Goal: Task Accomplishment & Management: Manage account settings

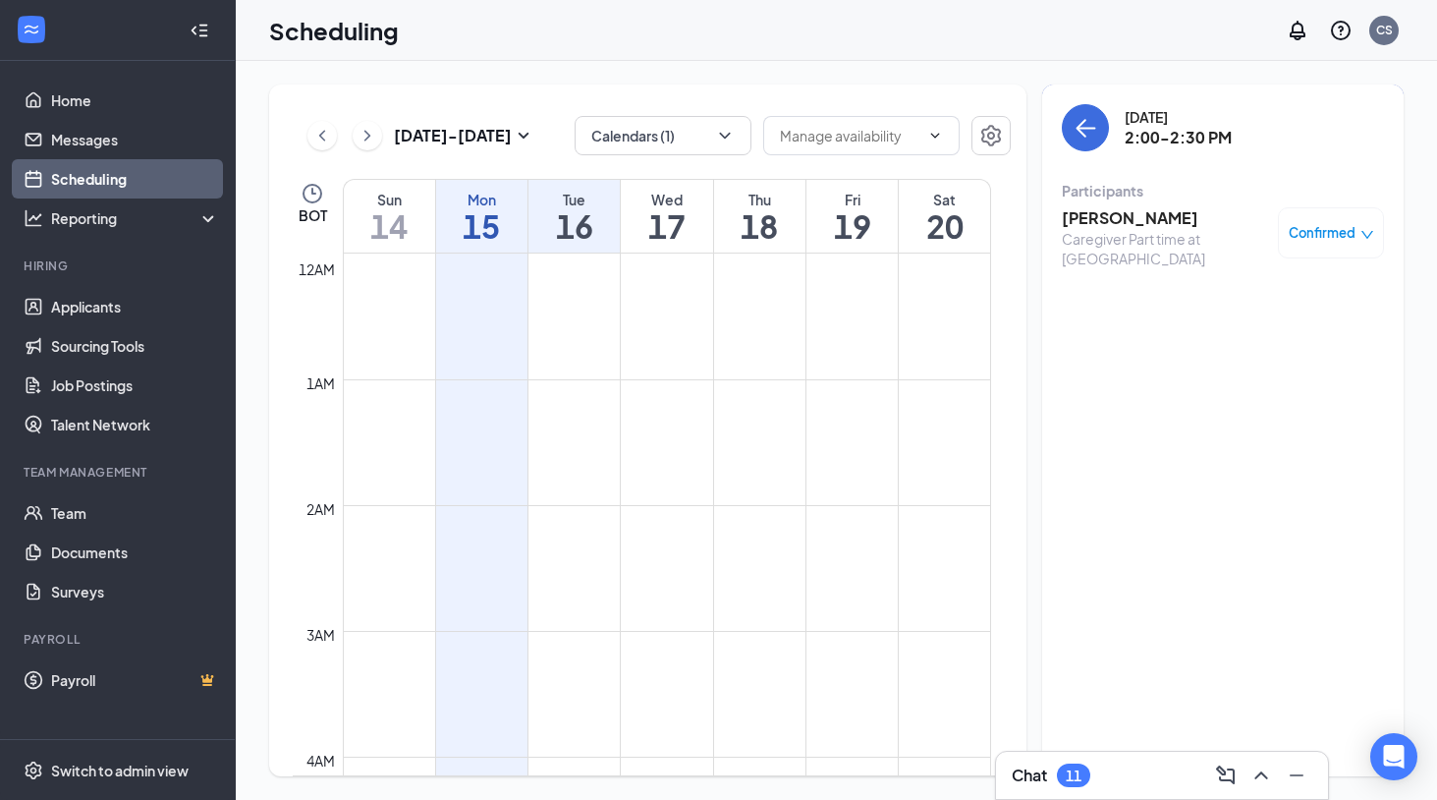
scroll to position [1105, 0]
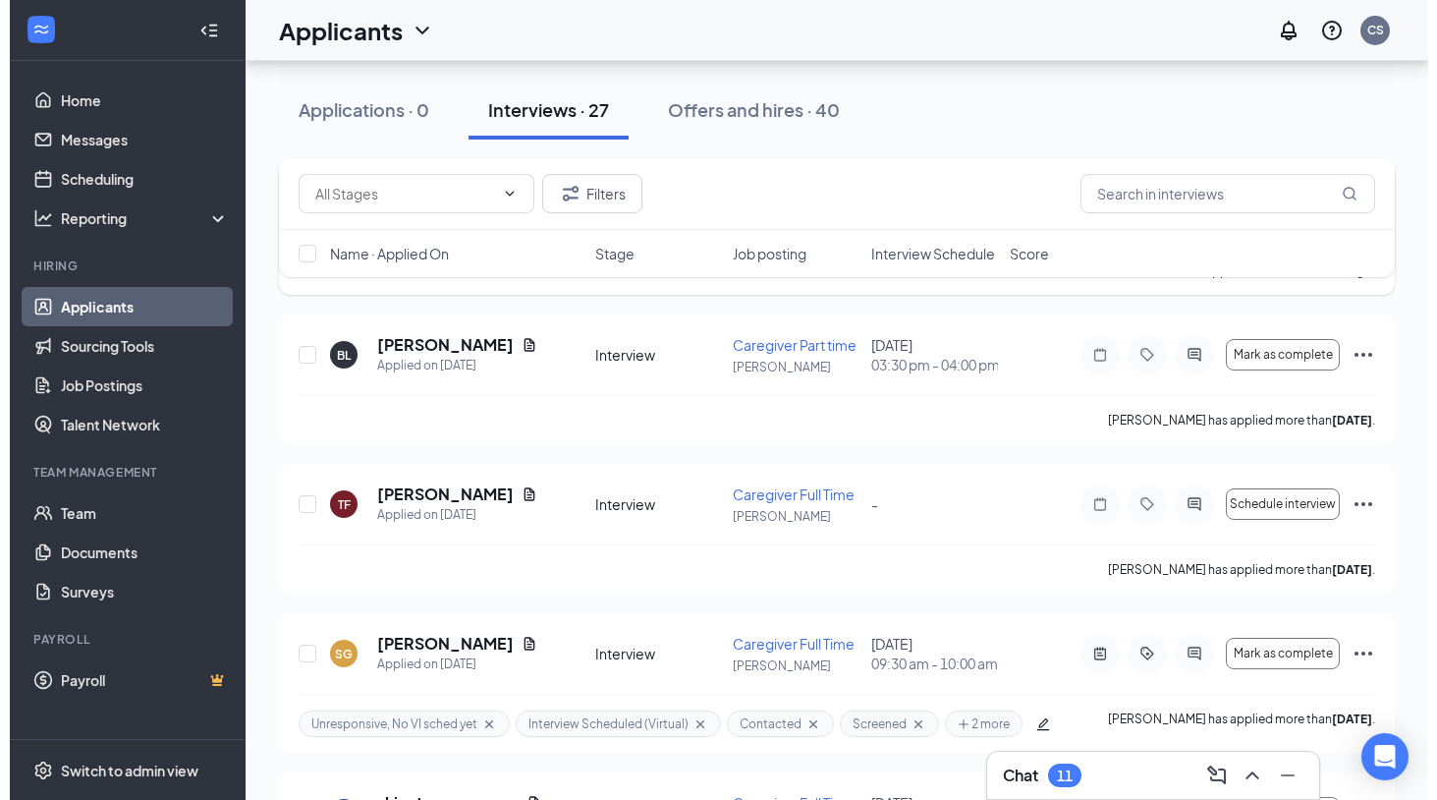
scroll to position [246, 0]
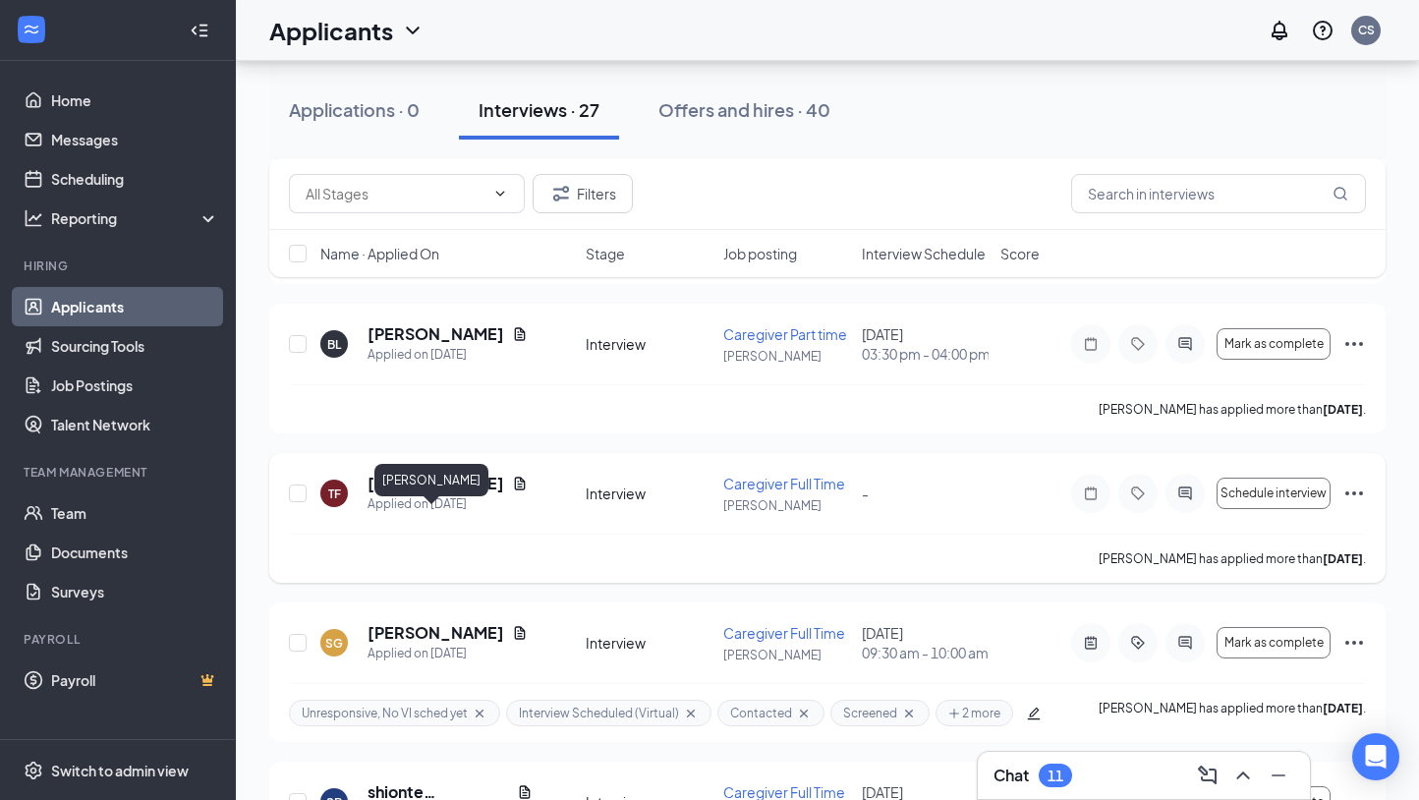
click at [437, 494] on h5 "Tamaia Fisher" at bounding box center [435, 484] width 137 height 22
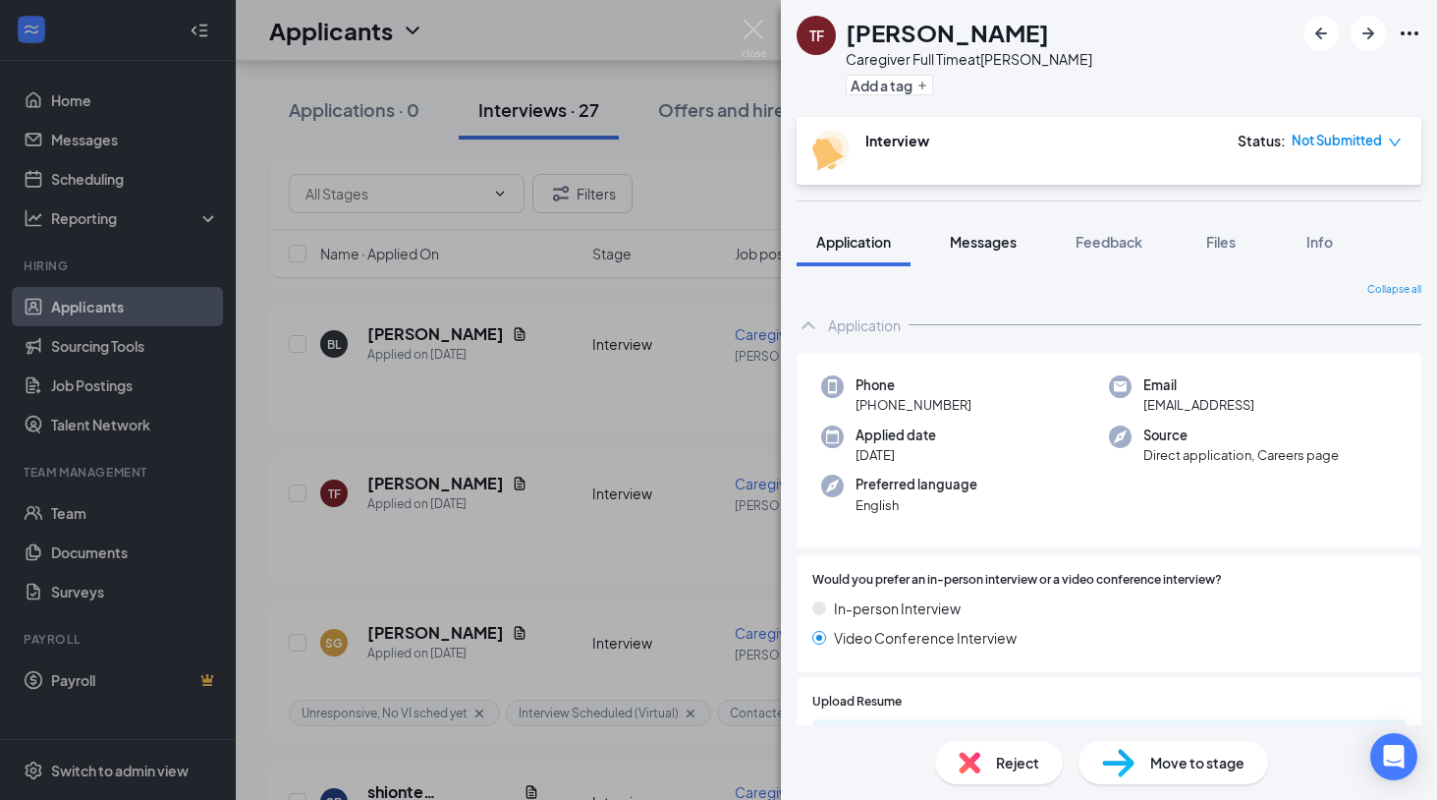
click at [991, 237] on span "Messages" at bounding box center [983, 242] width 67 height 18
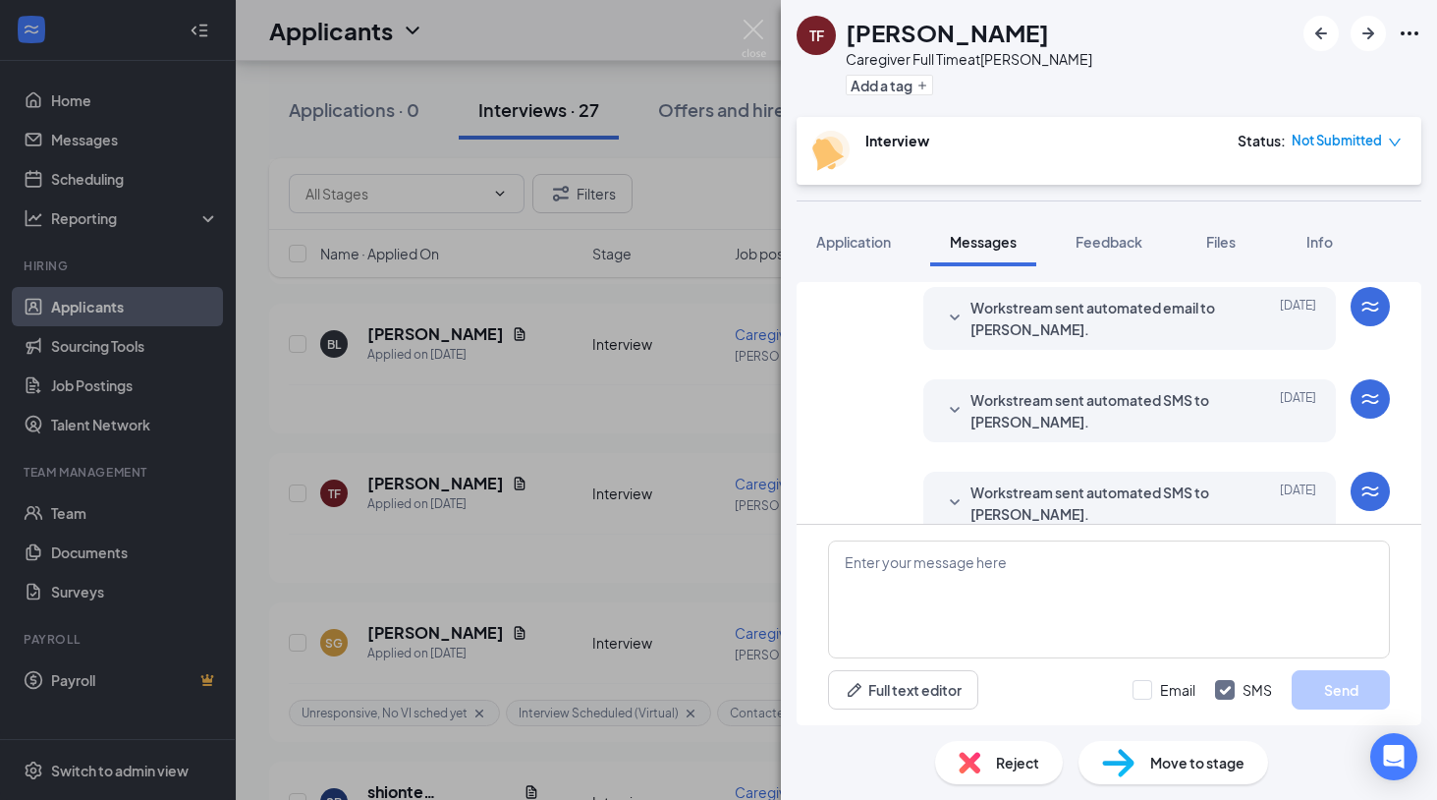
scroll to position [92, 0]
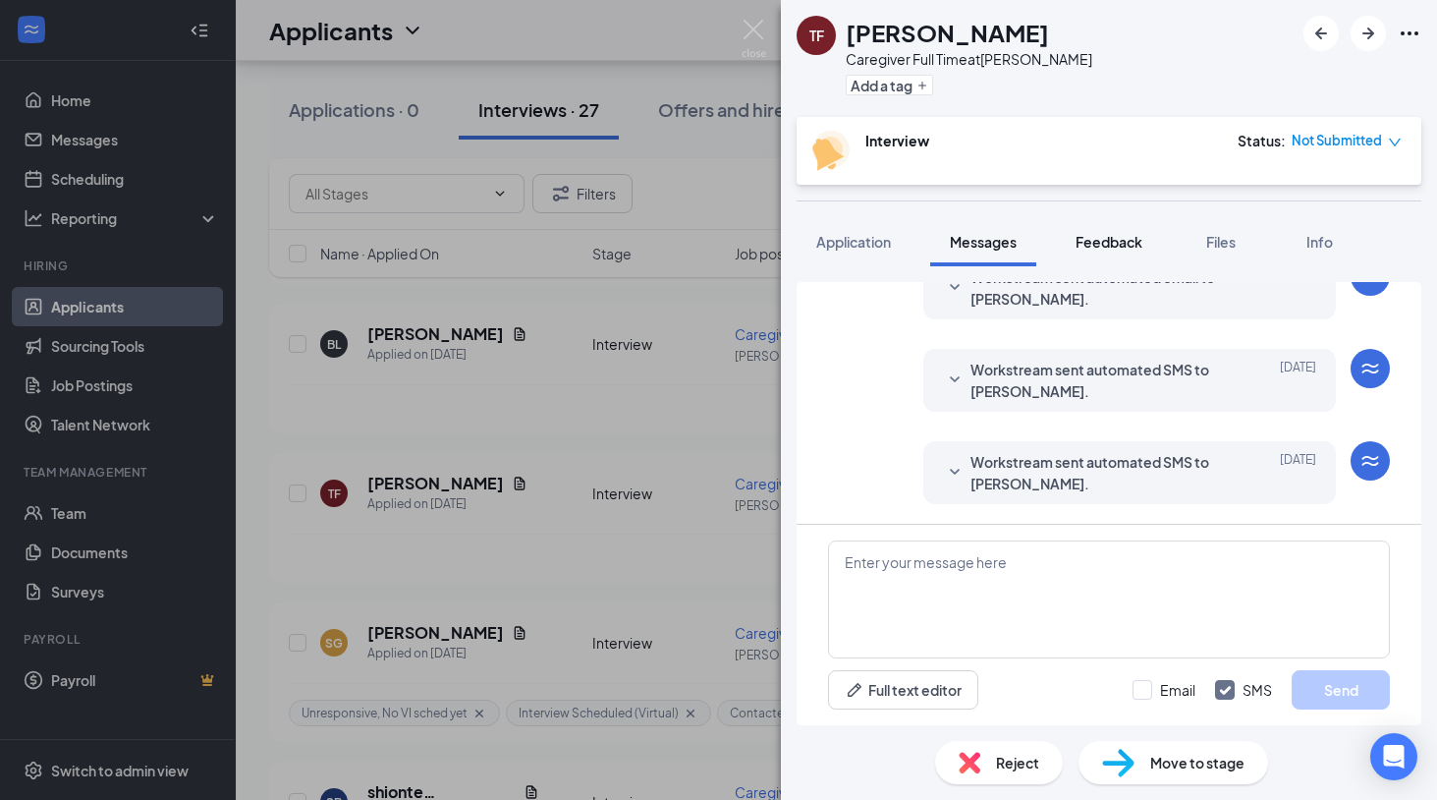
click at [1098, 236] on span "Feedback" at bounding box center [1109, 242] width 67 height 18
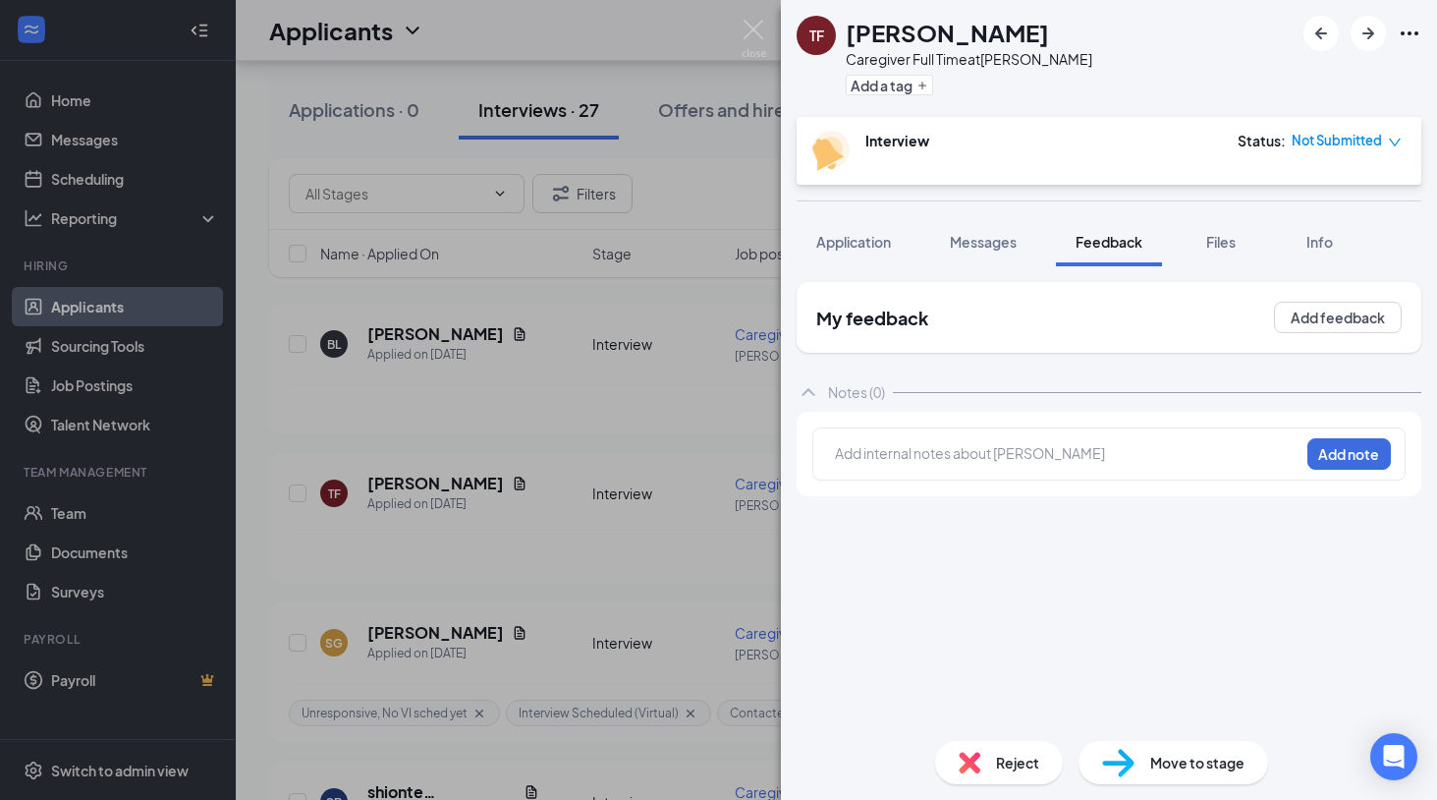
drag, startPoint x: 855, startPoint y: 243, endPoint x: 931, endPoint y: 374, distance: 152.3
click at [854, 248] on span "Application" at bounding box center [853, 242] width 75 height 18
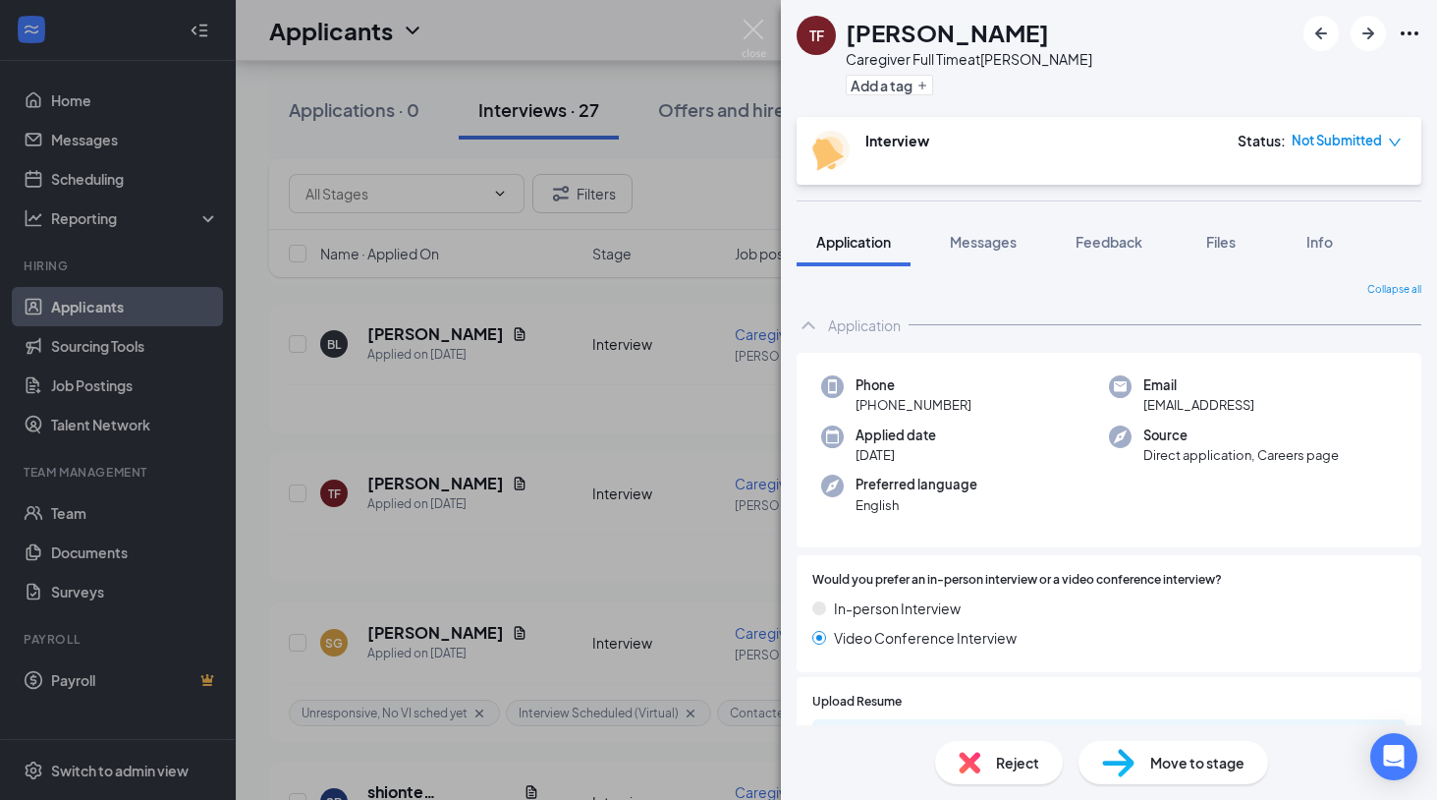
click at [925, 413] on span "+1 (813) 317-9459" at bounding box center [914, 405] width 116 height 20
copy span "+1 (813) 317-9459"
click at [1125, 51] on div "TF Tamaia Fisher Caregiver Full Time at Brandon Add a tag" at bounding box center [1109, 58] width 656 height 117
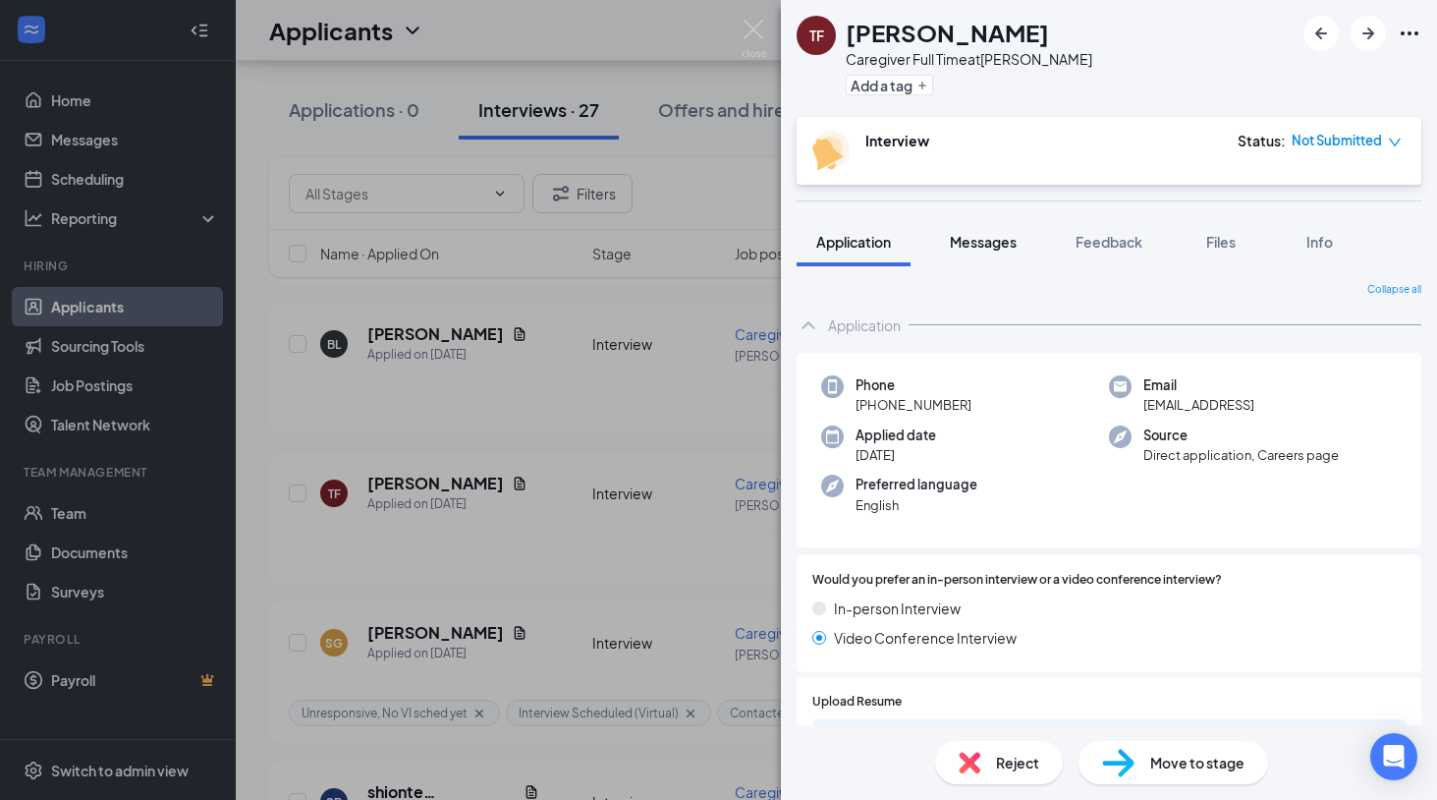
click at [996, 240] on span "Messages" at bounding box center [983, 242] width 67 height 18
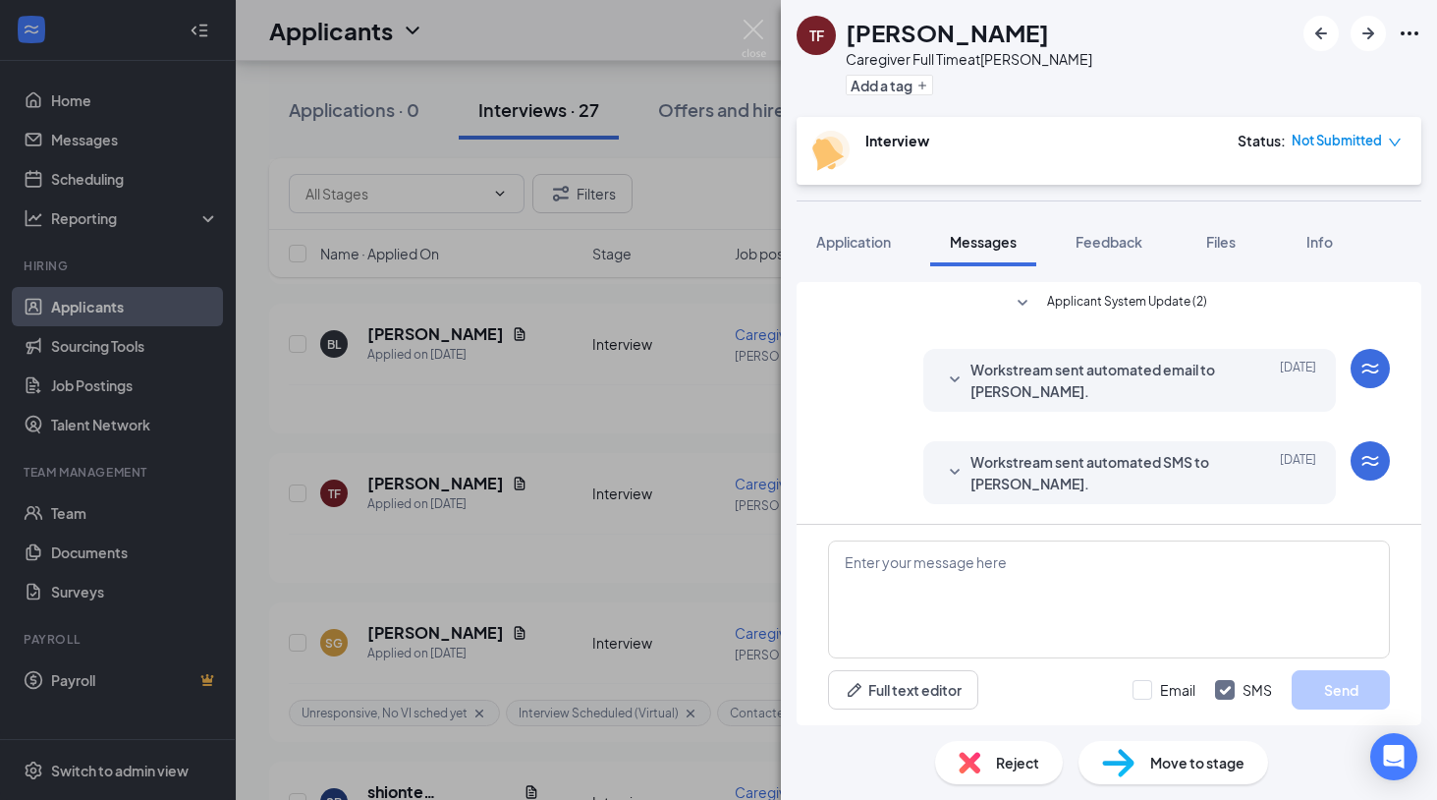
click at [1059, 284] on div "Applicant System Update (2) Workstream sent automated email to Tamaia Fisher. S…" at bounding box center [1109, 449] width 562 height 334
click at [1063, 292] on span "Applicant System Update (2)" at bounding box center [1127, 304] width 160 height 24
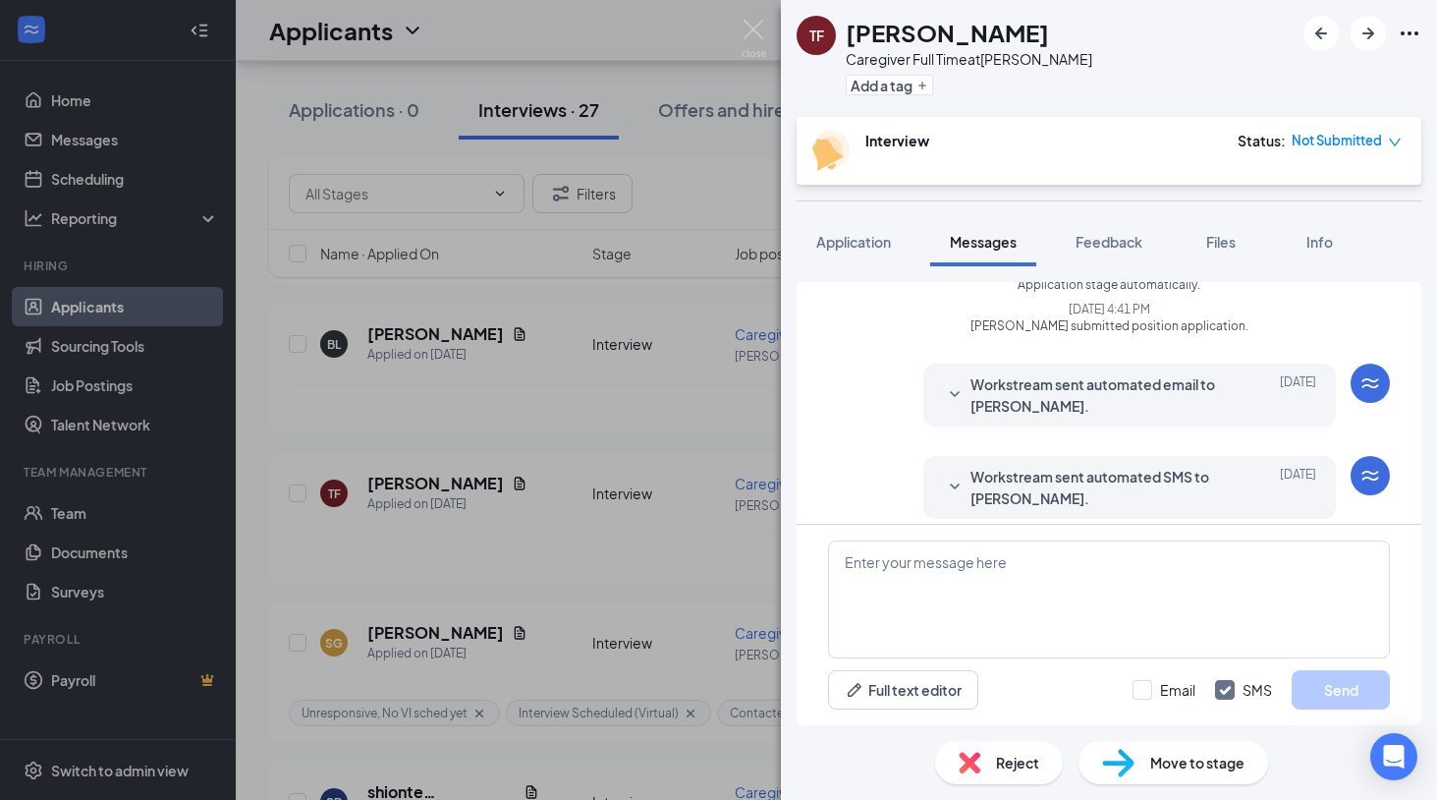
scroll to position [188, 0]
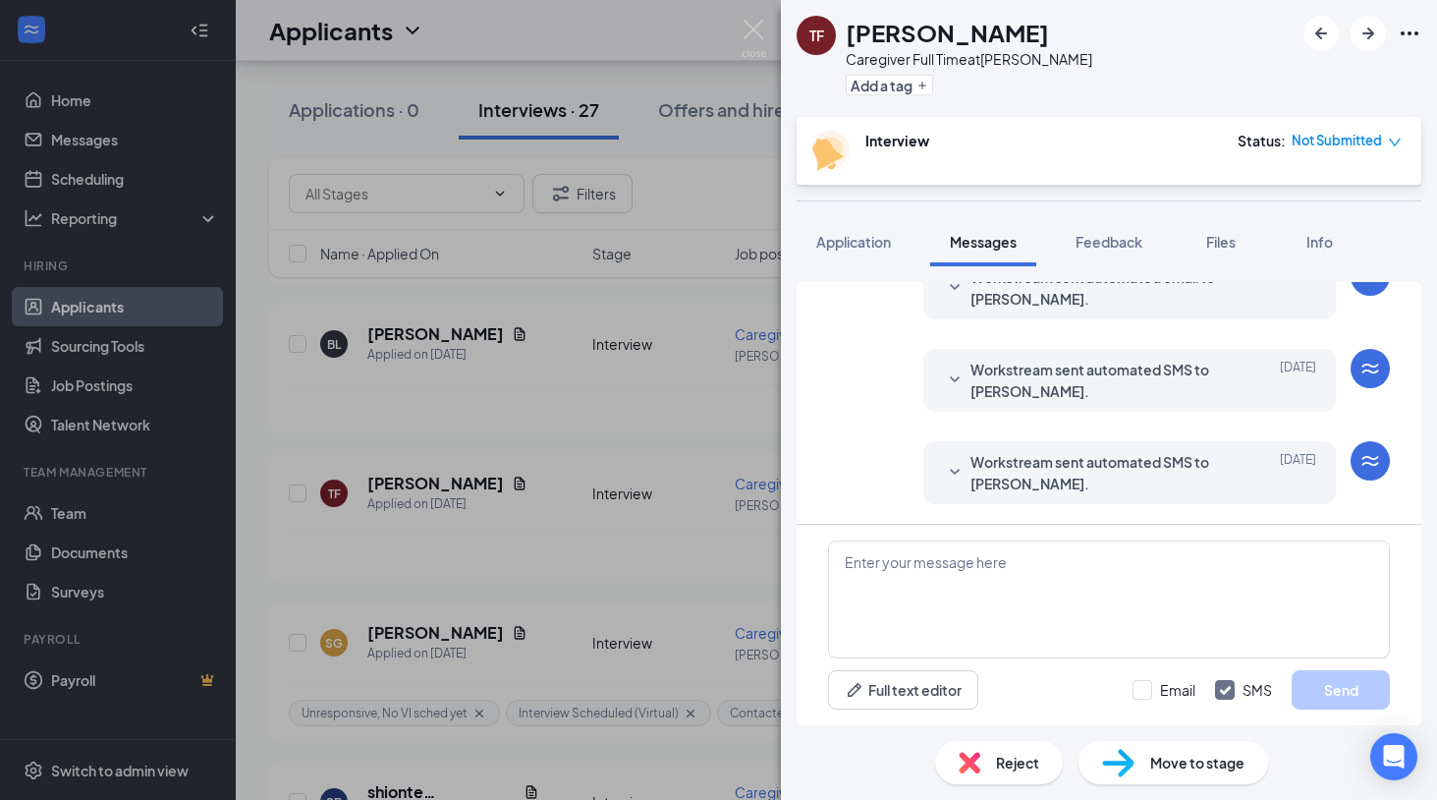
click at [1030, 306] on span "Workstream sent automated email to Tamaia Fisher." at bounding box center [1099, 287] width 257 height 43
click at [1047, 365] on span "Workstream sent automated SMS to Tamaia Fisher." at bounding box center [1099, 380] width 257 height 43
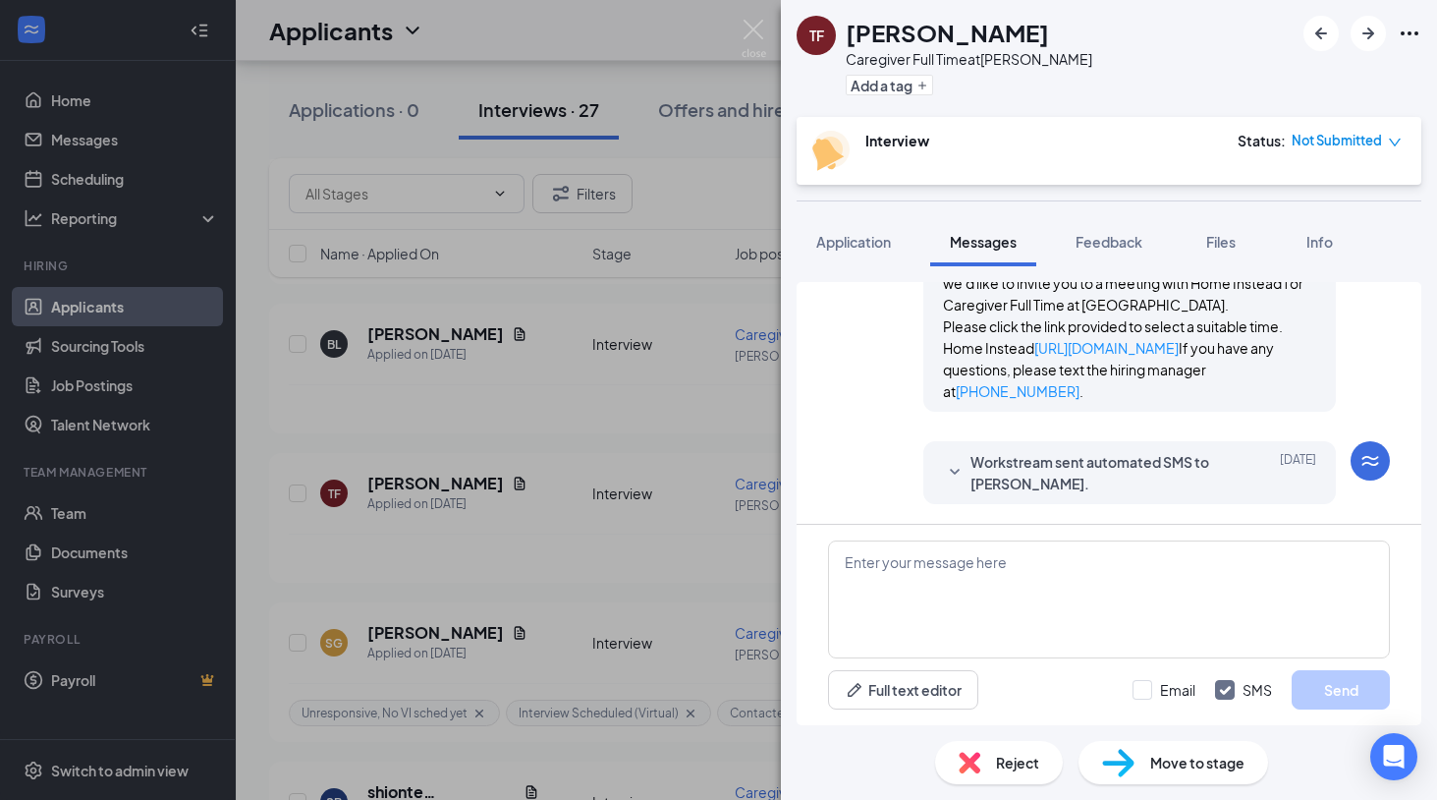
scroll to position [535, 0]
click at [1000, 463] on span "Workstream sent automated SMS to Tamaia Fisher." at bounding box center [1099, 472] width 257 height 43
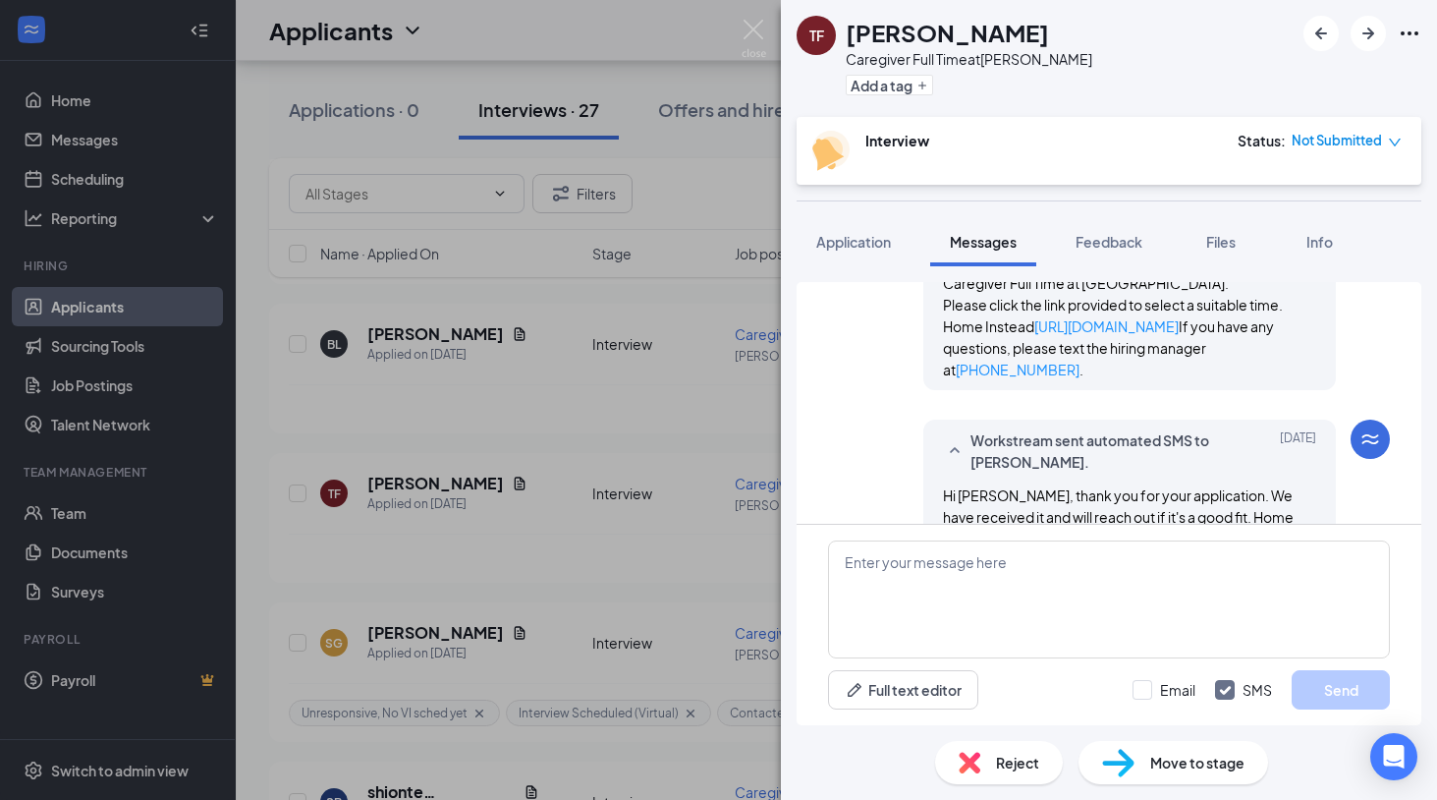
click at [1190, 74] on div "TF Tamaia Fisher Caregiver Full Time at Brandon Add a tag" at bounding box center [1109, 58] width 656 height 117
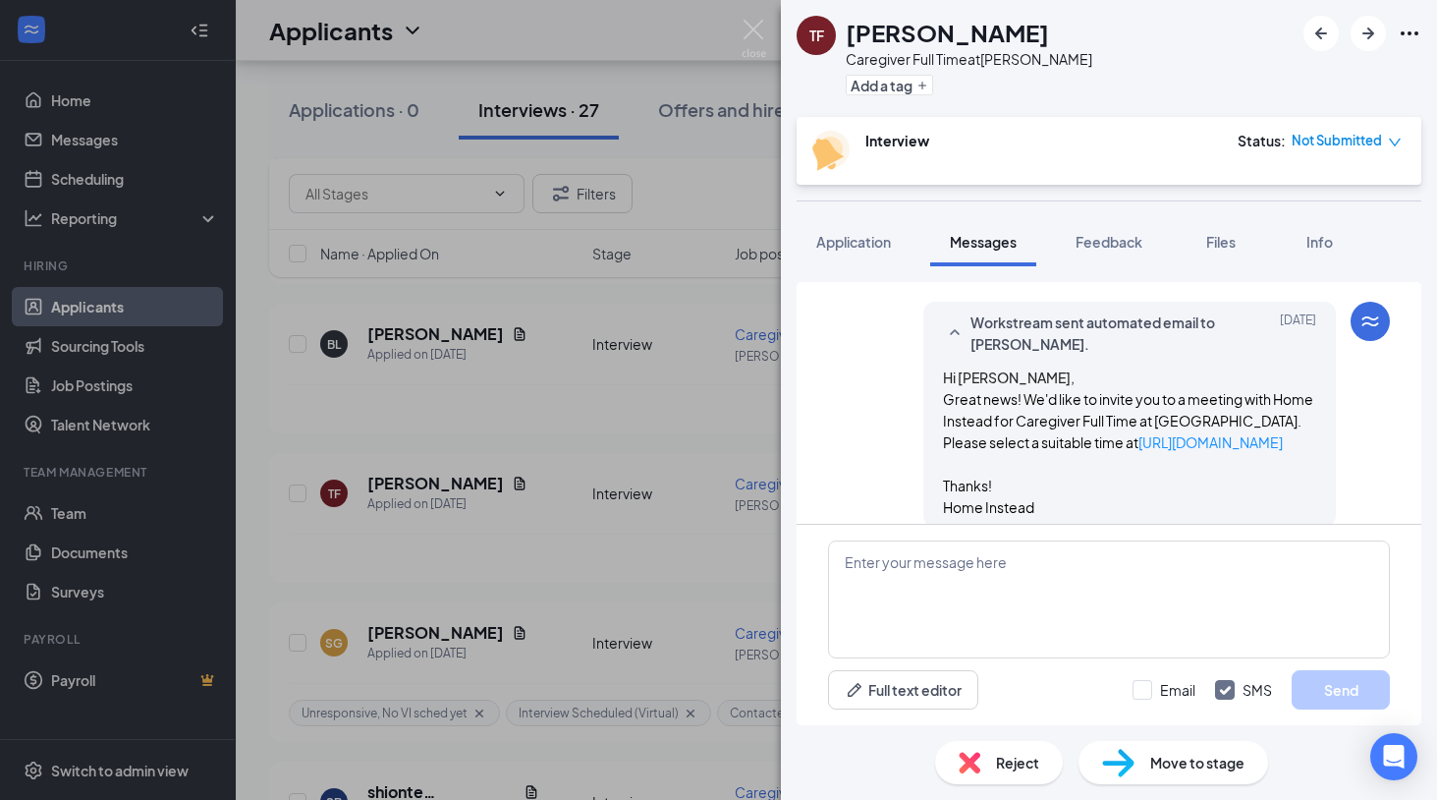
scroll to position [634, 0]
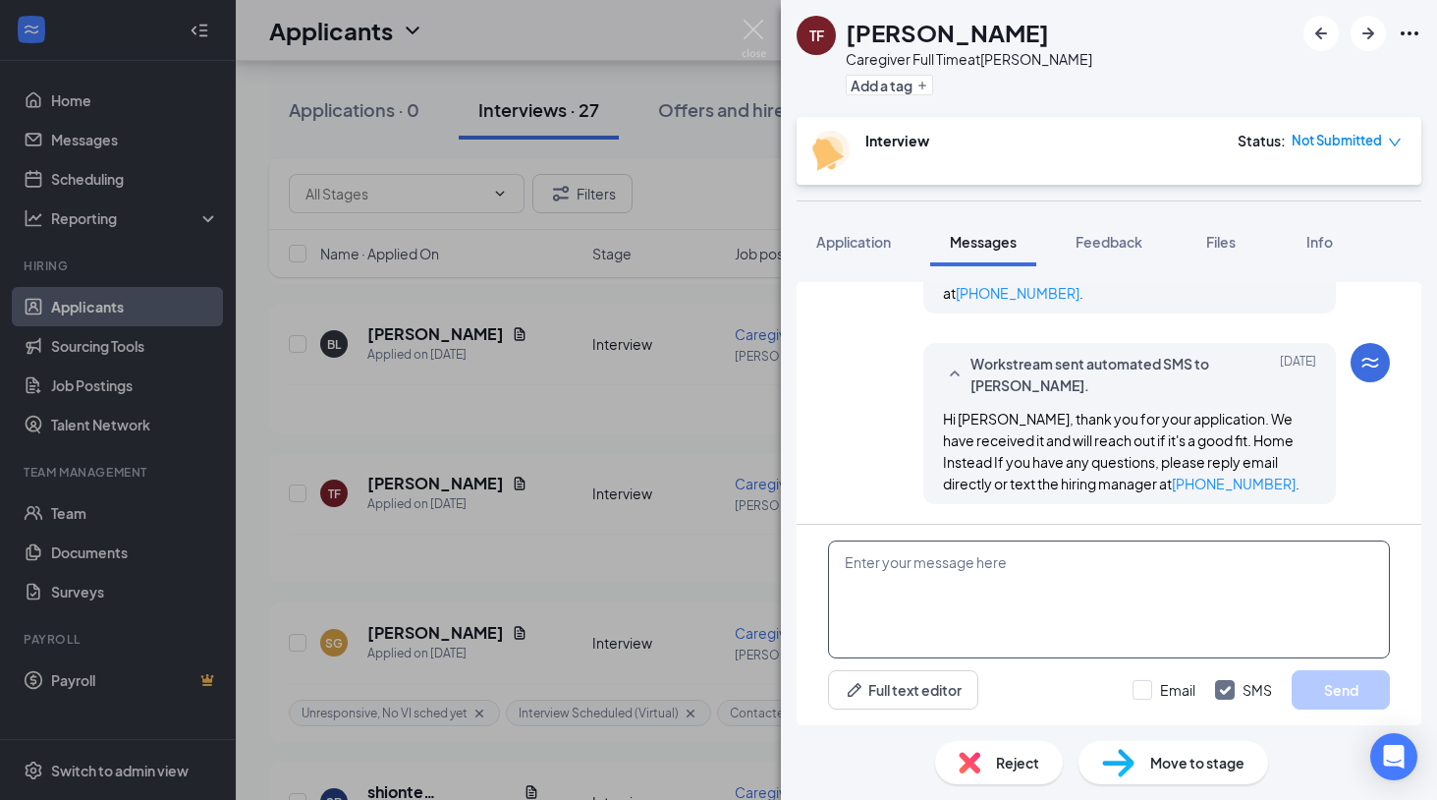
click at [1006, 610] on textarea at bounding box center [1109, 599] width 562 height 118
drag, startPoint x: 1153, startPoint y: 41, endPoint x: 1006, endPoint y: 94, distance: 156.6
click at [1152, 42] on div "TF Tamaia Fisher Caregiver Full Time at Brandon Add a tag" at bounding box center [1109, 58] width 656 height 117
click at [921, 84] on icon "Plus" at bounding box center [923, 86] width 8 height 8
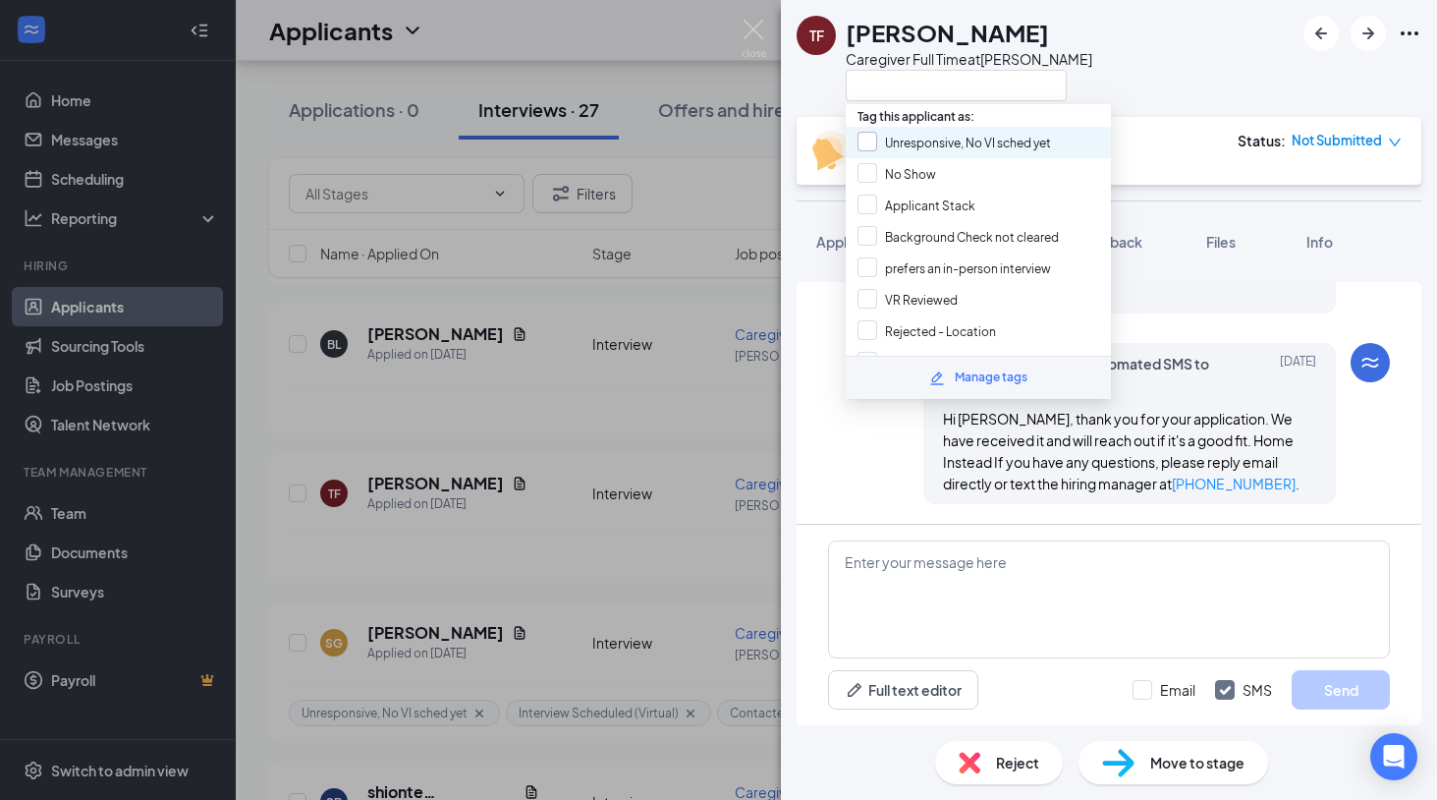
click at [861, 147] on input "Unresponsive, No VI sched yet" at bounding box center [955, 143] width 194 height 22
checkbox input "true"
drag, startPoint x: 1224, startPoint y: 66, endPoint x: 1218, endPoint y: 78, distance: 13.2
click at [1223, 65] on div "TF Tamaia Fisher Caregiver Full Time at Brandon" at bounding box center [1109, 58] width 656 height 117
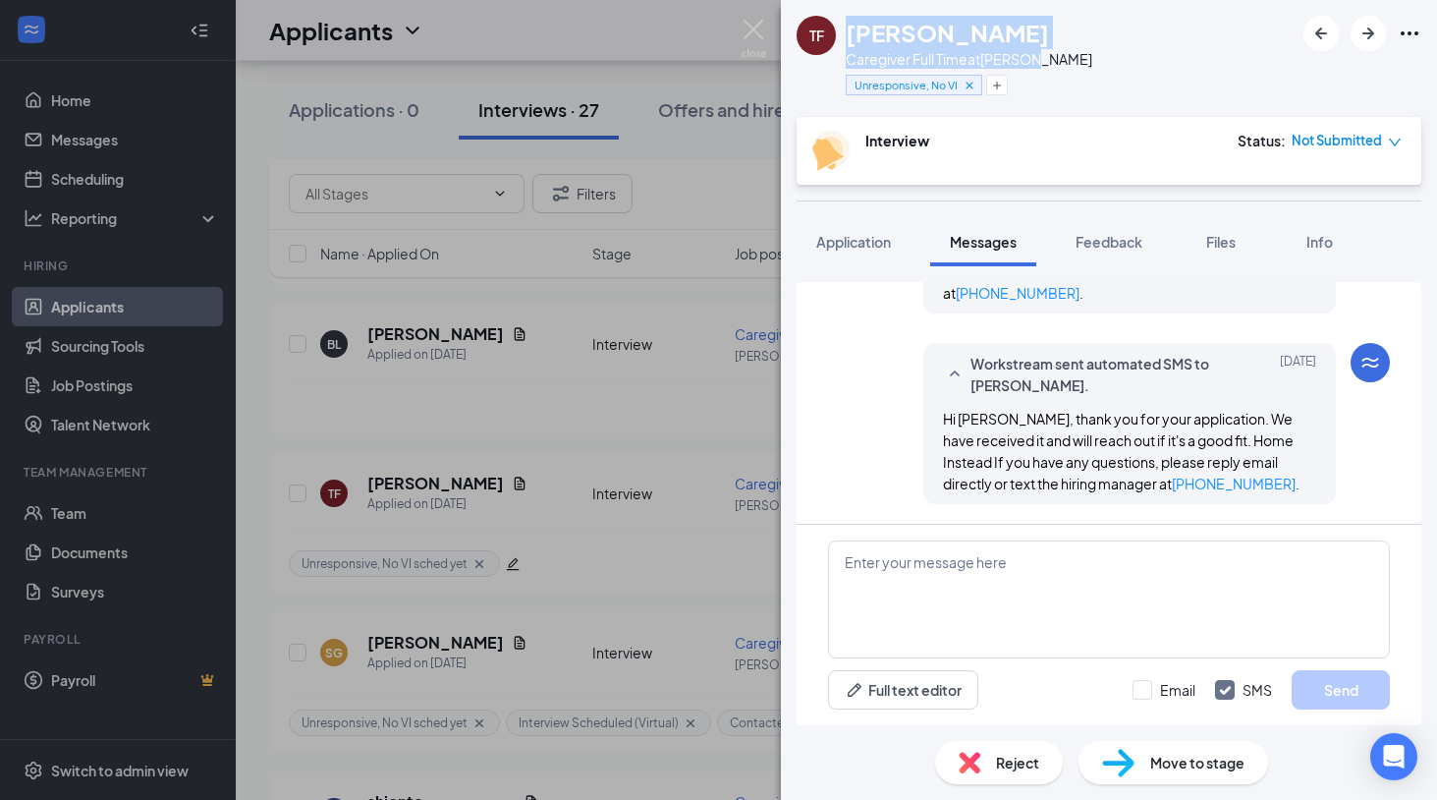
drag, startPoint x: 1017, startPoint y: 73, endPoint x: 848, endPoint y: 31, distance: 173.9
click at [848, 31] on div "TF Tamaia Fisher Caregiver Full Time at Brandon Unresponsive, No VI sched yet" at bounding box center [1109, 58] width 656 height 117
copy div "Tamaia Fisher Caregiver Full Time at Brandon"
drag, startPoint x: 1156, startPoint y: 51, endPoint x: 971, endPoint y: 170, distance: 220.5
click at [1156, 50] on div "TF Tamaia Fisher Caregiver Full Time at Brandon Unresponsive, No VI sched yet" at bounding box center [1109, 58] width 656 height 117
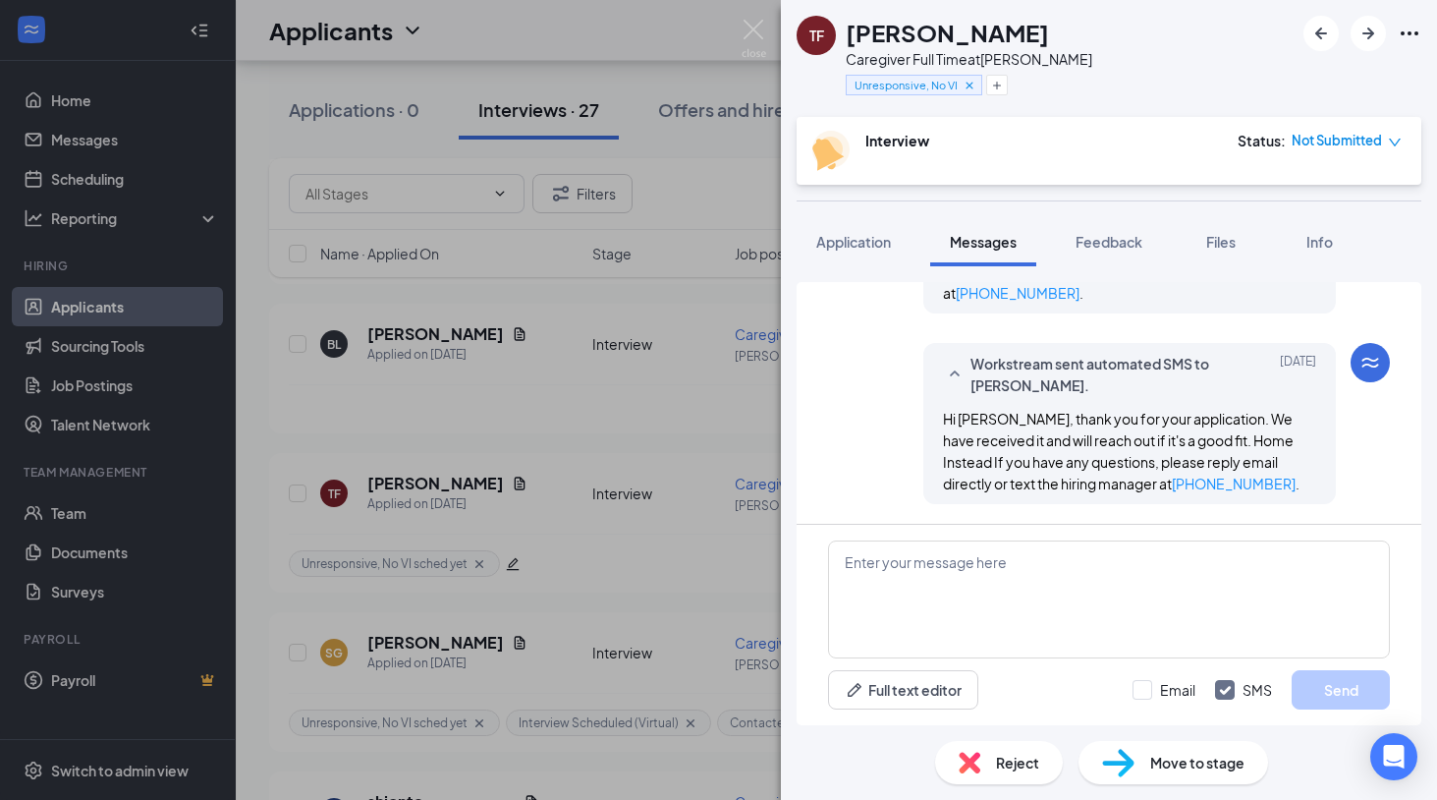
click at [865, 243] on span "Application" at bounding box center [853, 242] width 75 height 18
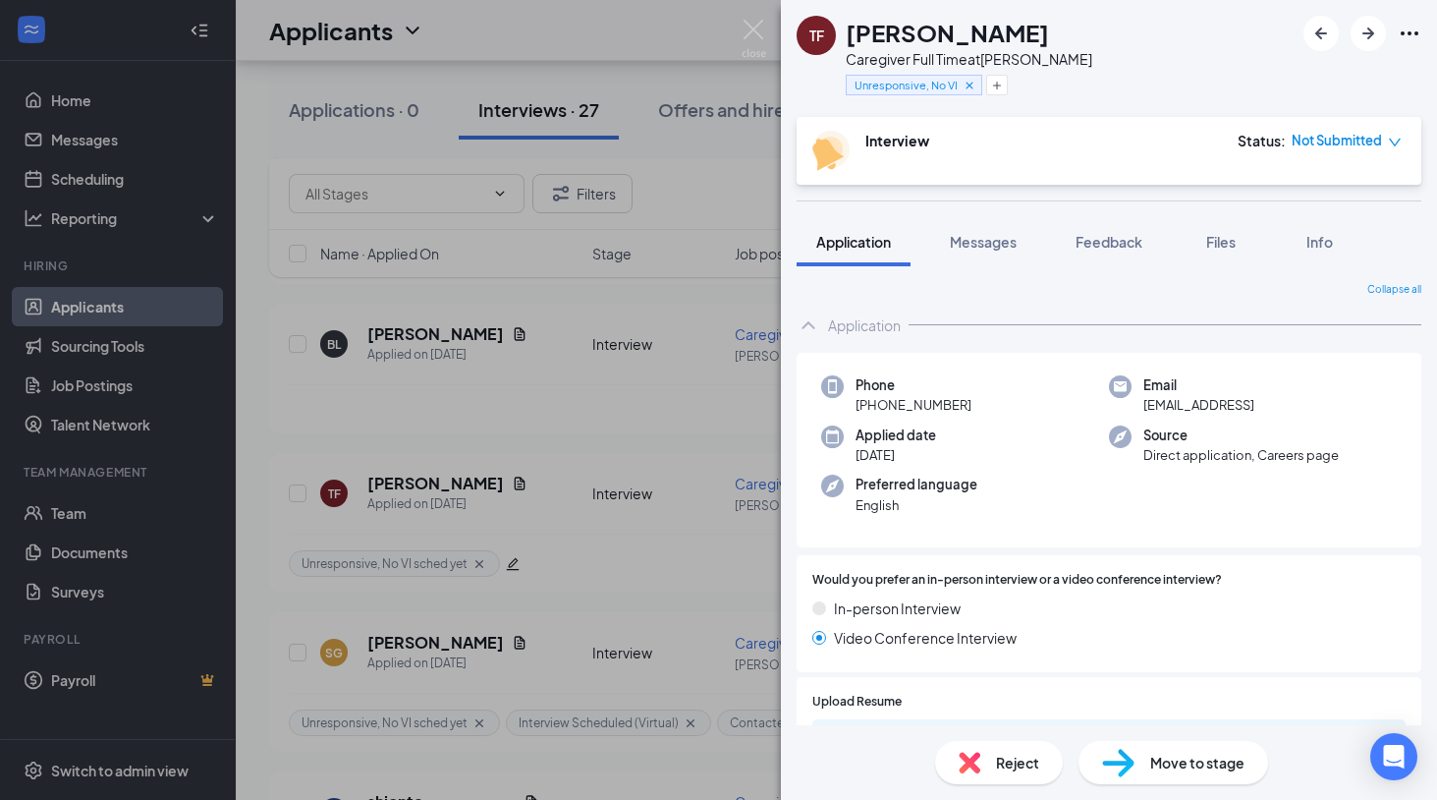
click at [1130, 77] on div "TF Tamaia Fisher Caregiver Full Time at Brandon Unresponsive, No VI sched yet" at bounding box center [1109, 58] width 656 height 117
drag, startPoint x: 1195, startPoint y: 66, endPoint x: 1144, endPoint y: 275, distance: 215.2
click at [1190, 78] on div "TF Tamaia Fisher Caregiver Full Time at Brandon Unresponsive, No VI sched yet" at bounding box center [1109, 58] width 656 height 117
click at [1104, 242] on span "Feedback" at bounding box center [1109, 242] width 67 height 18
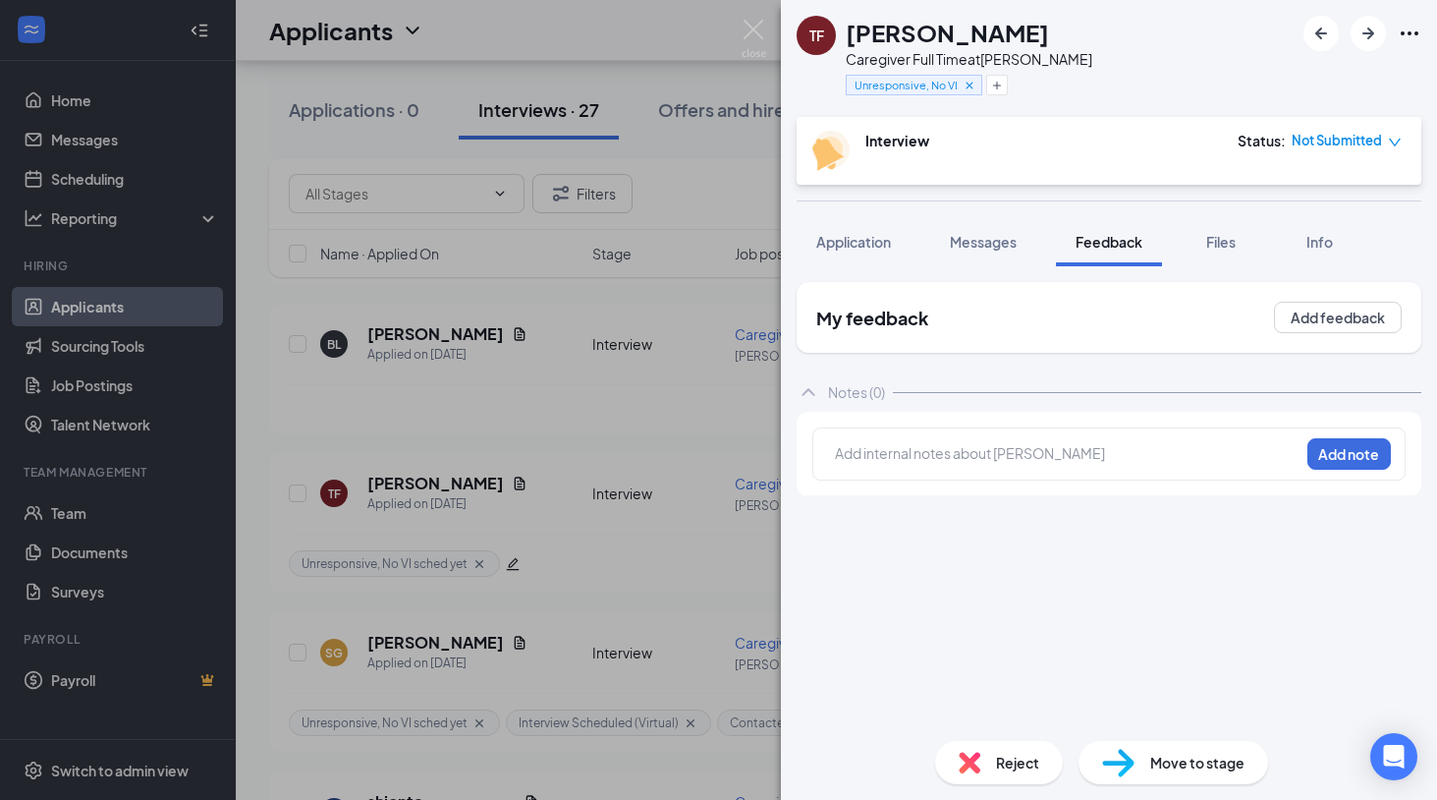
click at [1052, 476] on div "Add internal notes about Tamaia Fisher Add note" at bounding box center [1108, 453] width 593 height 53
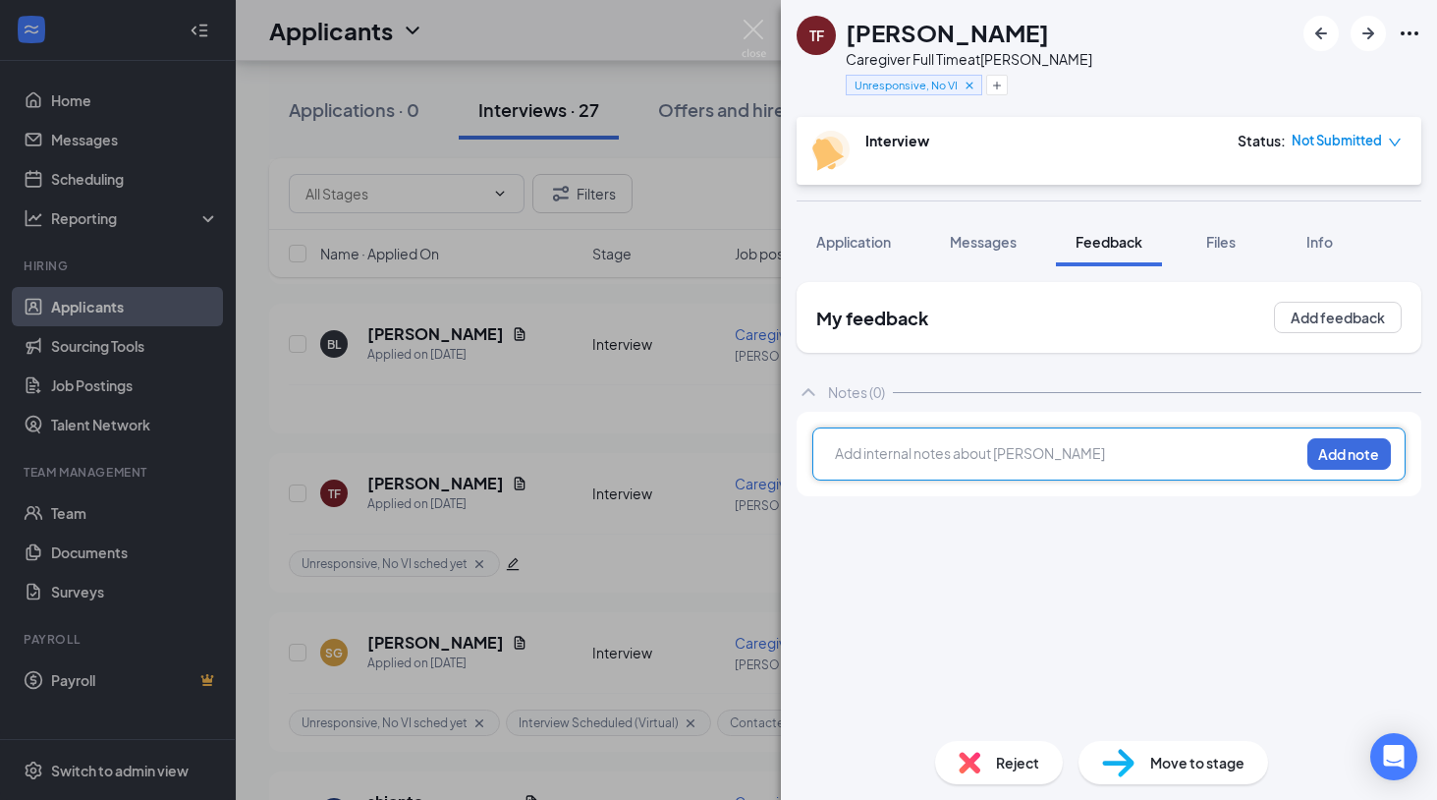
click at [1063, 464] on div at bounding box center [1067, 456] width 463 height 26
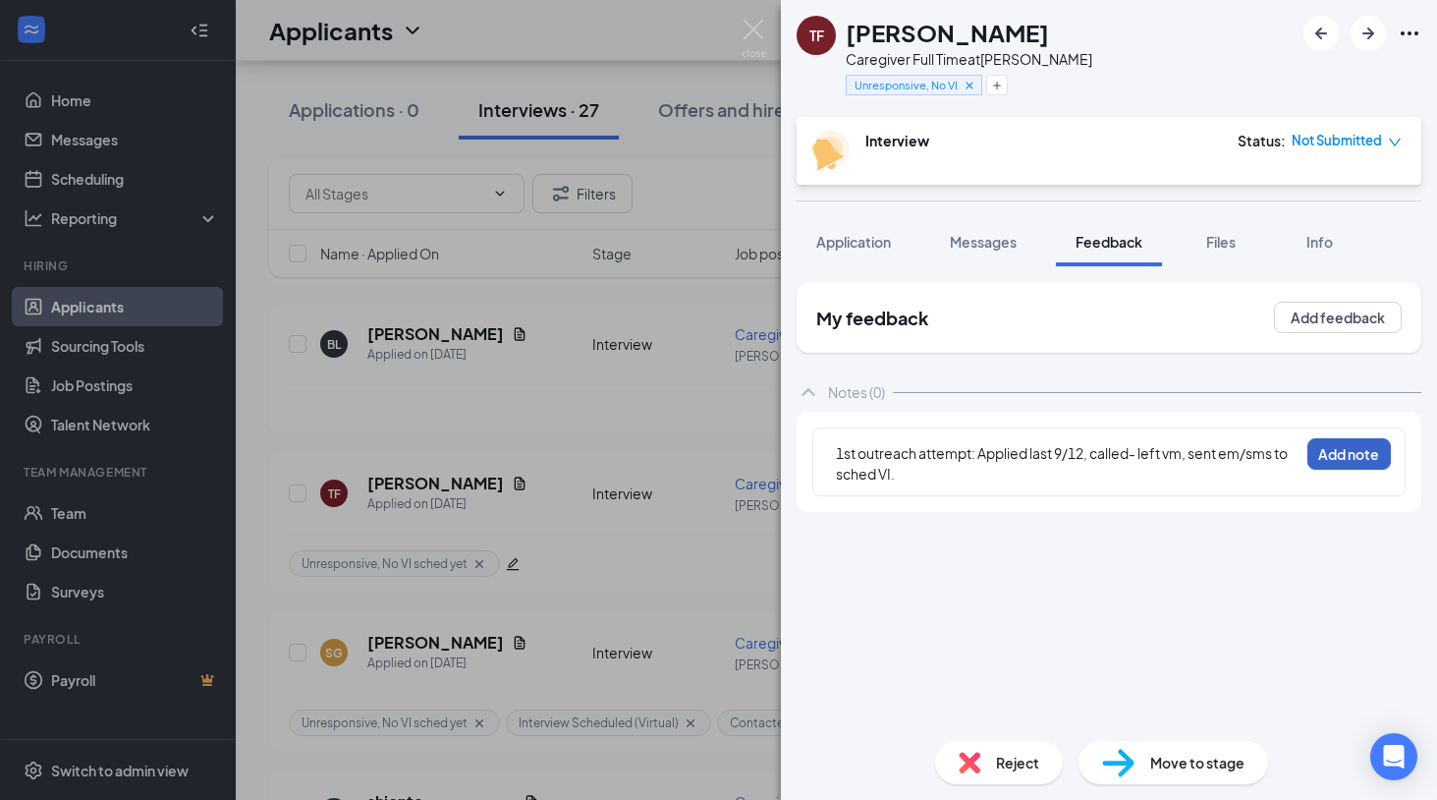
click at [1343, 462] on button "Add note" at bounding box center [1350, 453] width 84 height 31
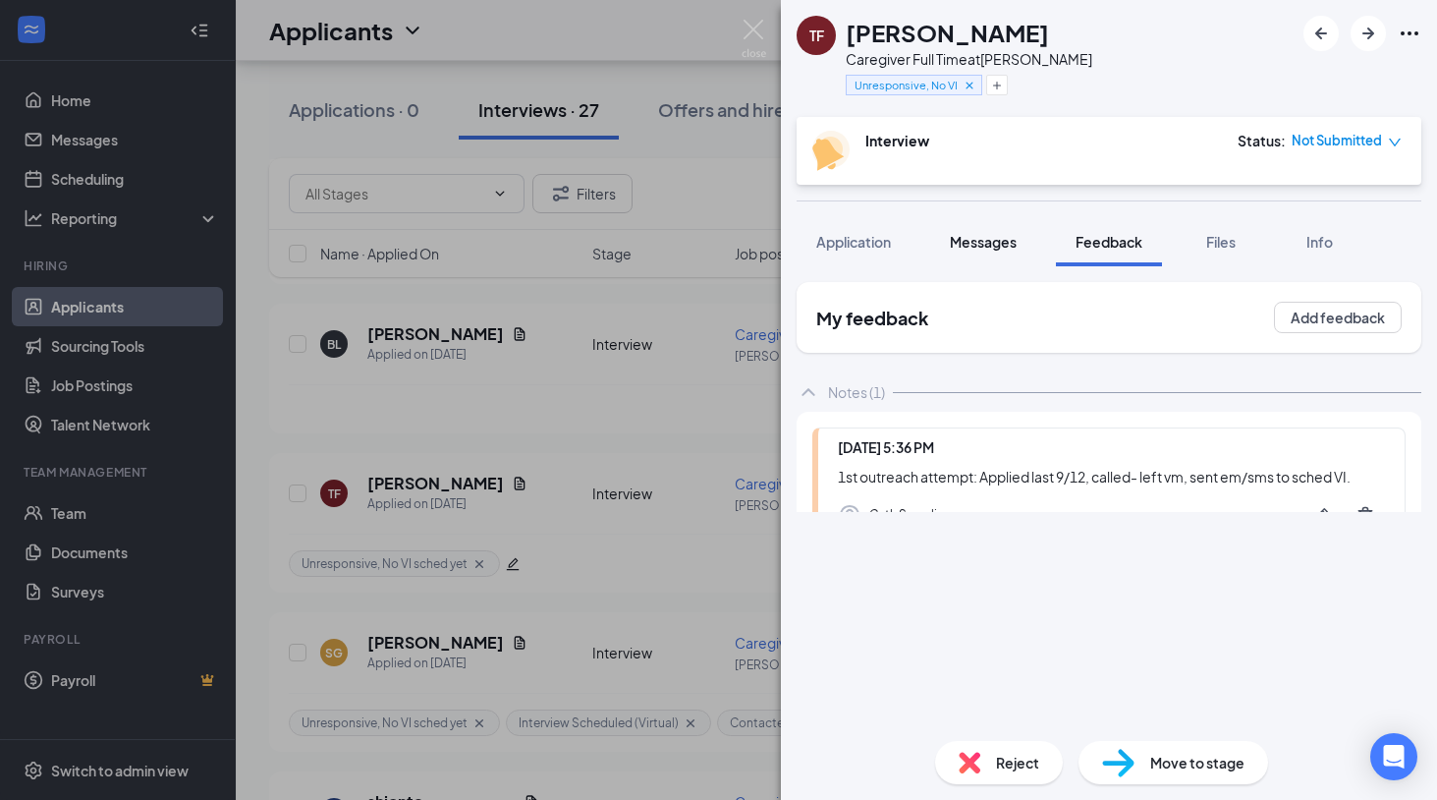
click at [940, 243] on div "TF Tamaia Fisher Caregiver Full Time at Brandon Unresponsive, No VI sched yet I…" at bounding box center [1109, 400] width 656 height 800
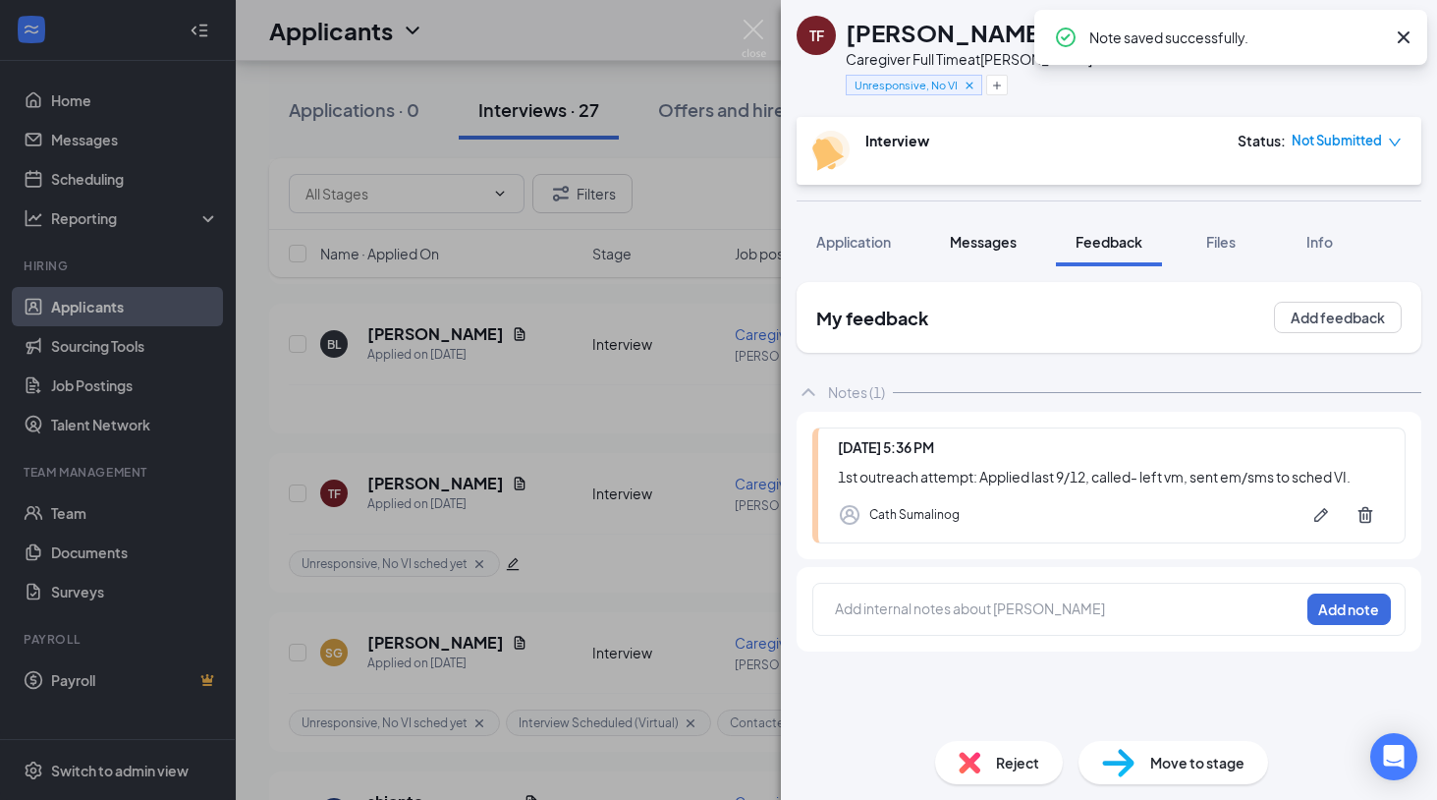
click at [985, 250] on span "Messages" at bounding box center [983, 242] width 67 height 18
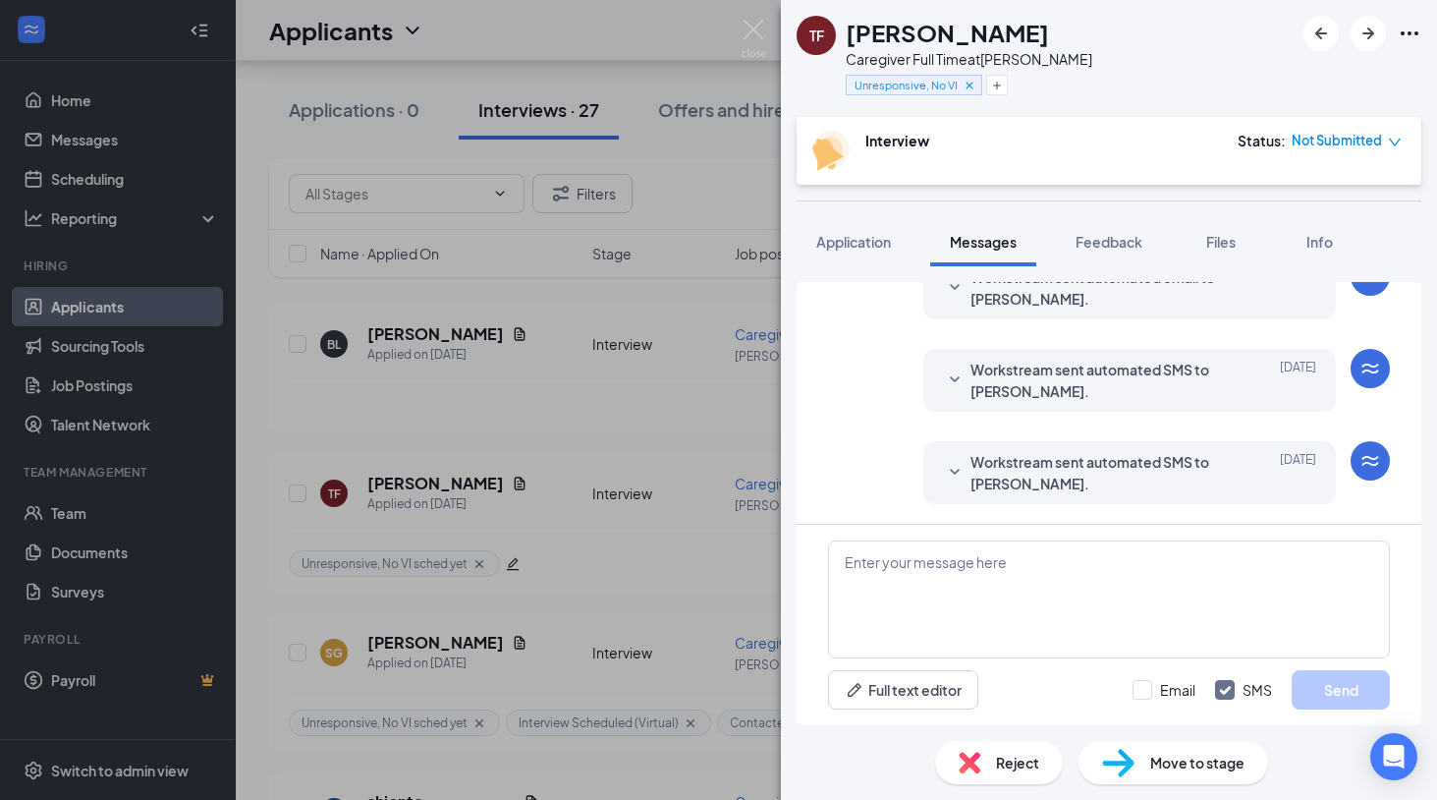
click at [1023, 468] on span "Workstream sent automated SMS to Tamaia Fisher." at bounding box center [1099, 472] width 257 height 43
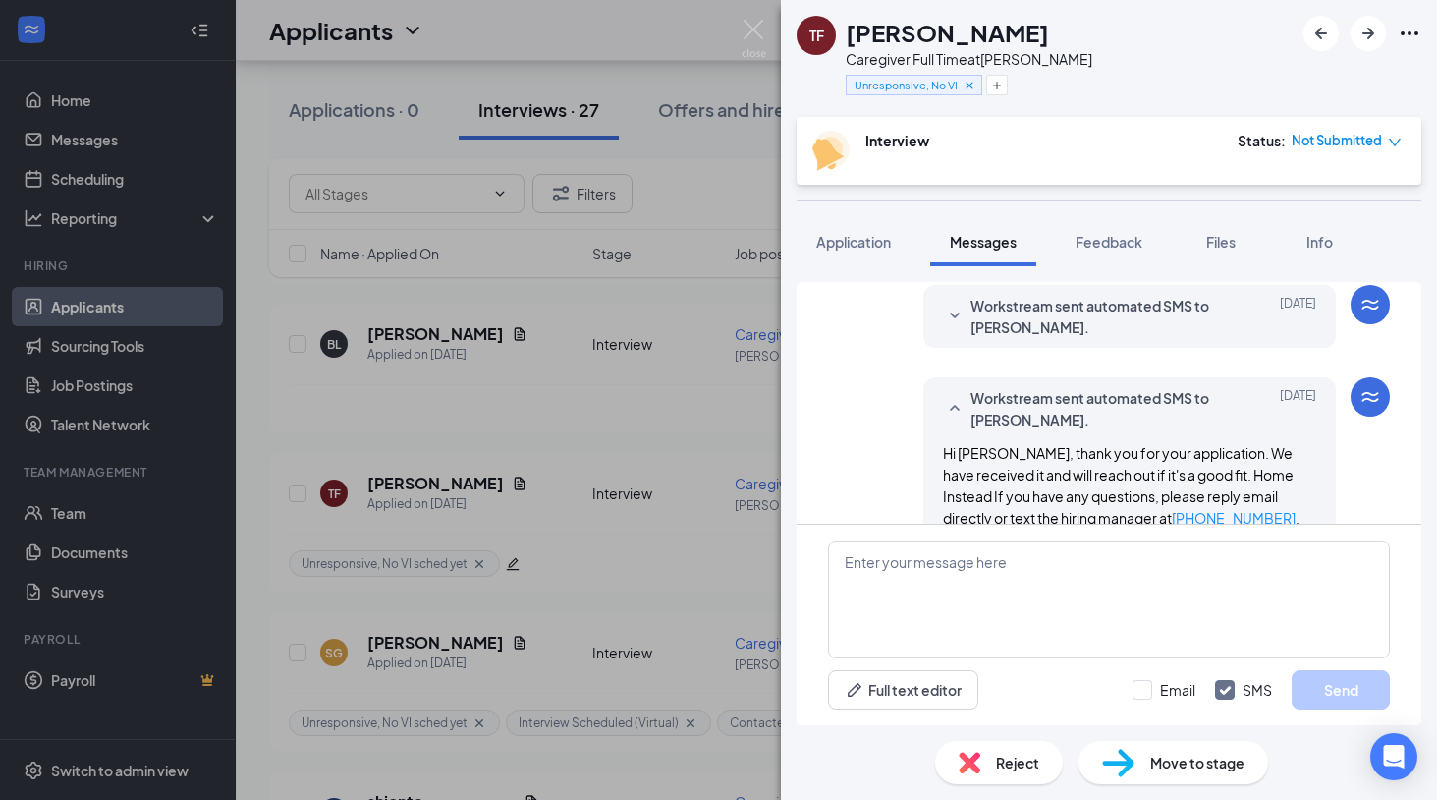
scroll to position [191, 0]
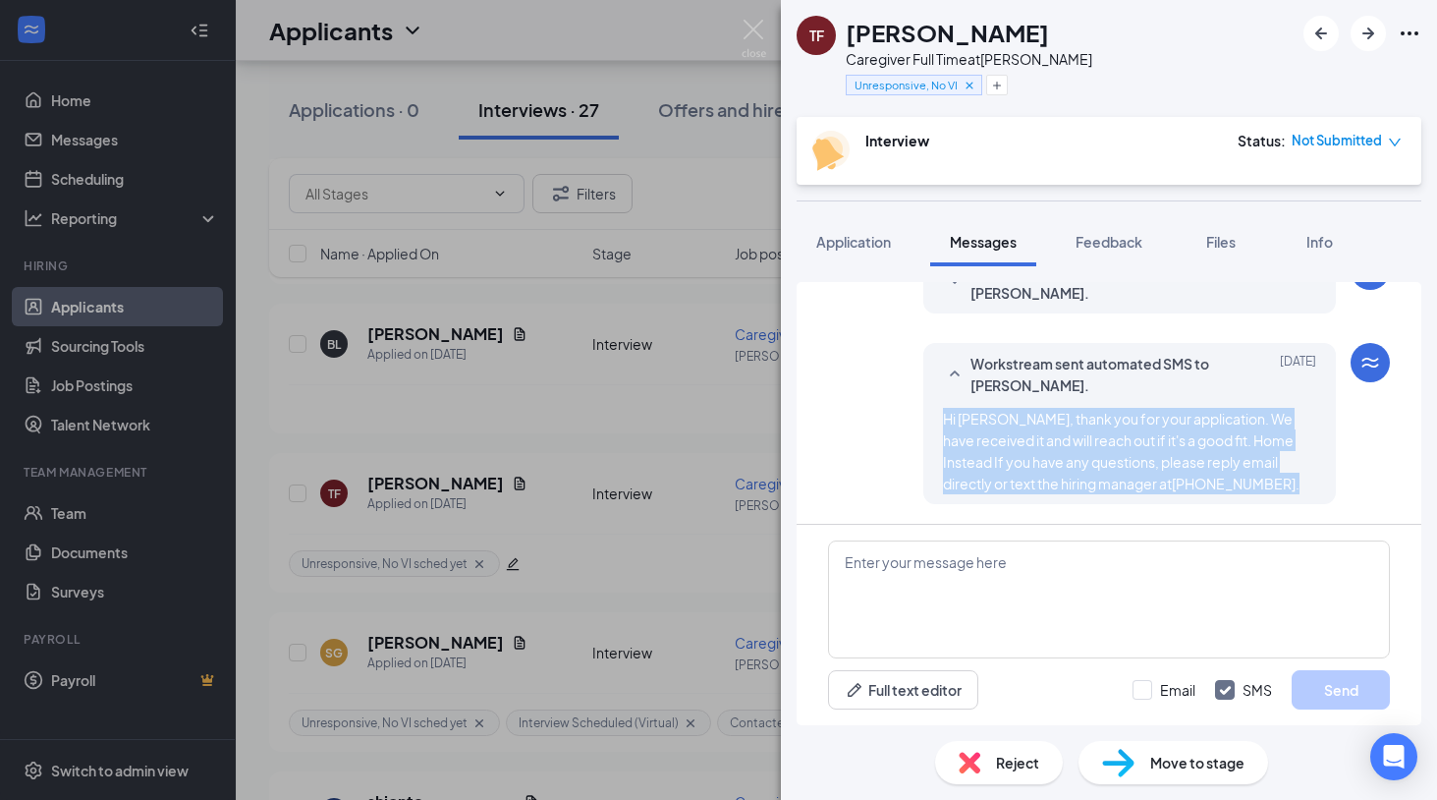
drag, startPoint x: 1274, startPoint y: 486, endPoint x: 926, endPoint y: 418, distance: 354.3
click at [943, 418] on div "Hi Tamaia Fisher, thank you for your application. We have received it and will …" at bounding box center [1129, 451] width 373 height 86
copy span "Hi Tamaia Fisher, thank you for your application. We have received it and will …"
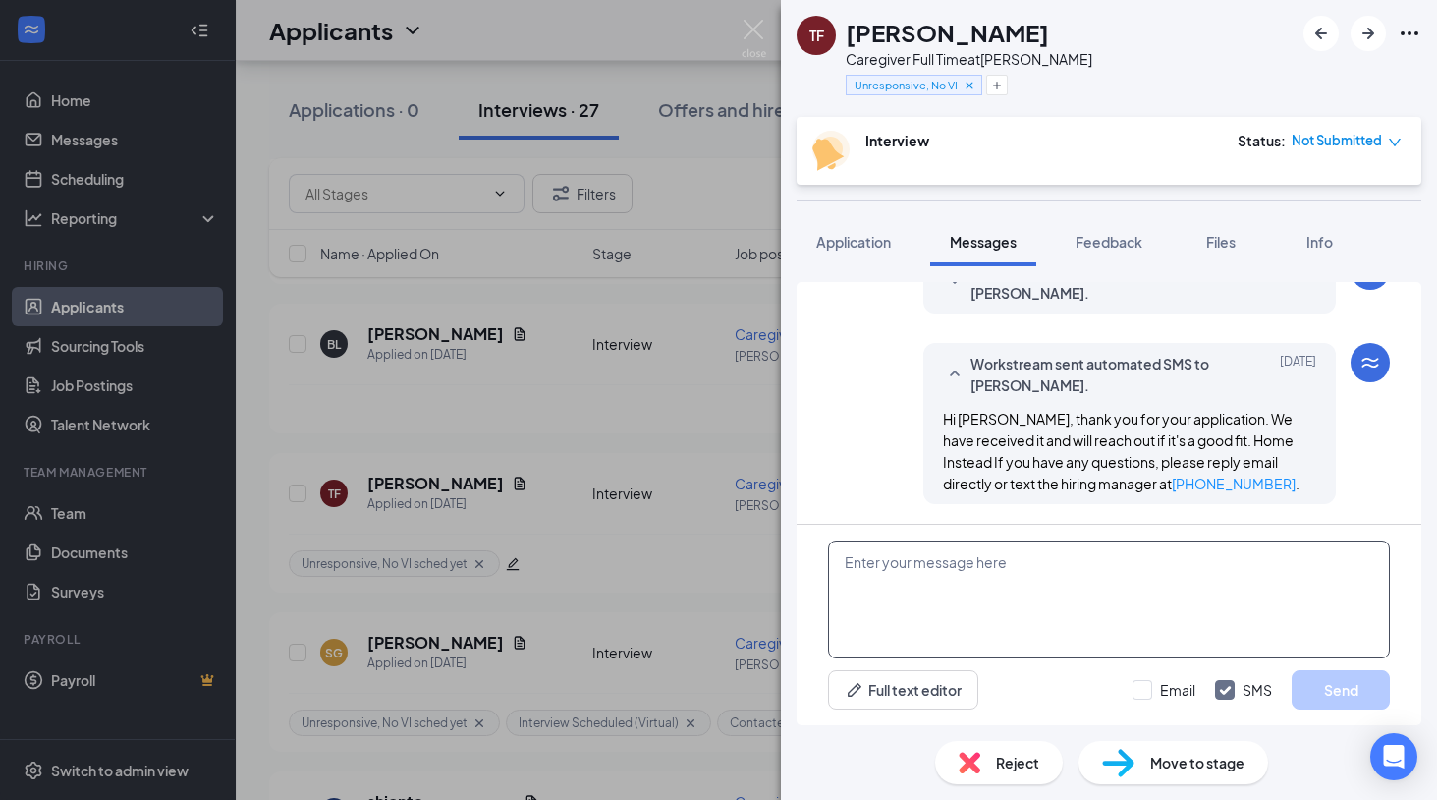
click at [976, 574] on textarea at bounding box center [1109, 599] width 562 height 118
paste textarea "Hi Tamaia Fisher, thank you for your application. We have received it and will …"
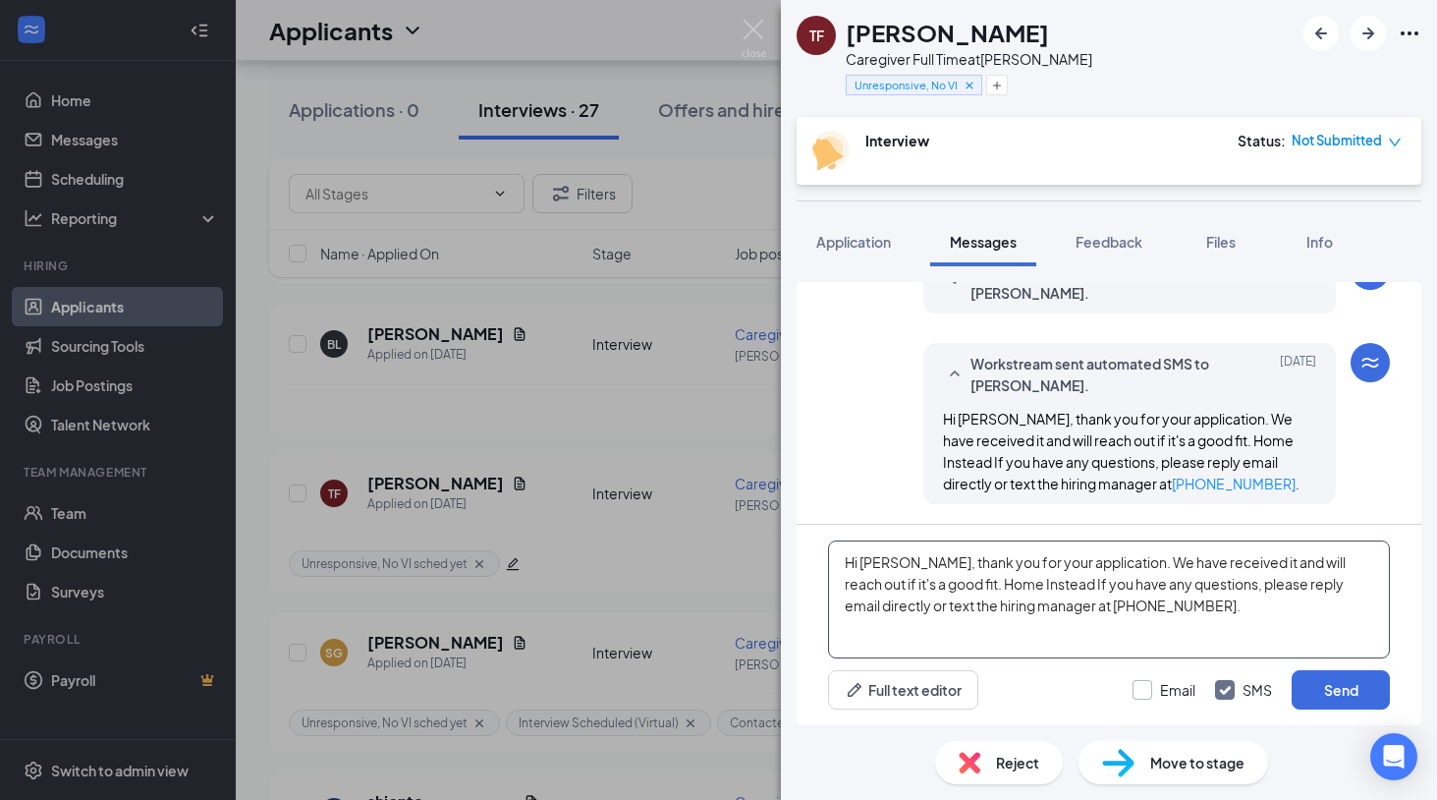
type textarea "Hi Tamaia Fisher, thank you for your application. We have received it and will …"
click at [1153, 681] on input "Email" at bounding box center [1164, 690] width 63 height 20
checkbox input "true"
click at [1327, 696] on button "Send" at bounding box center [1341, 689] width 98 height 39
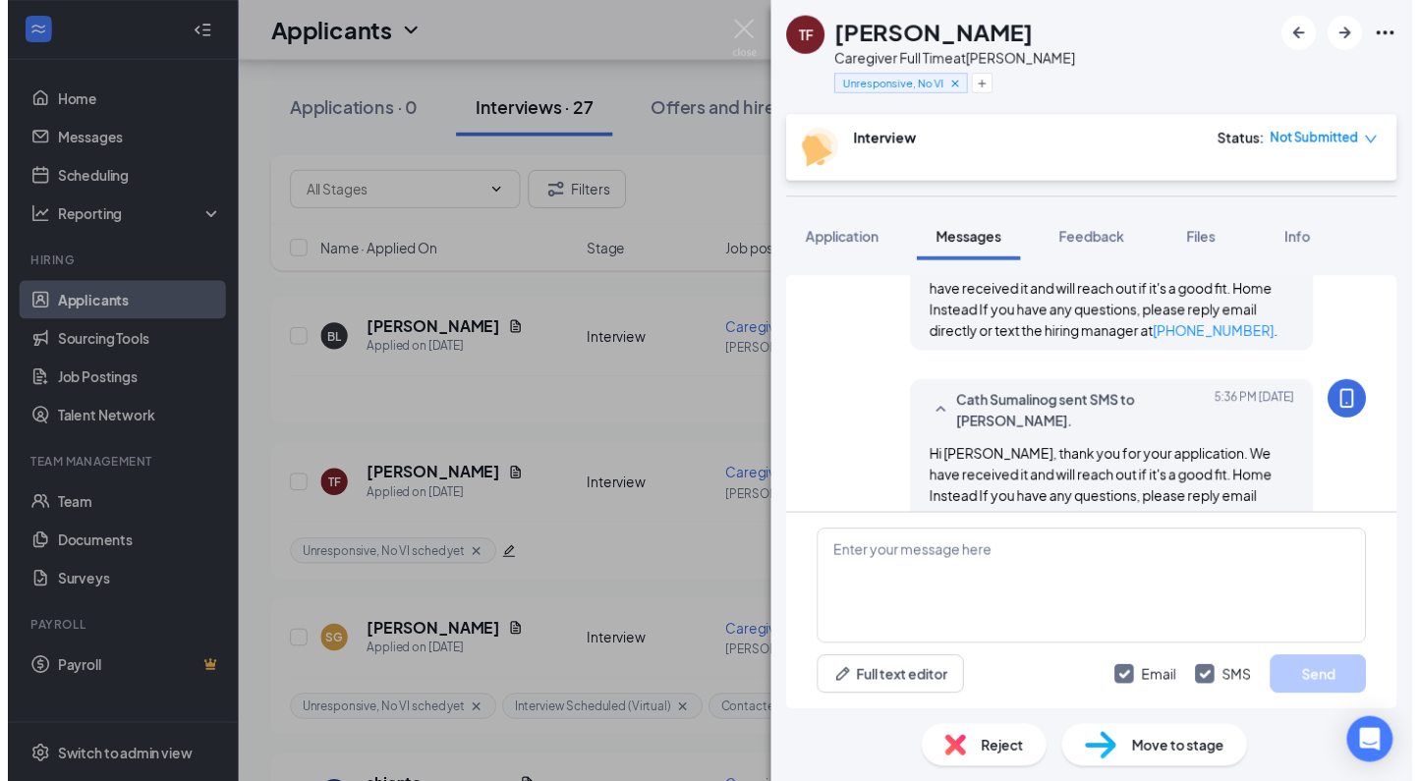
scroll to position [572, 0]
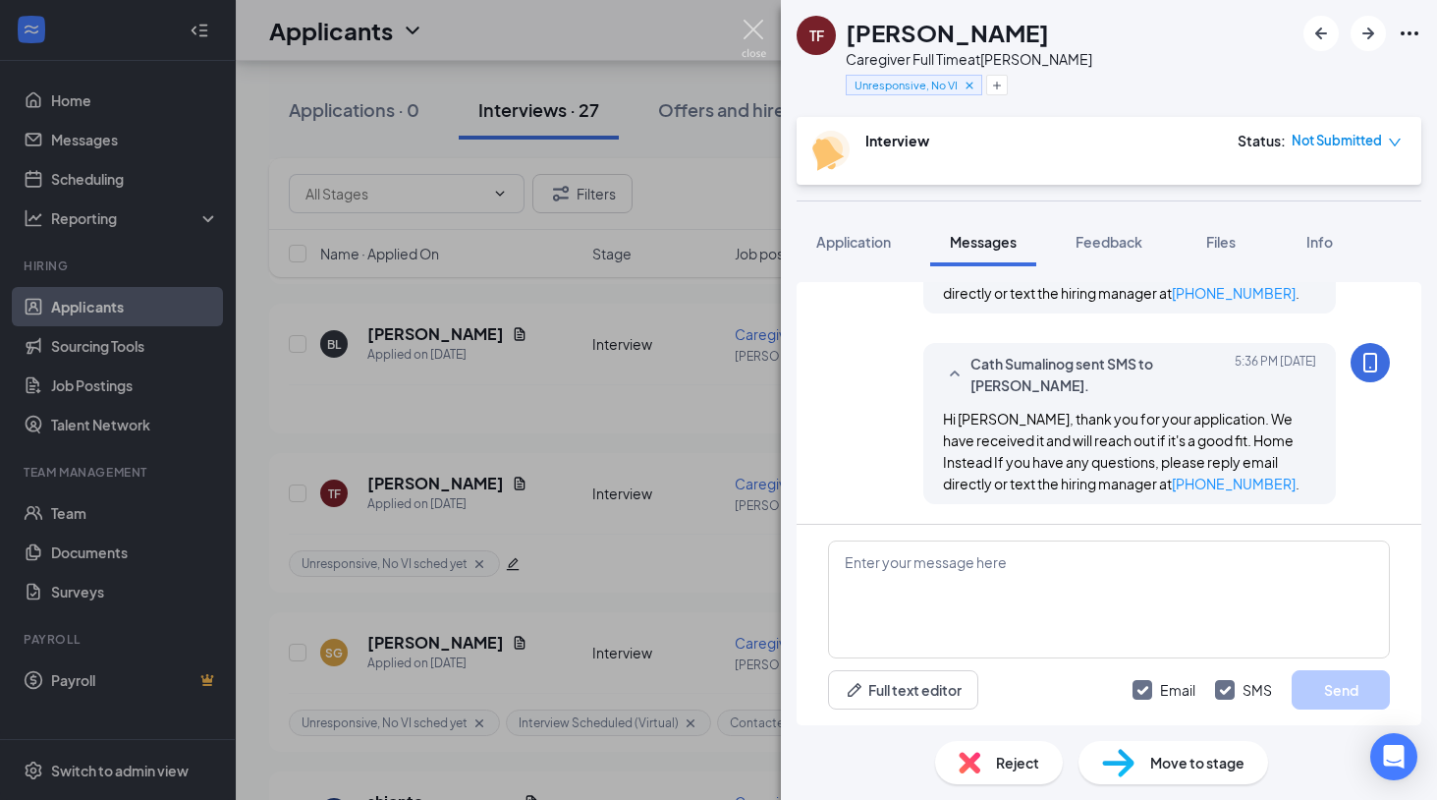
click at [753, 26] on img at bounding box center [754, 39] width 25 height 38
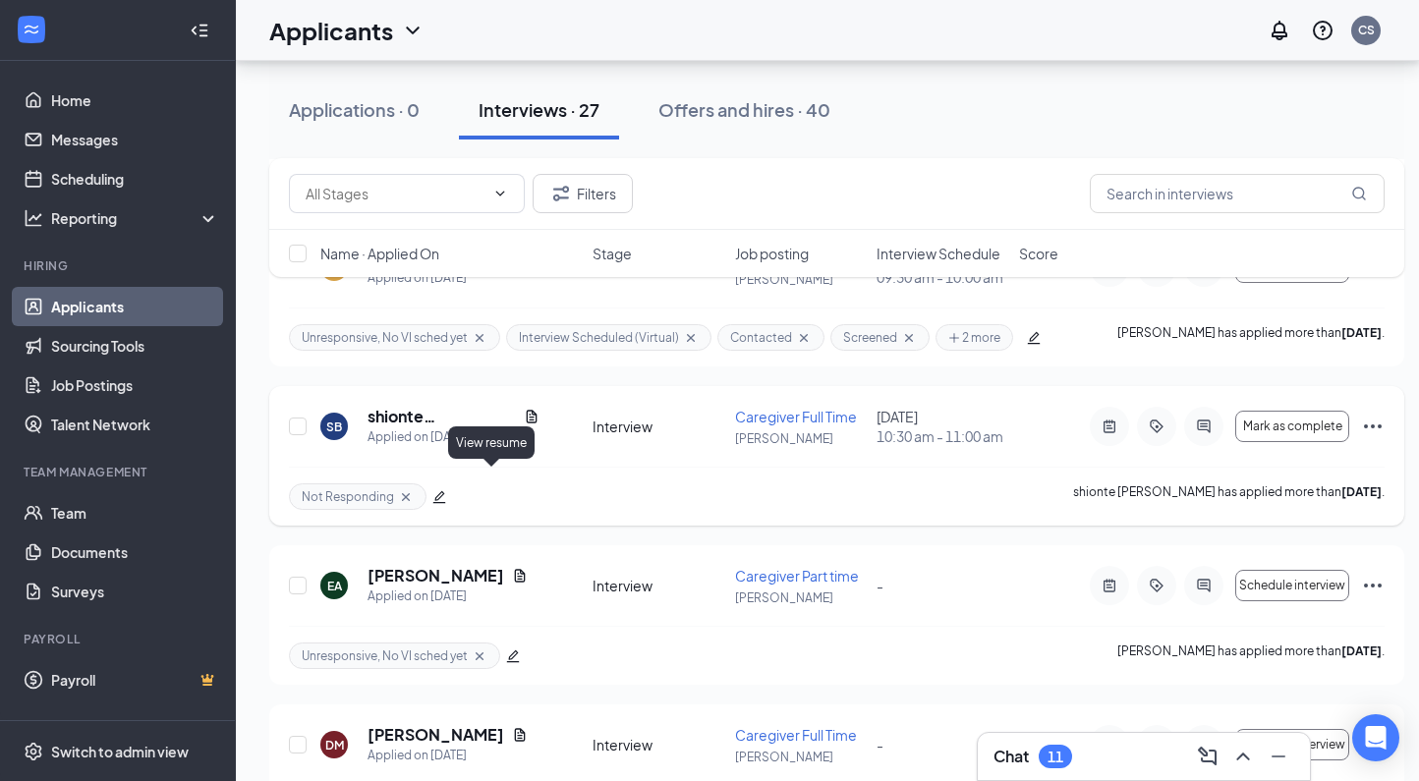
scroll to position [737, 0]
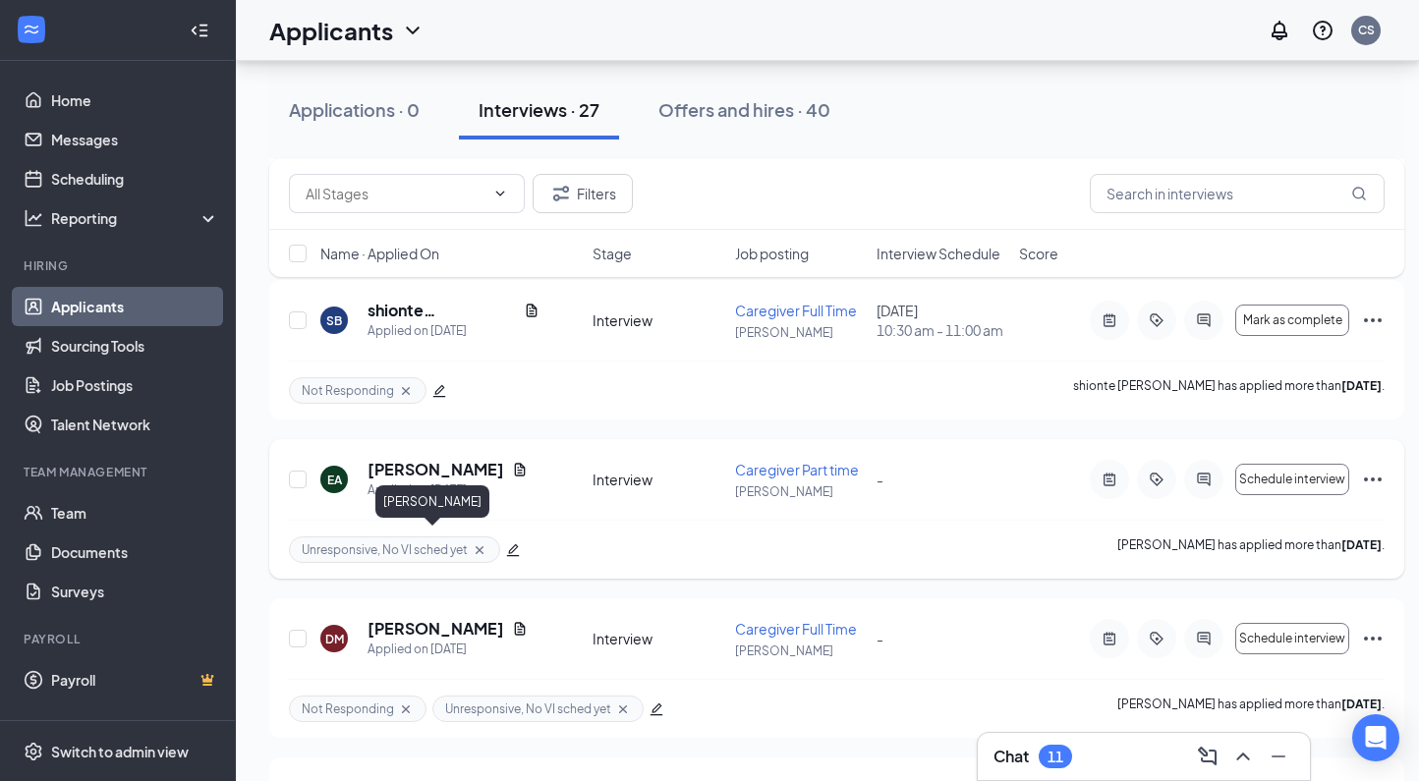
click at [416, 480] on h5 "Eunique Akines" at bounding box center [435, 470] width 137 height 22
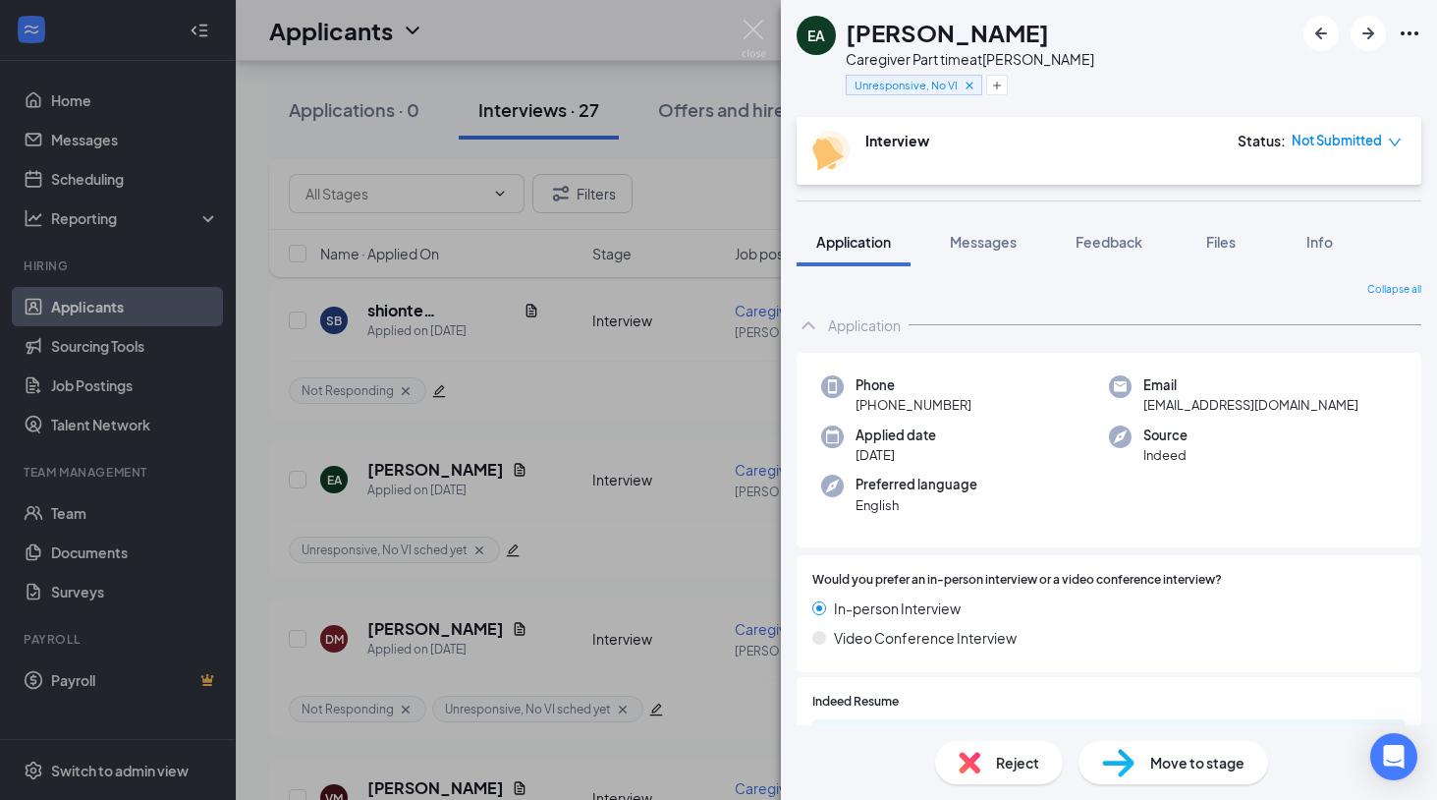
drag, startPoint x: 1092, startPoint y: 232, endPoint x: 896, endPoint y: 260, distance: 198.5
click at [1093, 233] on span "Feedback" at bounding box center [1109, 242] width 67 height 18
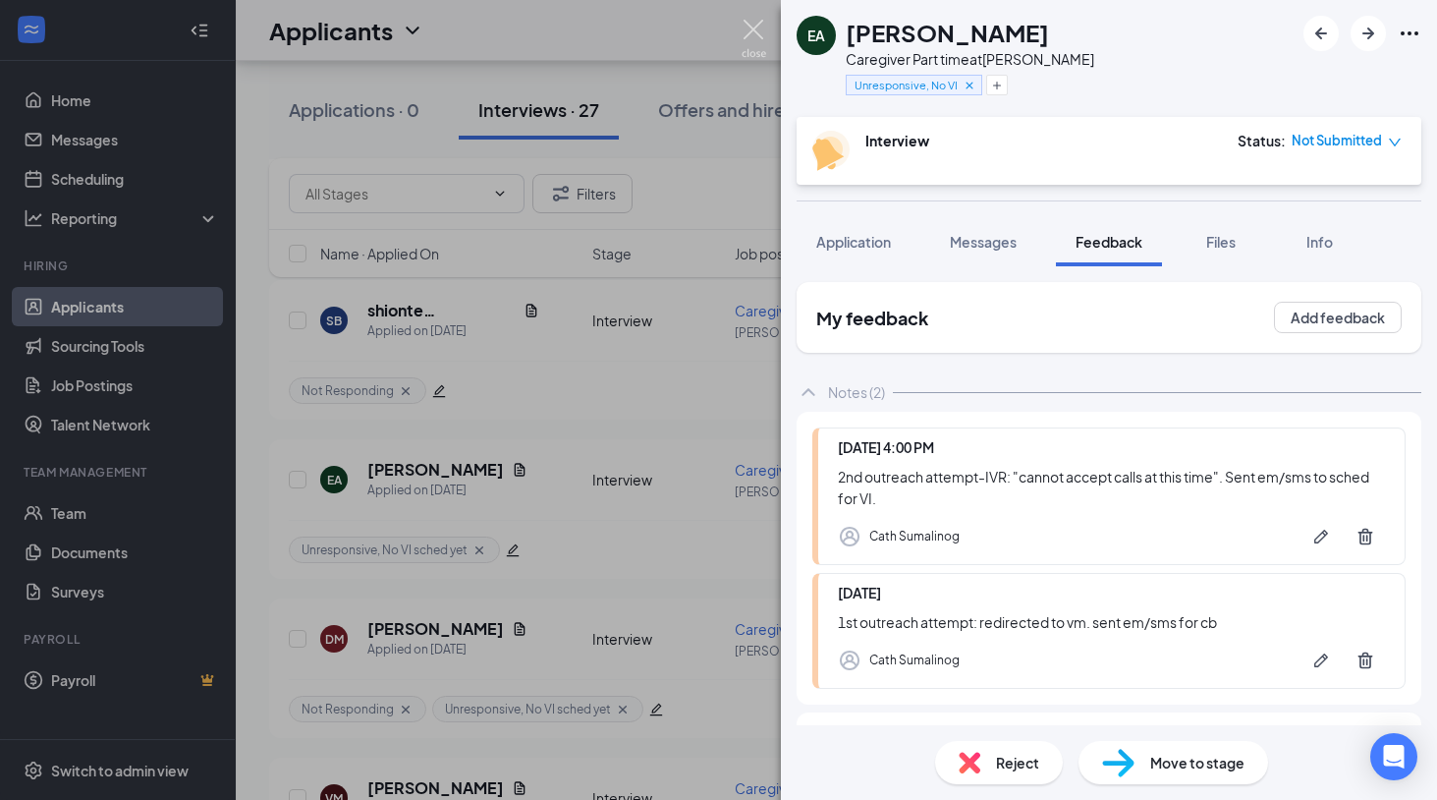
click at [748, 29] on img at bounding box center [754, 39] width 25 height 38
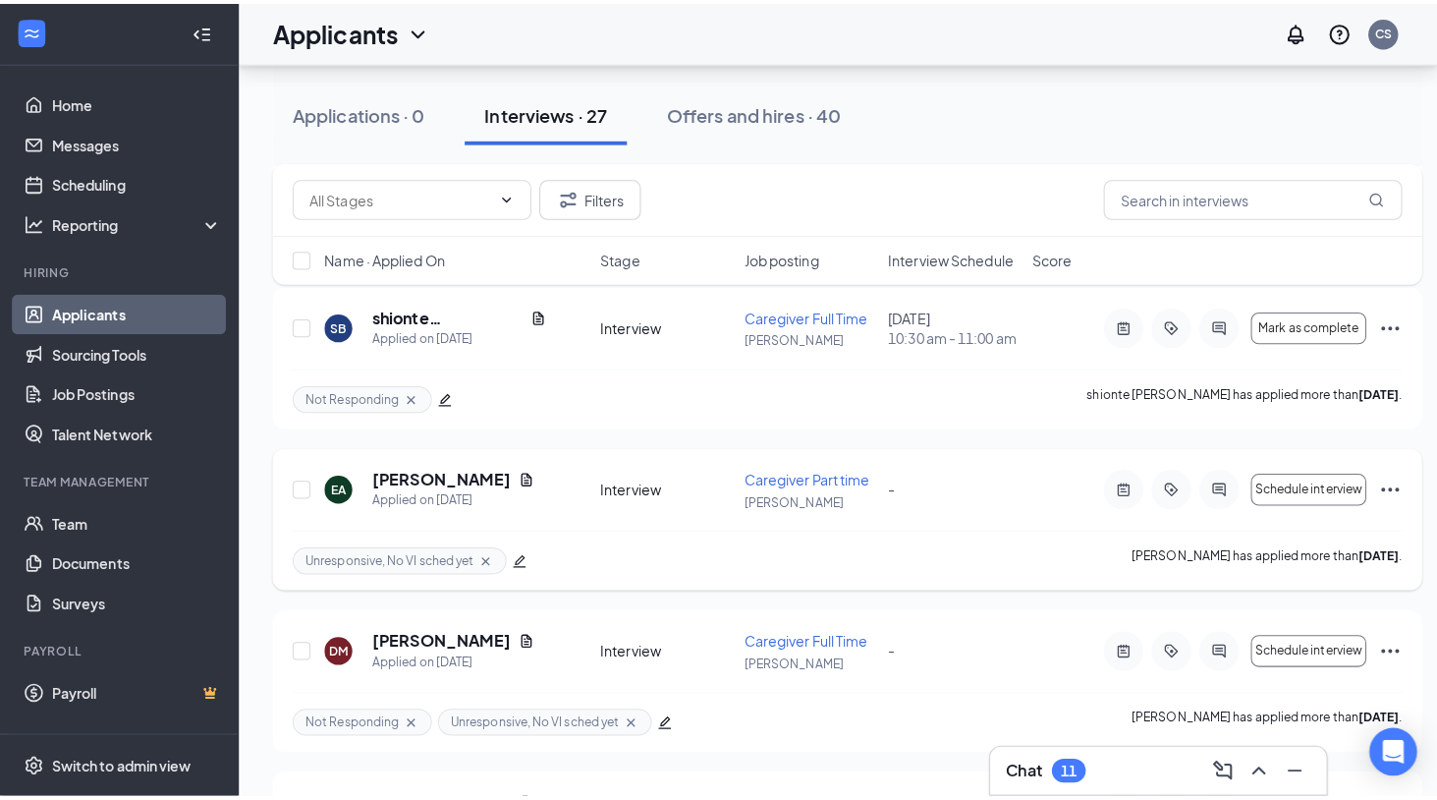
scroll to position [860, 0]
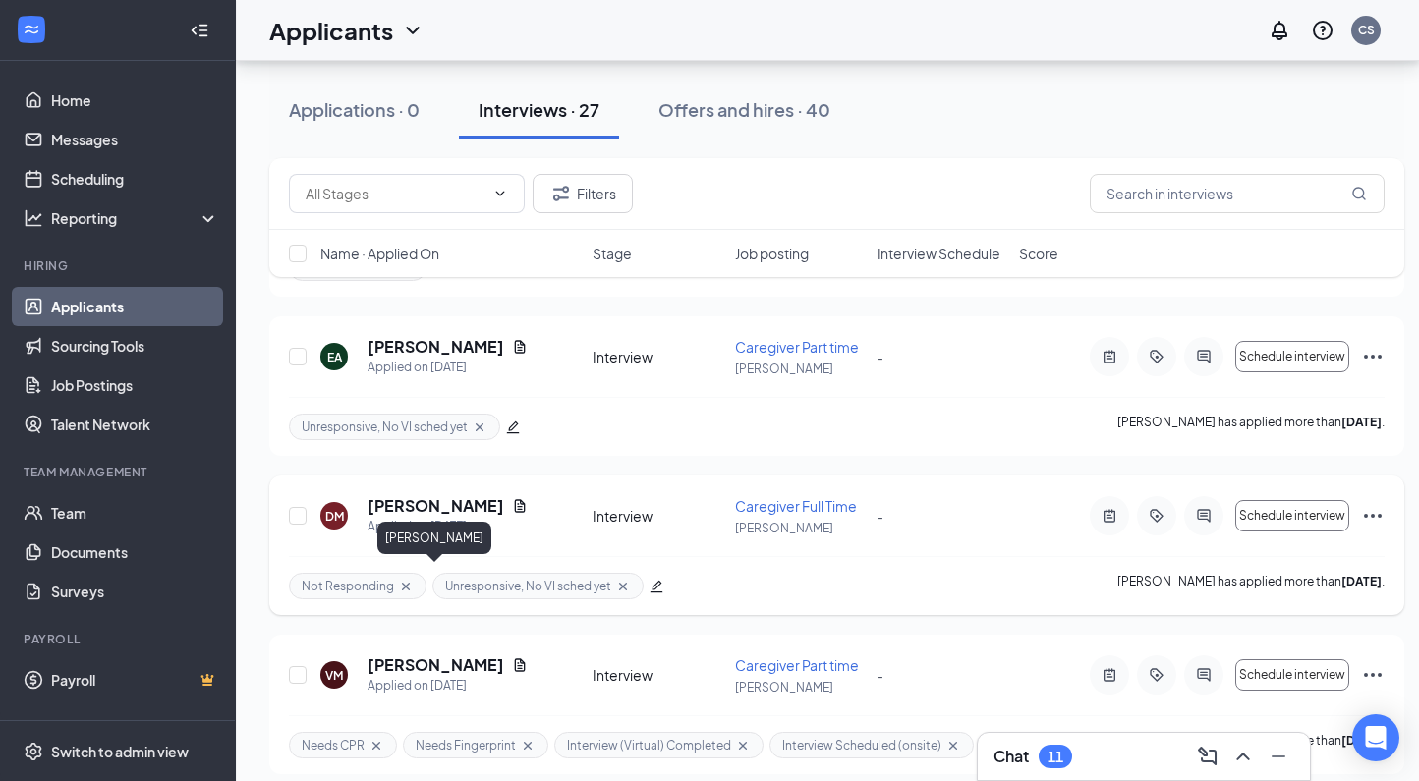
click at [414, 517] on h5 "Donna Milkowski" at bounding box center [435, 506] width 137 height 22
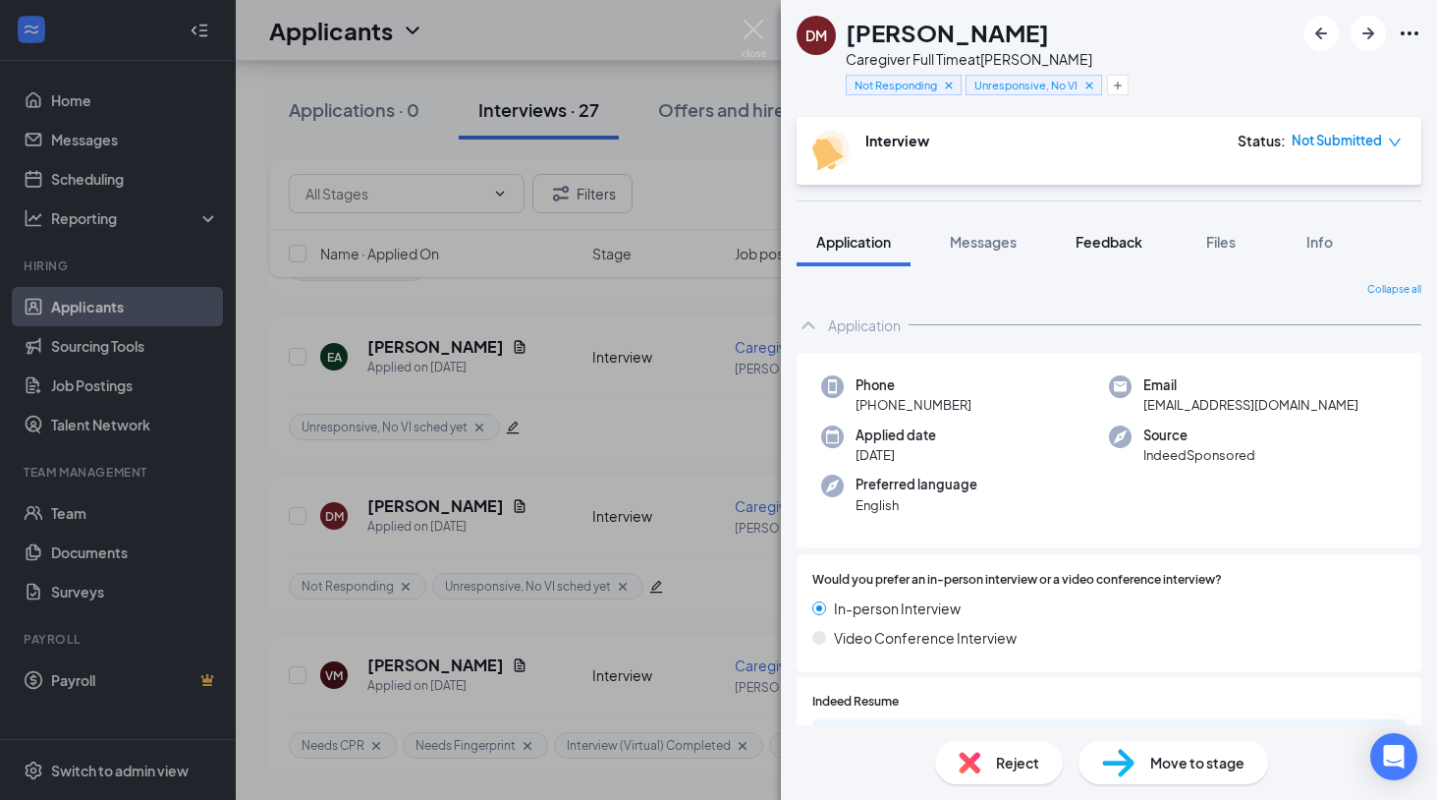
click at [1093, 241] on span "Feedback" at bounding box center [1109, 242] width 67 height 18
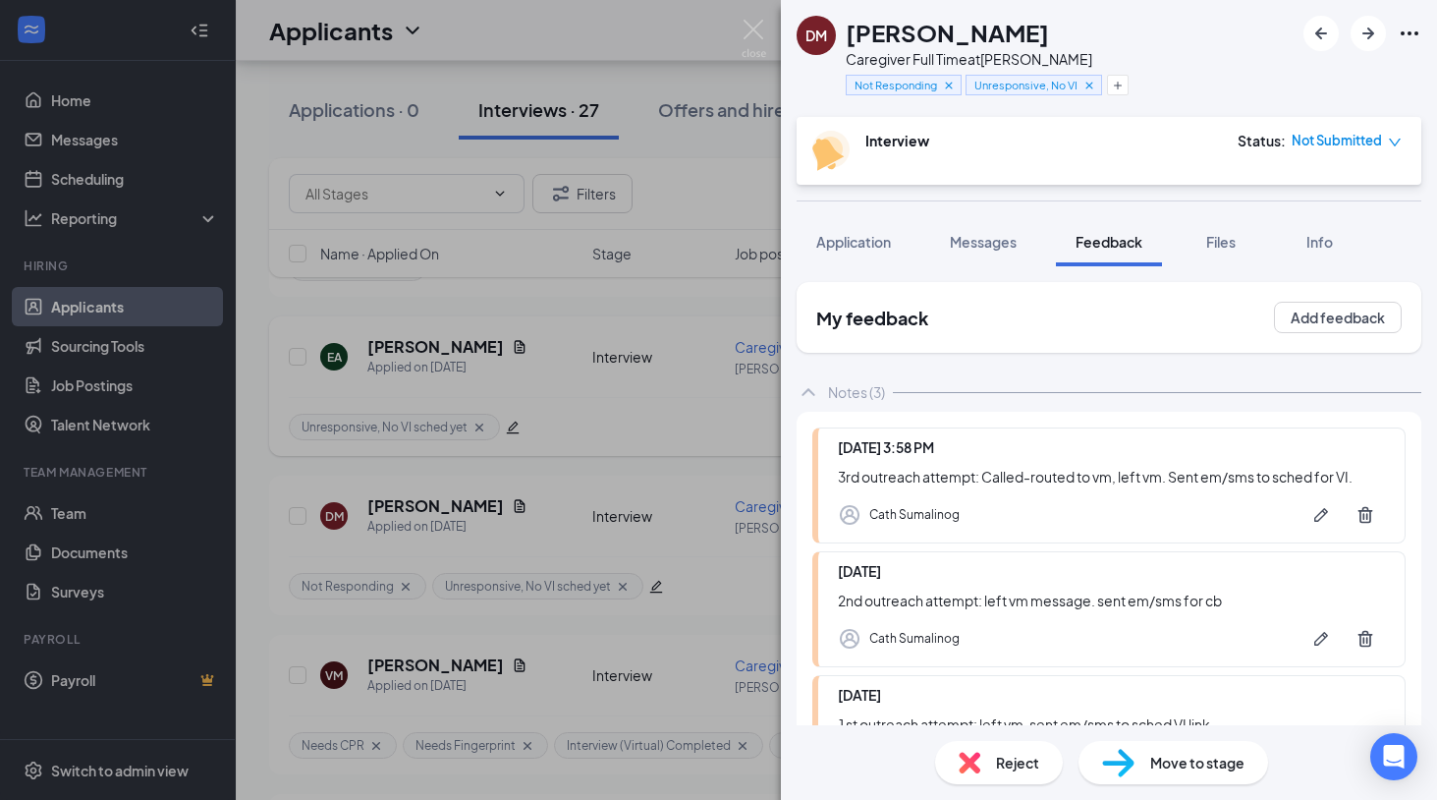
drag, startPoint x: 677, startPoint y: 167, endPoint x: 498, endPoint y: 422, distance: 311.8
click at [677, 169] on div "DM Donna Milkowski Caregiver Full Time at Brandon Not Responding Unresponsive, …" at bounding box center [718, 400] width 1437 height 800
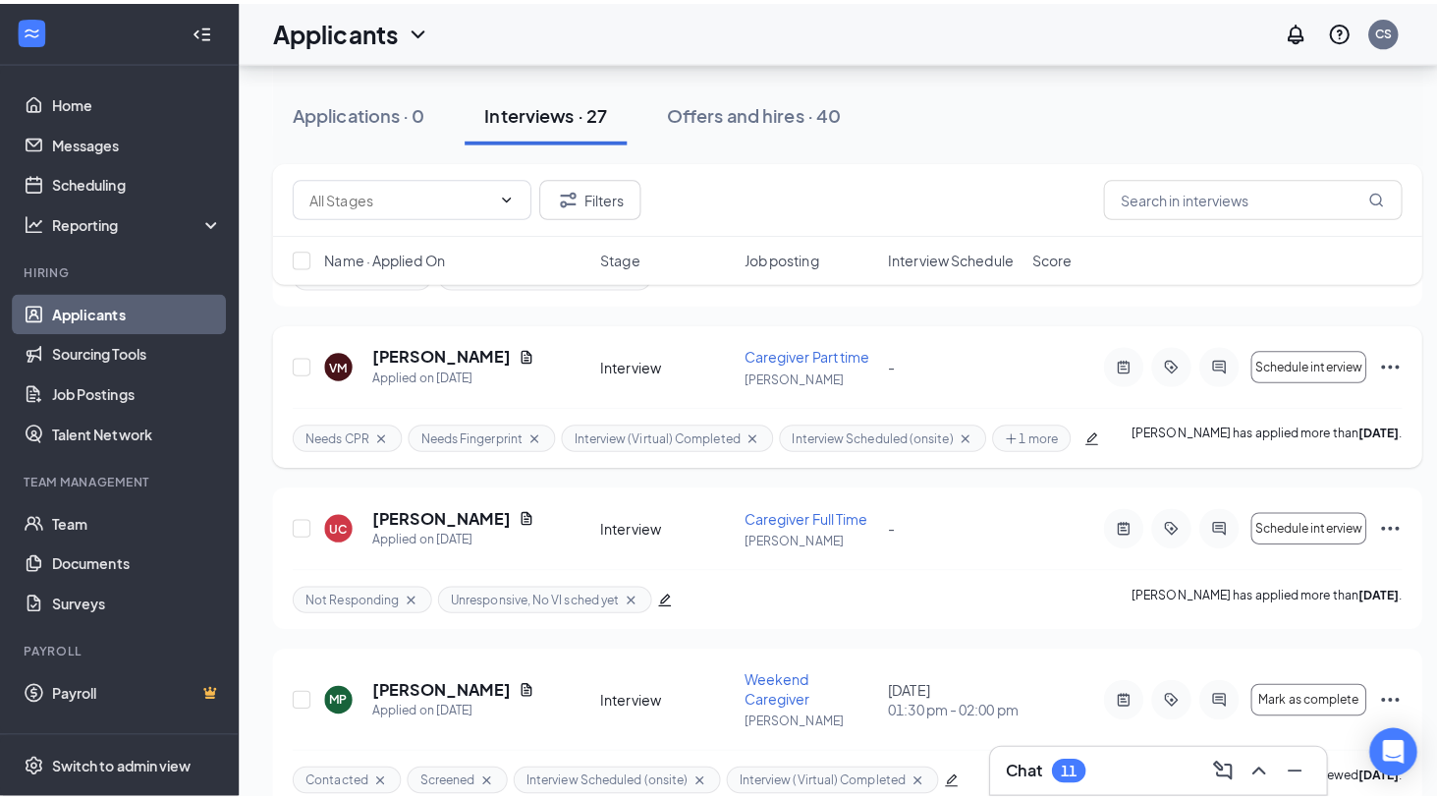
scroll to position [1228, 0]
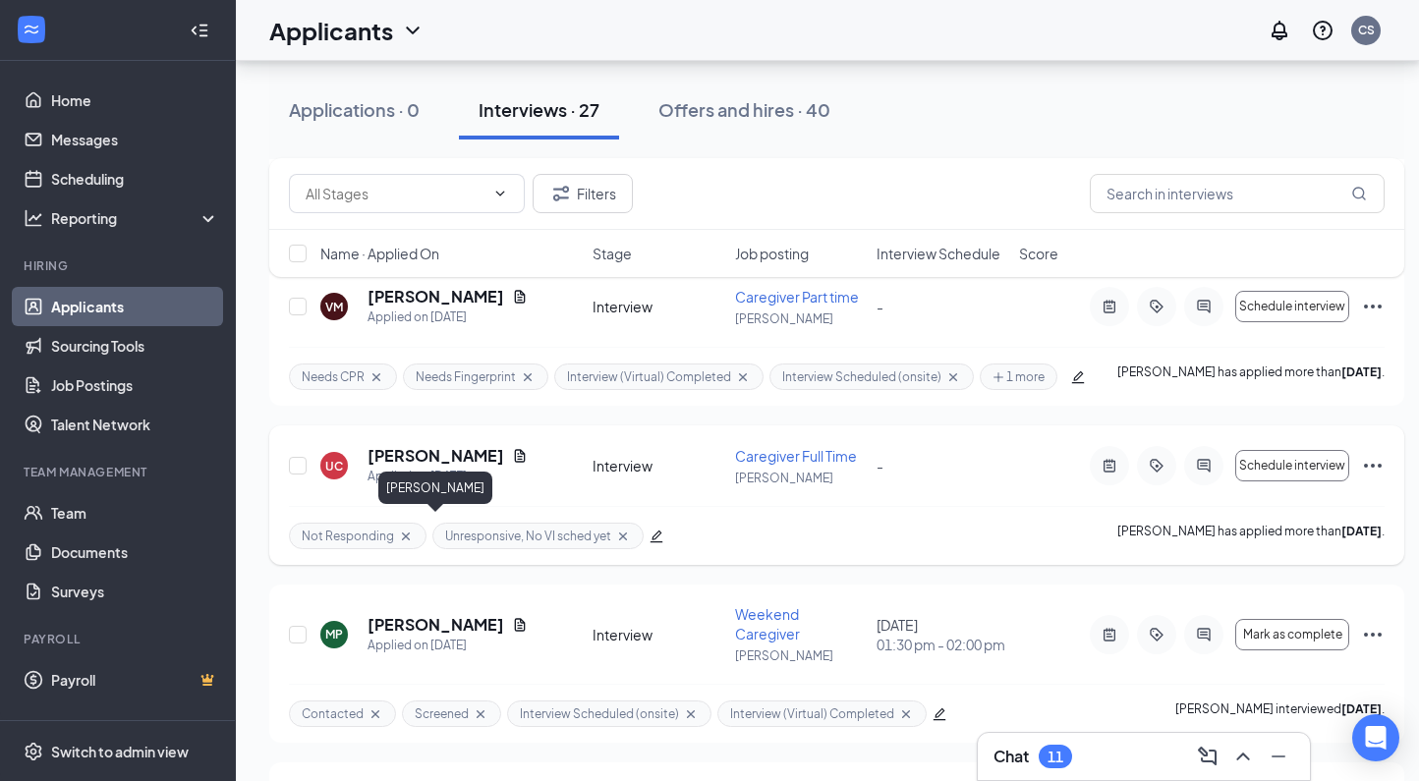
click at [419, 467] on h5 "Ulveta Cecunjanin" at bounding box center [435, 456] width 137 height 22
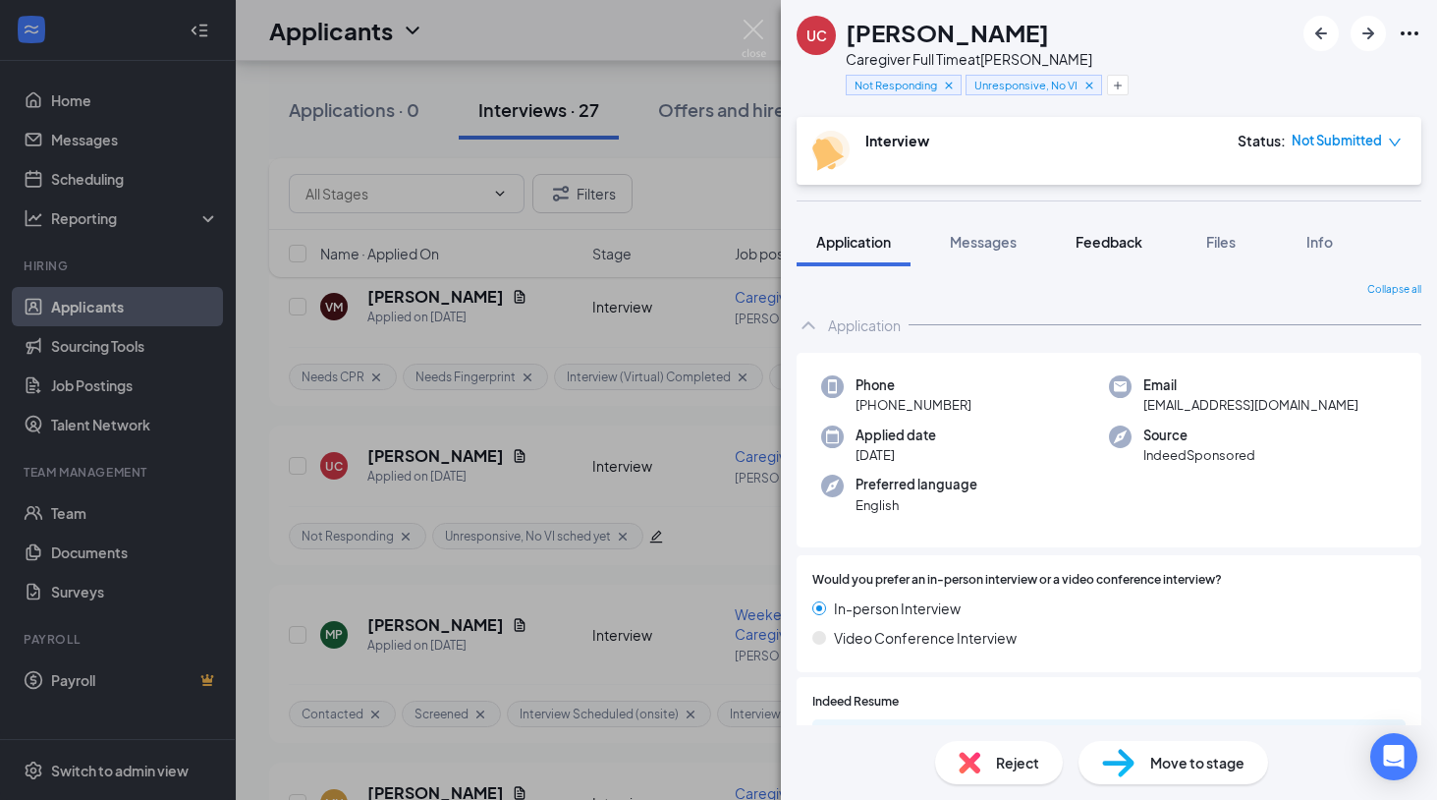
click at [1108, 243] on span "Feedback" at bounding box center [1109, 242] width 67 height 18
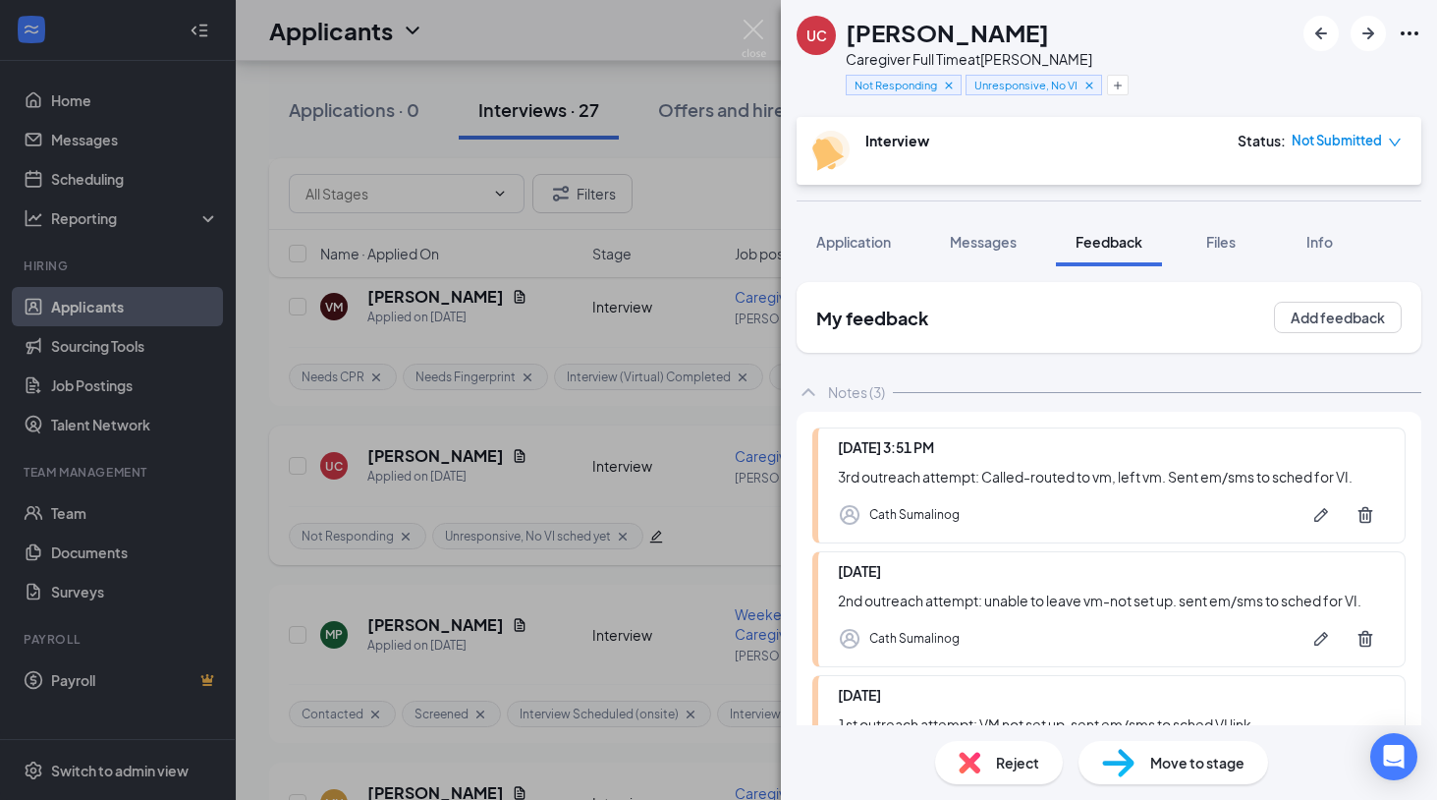
drag, startPoint x: 634, startPoint y: 368, endPoint x: 519, endPoint y: 568, distance: 230.2
click at [633, 370] on div "UC Ulveta Cecunjanin Caregiver Full Time at Brandon Not Responding Unresponsive…" at bounding box center [718, 400] width 1437 height 800
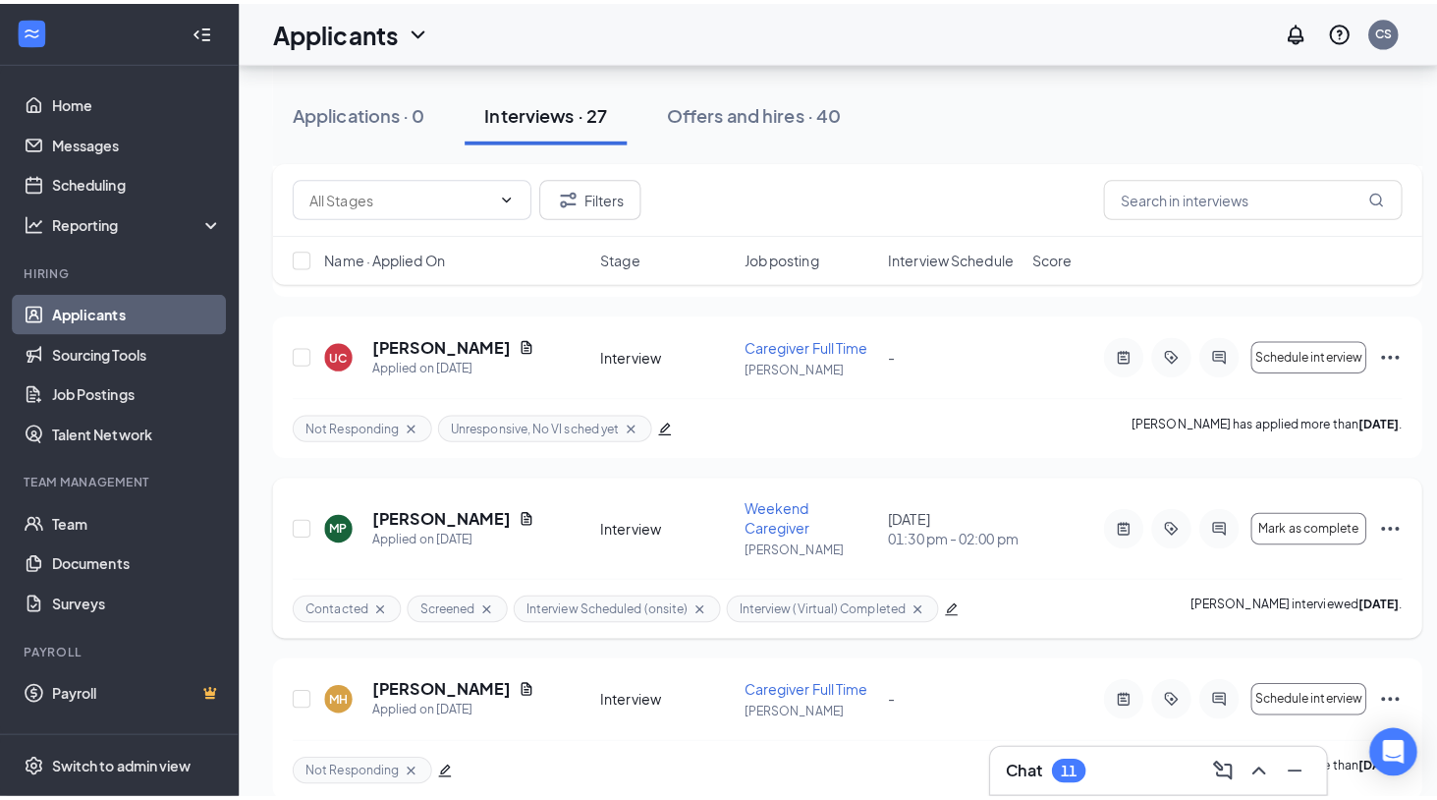
scroll to position [1351, 0]
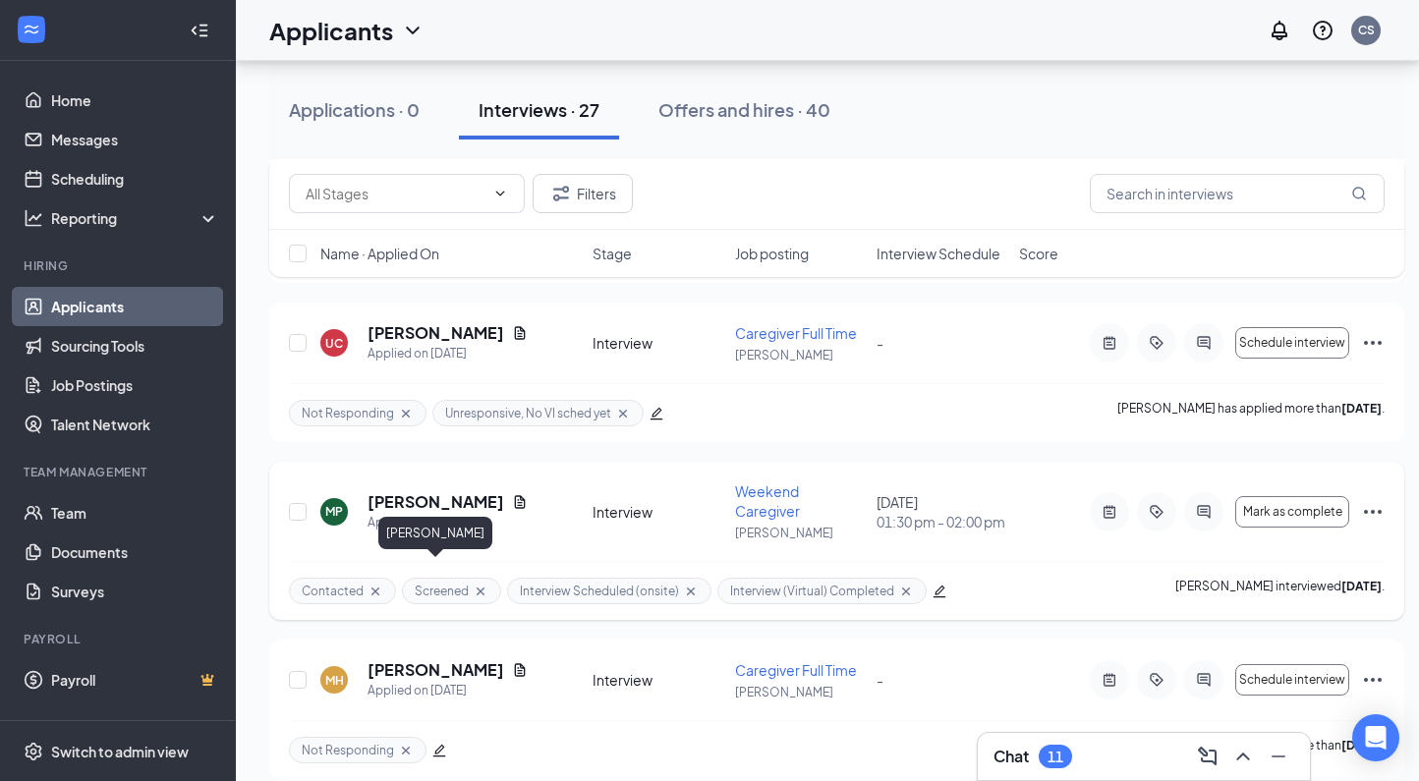
click at [399, 513] on h5 "Marlandra Palmer" at bounding box center [435, 502] width 137 height 22
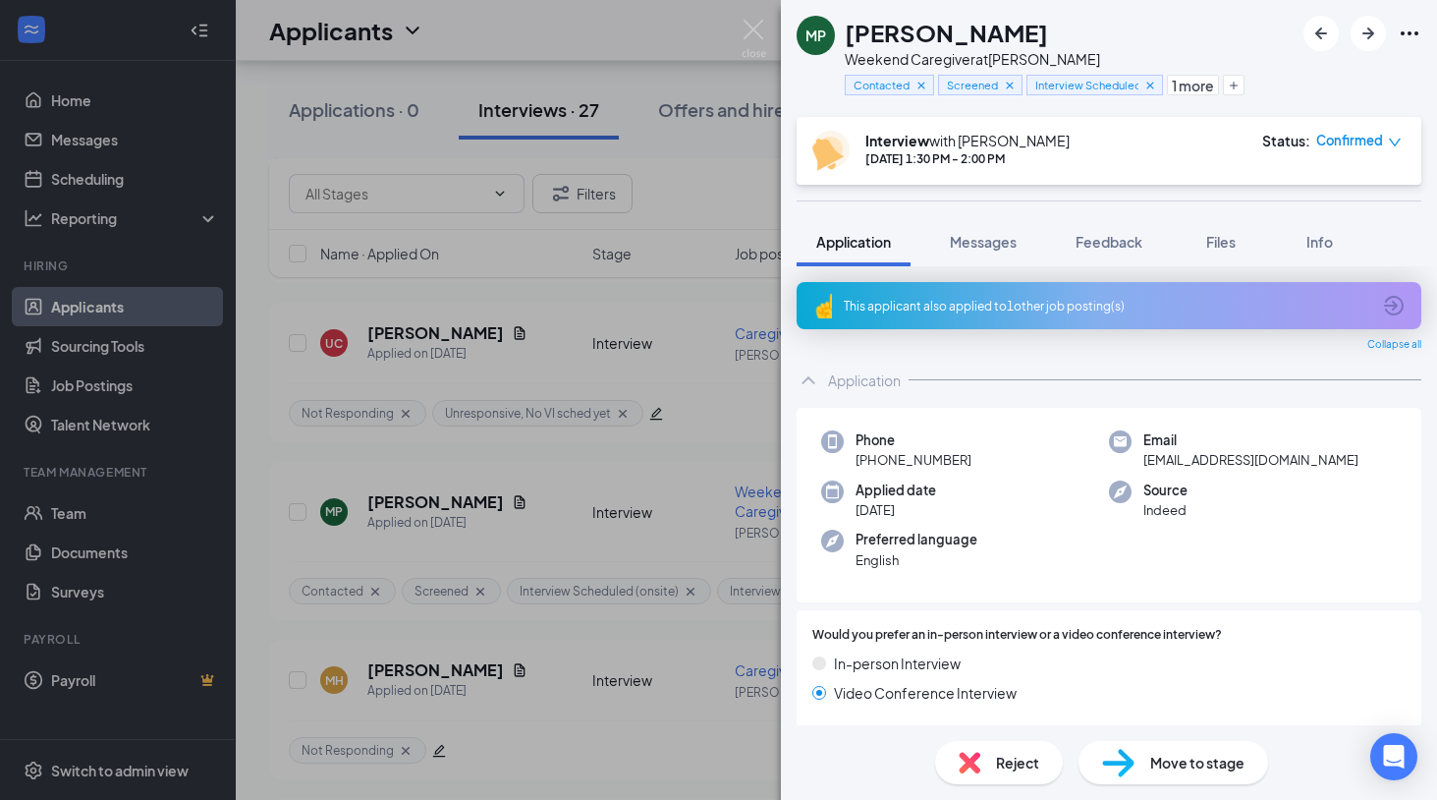
drag, startPoint x: 988, startPoint y: 234, endPoint x: 1102, endPoint y: 273, distance: 120.5
click at [985, 235] on span "Messages" at bounding box center [983, 242] width 67 height 18
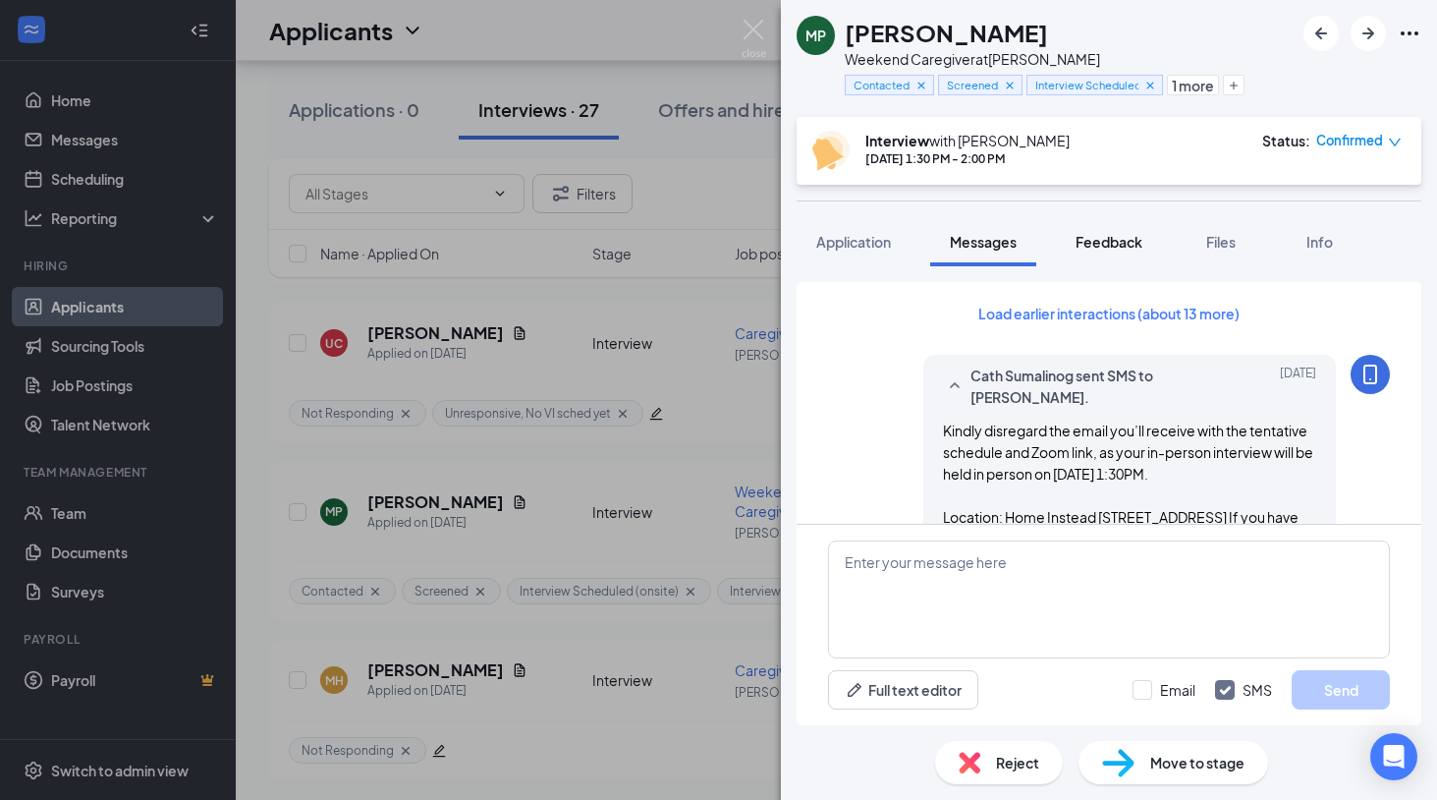
click at [1090, 236] on span "Feedback" at bounding box center [1109, 242] width 67 height 18
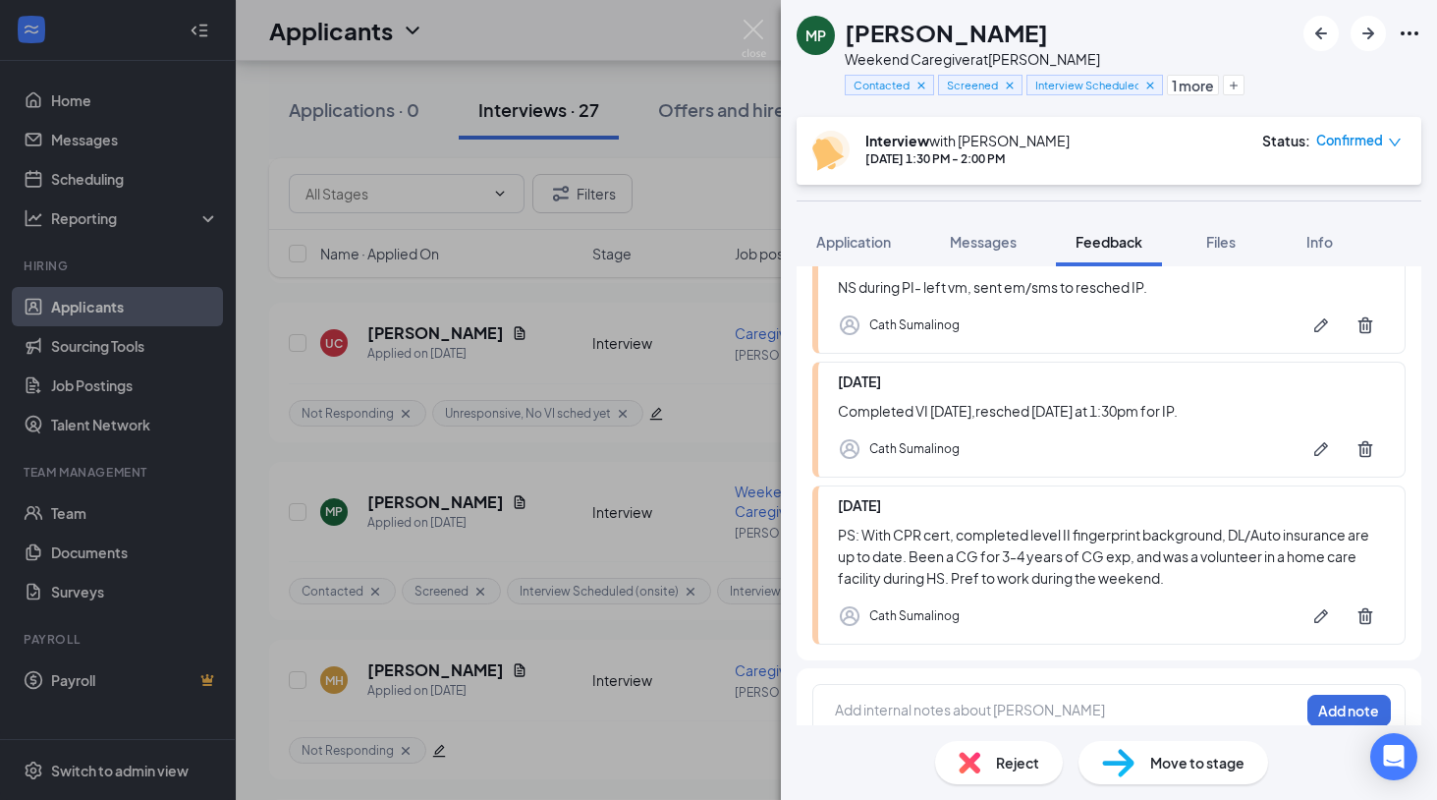
scroll to position [246, 0]
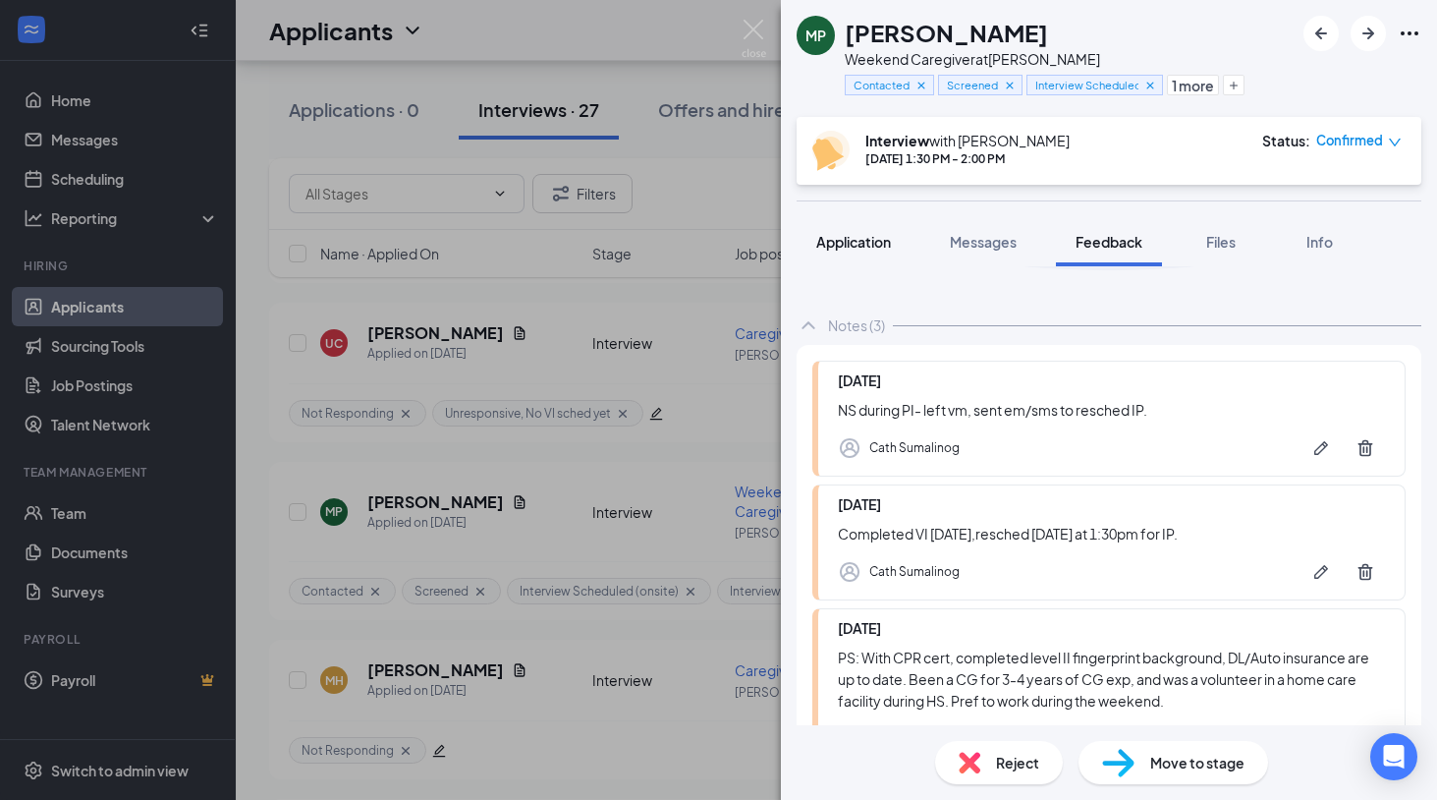
click at [846, 242] on span "Application" at bounding box center [853, 242] width 75 height 18
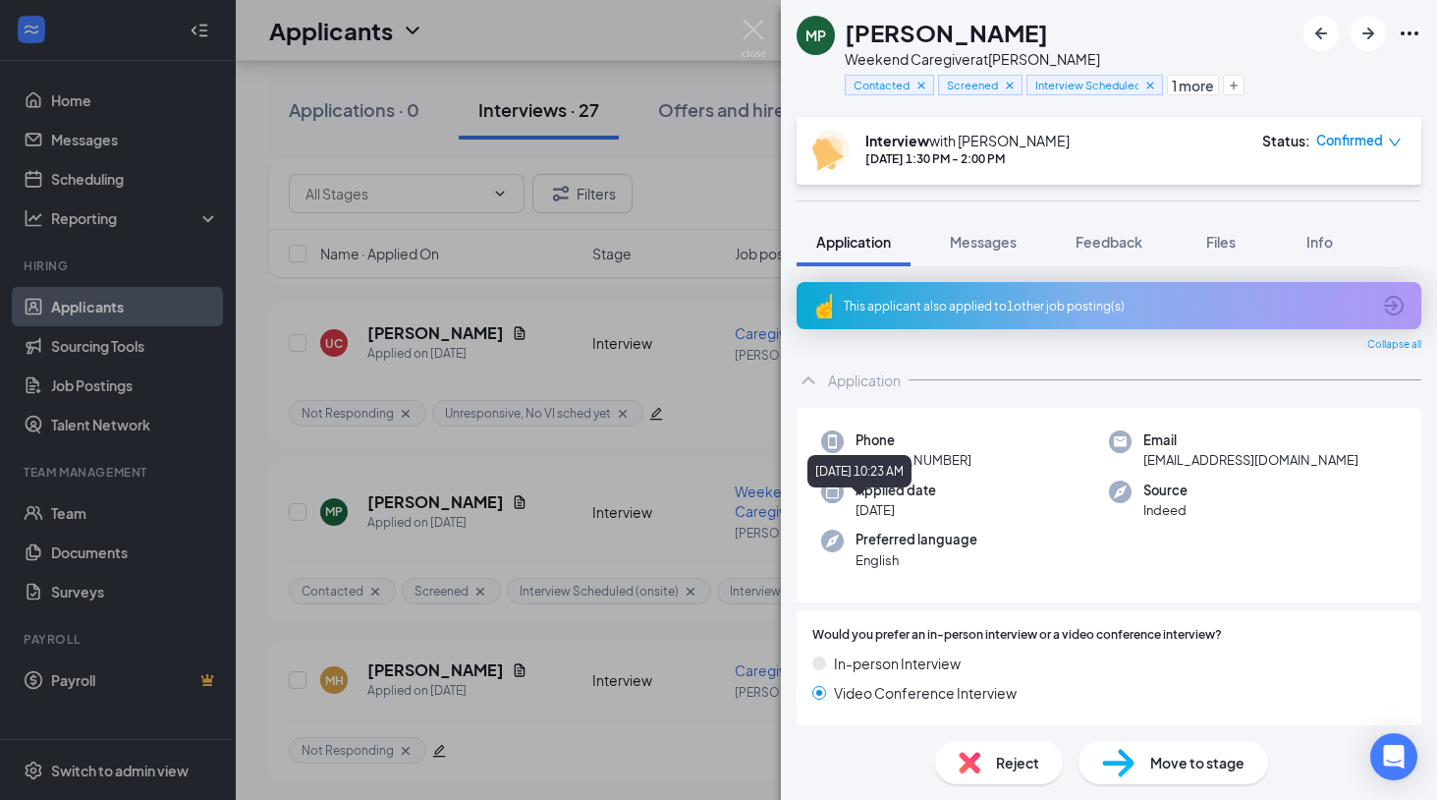
click at [1009, 473] on div "Phone +1 (813) 743-8469 Email pmarlandra@gmail.com Applied date Sep 6 Source In…" at bounding box center [1109, 505] width 625 height 195
click at [961, 464] on span "+1 (813) 743-8469" at bounding box center [914, 460] width 116 height 20
copy span "+1 (813) 743-8469"
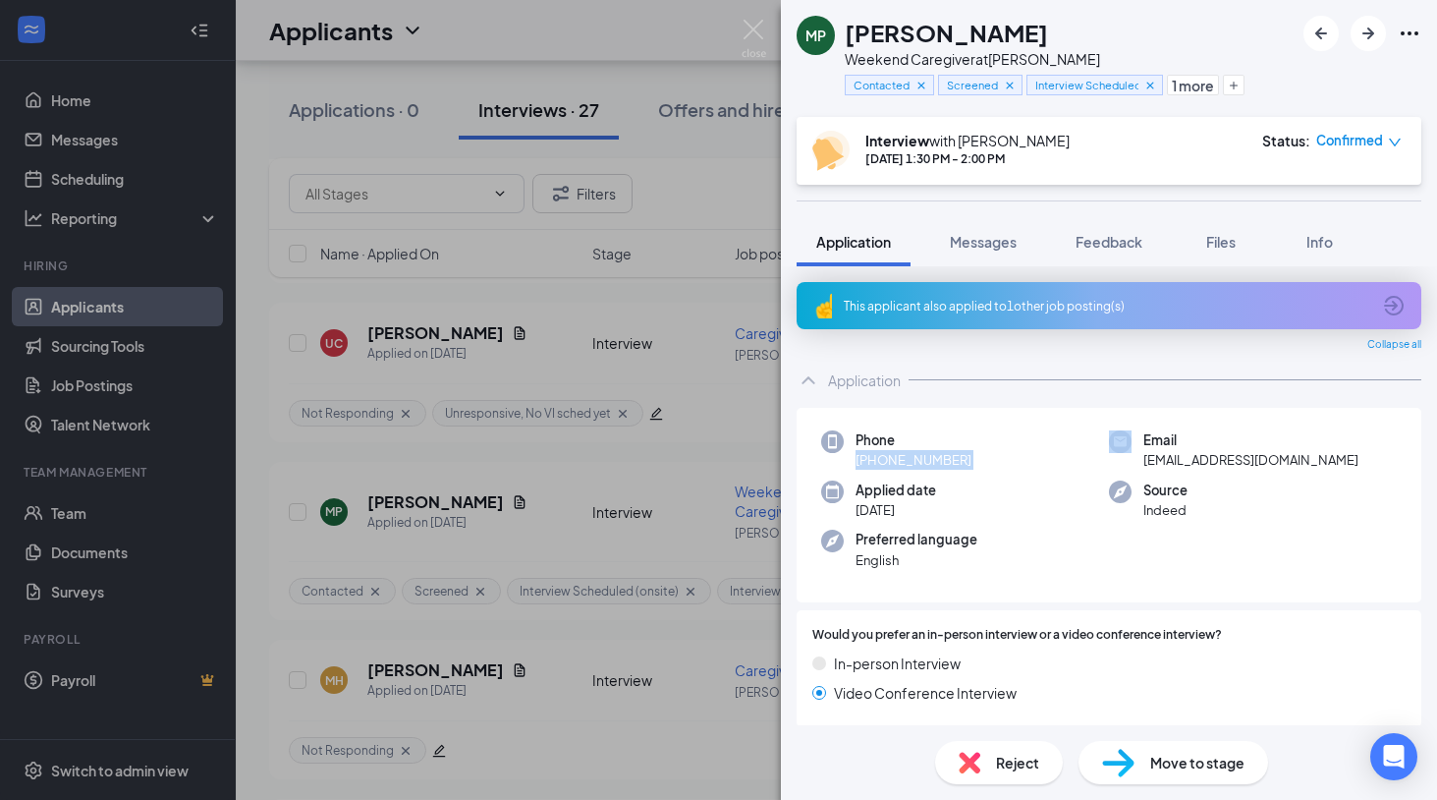
click at [977, 229] on button "Messages" at bounding box center [983, 241] width 106 height 49
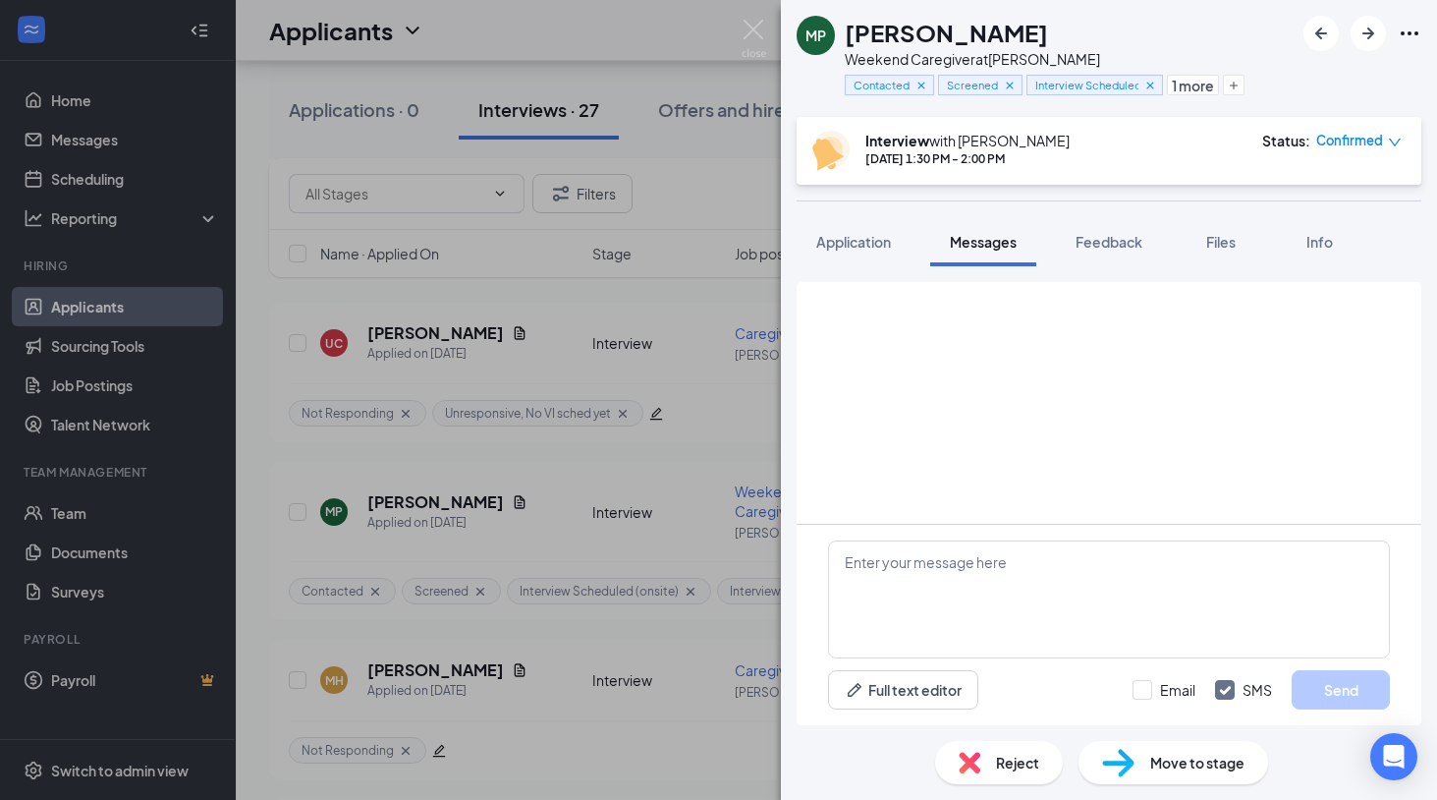
click at [1116, 235] on span "Feedback" at bounding box center [1109, 242] width 67 height 18
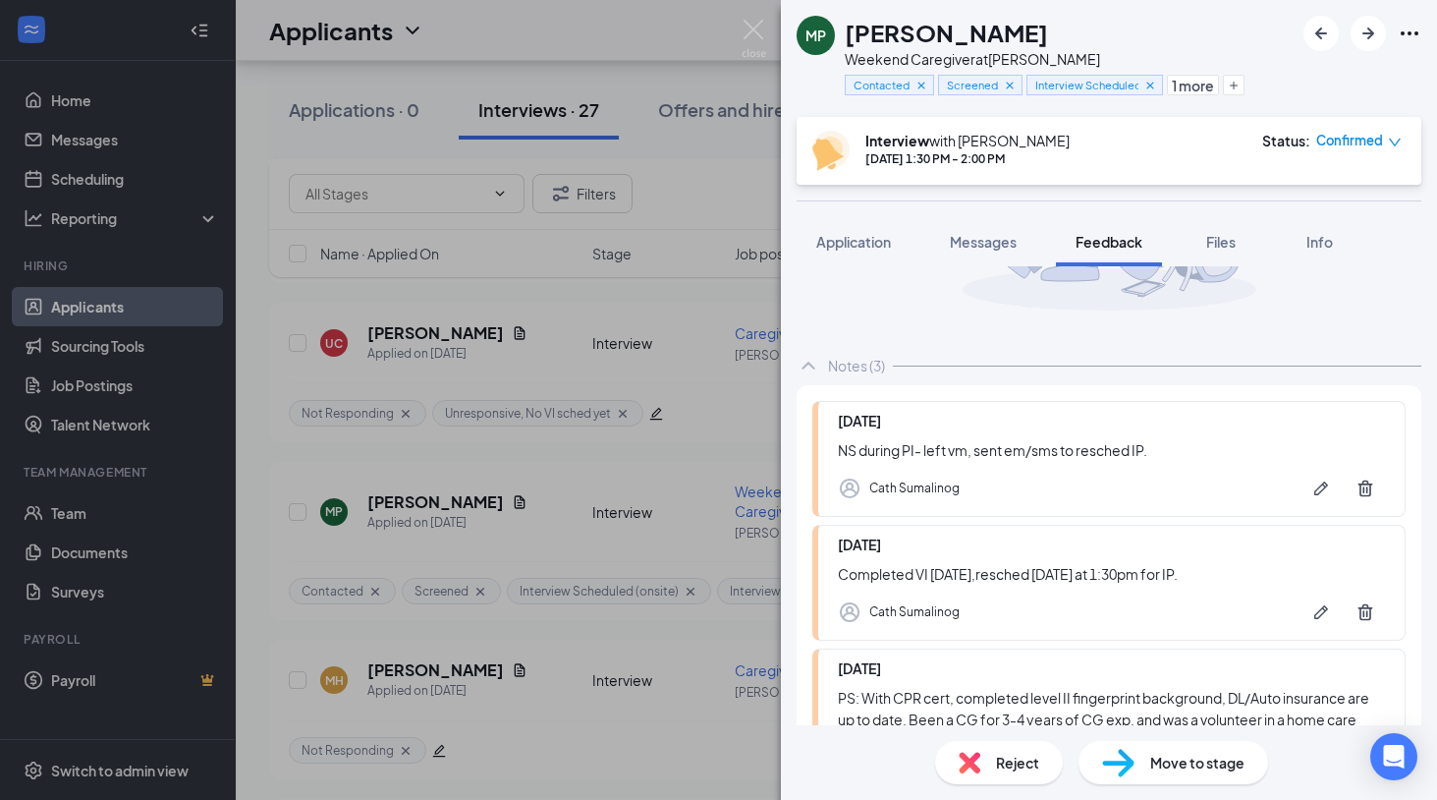
scroll to position [246, 0]
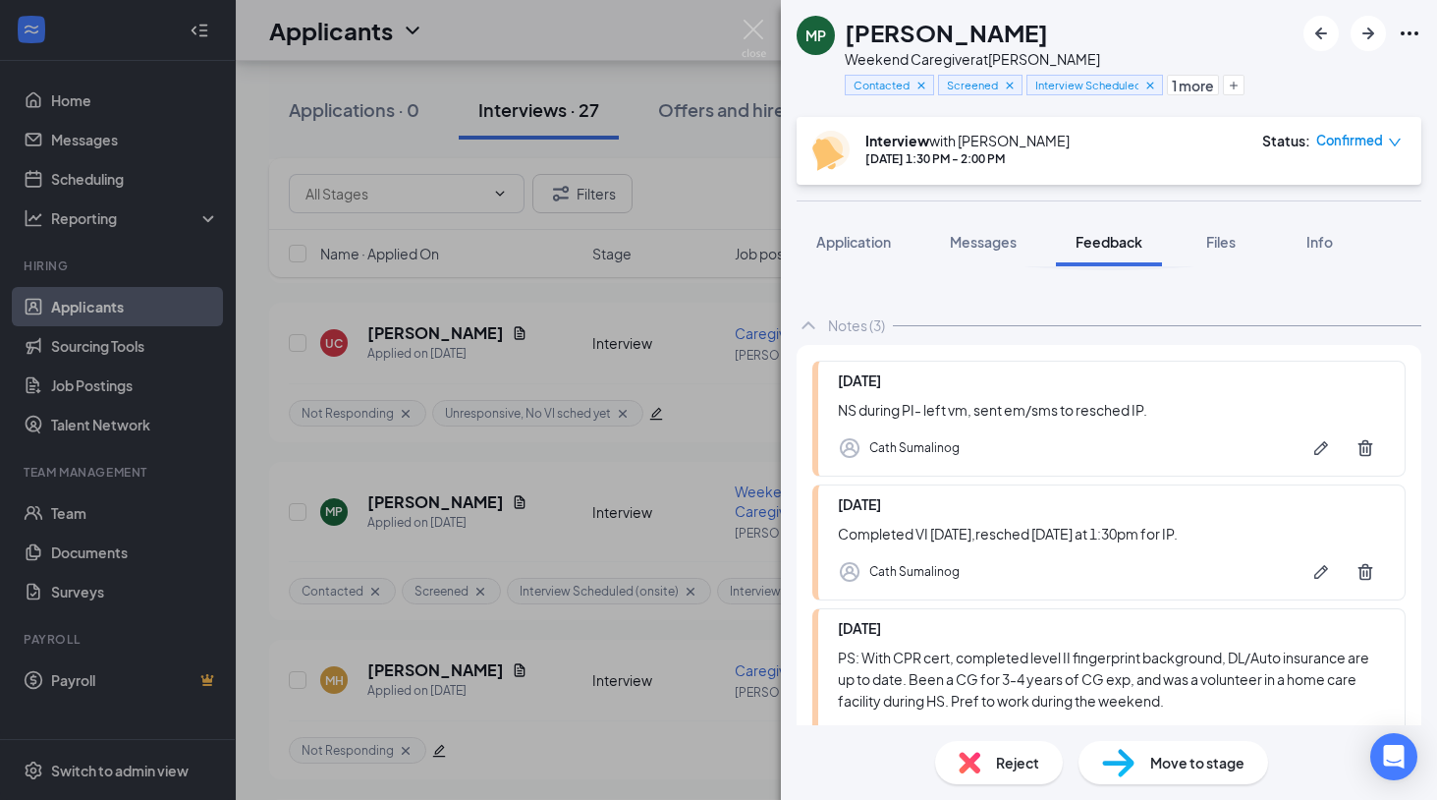
drag, startPoint x: 1258, startPoint y: 48, endPoint x: 1078, endPoint y: 271, distance: 287.1
click at [1258, 49] on div "Weekend Caregiver at Brandon" at bounding box center [1069, 59] width 449 height 20
drag, startPoint x: 1050, startPoint y: 28, endPoint x: 1093, endPoint y: 33, distance: 43.5
click at [1050, 28] on div "Marlandra Palmer" at bounding box center [1069, 32] width 449 height 33
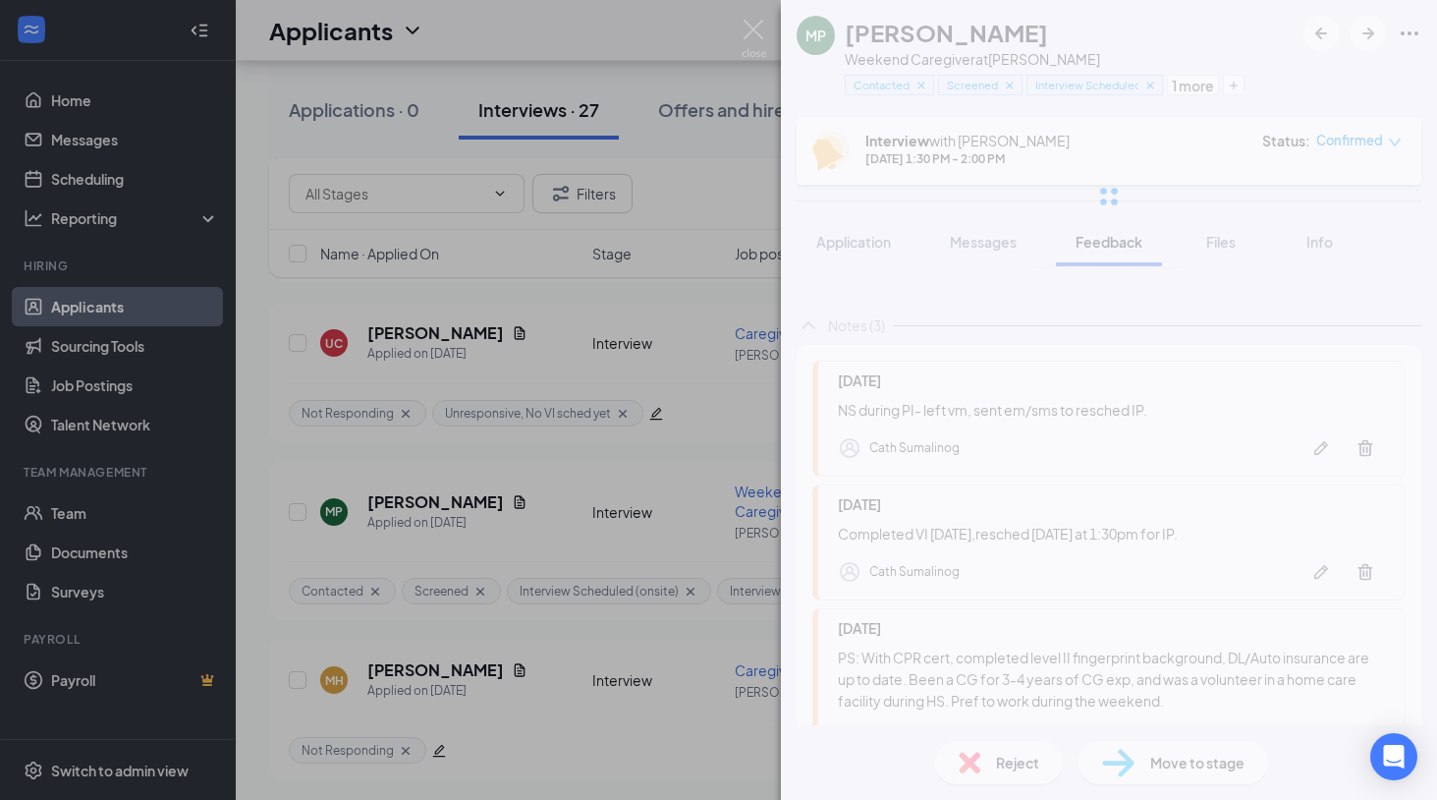
drag, startPoint x: 1255, startPoint y: 31, endPoint x: 1128, endPoint y: 69, distance: 133.1
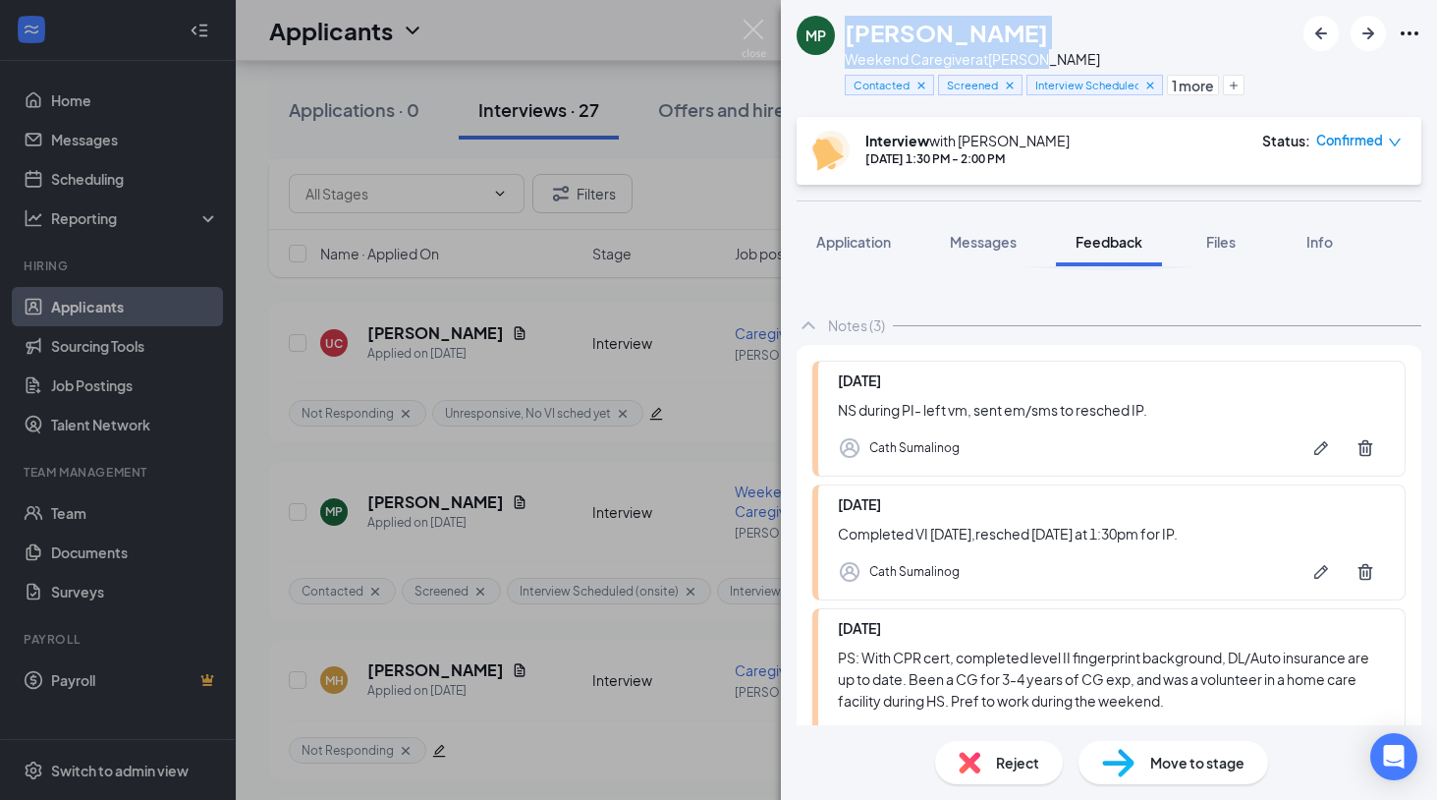
drag, startPoint x: 1080, startPoint y: 64, endPoint x: 837, endPoint y: 34, distance: 244.4
click at [837, 34] on div "MP Marlandra Palmer Weekend Caregiver at Brandon Contacted Screened Interview S…" at bounding box center [1045, 58] width 497 height 85
copy div "Marlandra Palmer Weekend Caregiver at Brandon"
click at [1161, 34] on div "Marlandra Palmer" at bounding box center [1069, 32] width 449 height 33
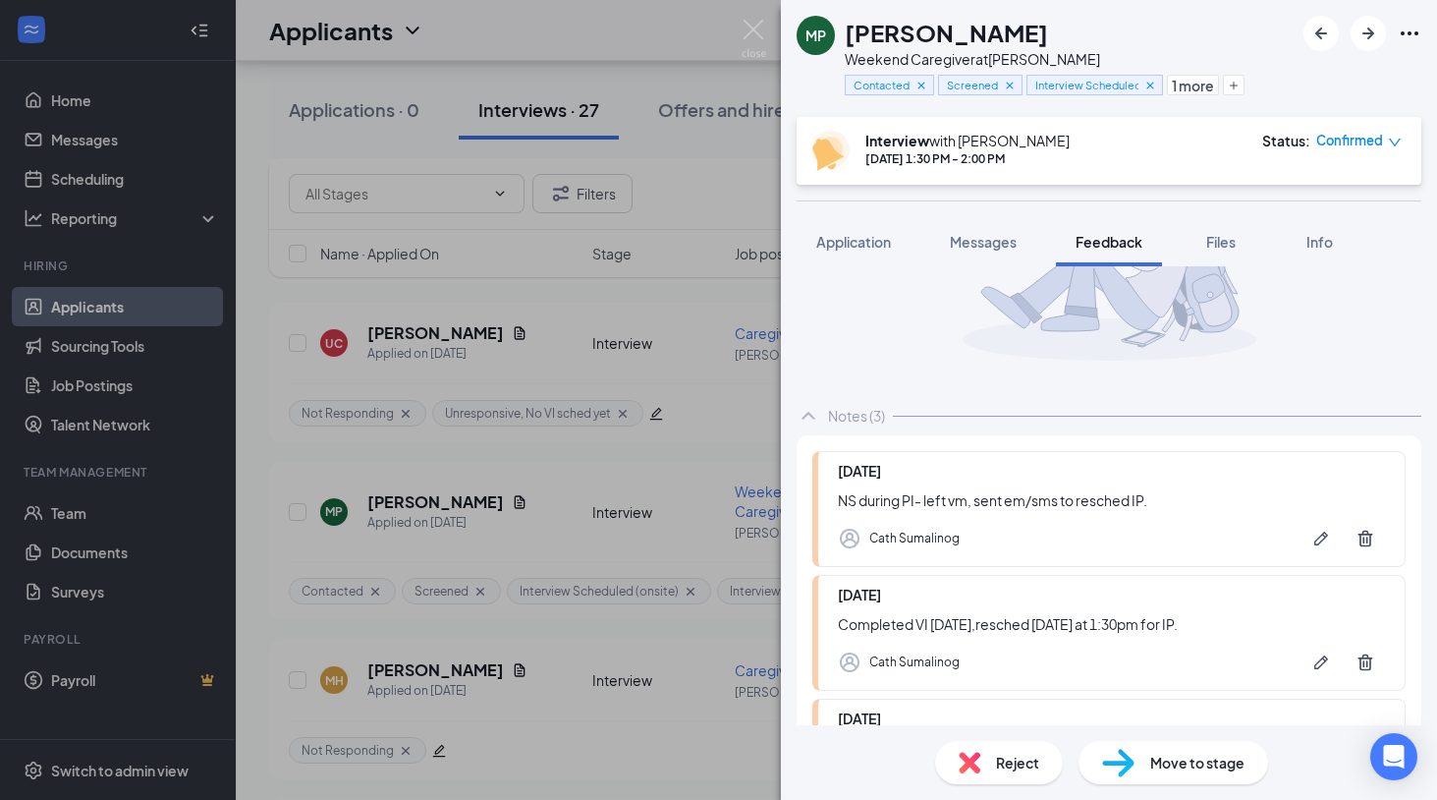
scroll to position [150, 0]
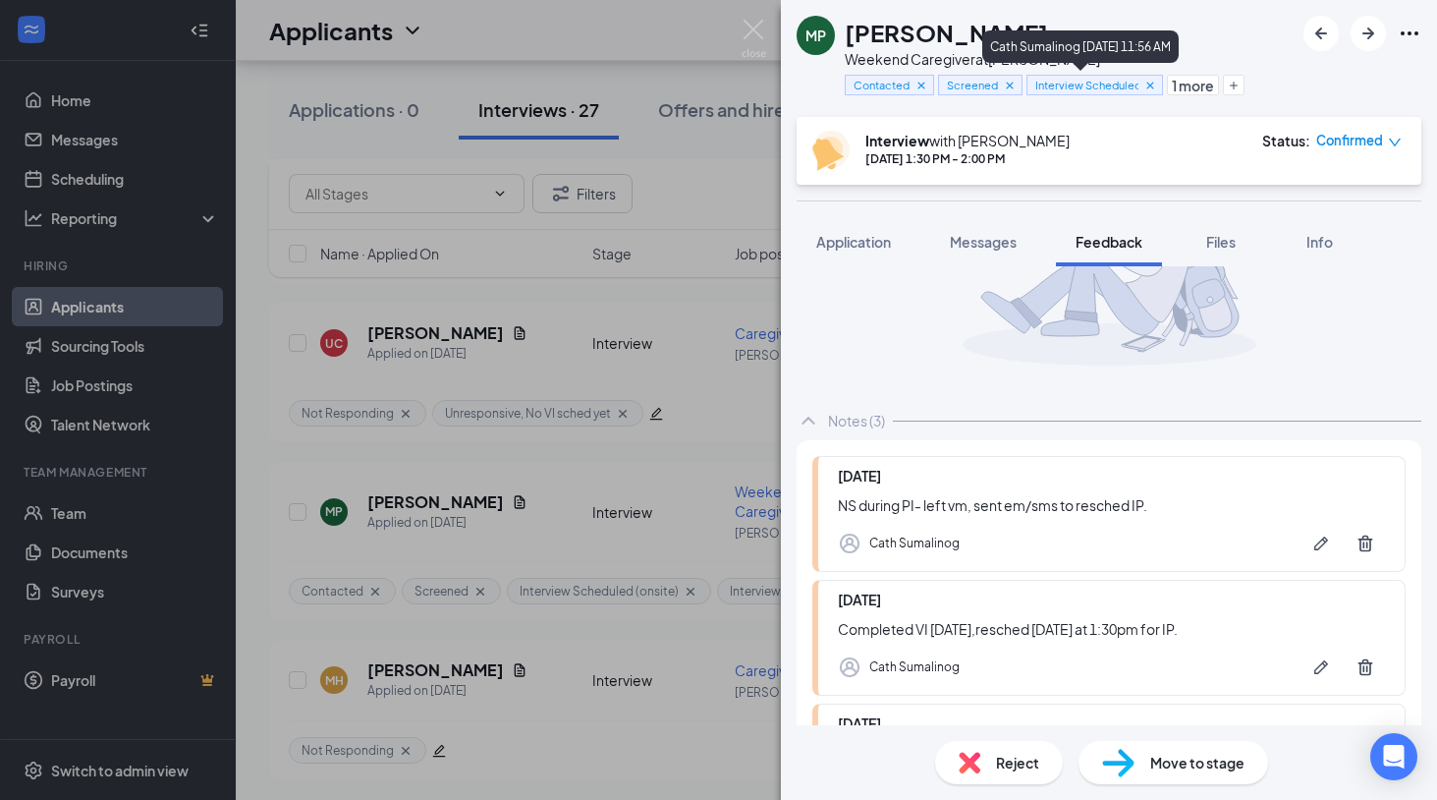
click at [1113, 44] on div "Cath Sumalinog Sep 9, 2025 11:56 AM" at bounding box center [1080, 46] width 196 height 32
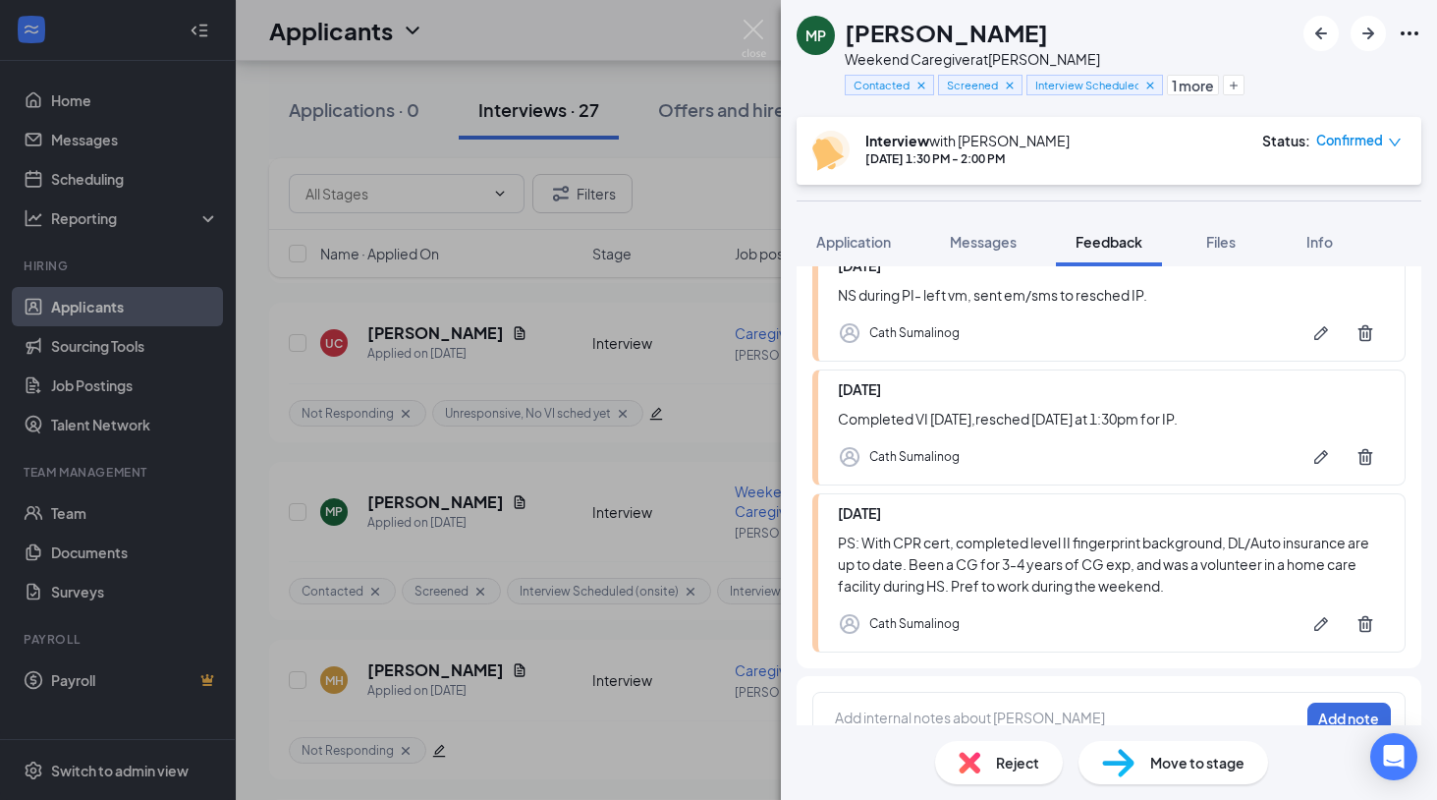
scroll to position [396, 0]
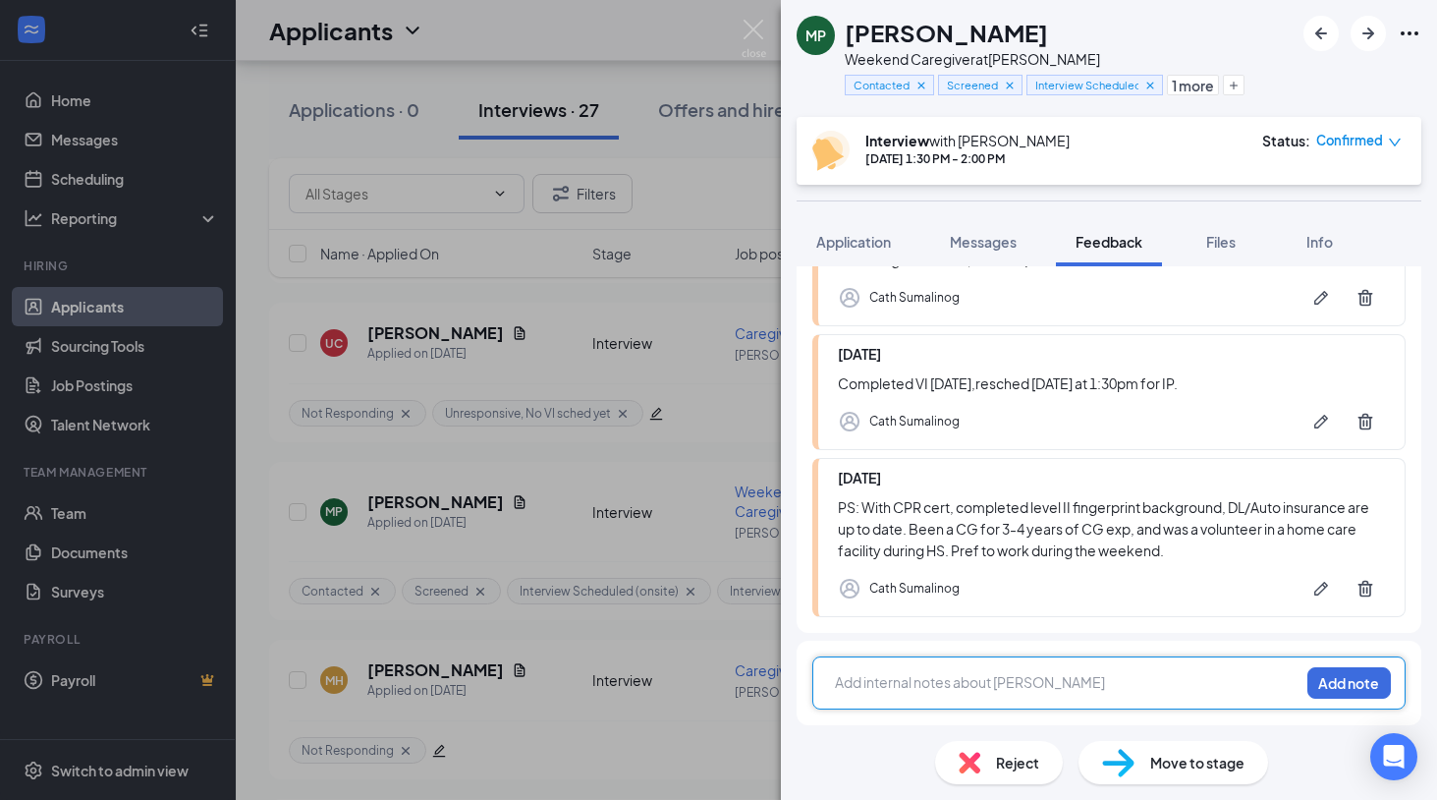
click at [941, 694] on div at bounding box center [1067, 685] width 463 height 26
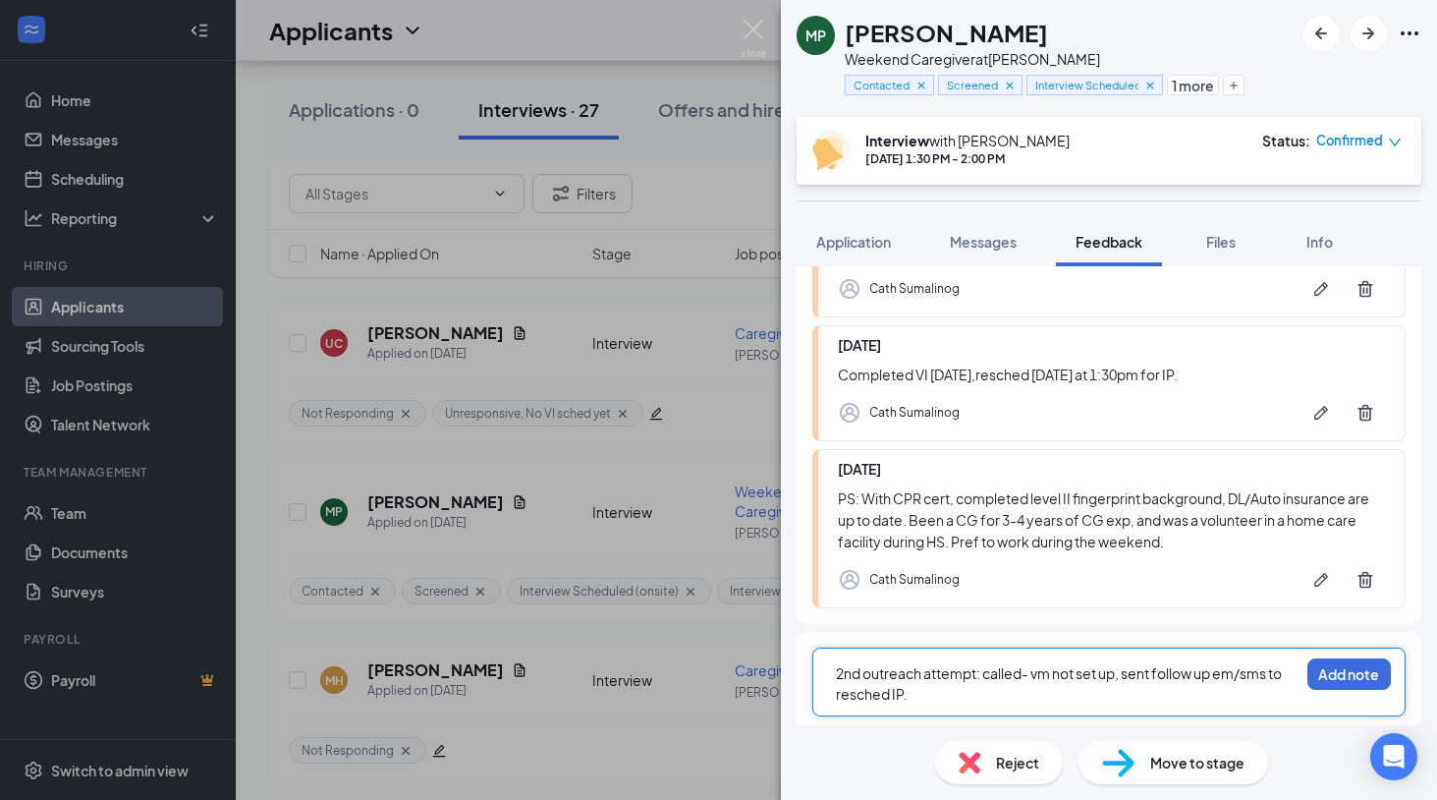
scroll to position [412, 0]
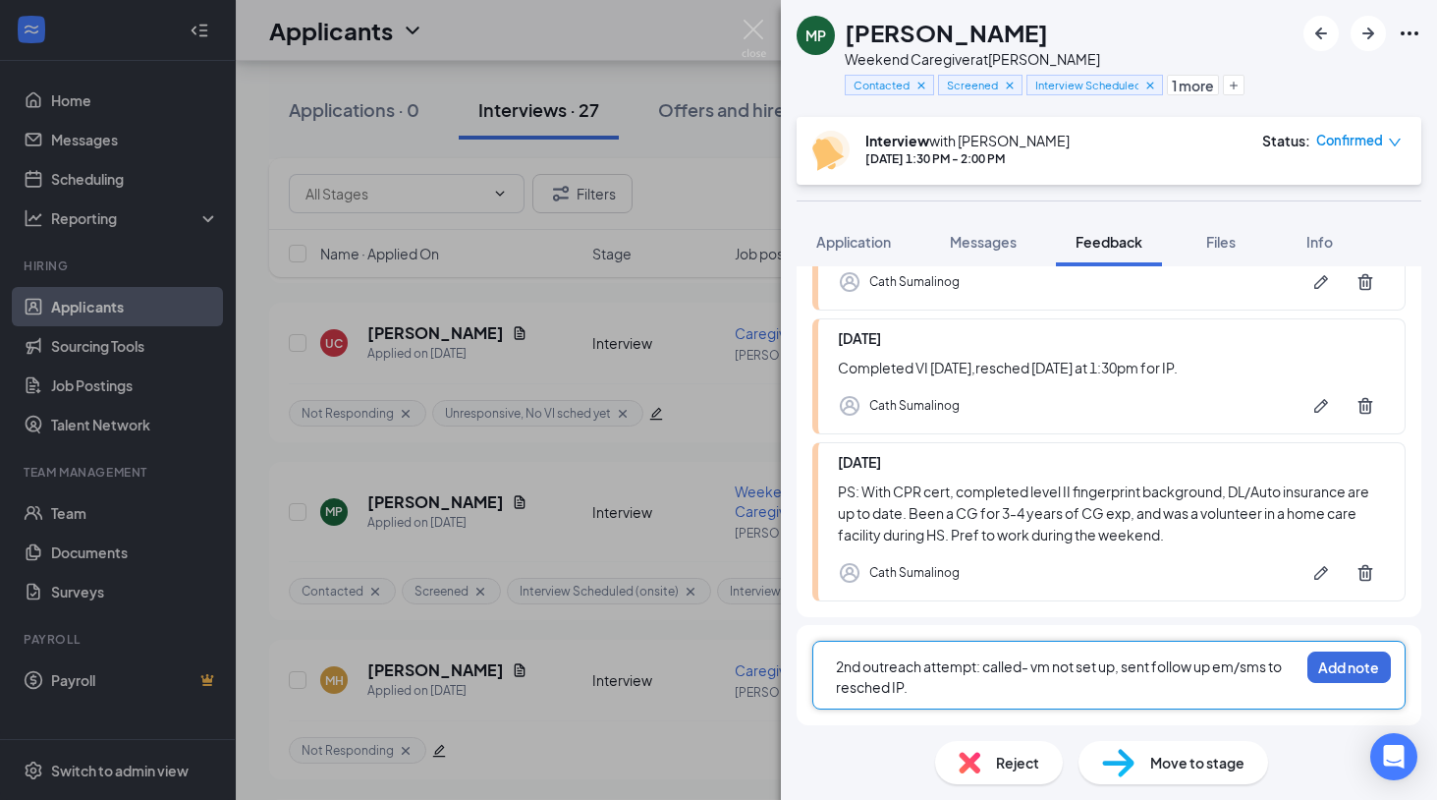
drag, startPoint x: 977, startPoint y: 667, endPoint x: 953, endPoint y: 753, distance: 89.9
click at [981, 669] on span "2nd outreach attempt: called- vm not set up, sent follow up em/sms to resched I…" at bounding box center [1060, 676] width 448 height 38
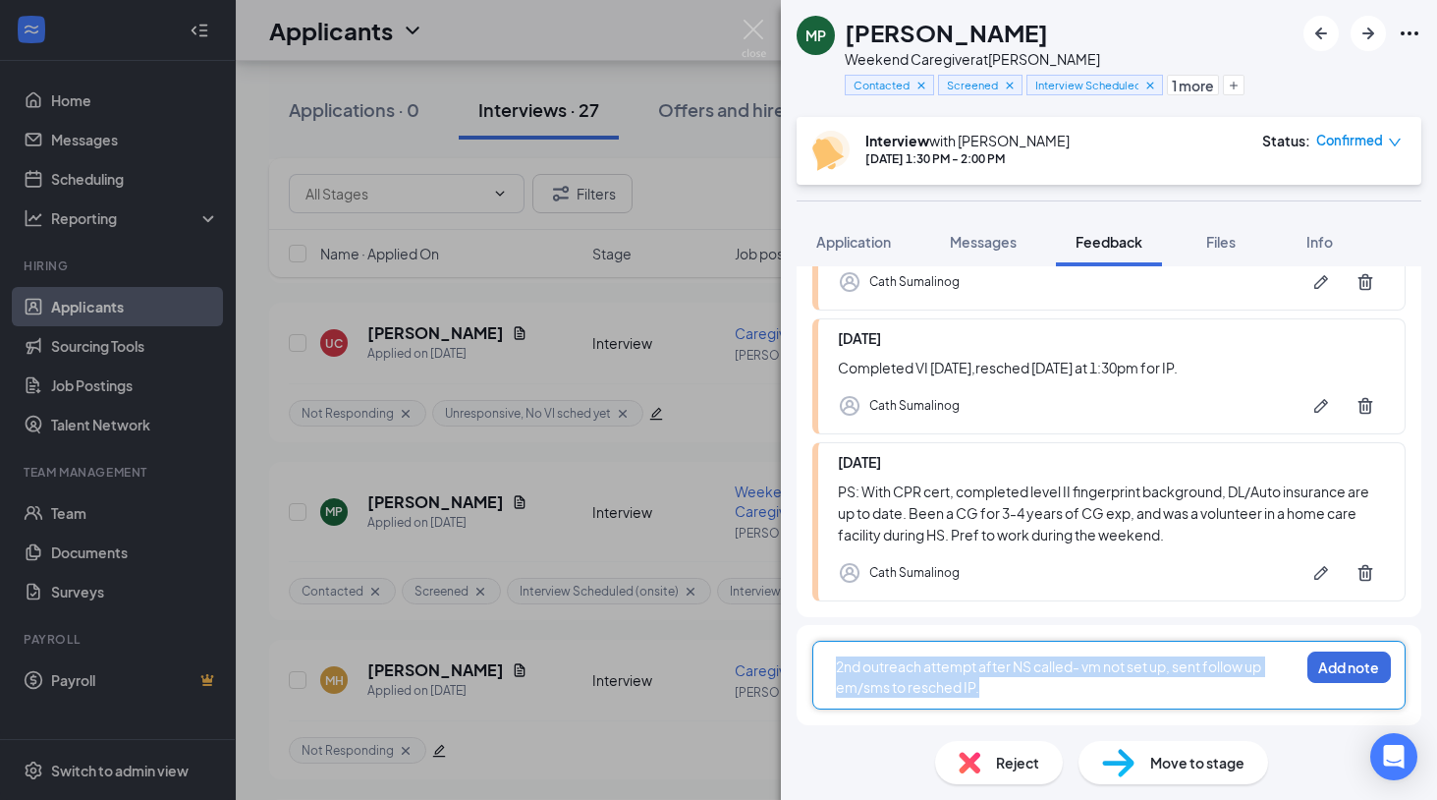
copy span "2nd outreach attempt after NS called- vm not set up, sent follow up em/sms to r…"
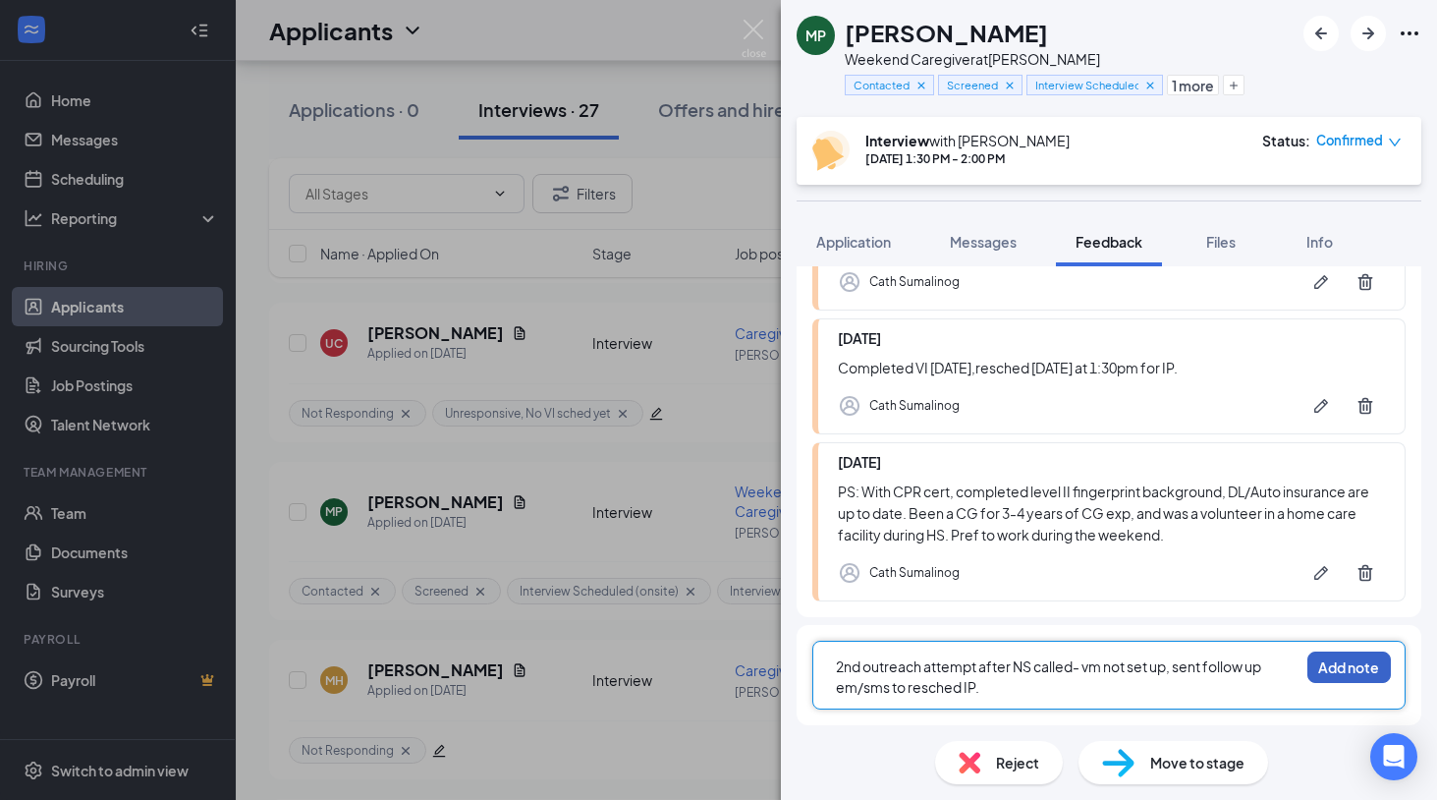
click at [1319, 676] on button "Add note" at bounding box center [1350, 666] width 84 height 31
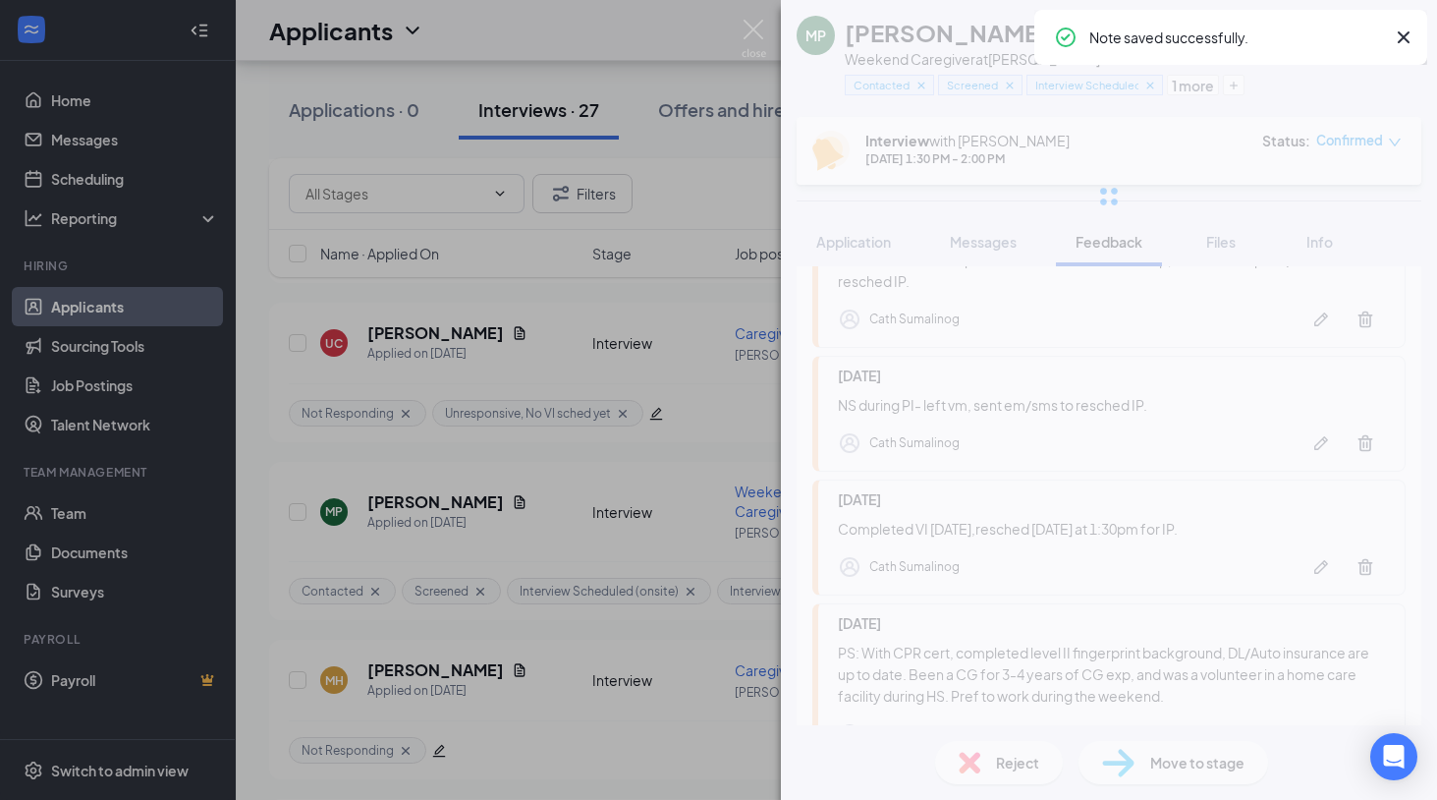
scroll to position [0, 0]
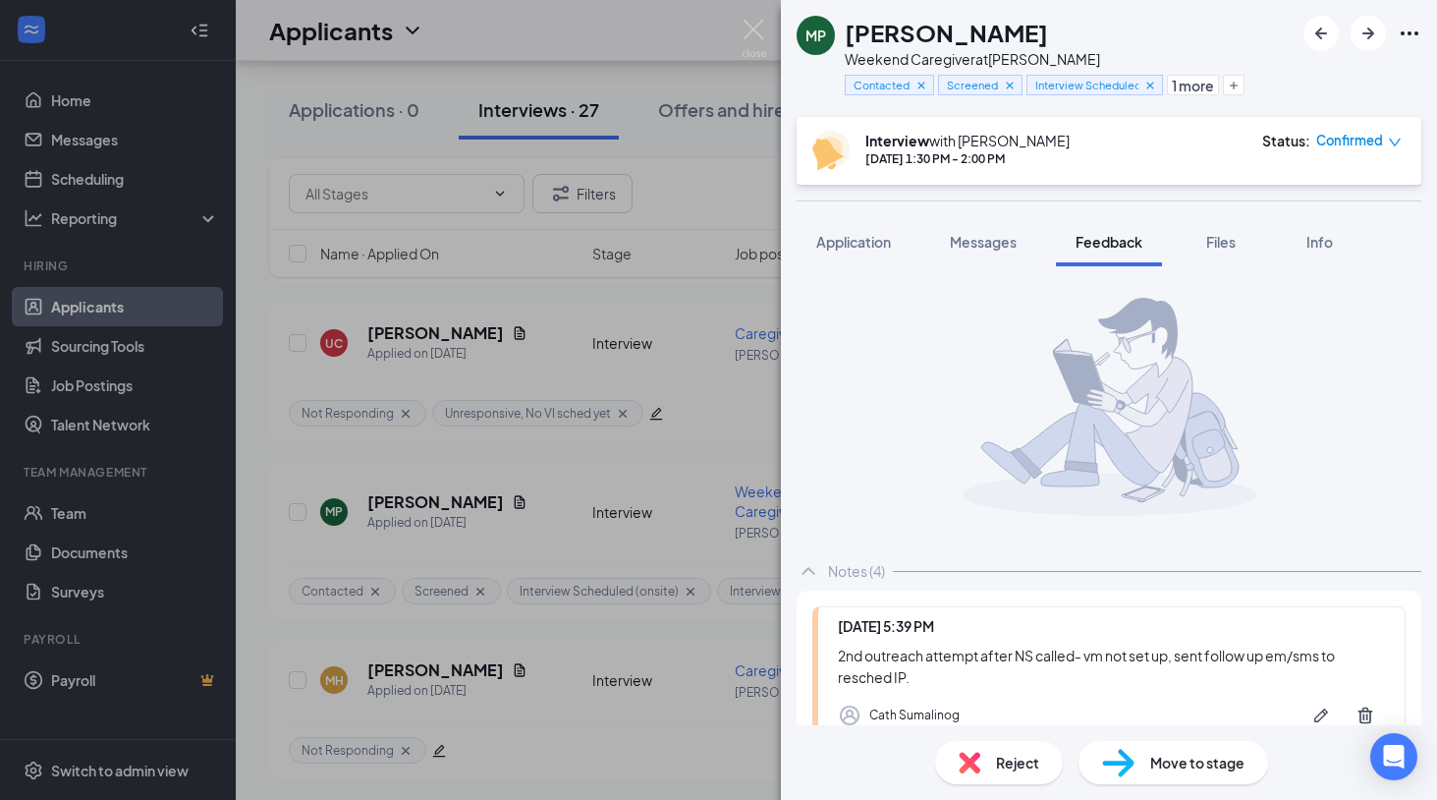
drag, startPoint x: 1249, startPoint y: 39, endPoint x: 1258, endPoint y: 63, distance: 25.5
click at [1249, 39] on div "Marlandra Palmer" at bounding box center [1069, 32] width 449 height 33
click at [986, 240] on span "Messages" at bounding box center [983, 242] width 67 height 18
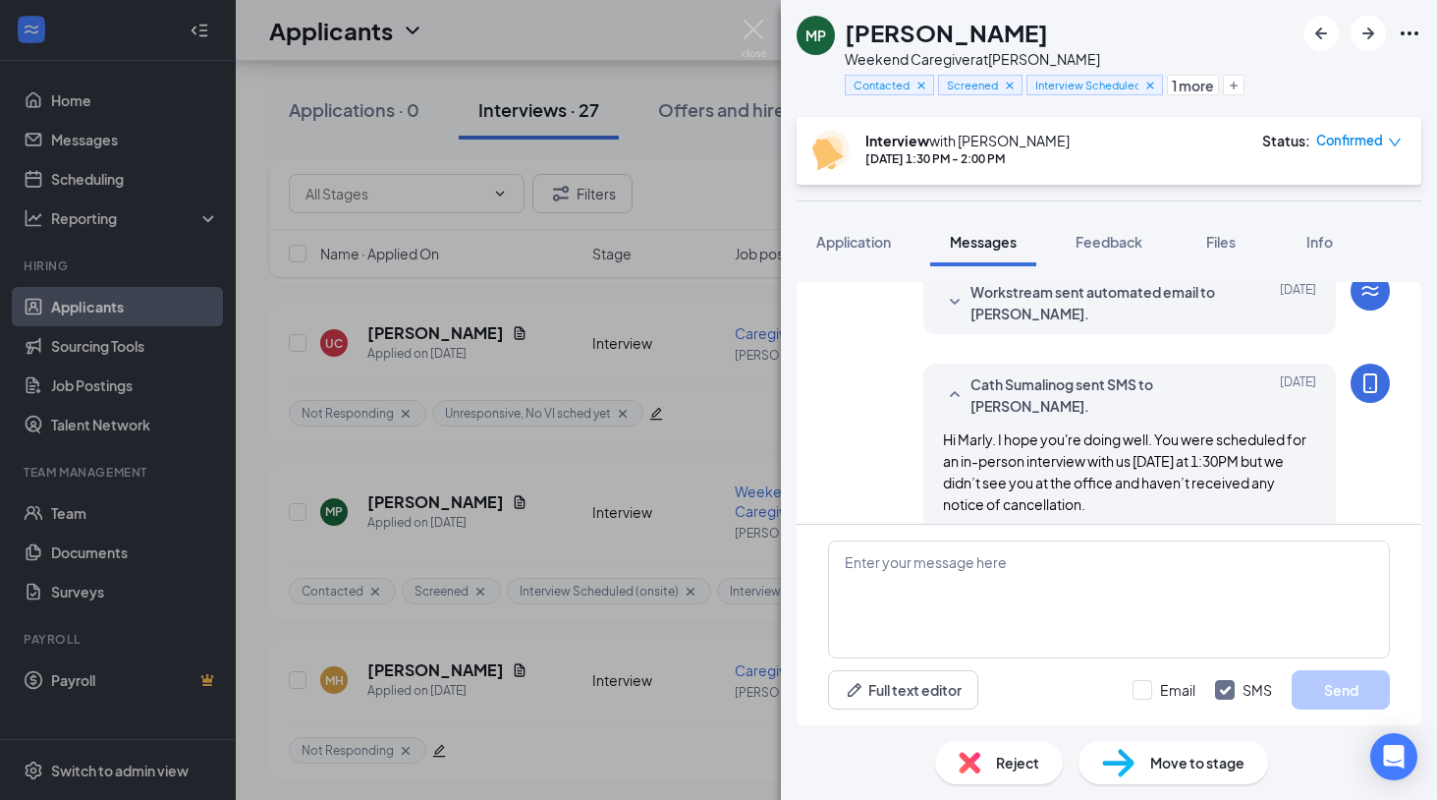
scroll to position [794, 0]
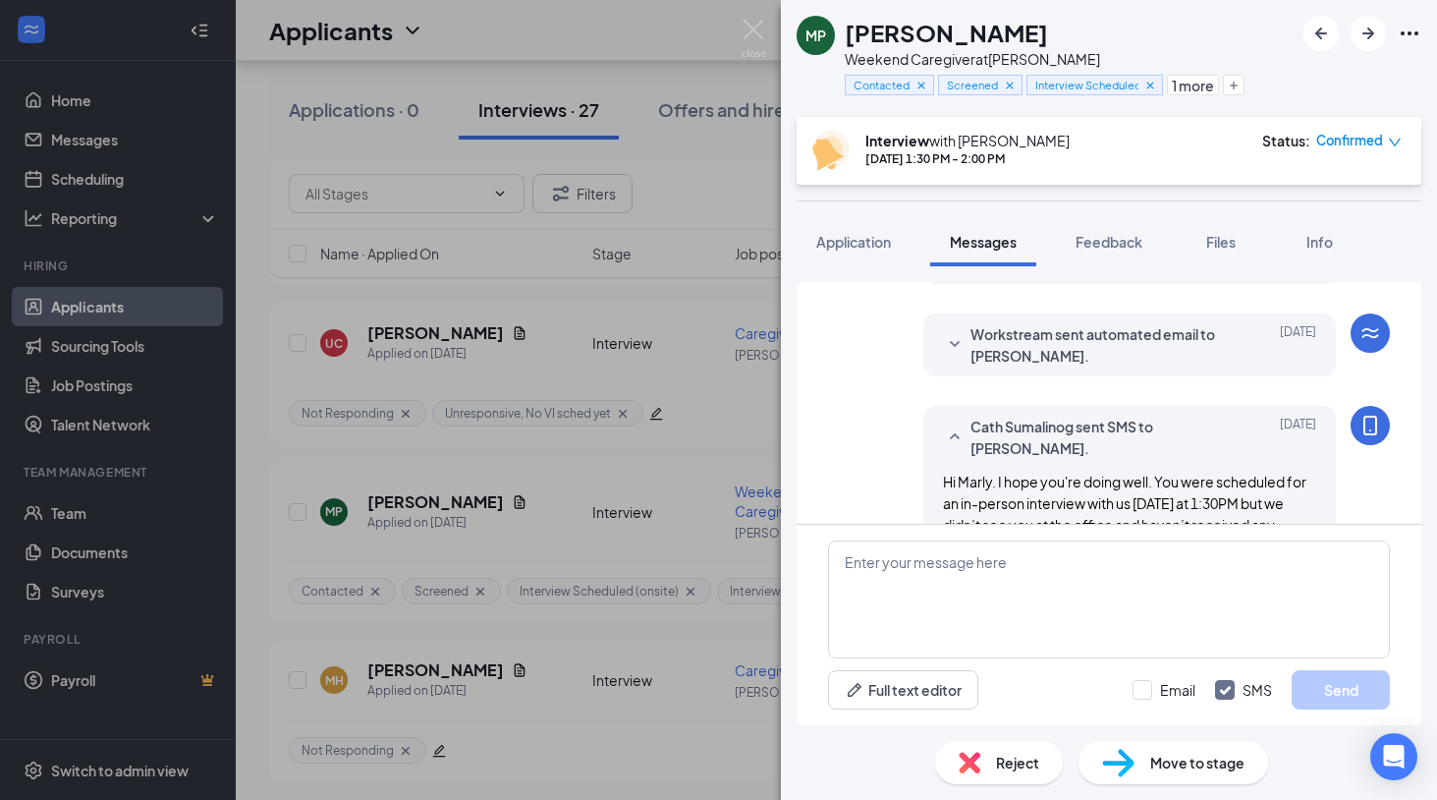
click at [971, 363] on span "Workstream sent automated email to Marlandra Palmer." at bounding box center [1099, 344] width 257 height 43
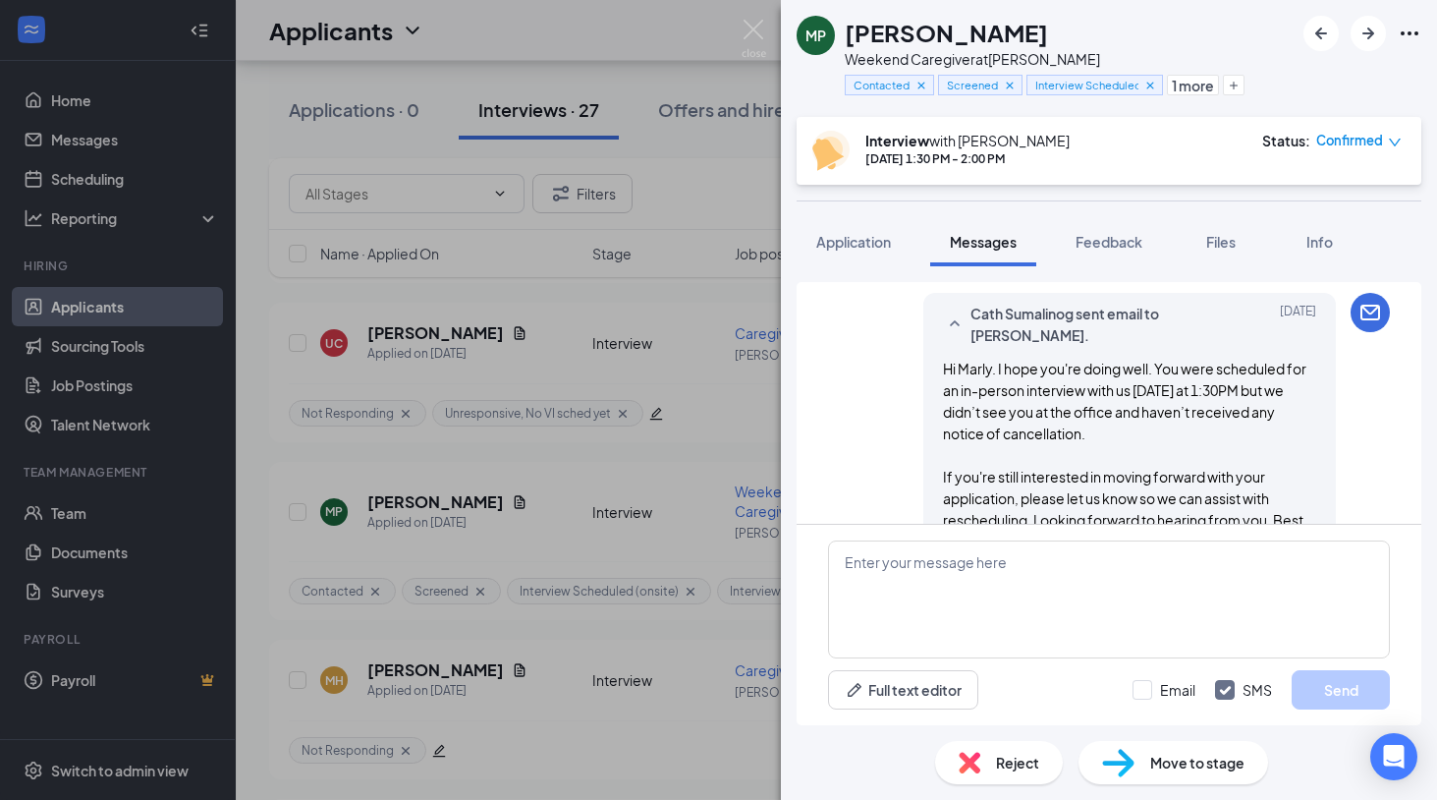
scroll to position [1815, 0]
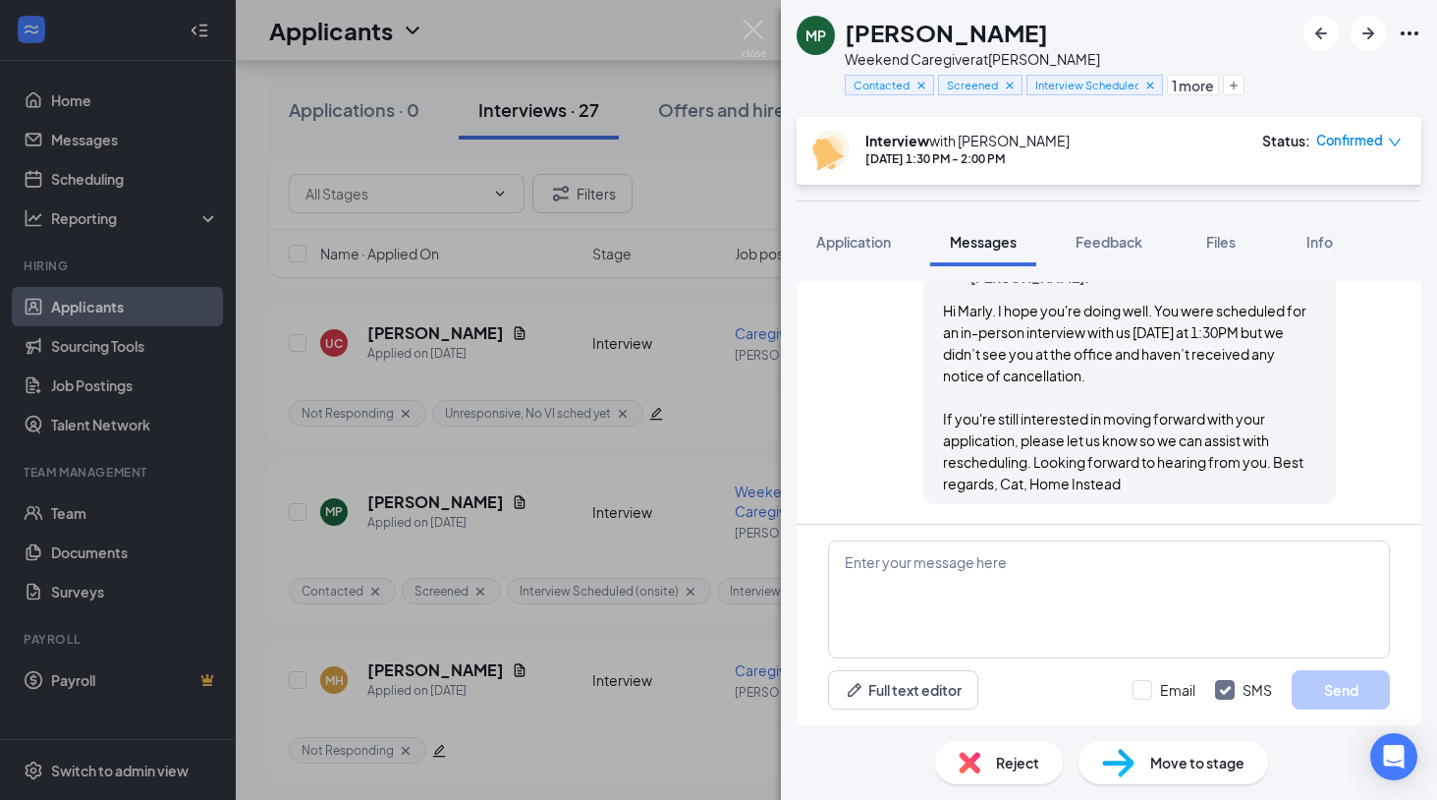
drag, startPoint x: 1121, startPoint y: 484, endPoint x: 1089, endPoint y: 451, distance: 45.9
click at [1089, 451] on p "Hi Marly. I hope you're doing well. You were scheduled for an in-person intervi…" at bounding box center [1129, 397] width 373 height 195
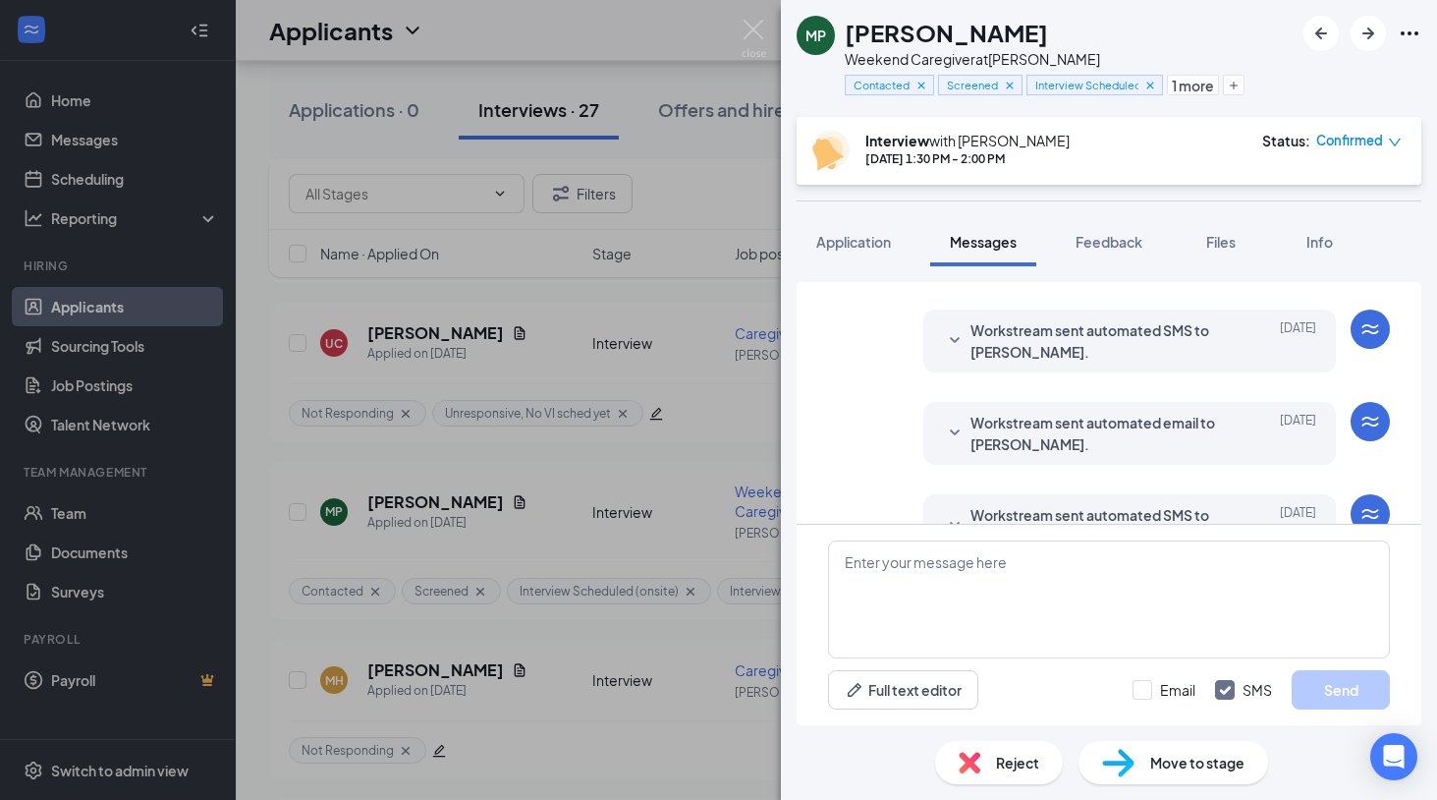
scroll to position [465, 0]
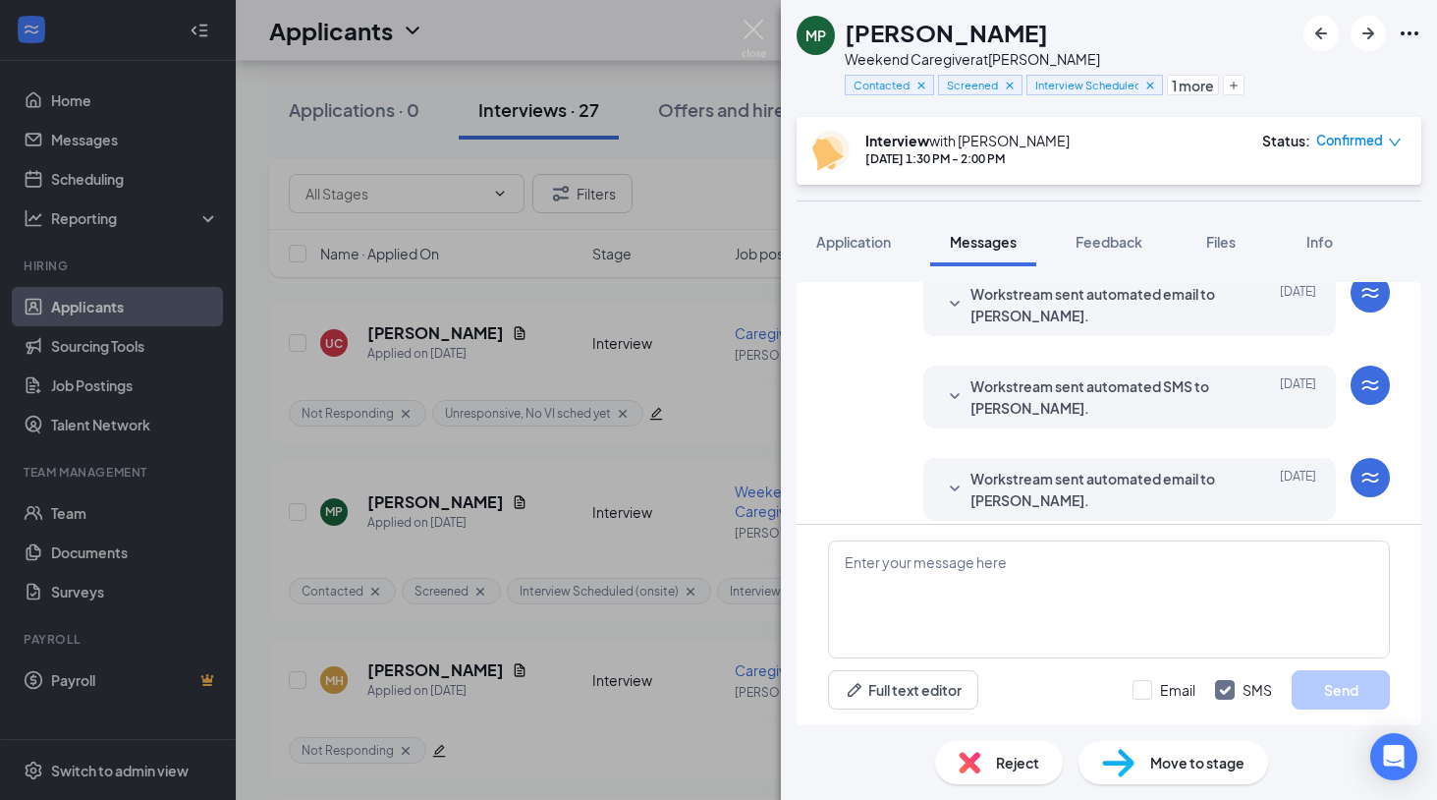
click at [1063, 346] on div "Workstream sent automated email to Marlandra Palmer. Sep 9 Hi Marlandra, Thank …" at bounding box center [1109, 309] width 562 height 73
click at [1059, 326] on span "Workstream sent automated email to Marlandra Palmer." at bounding box center [1099, 304] width 257 height 43
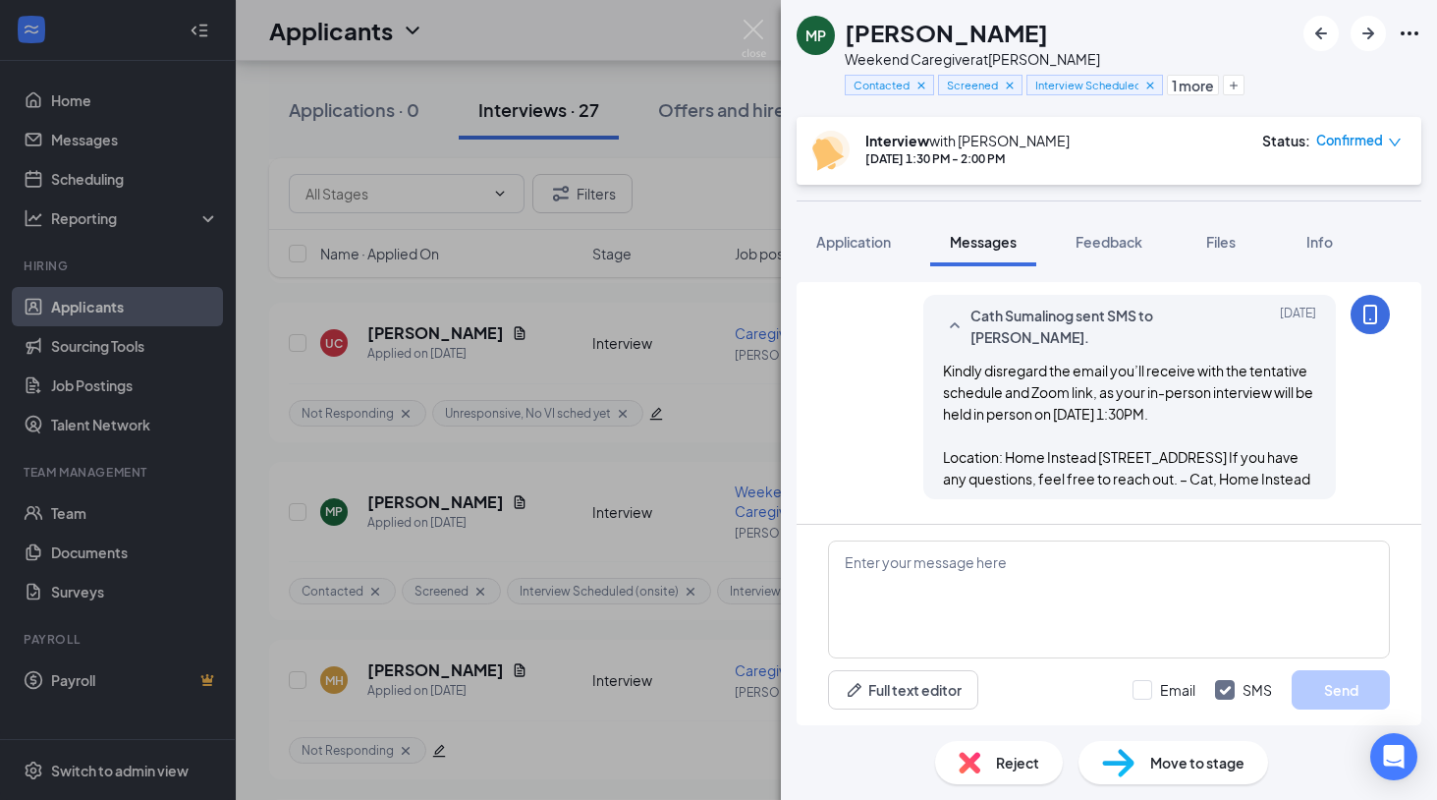
scroll to position [0, 0]
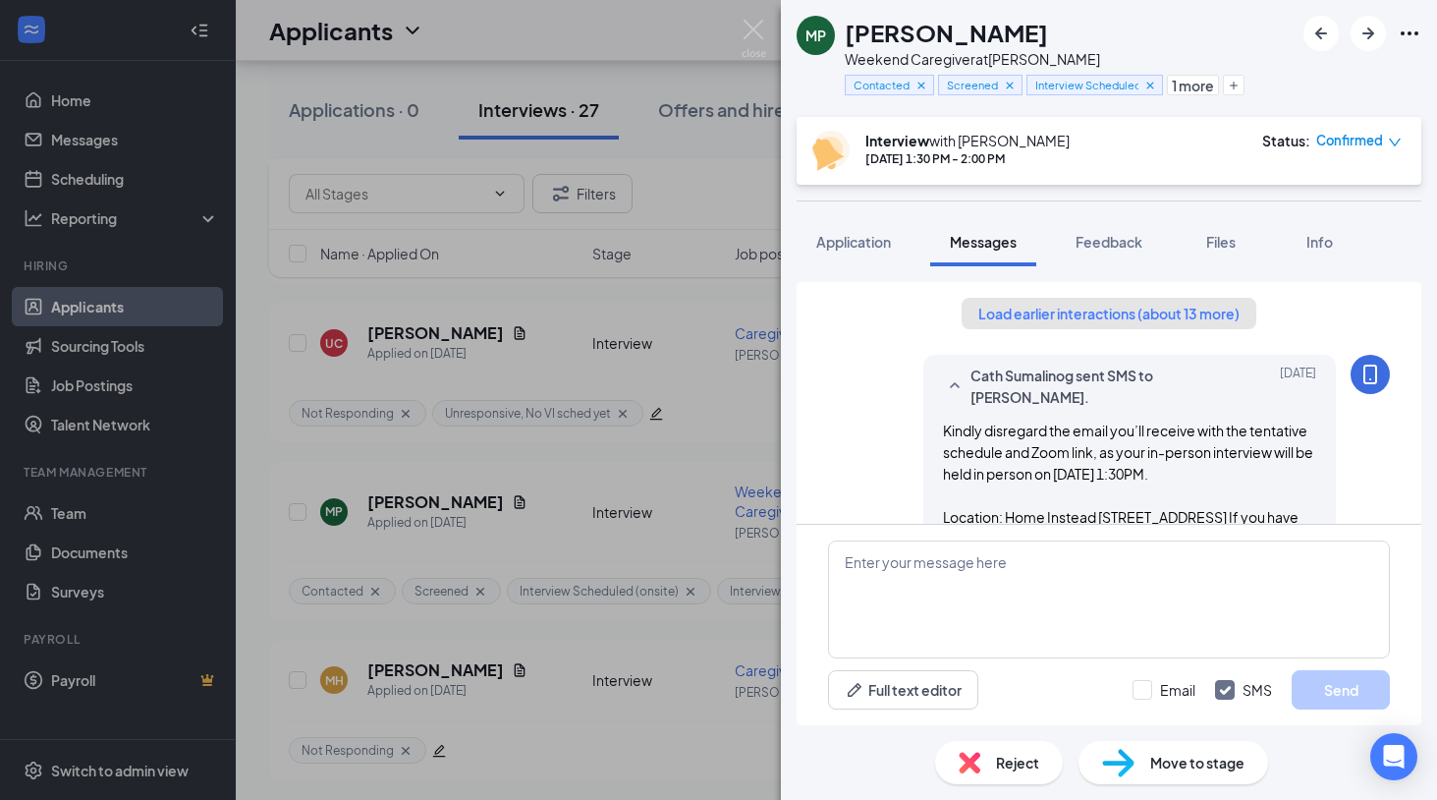
click at [1122, 306] on button "Load earlier interactions (about 13 more)" at bounding box center [1109, 313] width 295 height 31
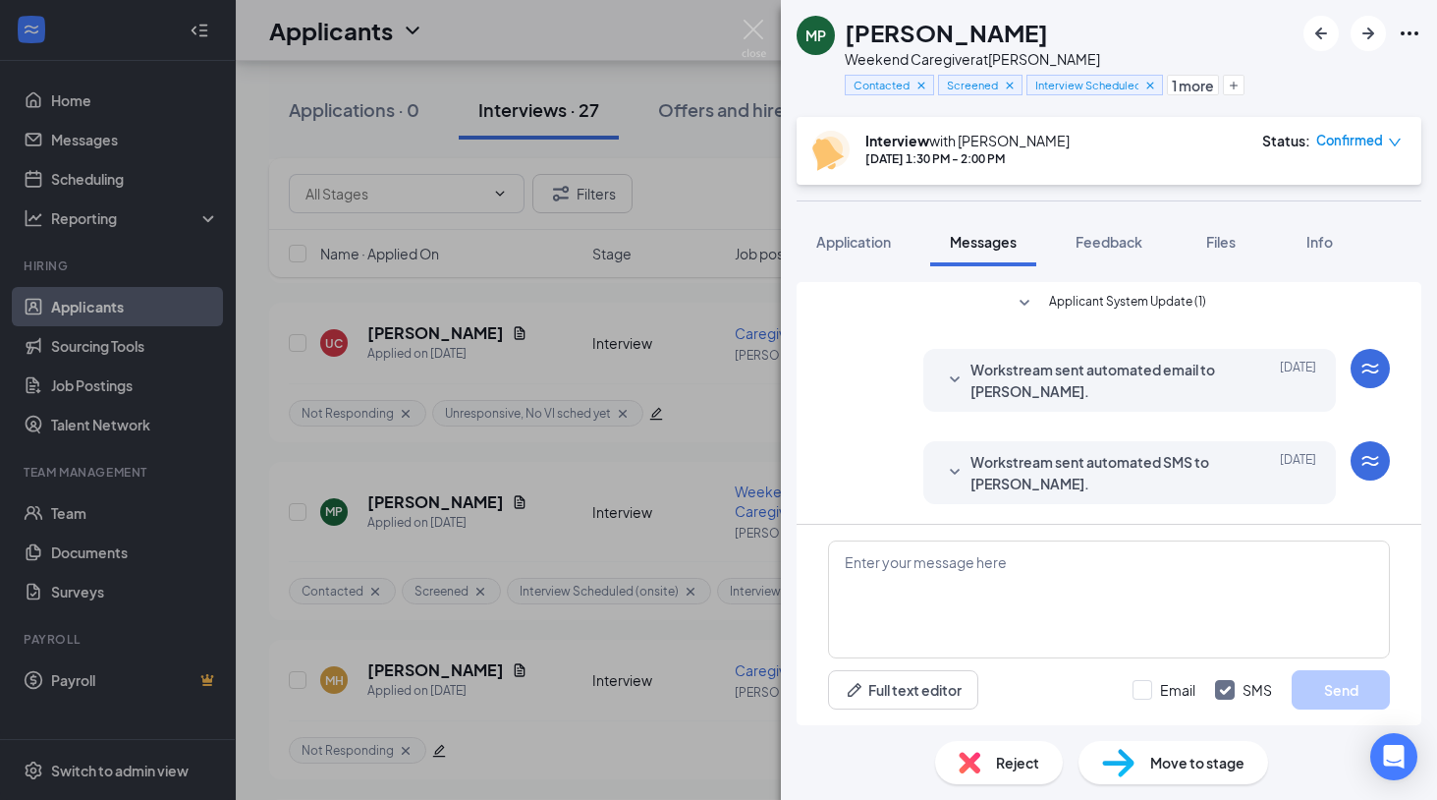
click at [1069, 365] on span "Workstream sent automated email to Marlandra Palmer." at bounding box center [1099, 380] width 257 height 43
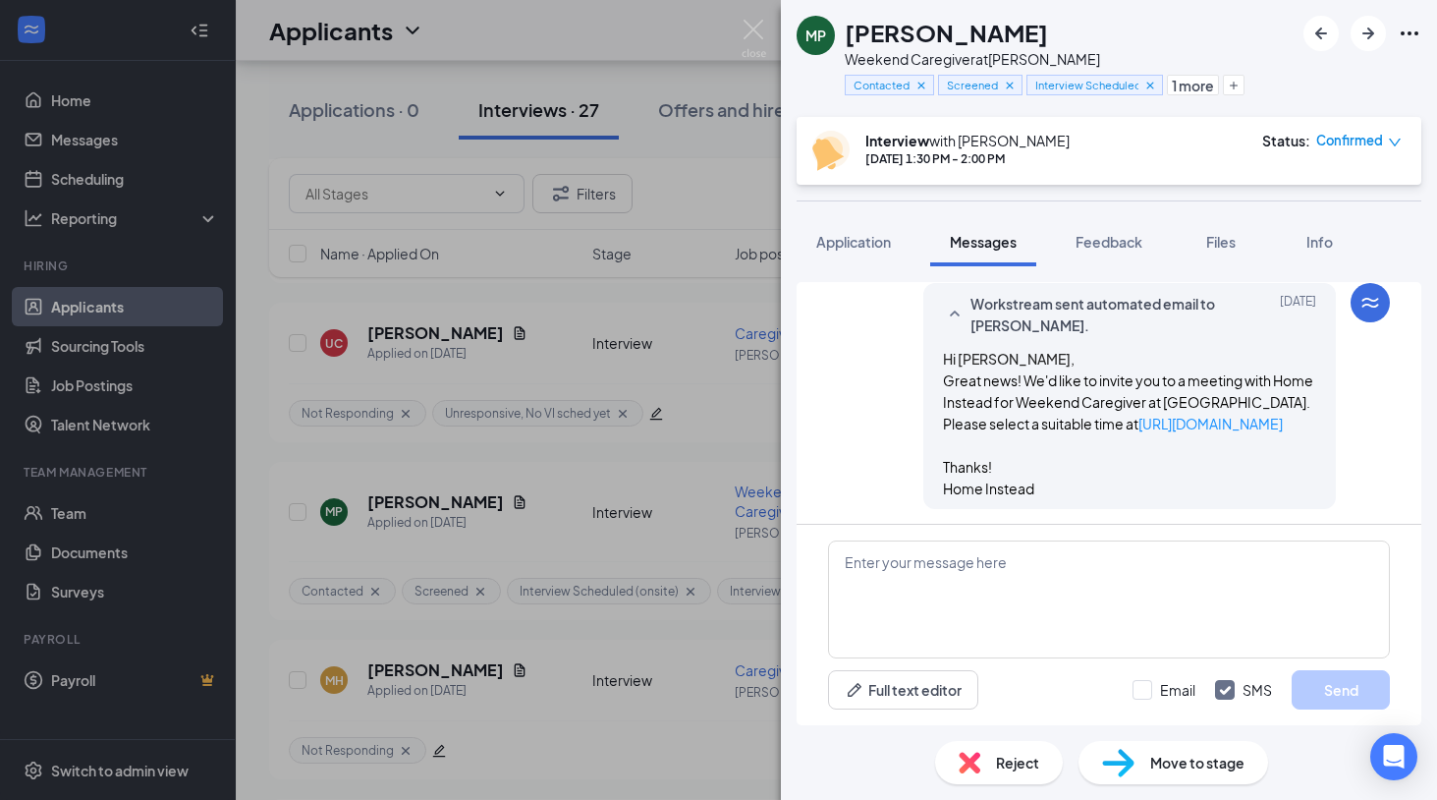
scroll to position [123, 0]
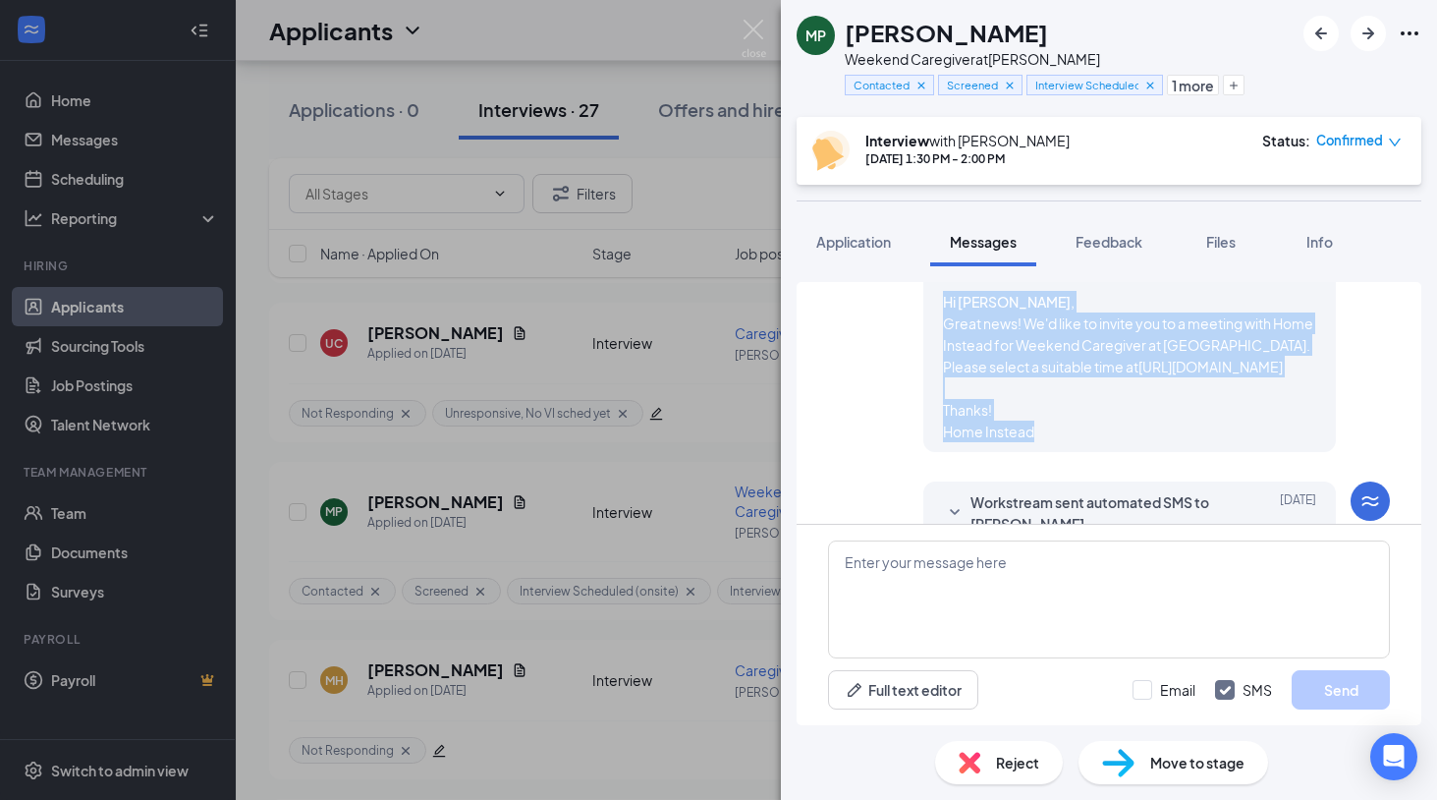
drag, startPoint x: 1046, startPoint y: 425, endPoint x: 919, endPoint y: 305, distance: 175.8
click at [923, 305] on div "Workstream sent automated email to Marlandra Palmer. Sep 6 Hi Marlandra, Great …" at bounding box center [1129, 339] width 413 height 226
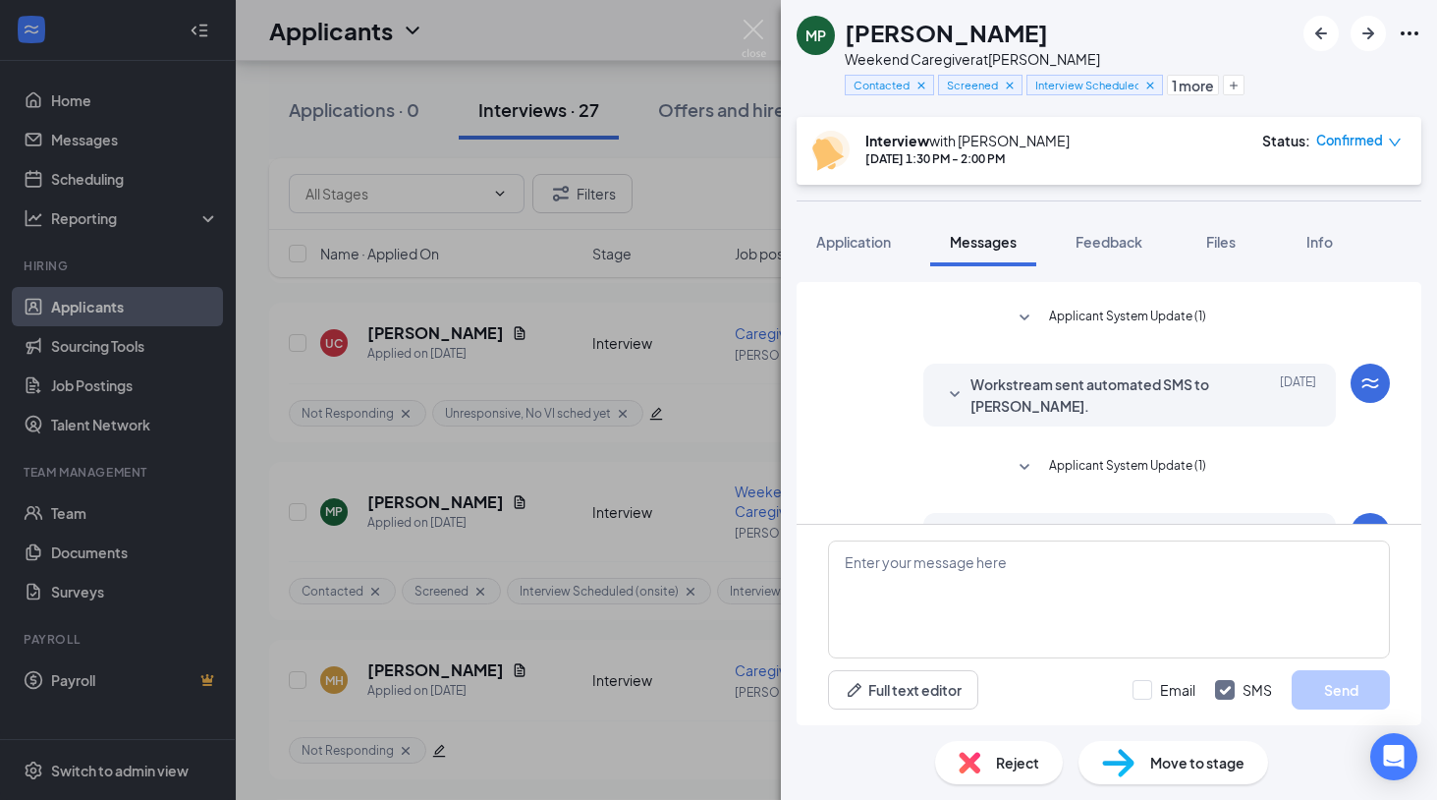
scroll to position [491, 0]
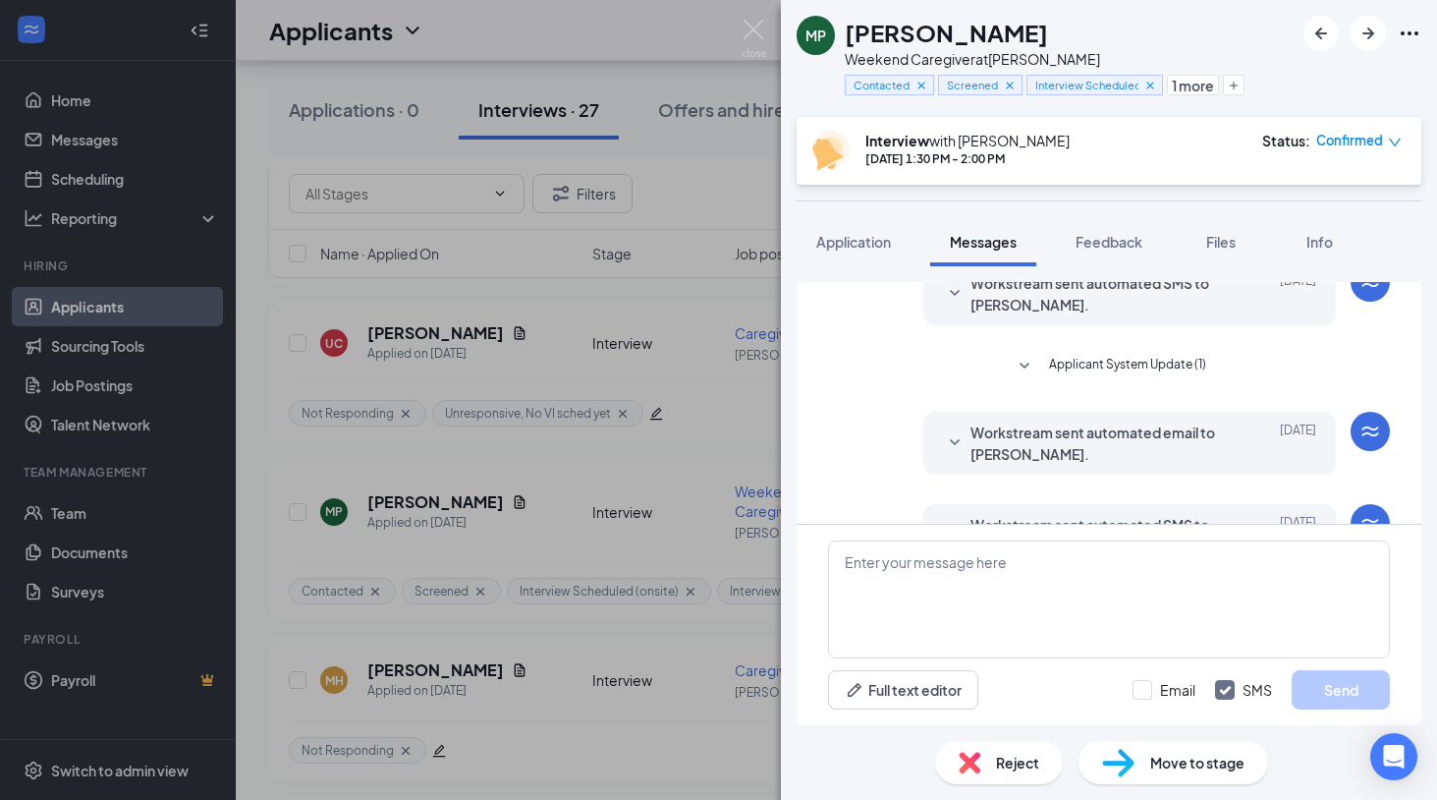
click at [998, 432] on span "Workstream sent automated email to Marlandra Palmer." at bounding box center [1099, 442] width 257 height 43
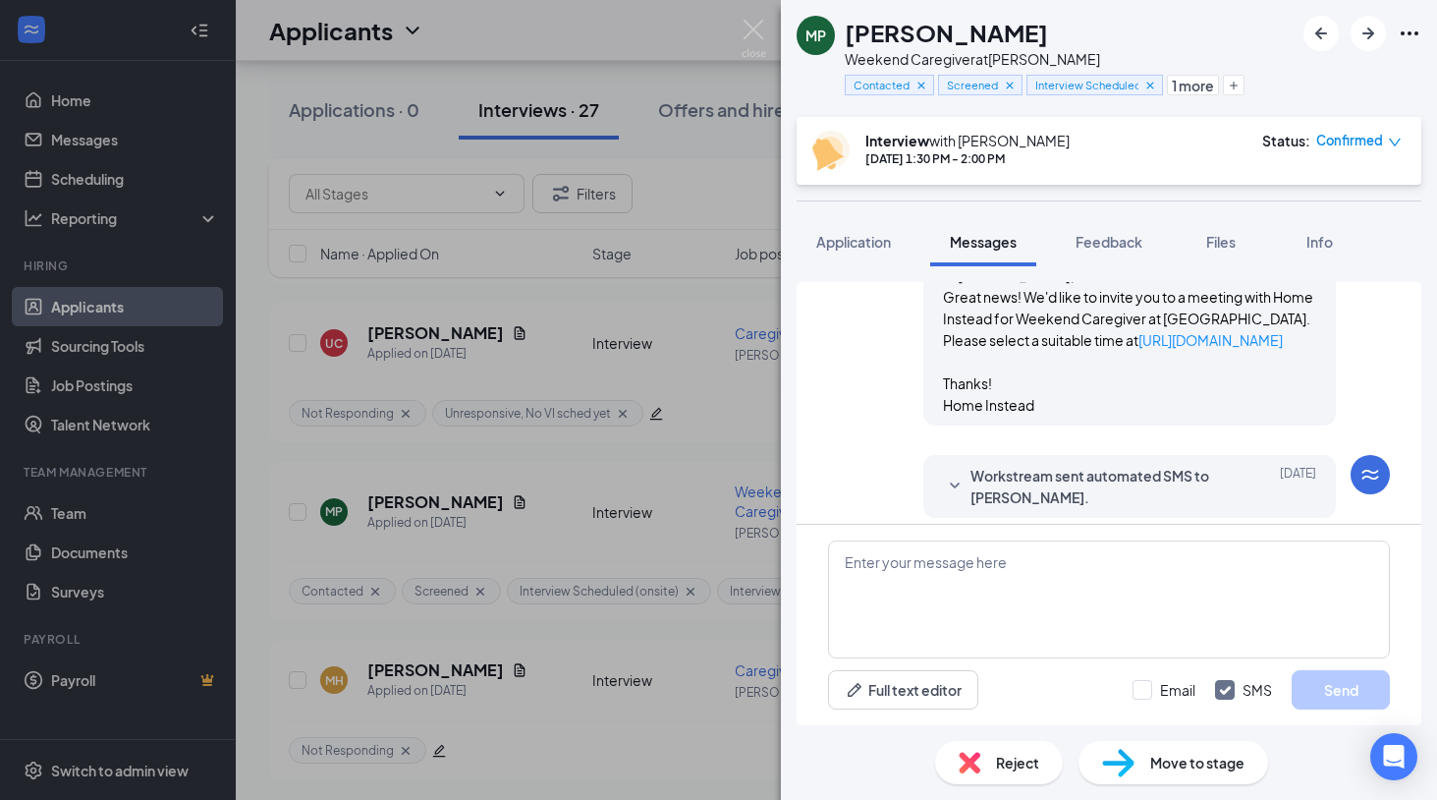
scroll to position [123, 0]
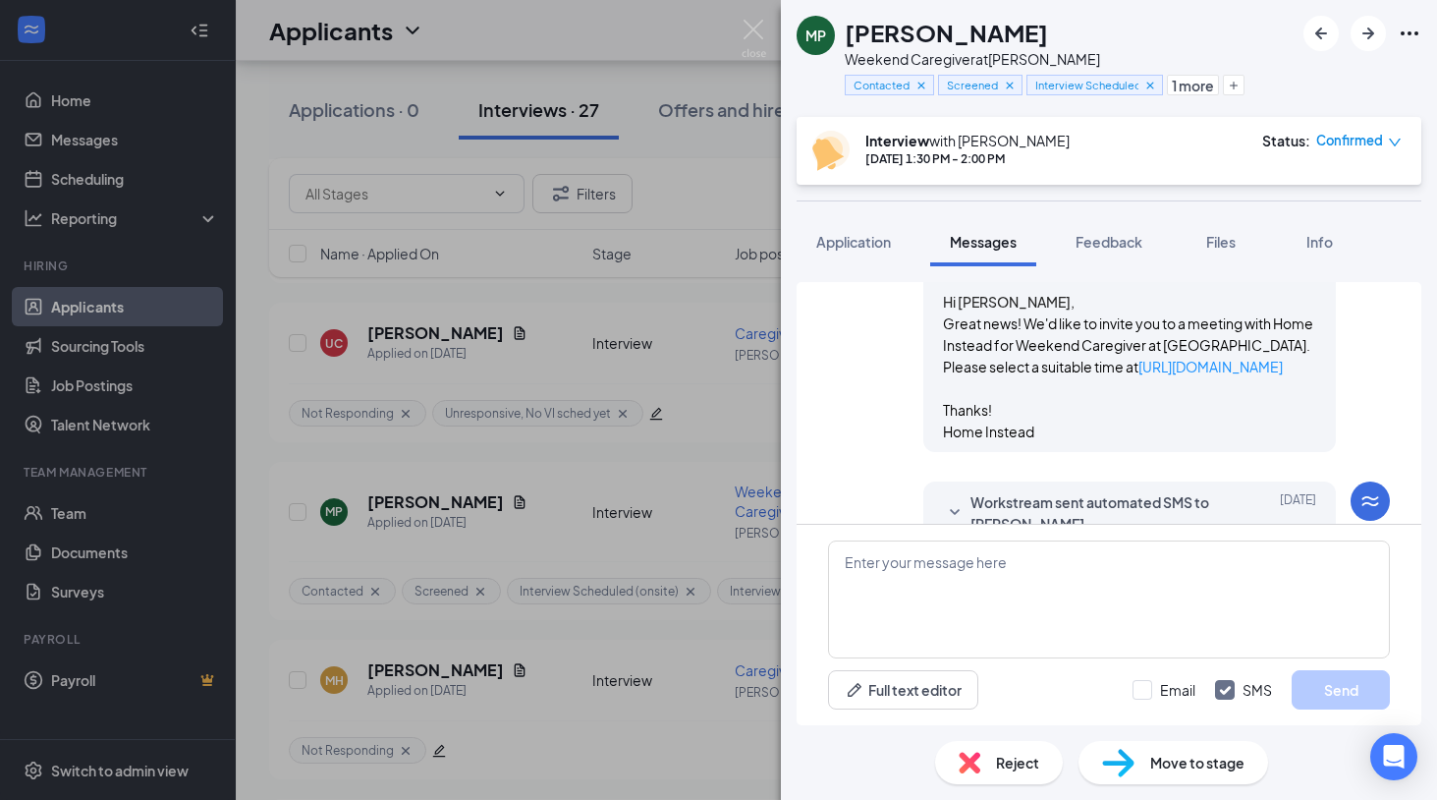
click at [1099, 405] on p "Thanks!" at bounding box center [1129, 410] width 373 height 22
click at [1028, 427] on p "Home Instead" at bounding box center [1129, 431] width 373 height 22
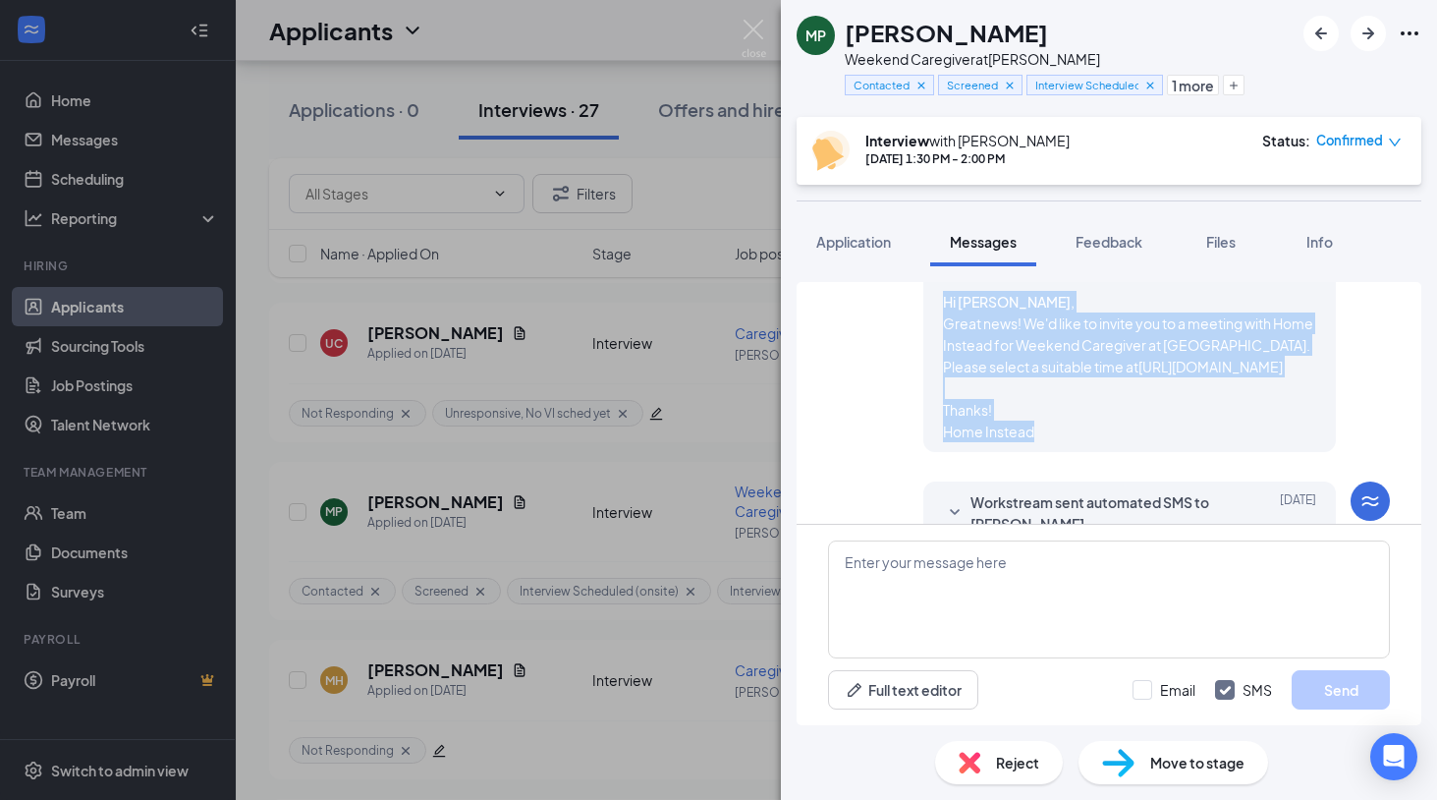
drag, startPoint x: 1041, startPoint y: 440, endPoint x: 923, endPoint y: 311, distance: 174.5
click at [923, 311] on div "Workstream sent automated email to Marlandra Palmer. Sep 6 Hi Marlandra, Great …" at bounding box center [1129, 339] width 413 height 226
copy span "Hi Marlandra, Great news! We'd like to invite you to a meeting with Home Instea…"
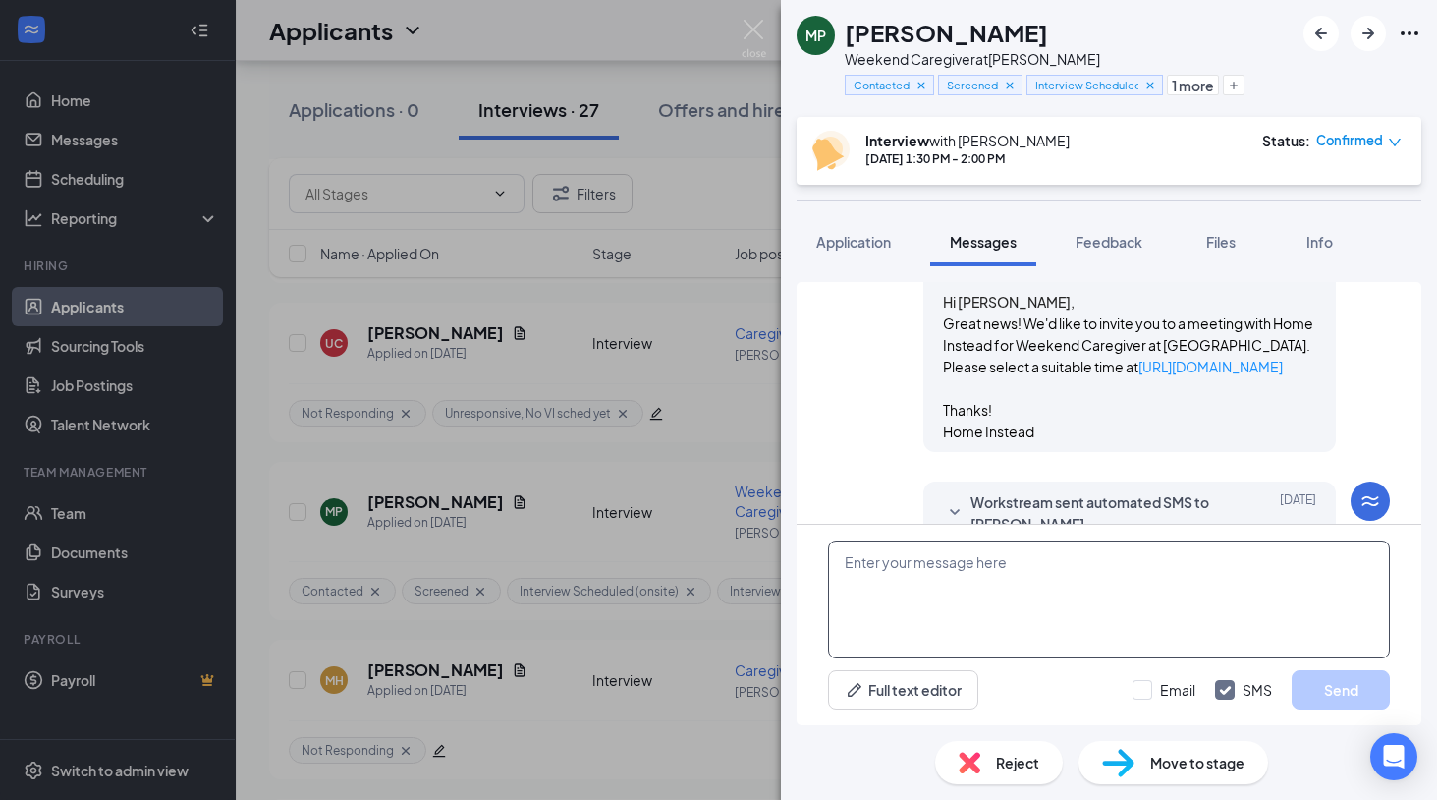
click at [1048, 611] on textarea at bounding box center [1109, 599] width 562 height 118
paste textarea "Hi Marlandra, Great news! We'd like to invite you to a meeting with Home Instea…"
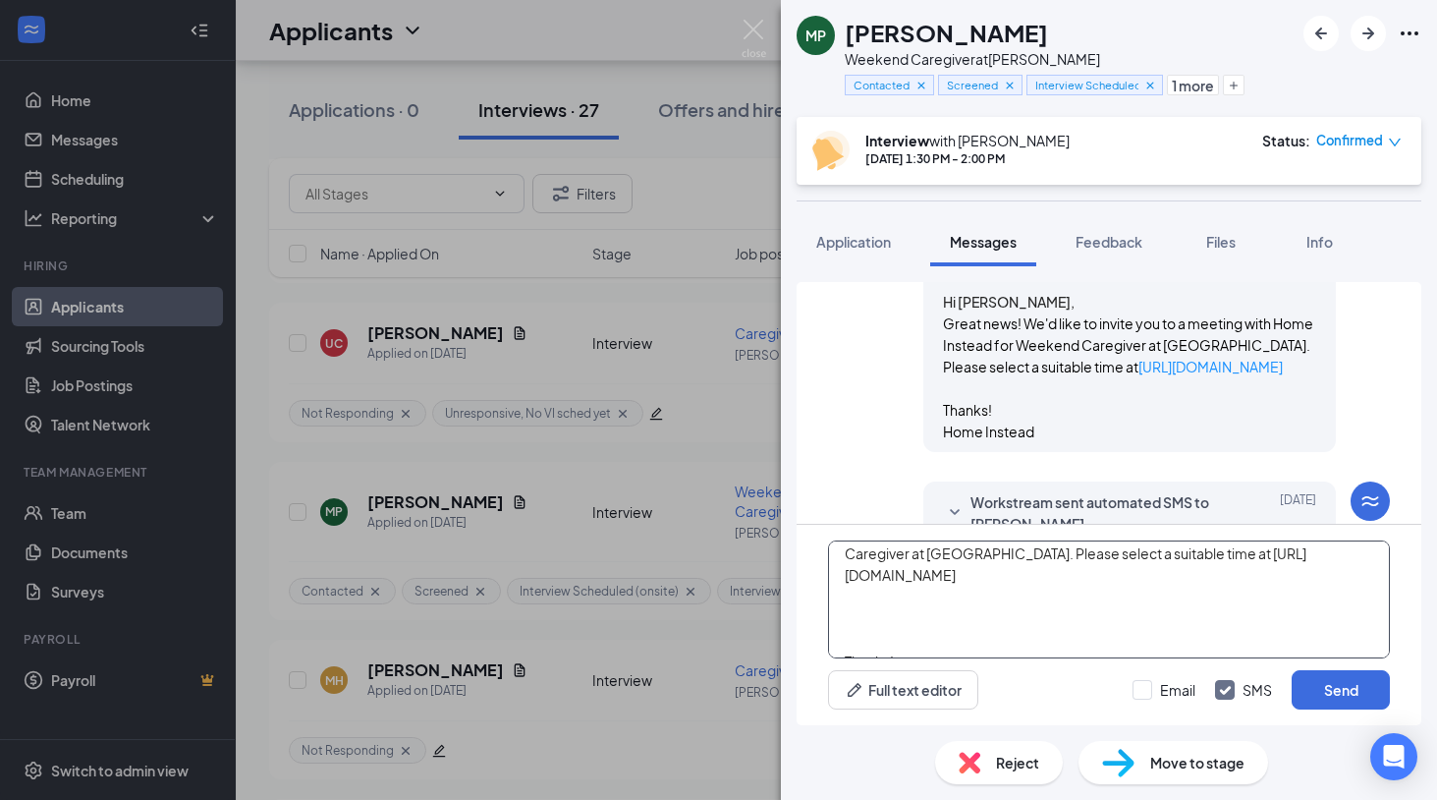
scroll to position [0, 0]
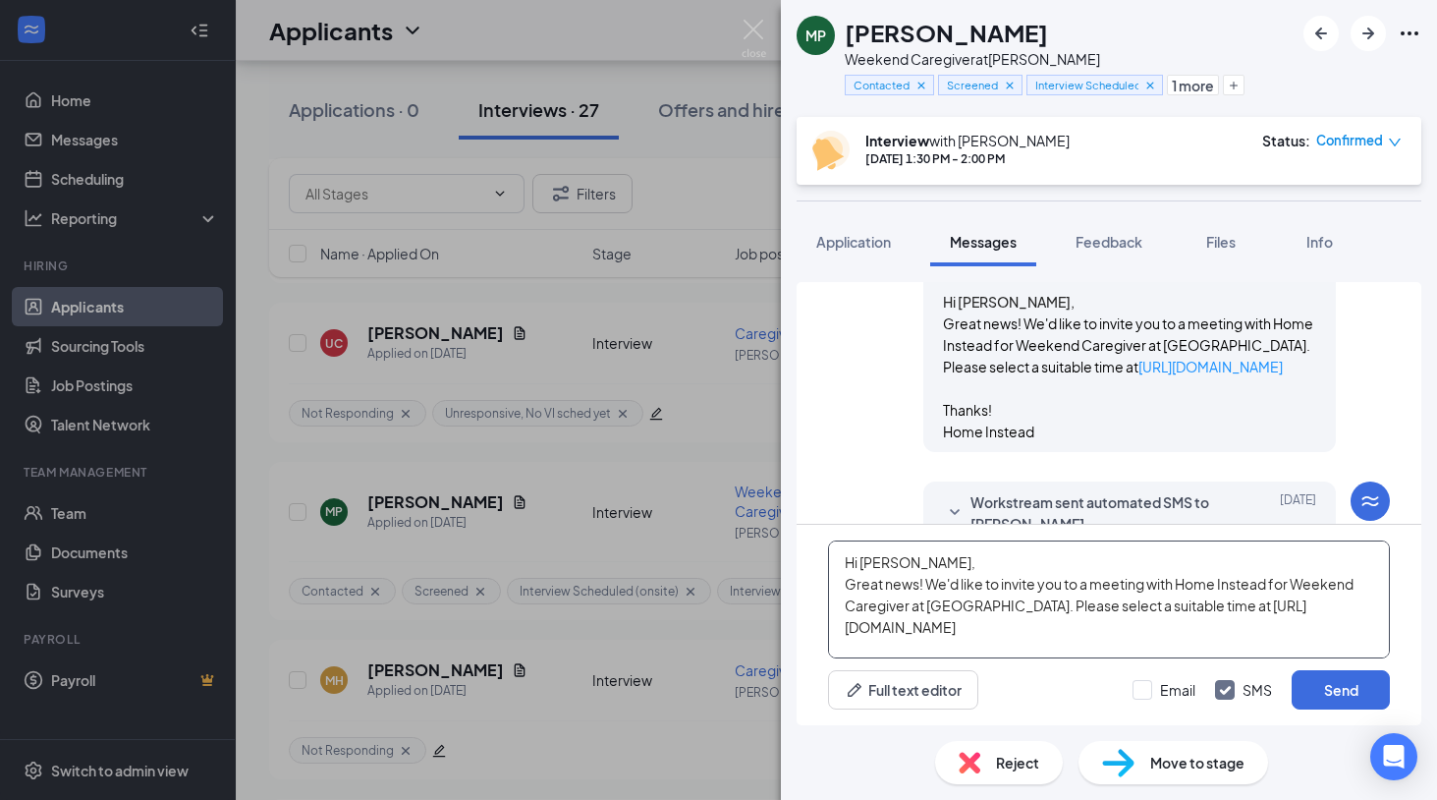
click at [1009, 582] on textarea "Hi Marlandra, Great news! We'd like to invite you to a meeting with Home Instea…" at bounding box center [1109, 599] width 562 height 118
drag, startPoint x: 1187, startPoint y: 584, endPoint x: 1107, endPoint y: 580, distance: 79.7
click at [1104, 580] on textarea "Hi Marlandra, Great news! We'd like to reschedule you to a meeting with Home In…" at bounding box center [1109, 599] width 562 height 118
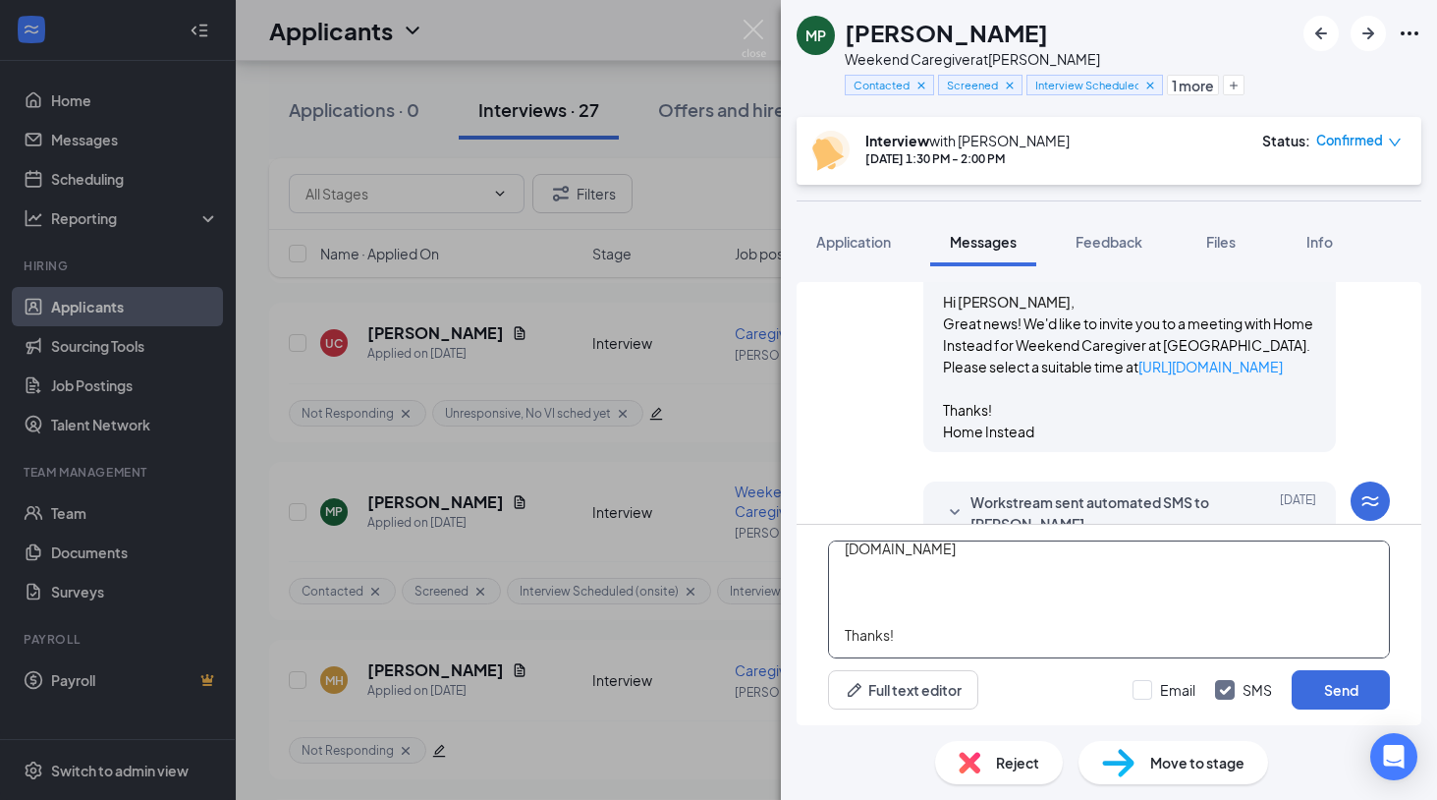
scroll to position [120, 0]
type textarea "Hi Marlandra, Great news! We'd like to reschedule your in person interview with…"
click at [1149, 688] on input "Email" at bounding box center [1164, 690] width 63 height 20
checkbox input "true"
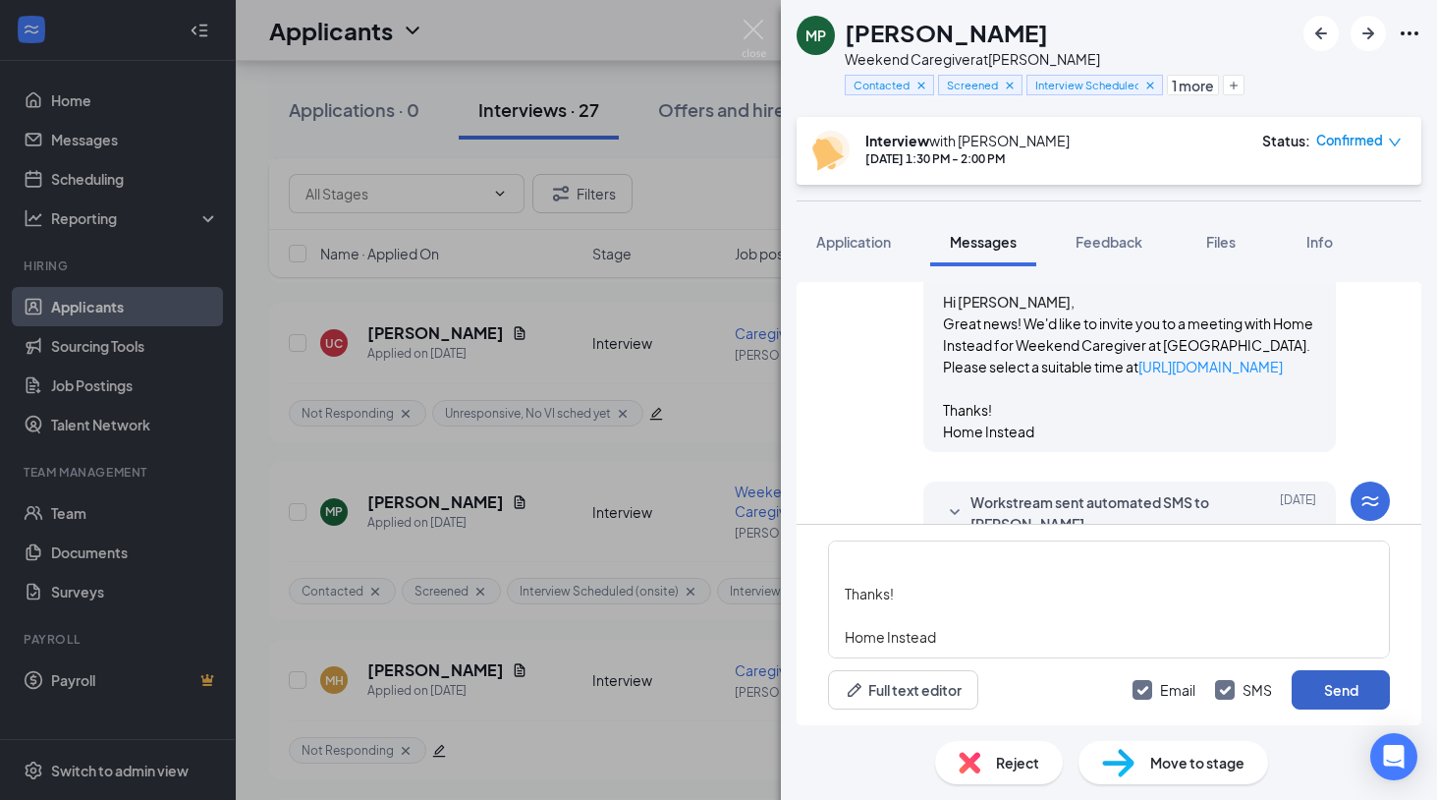
click at [1353, 694] on button "Send" at bounding box center [1341, 689] width 98 height 39
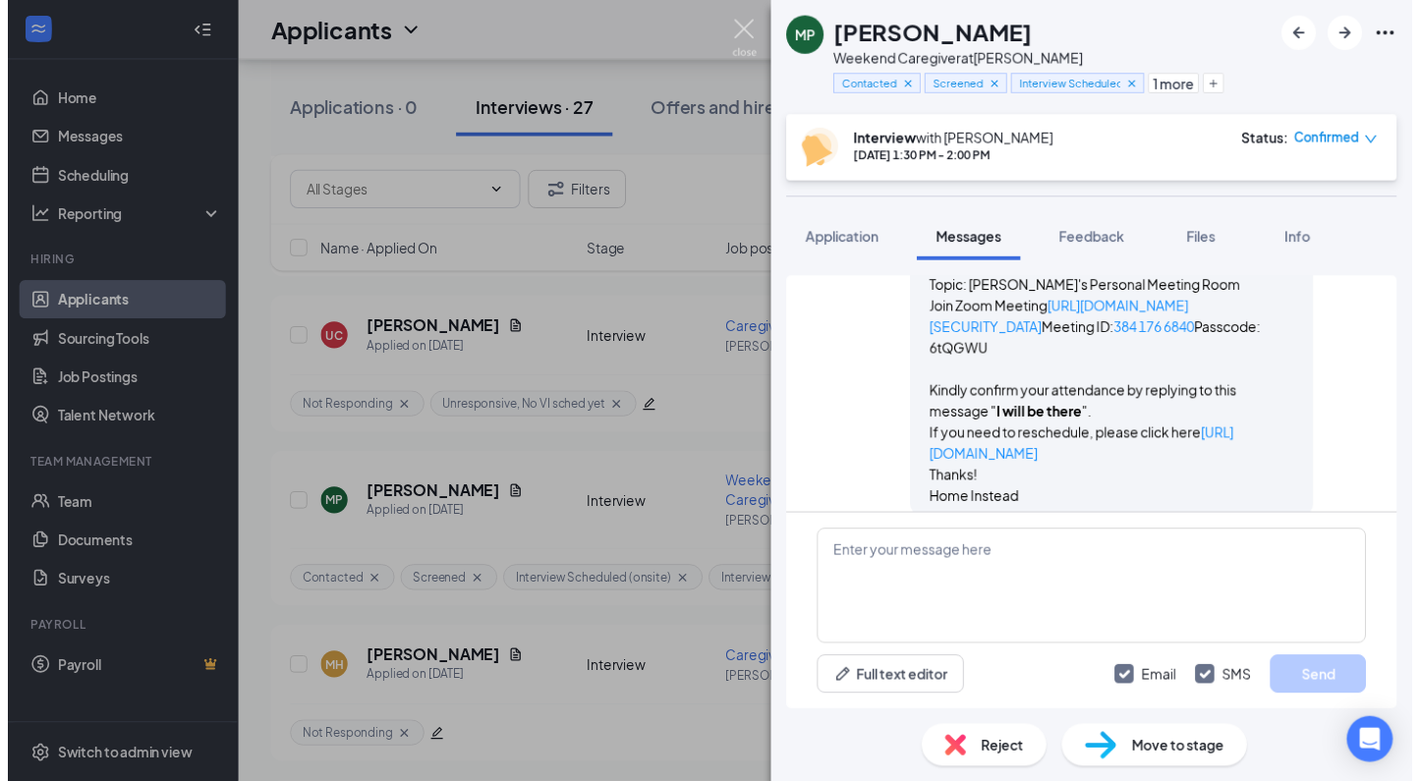
scroll to position [4179, 0]
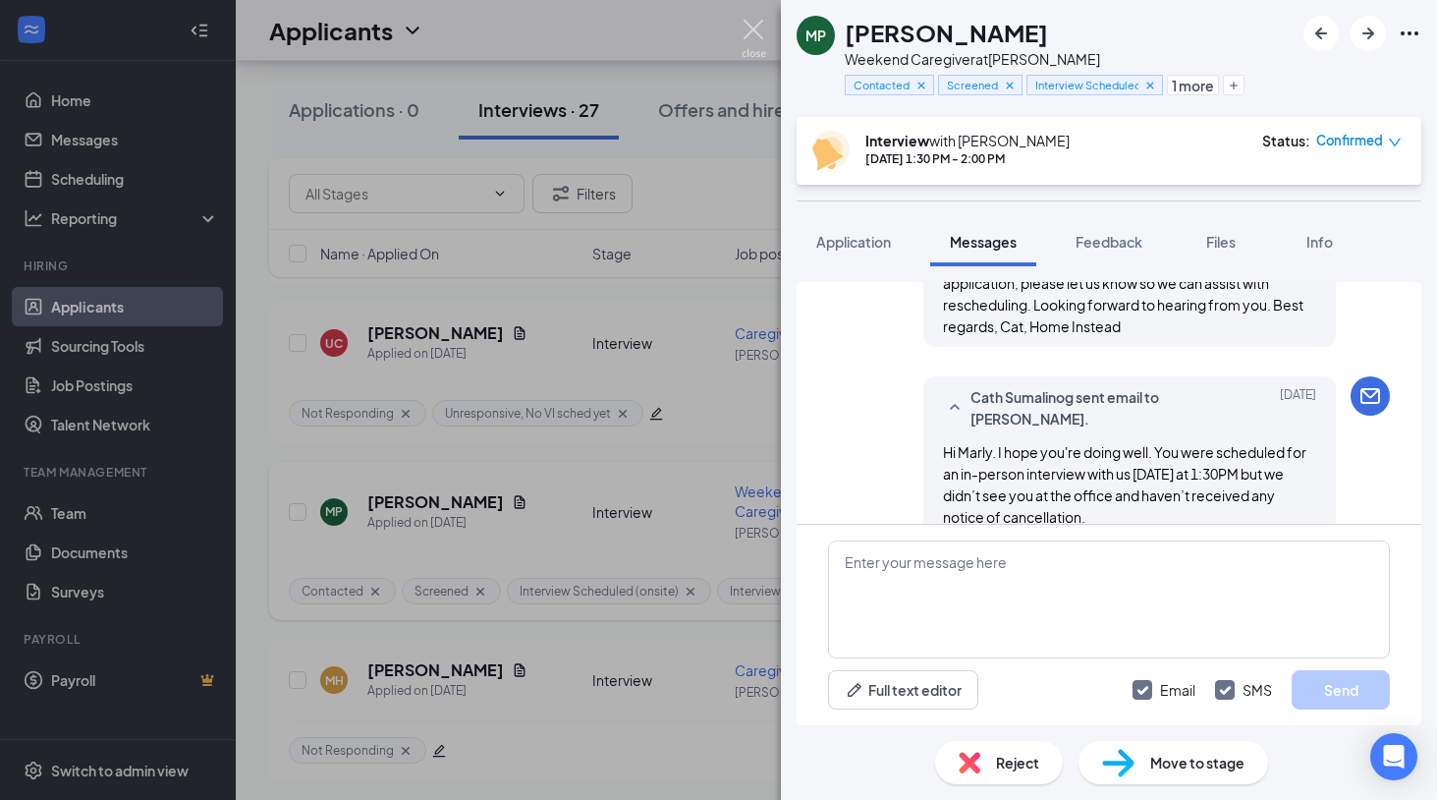
drag, startPoint x: 755, startPoint y: 31, endPoint x: 569, endPoint y: 554, distance: 554.9
click at [752, 32] on img at bounding box center [754, 39] width 25 height 38
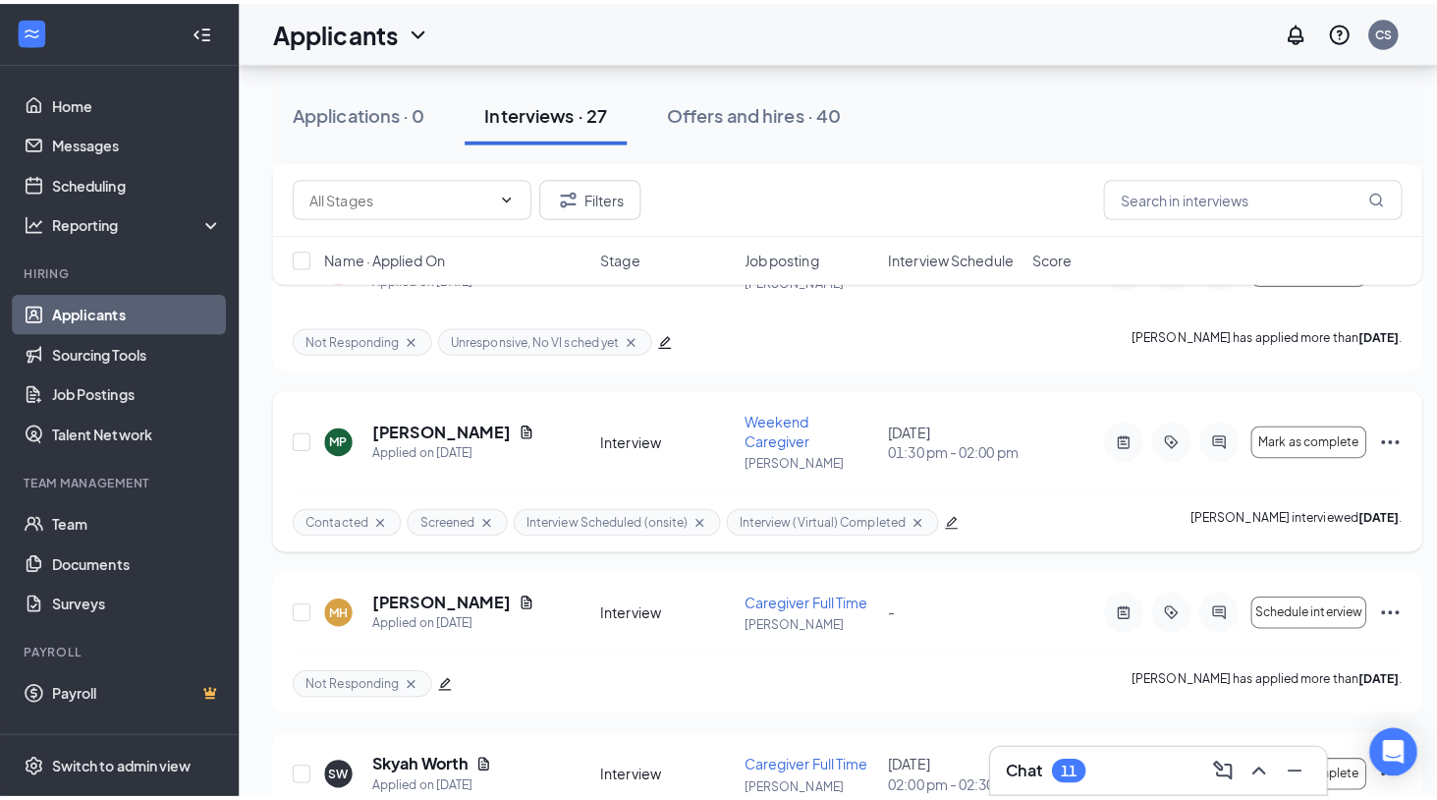
scroll to position [1474, 0]
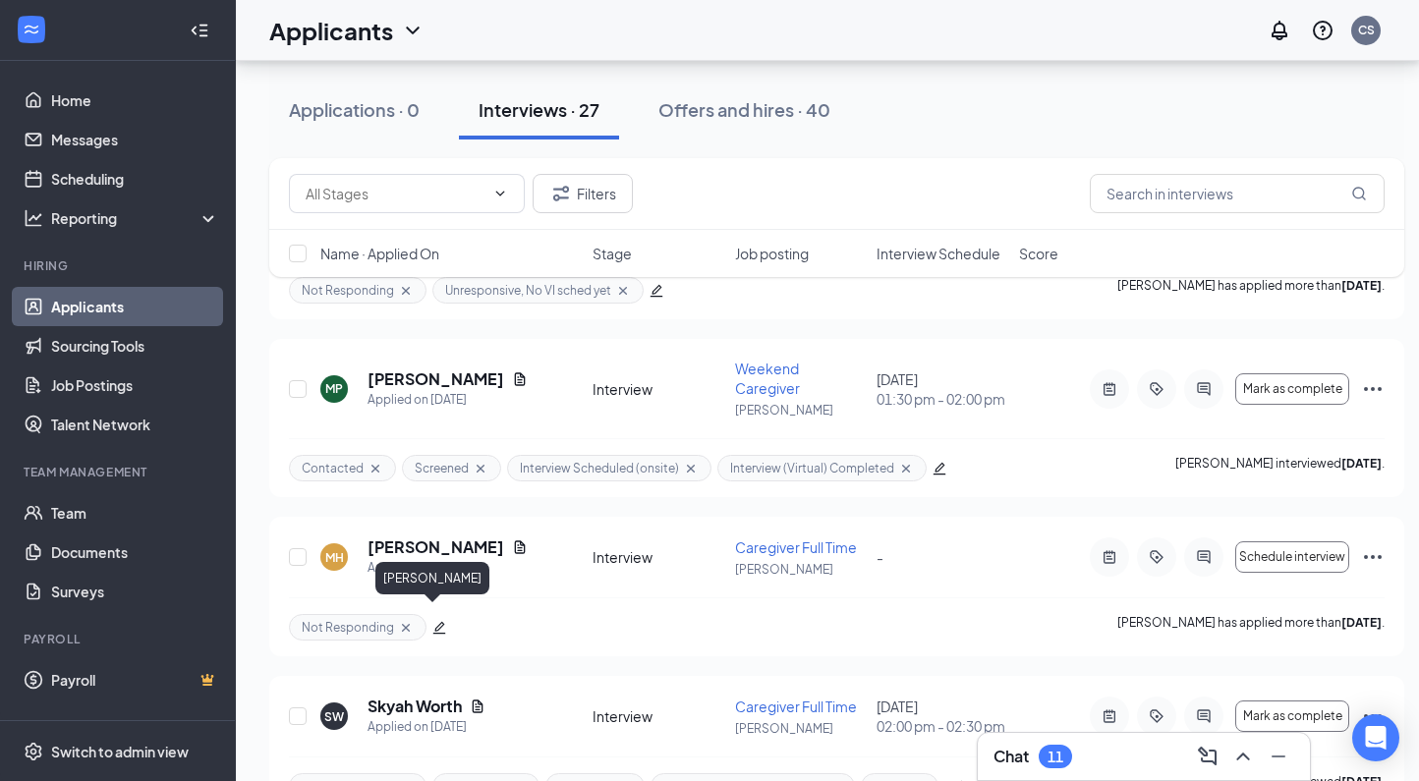
drag, startPoint x: 418, startPoint y: 617, endPoint x: 1291, endPoint y: 256, distance: 944.8
click at [419, 558] on h5 "Monica Hidalgo" at bounding box center [435, 547] width 137 height 22
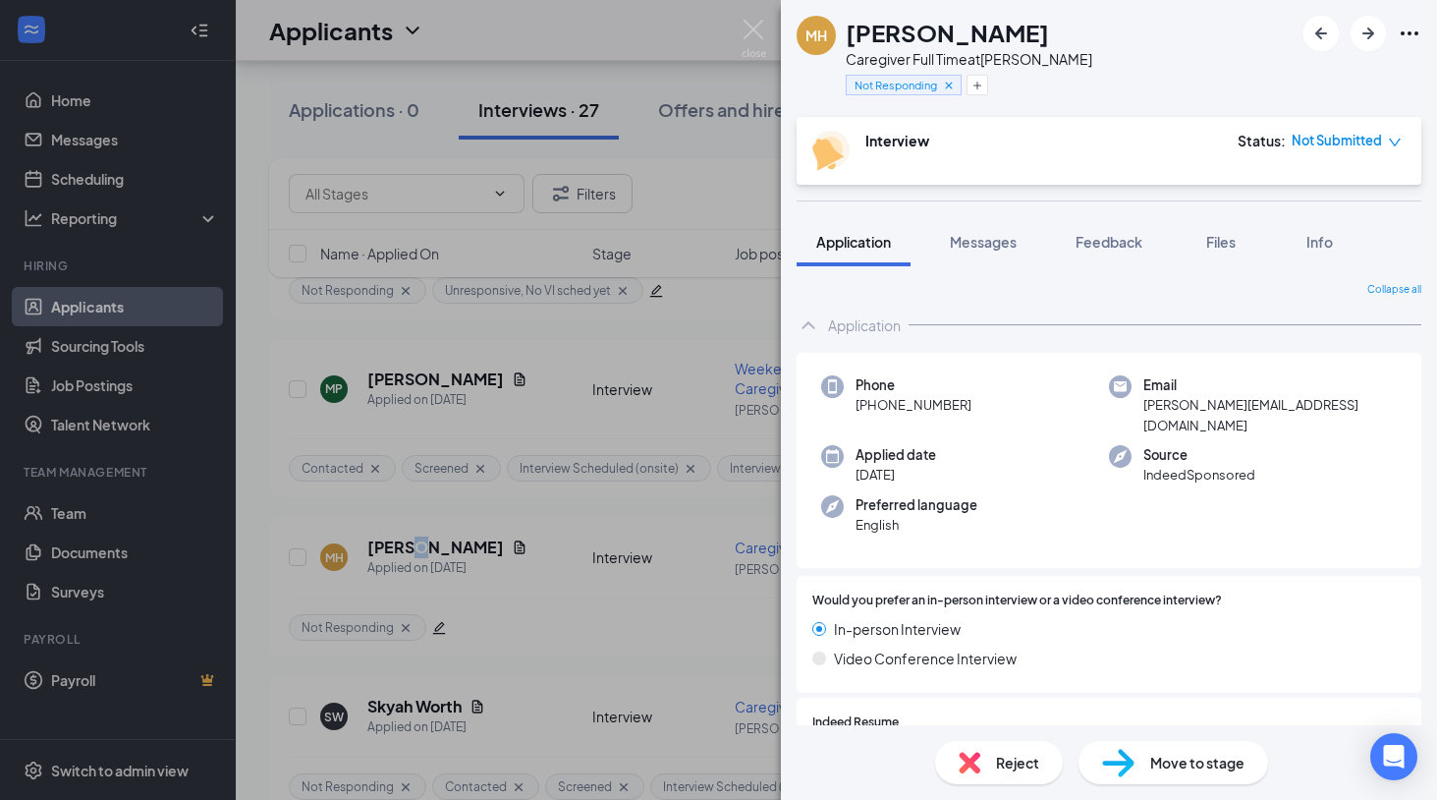
drag, startPoint x: 1092, startPoint y: 242, endPoint x: 1138, endPoint y: 328, distance: 97.5
click at [1092, 241] on span "Feedback" at bounding box center [1109, 242] width 67 height 18
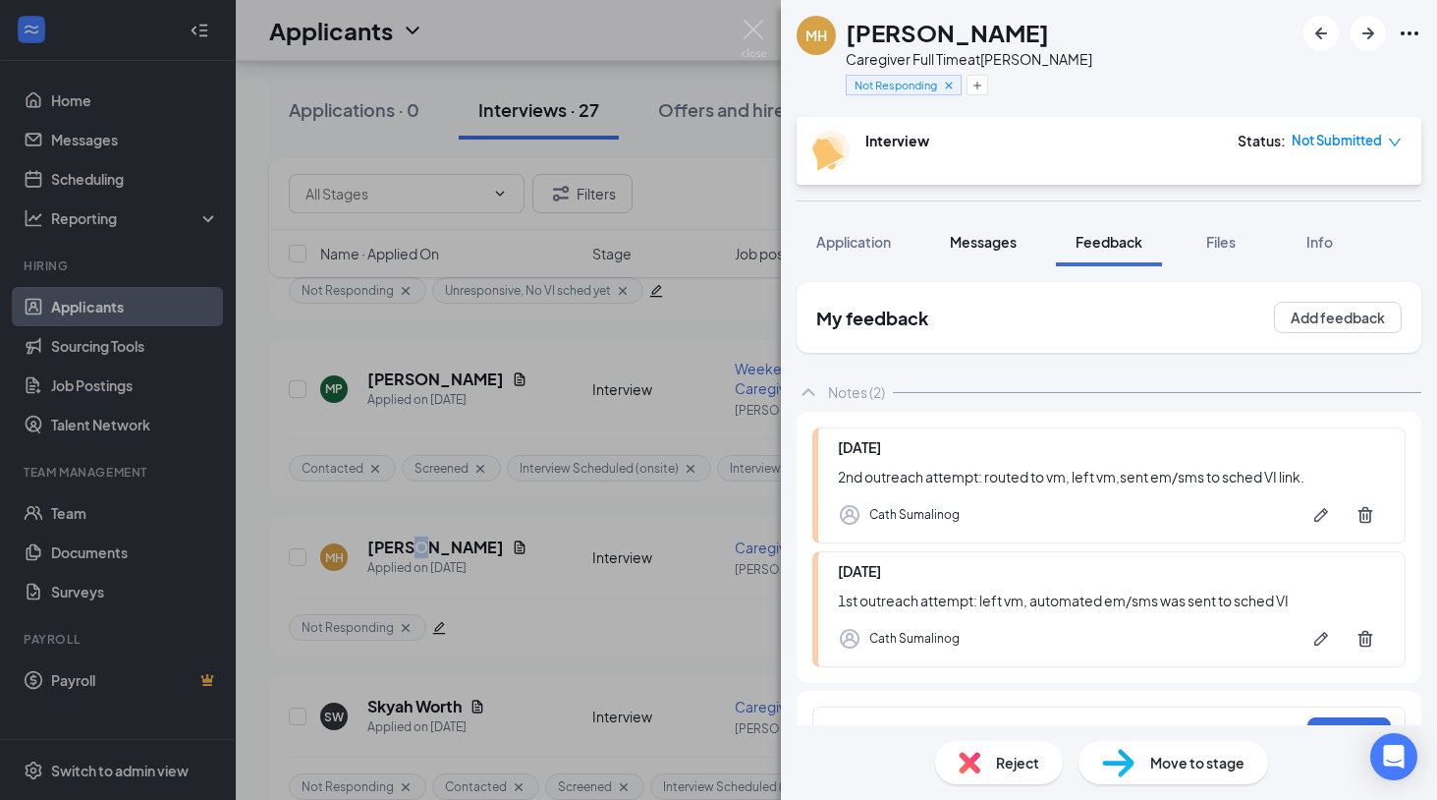
click at [970, 237] on span "Messages" at bounding box center [983, 242] width 67 height 18
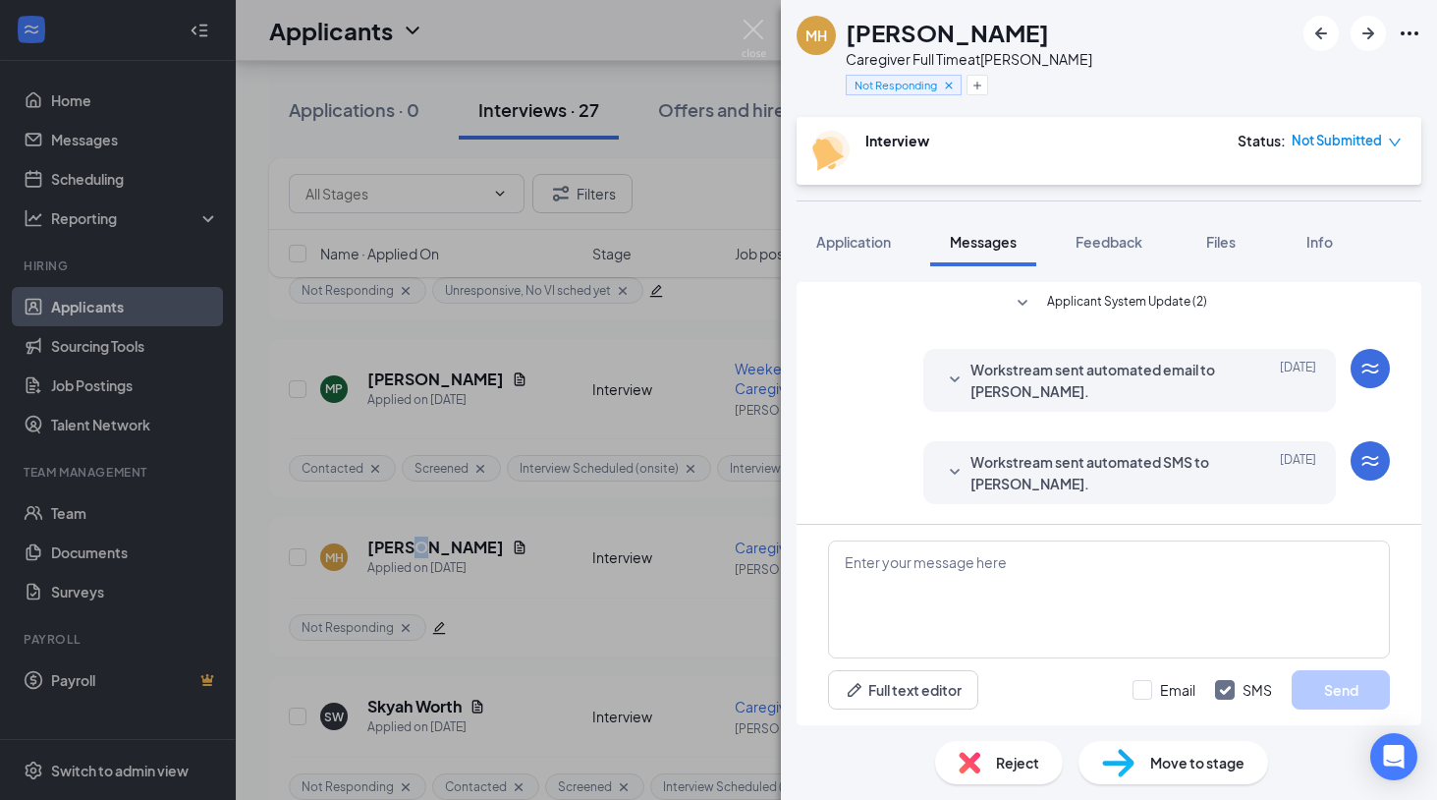
click at [1105, 302] on span "Applicant System Update (2)" at bounding box center [1127, 304] width 160 height 24
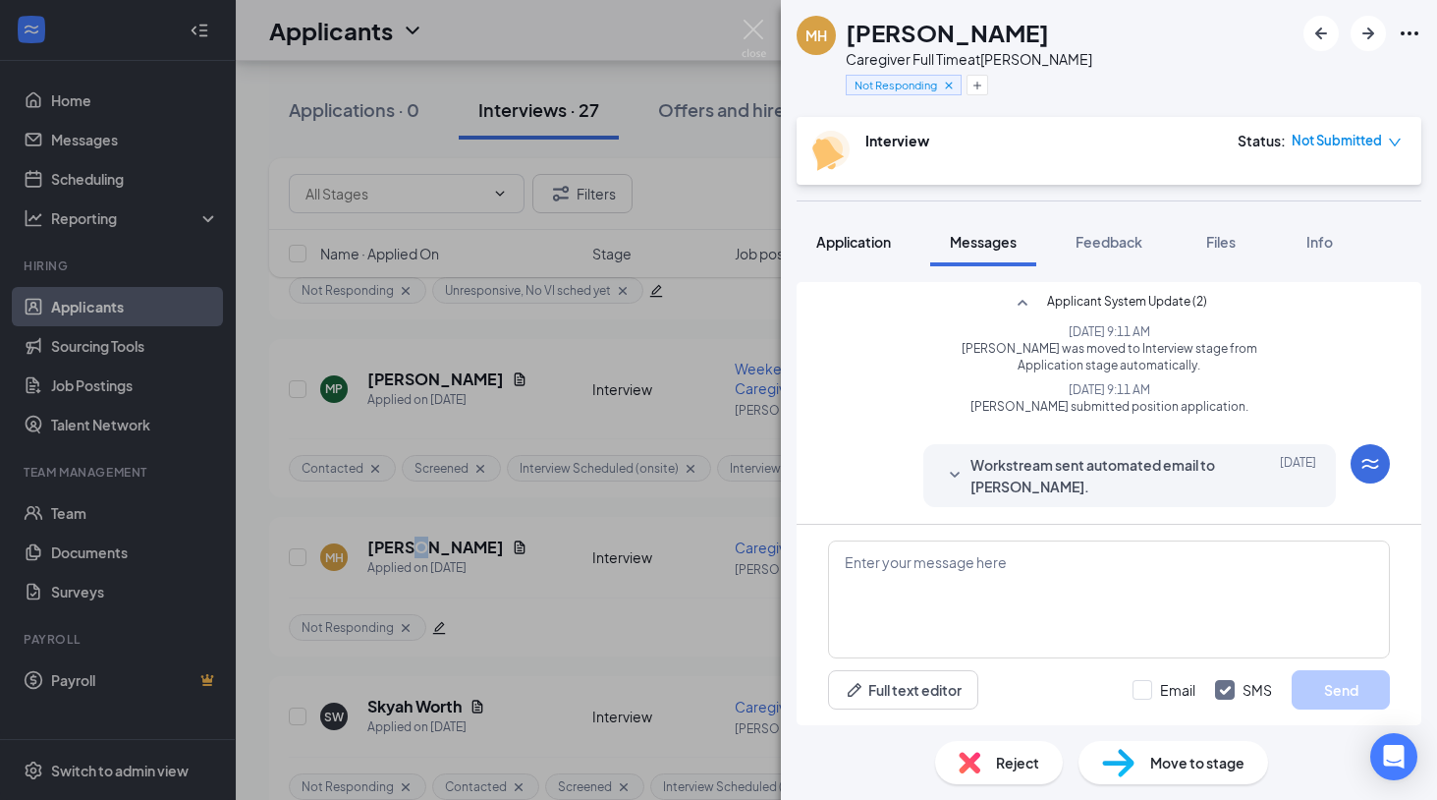
drag, startPoint x: 839, startPoint y: 254, endPoint x: 881, endPoint y: 452, distance: 201.9
click at [839, 255] on button "Application" at bounding box center [854, 241] width 114 height 49
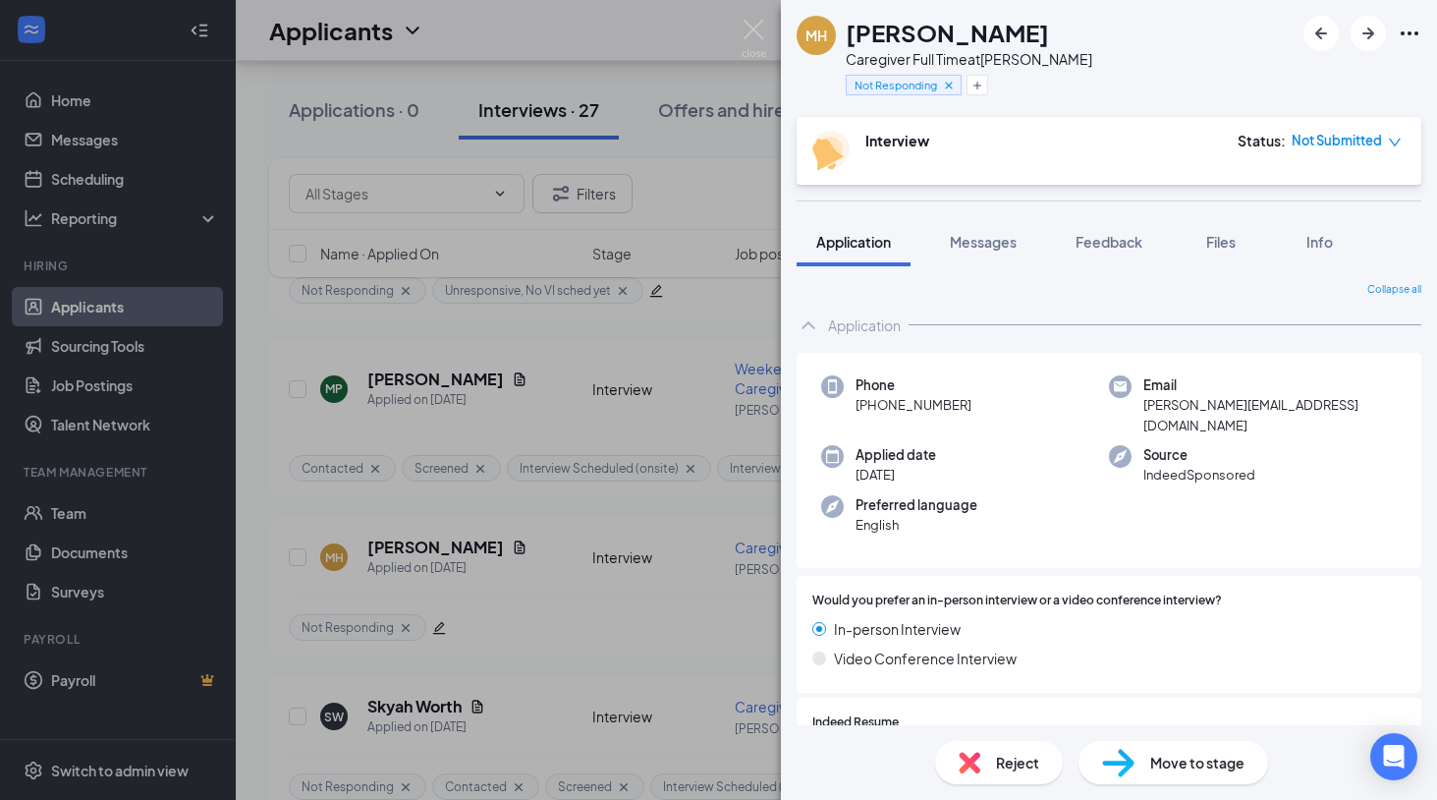
drag, startPoint x: 1051, startPoint y: 425, endPoint x: 960, endPoint y: 407, distance: 93.2
click at [1045, 423] on div "Phone +1 (941) 718-6051 Email hidalgo.monica123@gmail.com Applied date Sep 4 So…" at bounding box center [1109, 460] width 625 height 215
click at [948, 403] on span "+1 (941) 718-6051" at bounding box center [914, 405] width 116 height 20
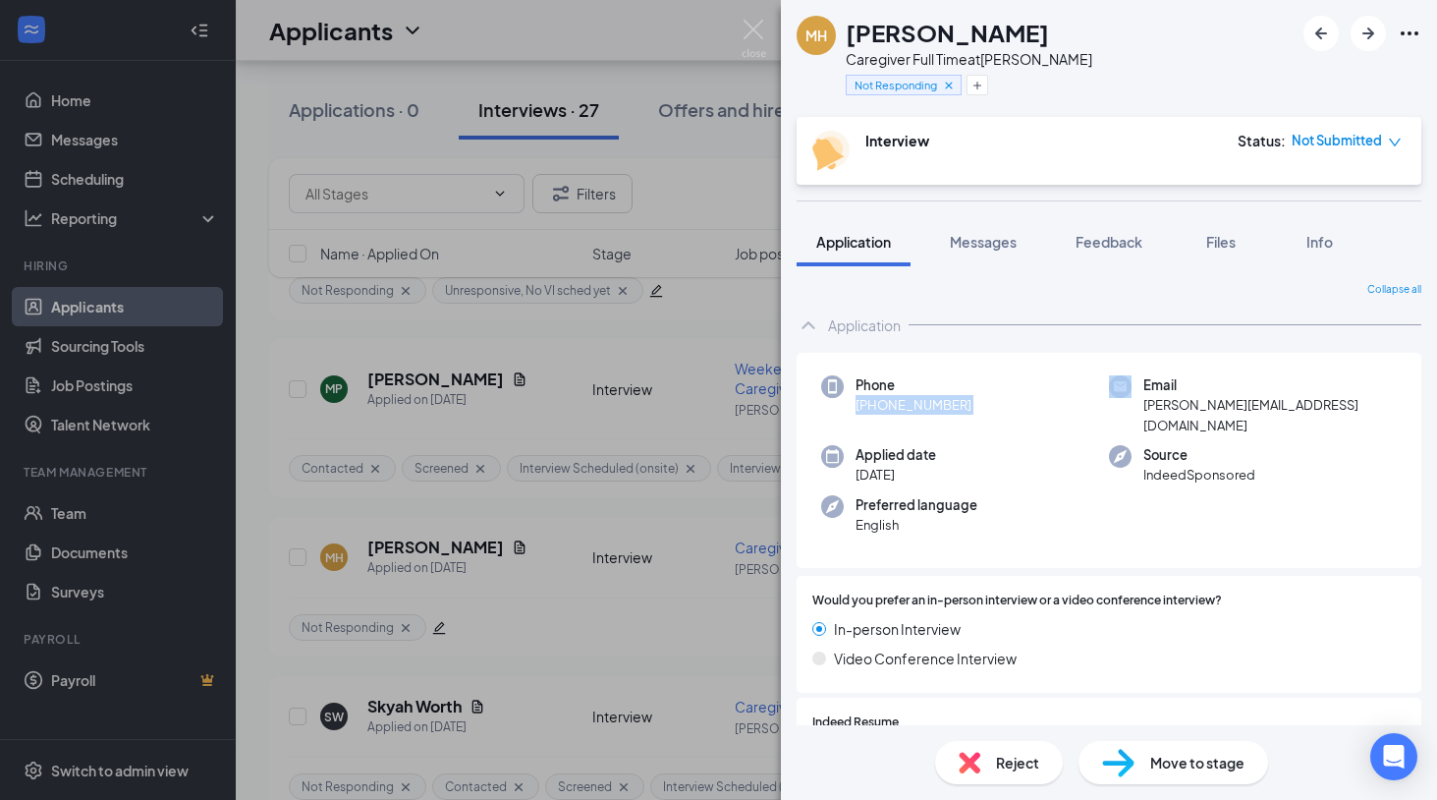
copy span "+1 (941) 718-6051"
drag, startPoint x: 1140, startPoint y: 50, endPoint x: 1002, endPoint y: 265, distance: 255.3
click at [1140, 50] on div "MH Monica Hidalgo Caregiver Full Time at Brandon Not Responding" at bounding box center [1109, 58] width 656 height 117
click at [975, 92] on button "button" at bounding box center [978, 85] width 22 height 21
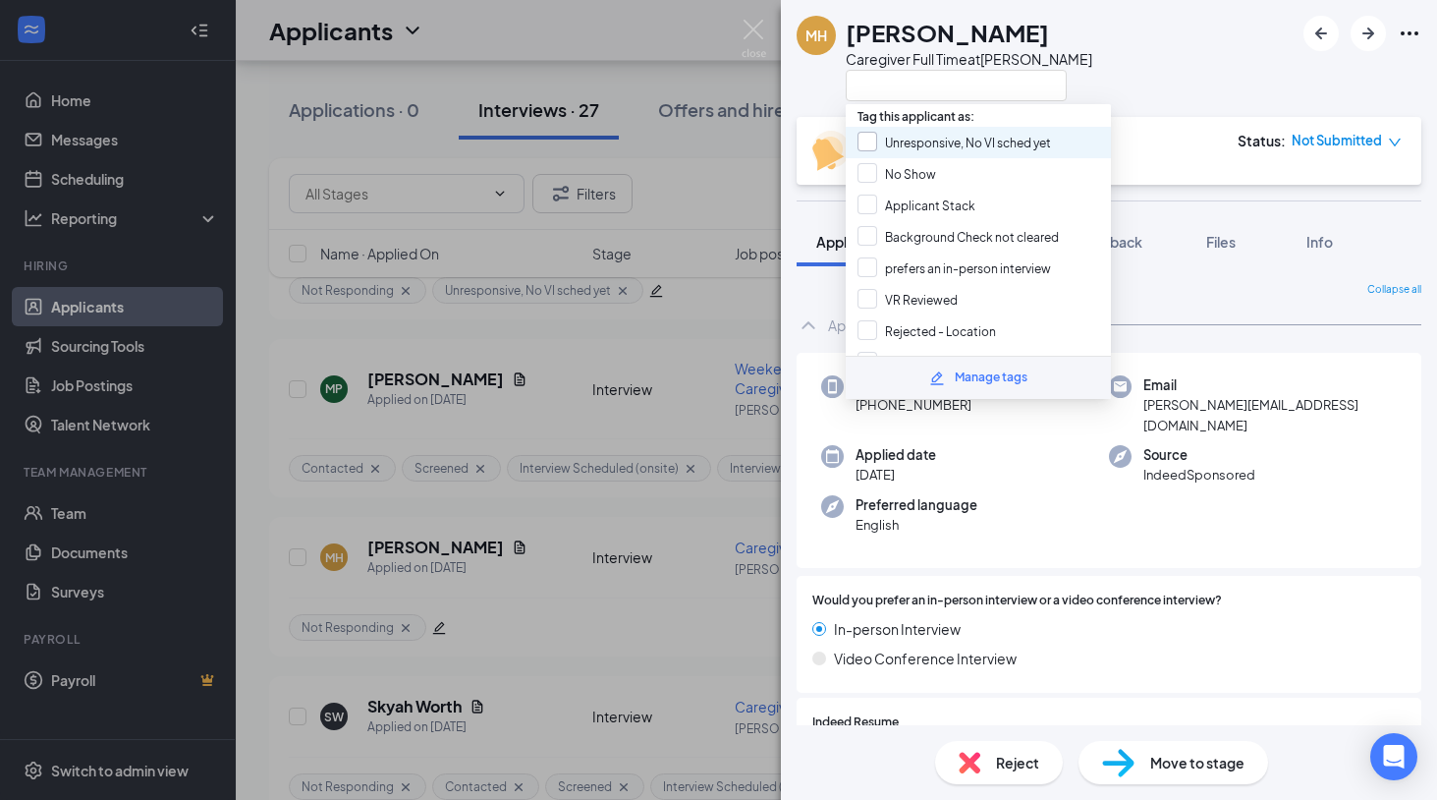
click at [901, 149] on input "Unresponsive, No VI sched yet" at bounding box center [955, 143] width 194 height 22
checkbox input "true"
drag, startPoint x: 1193, startPoint y: 67, endPoint x: 1156, endPoint y: 196, distance: 134.7
click at [1191, 68] on div "MH Monica Hidalgo Caregiver Full Time at Brandon" at bounding box center [1109, 58] width 656 height 117
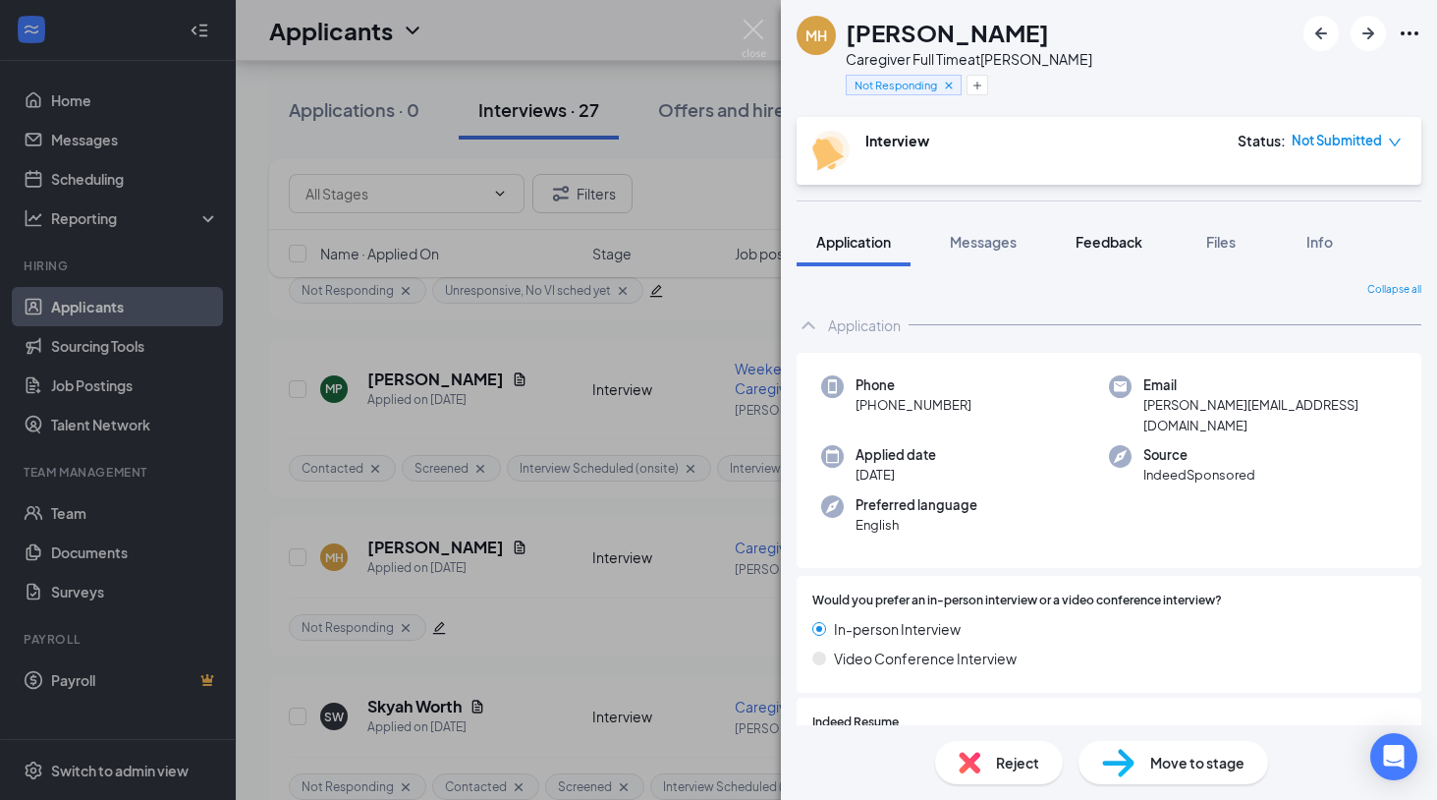
click at [1108, 239] on span "Feedback" at bounding box center [1109, 242] width 67 height 18
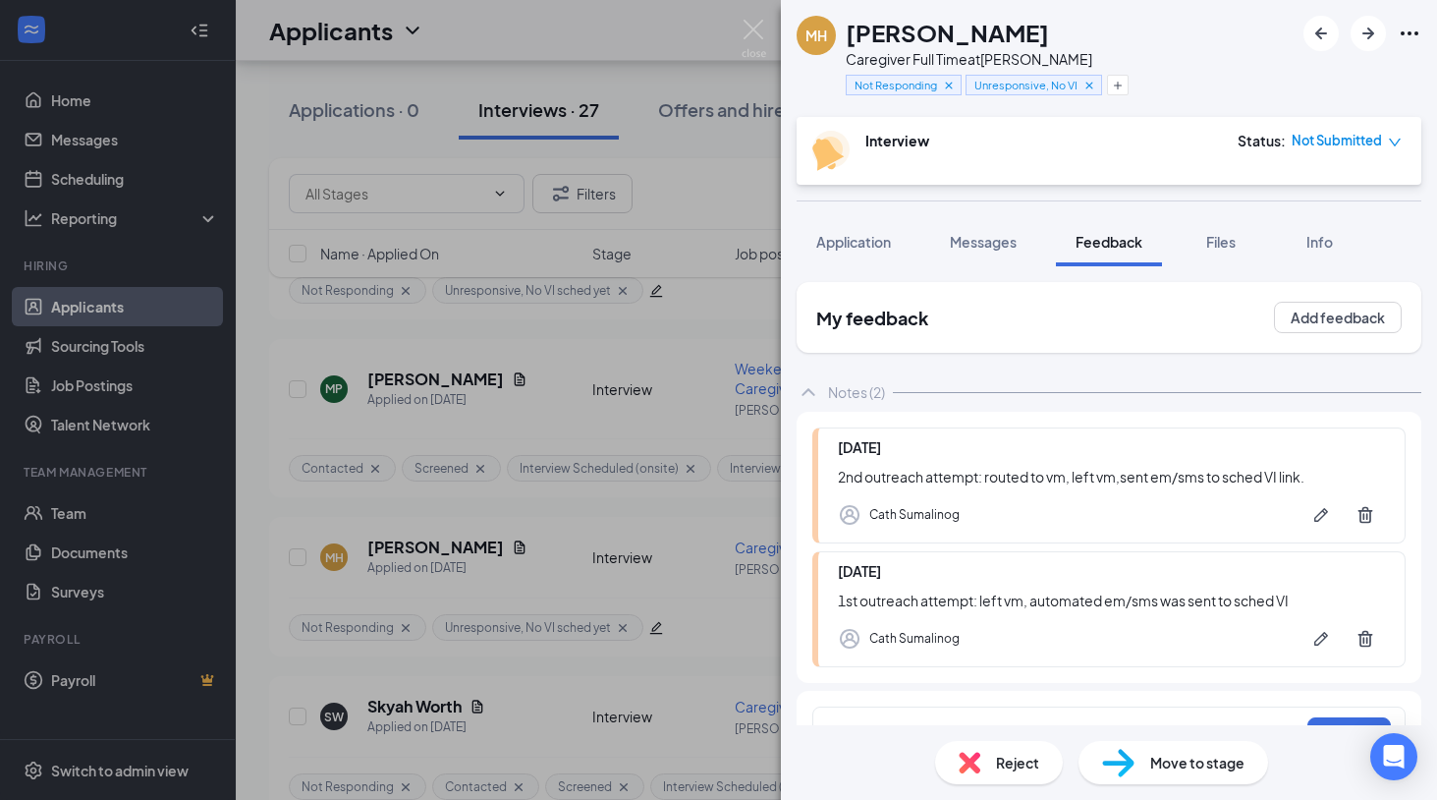
click at [1184, 44] on div "MH Monica Hidalgo Caregiver Full Time at Brandon Not Responding Unresponsive, N…" at bounding box center [1109, 58] width 656 height 117
drag, startPoint x: 1046, startPoint y: 62, endPoint x: 840, endPoint y: 32, distance: 208.4
click at [840, 32] on div "MH Monica Hidalgo Caregiver Full Time at Brandon Not Responding Unresponsive, N…" at bounding box center [950, 58] width 306 height 85
copy div "Monica Hidalgo Caregiver Full Time at Brandon"
drag, startPoint x: 1179, startPoint y: 44, endPoint x: 969, endPoint y: 346, distance: 367.6
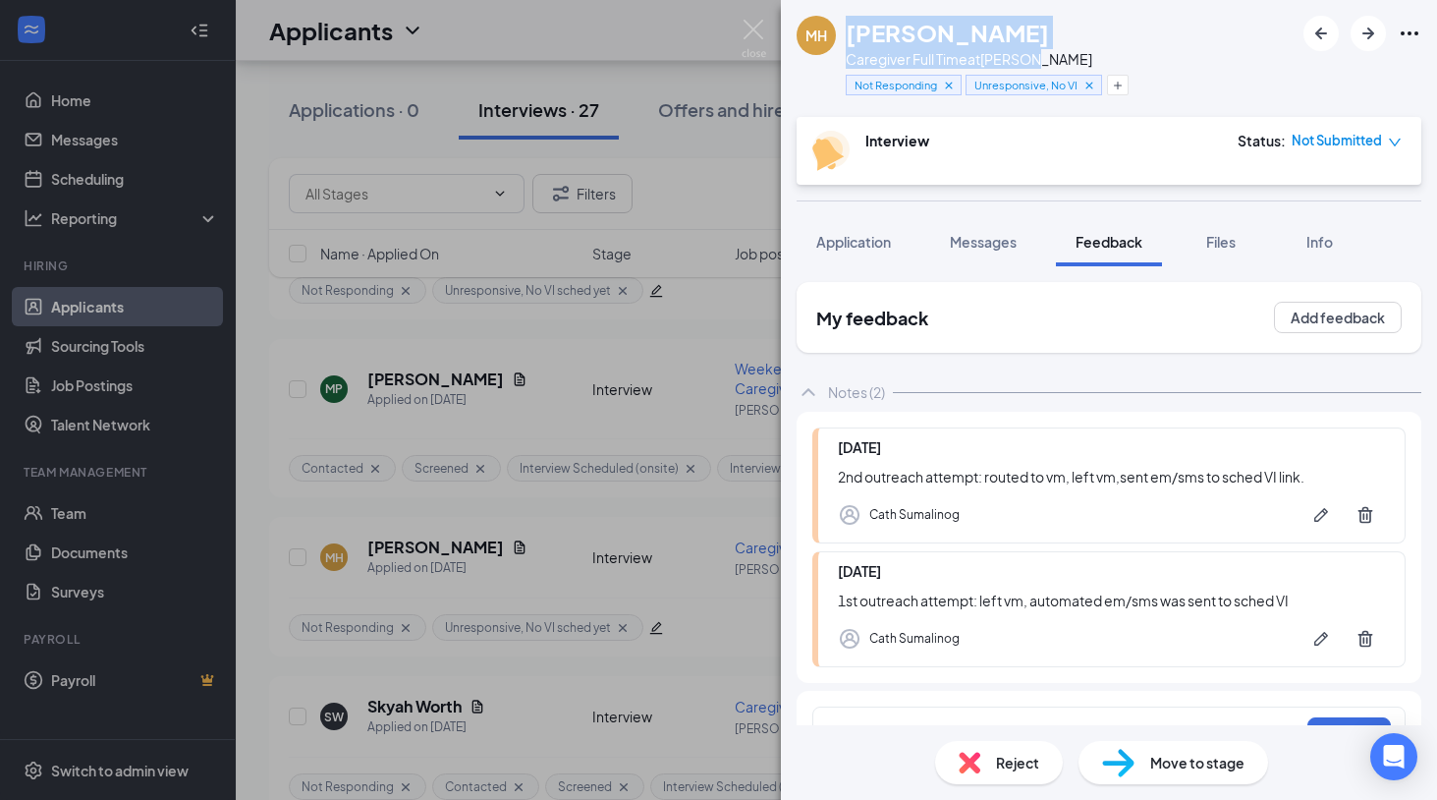
click at [1179, 44] on div "MH Monica Hidalgo Caregiver Full Time at Brandon Not Responding Unresponsive, N…" at bounding box center [1109, 58] width 656 height 117
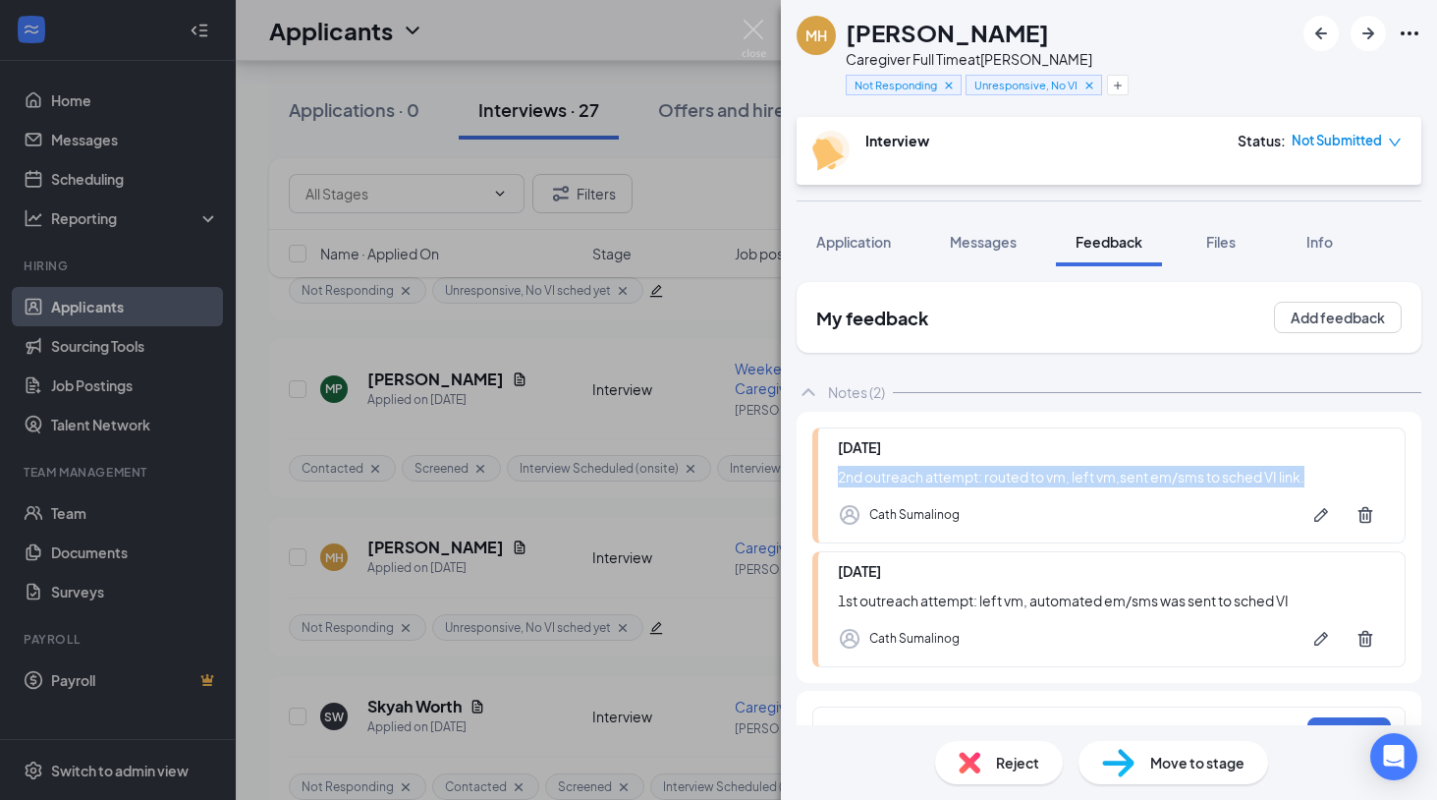
drag, startPoint x: 1142, startPoint y: 485, endPoint x: 834, endPoint y: 490, distance: 307.5
click at [834, 490] on div "Sep 9 2nd outreach attempt: routed to vm, left vm,sent em/sms to sched VI link.…" at bounding box center [1108, 485] width 593 height 116
drag, startPoint x: 1168, startPoint y: 38, endPoint x: 978, endPoint y: 417, distance: 423.1
click at [1168, 38] on div "MH Monica Hidalgo Caregiver Full Time at Brandon Not Responding Unresponsive, N…" at bounding box center [1109, 58] width 656 height 117
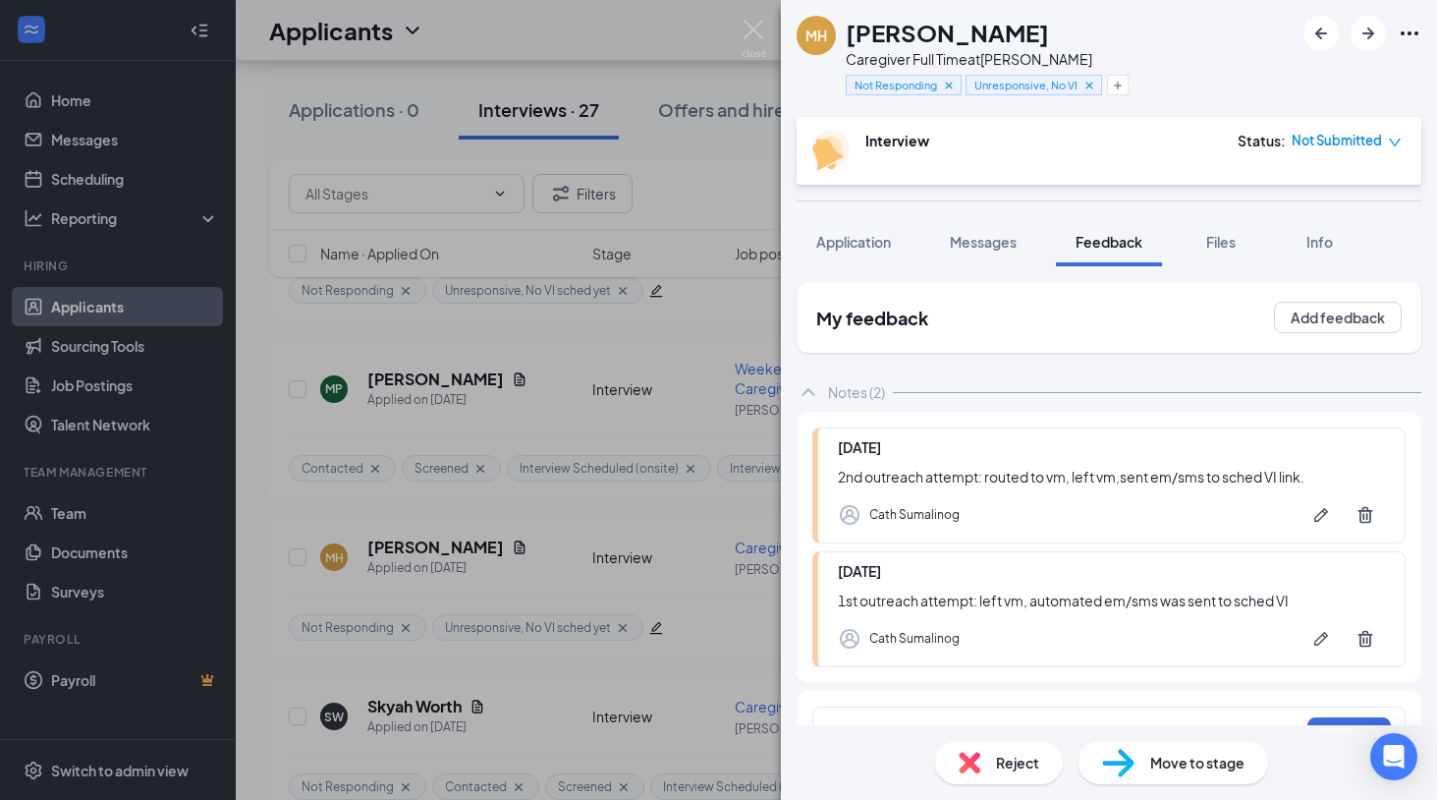
drag, startPoint x: 1242, startPoint y: 71, endPoint x: 1041, endPoint y: 571, distance: 538.7
click at [1242, 71] on div "MH Monica Hidalgo Caregiver Full Time at Brandon Not Responding Unresponsive, N…" at bounding box center [1109, 58] width 656 height 117
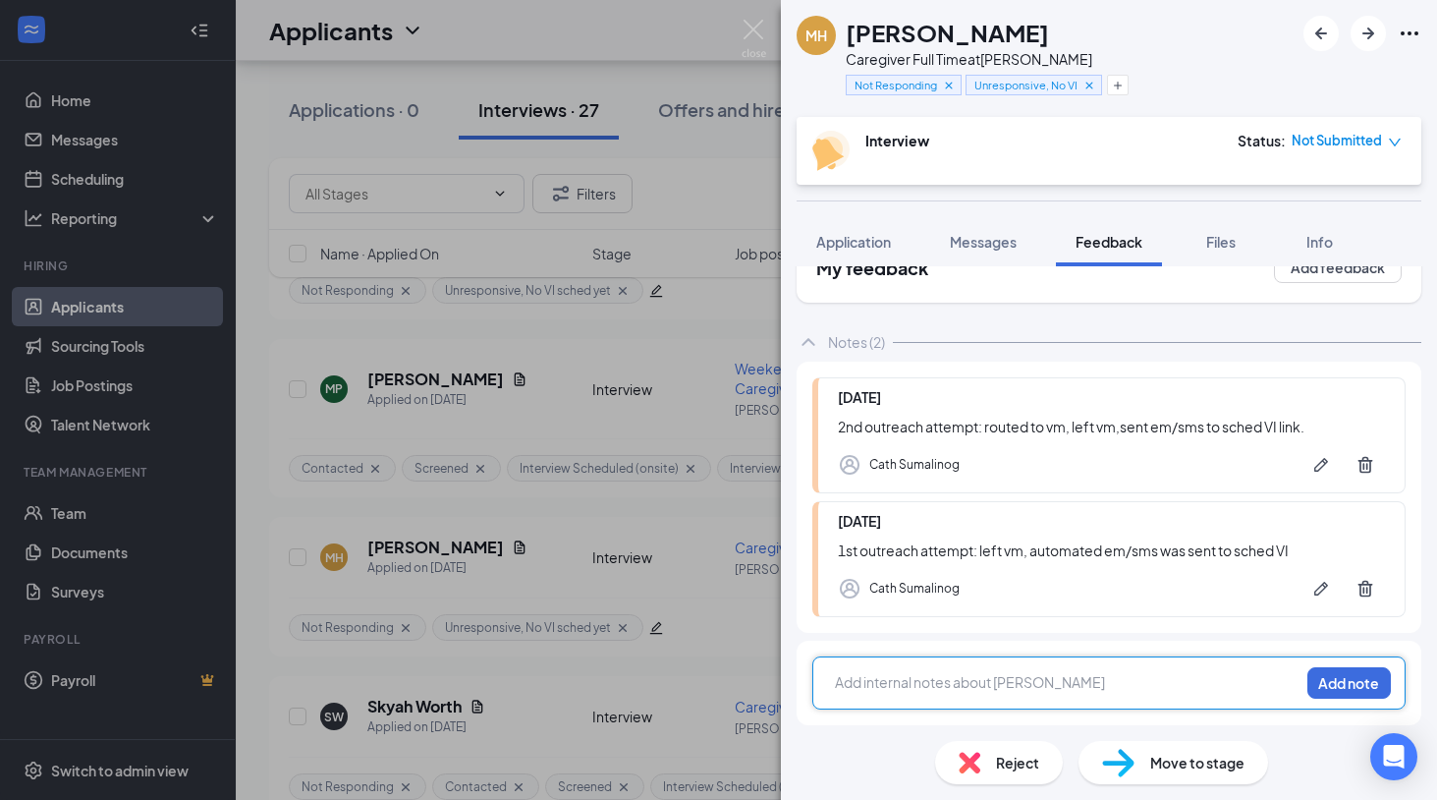
click at [990, 686] on div at bounding box center [1067, 682] width 463 height 21
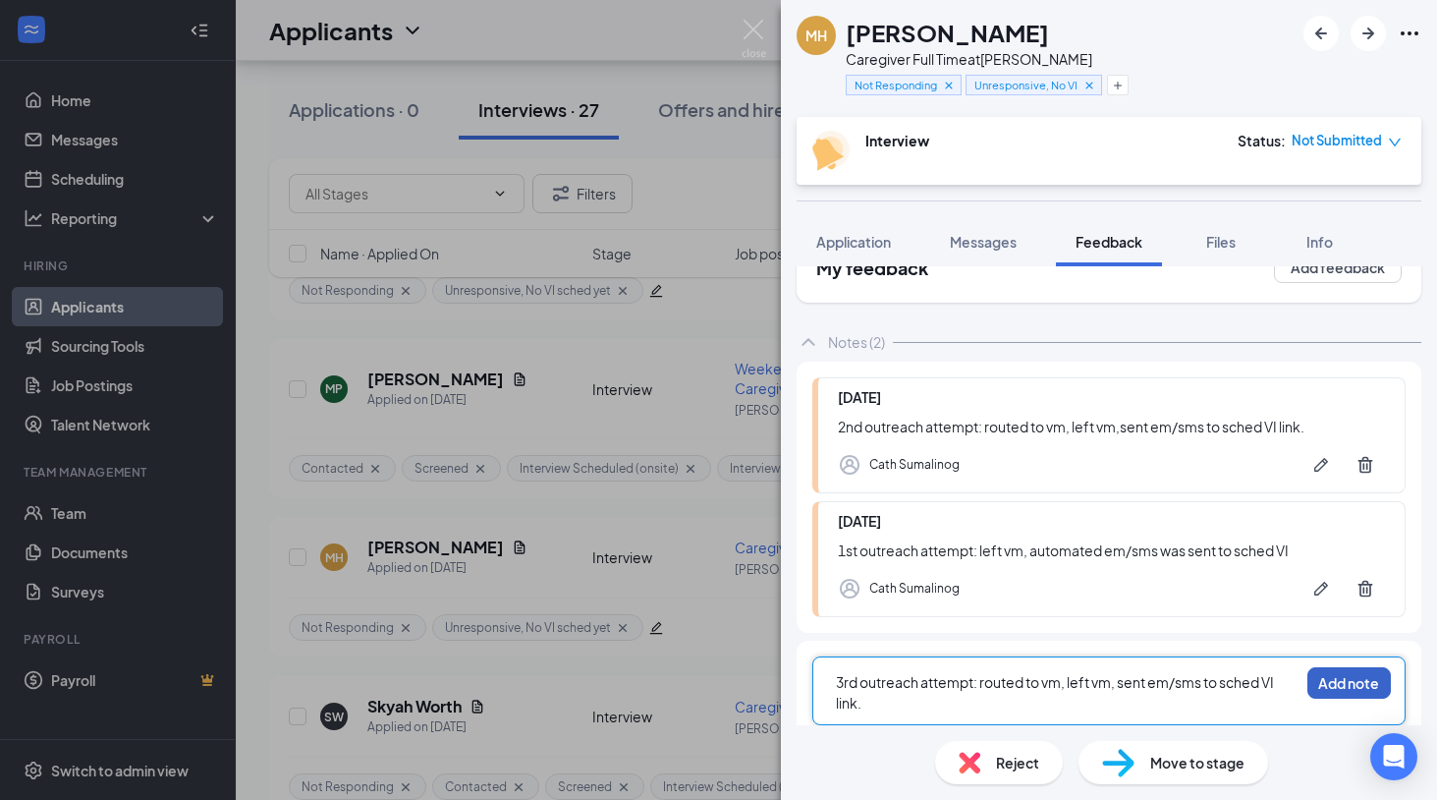
click at [1308, 685] on button "Add note" at bounding box center [1350, 682] width 84 height 31
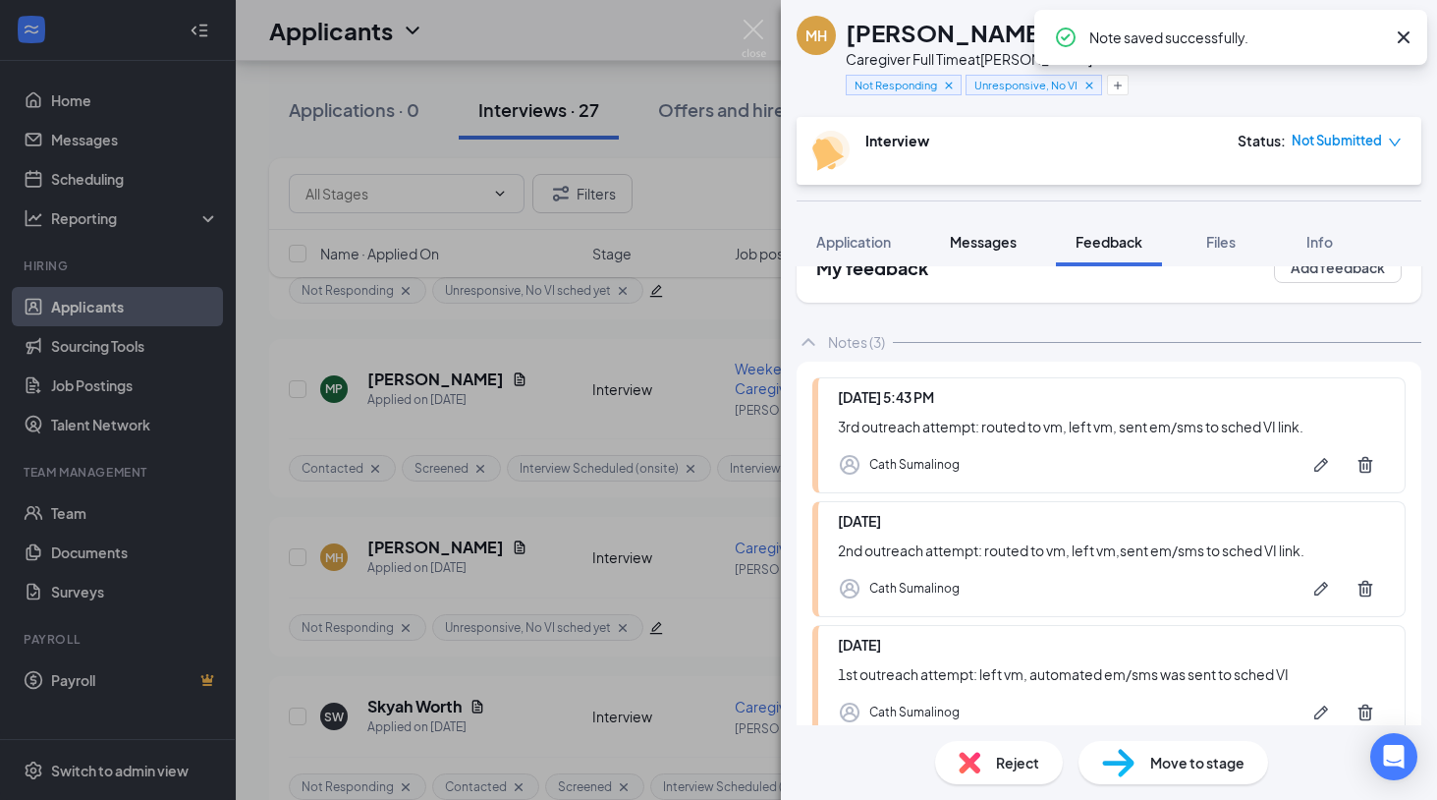
click at [992, 240] on span "Messages" at bounding box center [983, 242] width 67 height 18
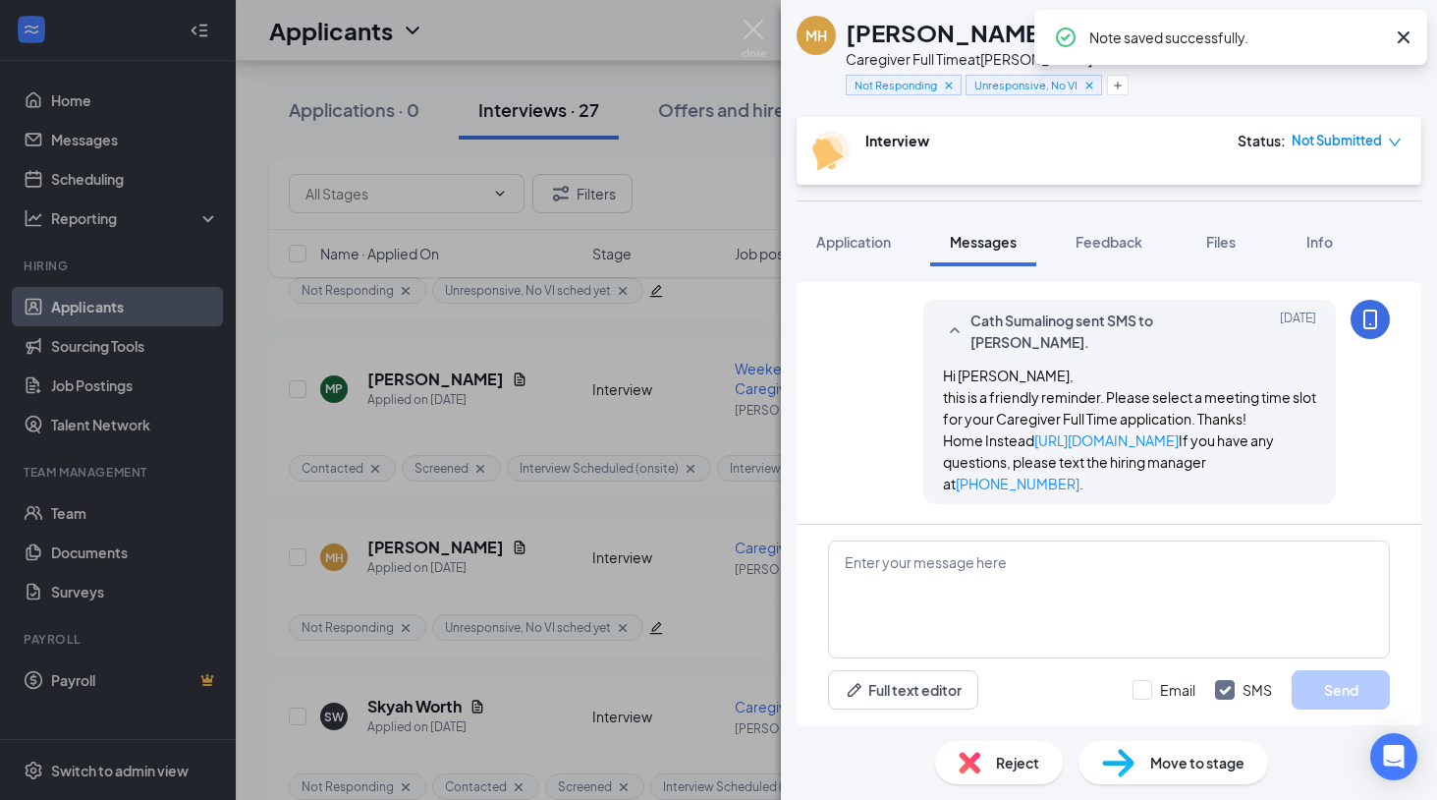
scroll to position [788, 0]
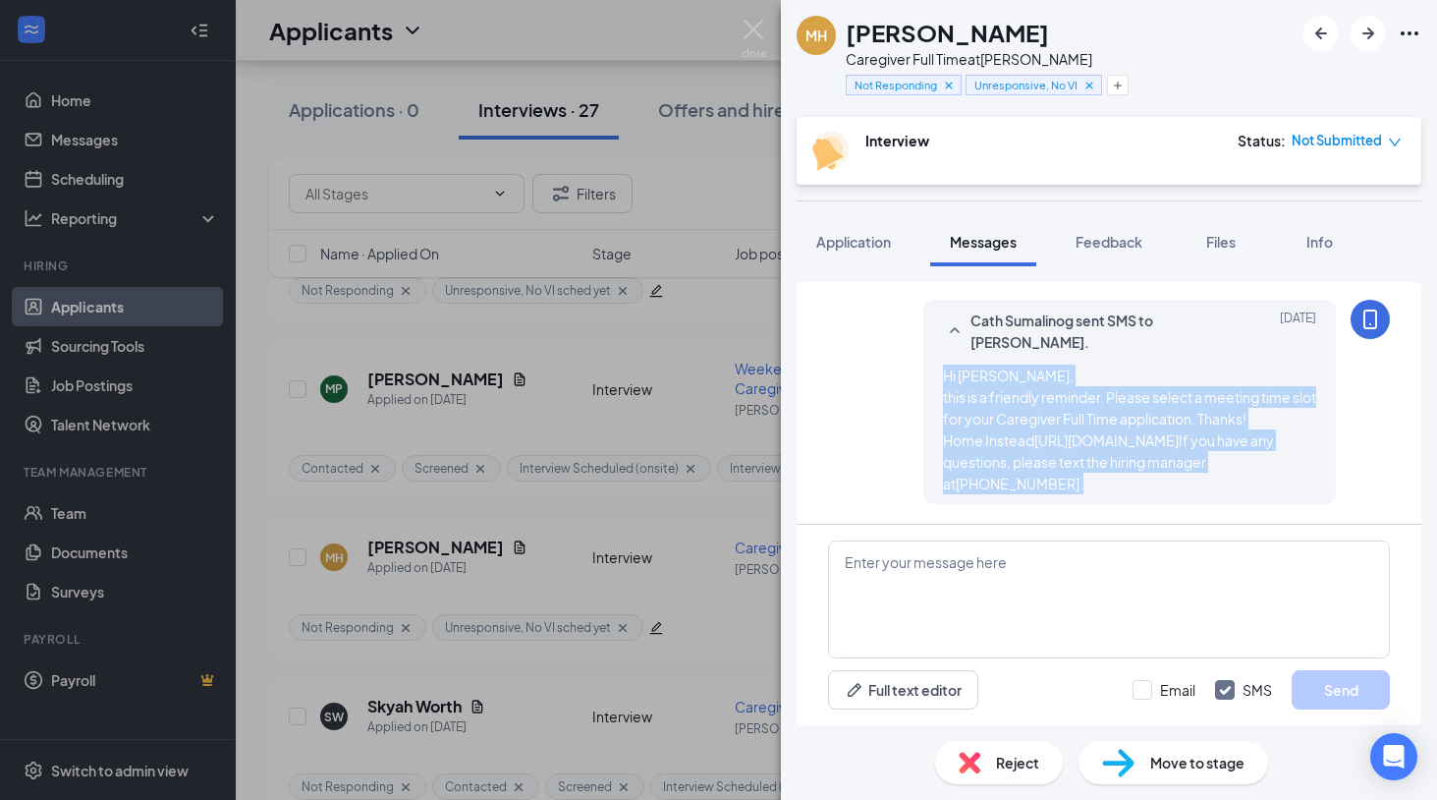
drag, startPoint x: 1065, startPoint y: 493, endPoint x: 901, endPoint y: 359, distance: 212.2
click at [901, 359] on div "Cath Sumalinog sent SMS to Monica Hidalgo. Sep 9 Hi Monica, this is a friendly …" at bounding box center [1109, 407] width 562 height 214
copy span "Hi Monica, this is a friendly reminder. Please select a meeting time slot for y…"
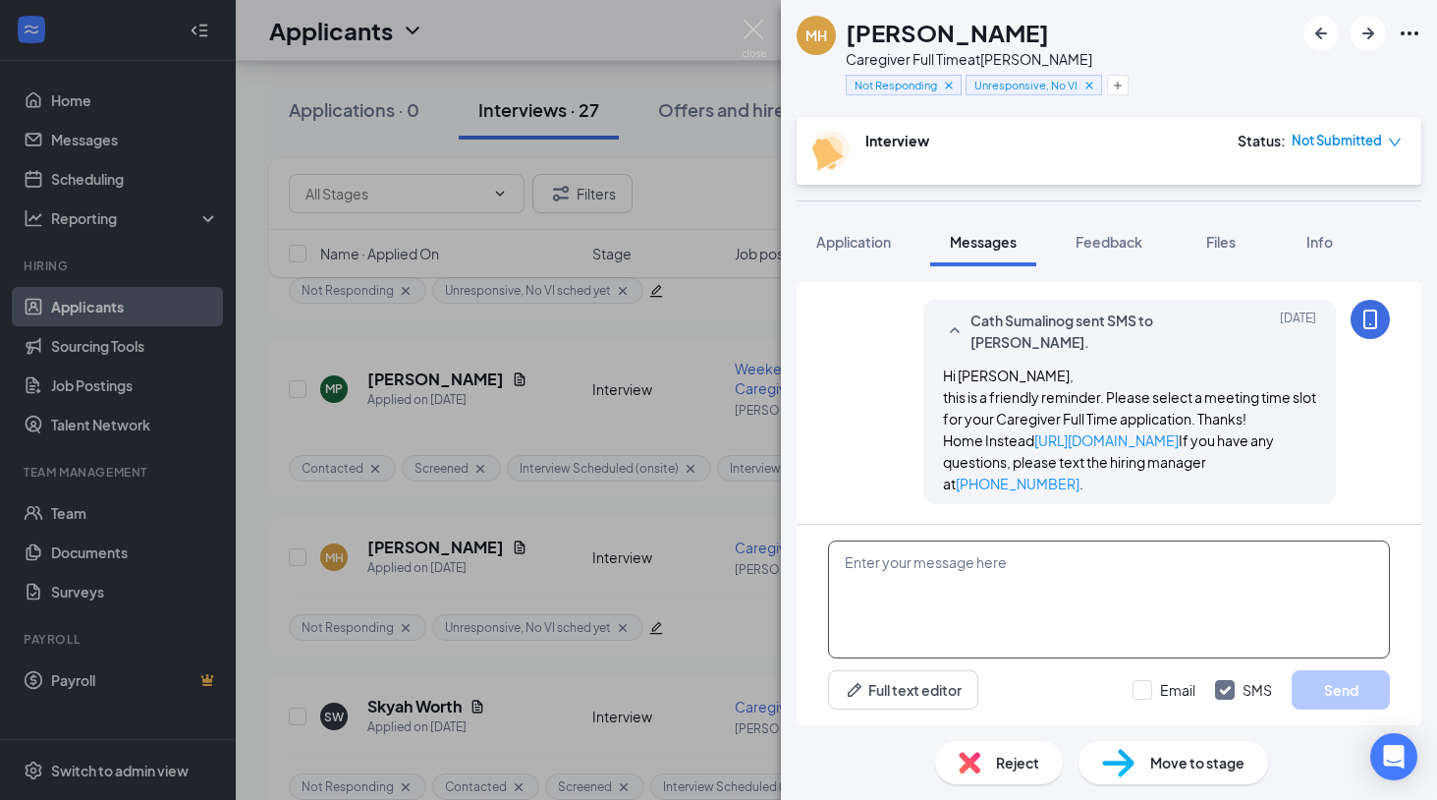
click at [938, 600] on textarea at bounding box center [1109, 599] width 562 height 118
paste textarea "Hi Monica, this is a friendly reminder. Please select a meeting time slot for y…"
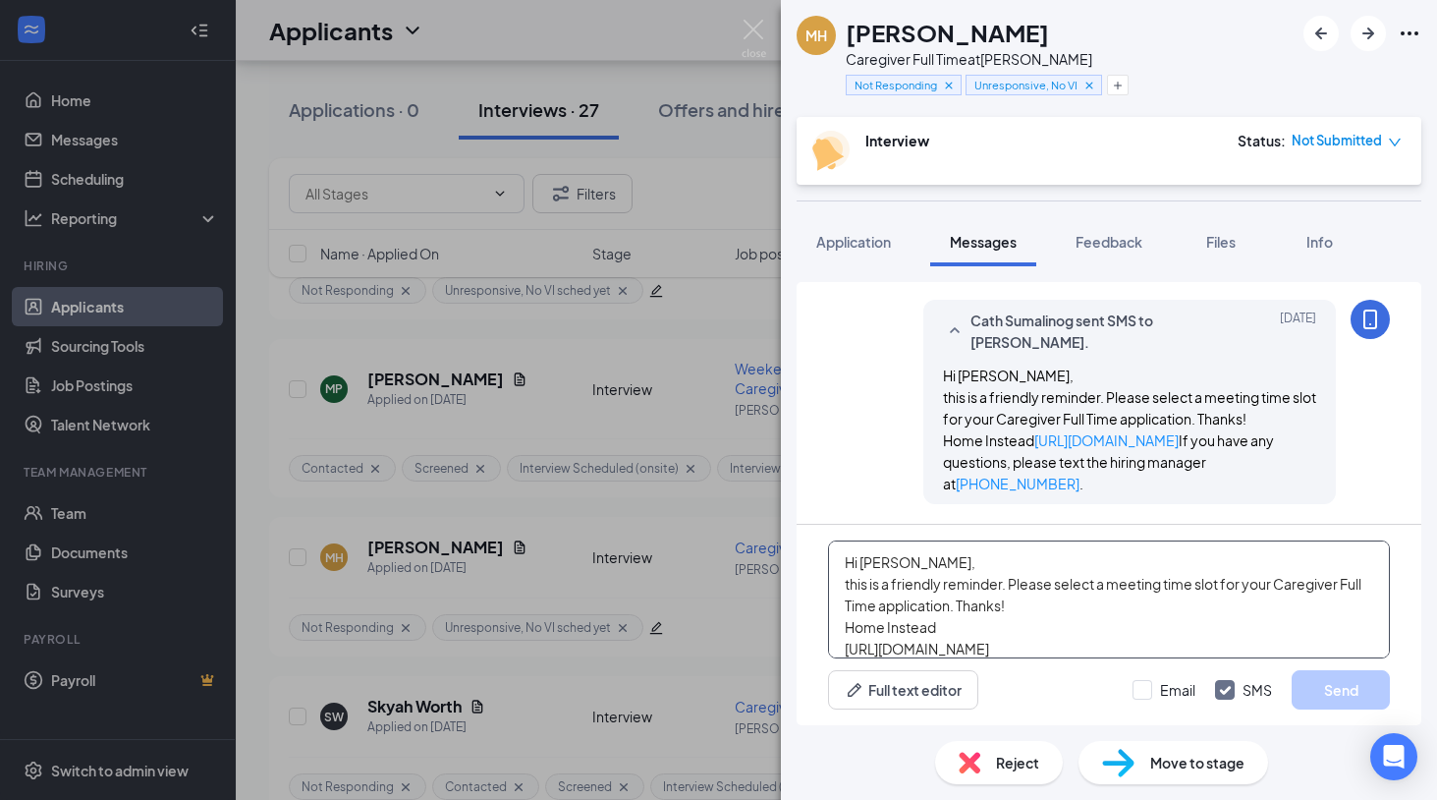
scroll to position [22, 0]
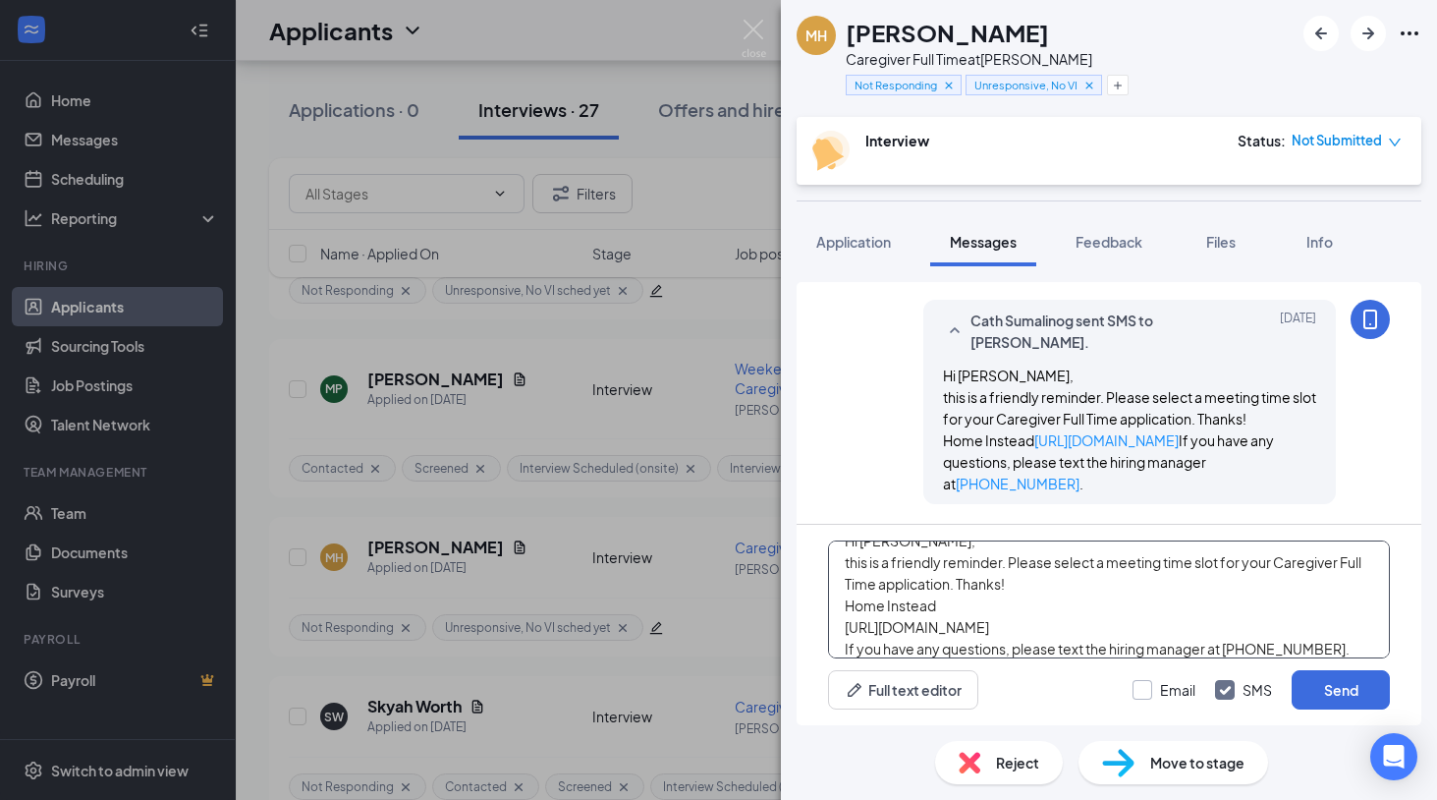
type textarea "Hi Monica, this is a friendly reminder. Please select a meeting time slot for y…"
click at [1145, 682] on input "Email" at bounding box center [1164, 690] width 63 height 20
checkbox input "true"
drag, startPoint x: 1373, startPoint y: 696, endPoint x: 1021, endPoint y: 641, distance: 357.1
click at [1373, 696] on button "Send" at bounding box center [1341, 689] width 98 height 39
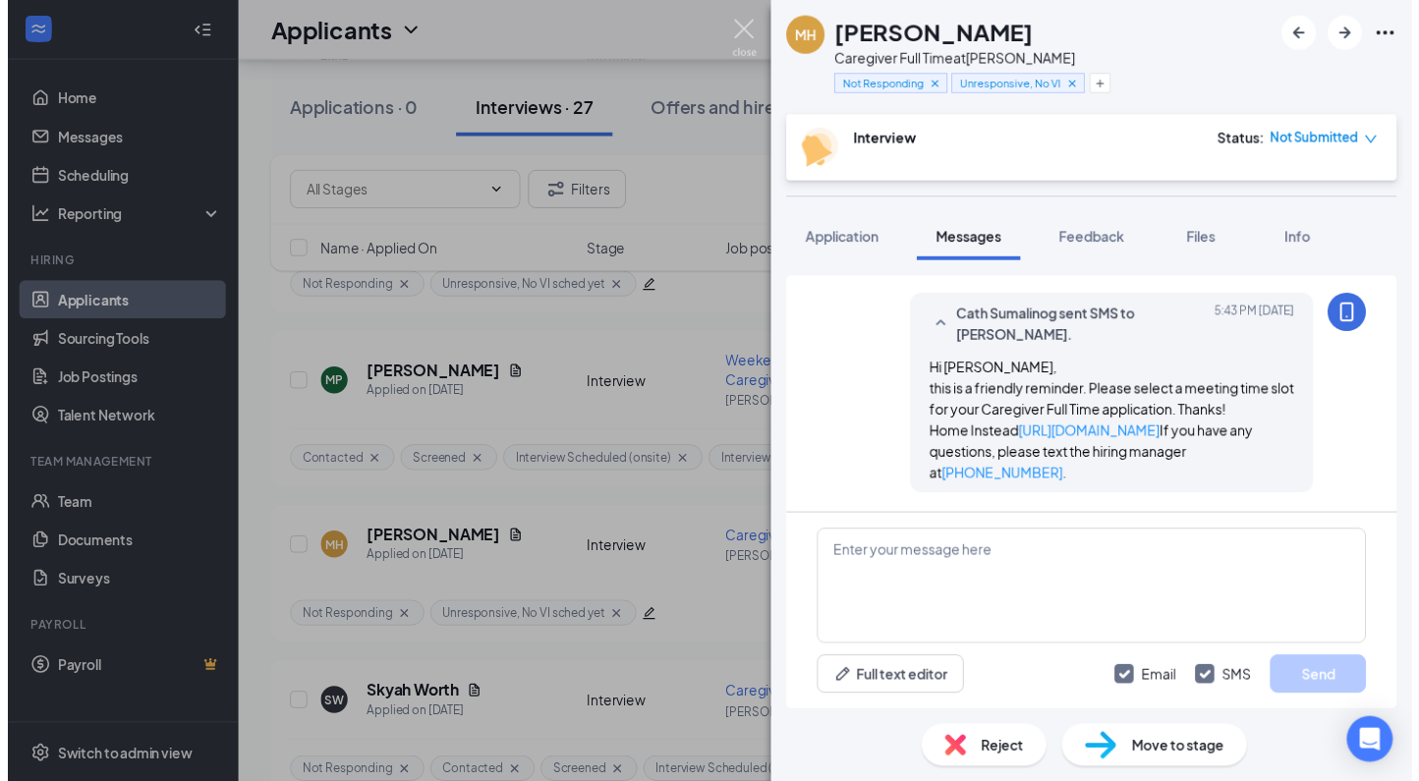
scroll to position [1299, 0]
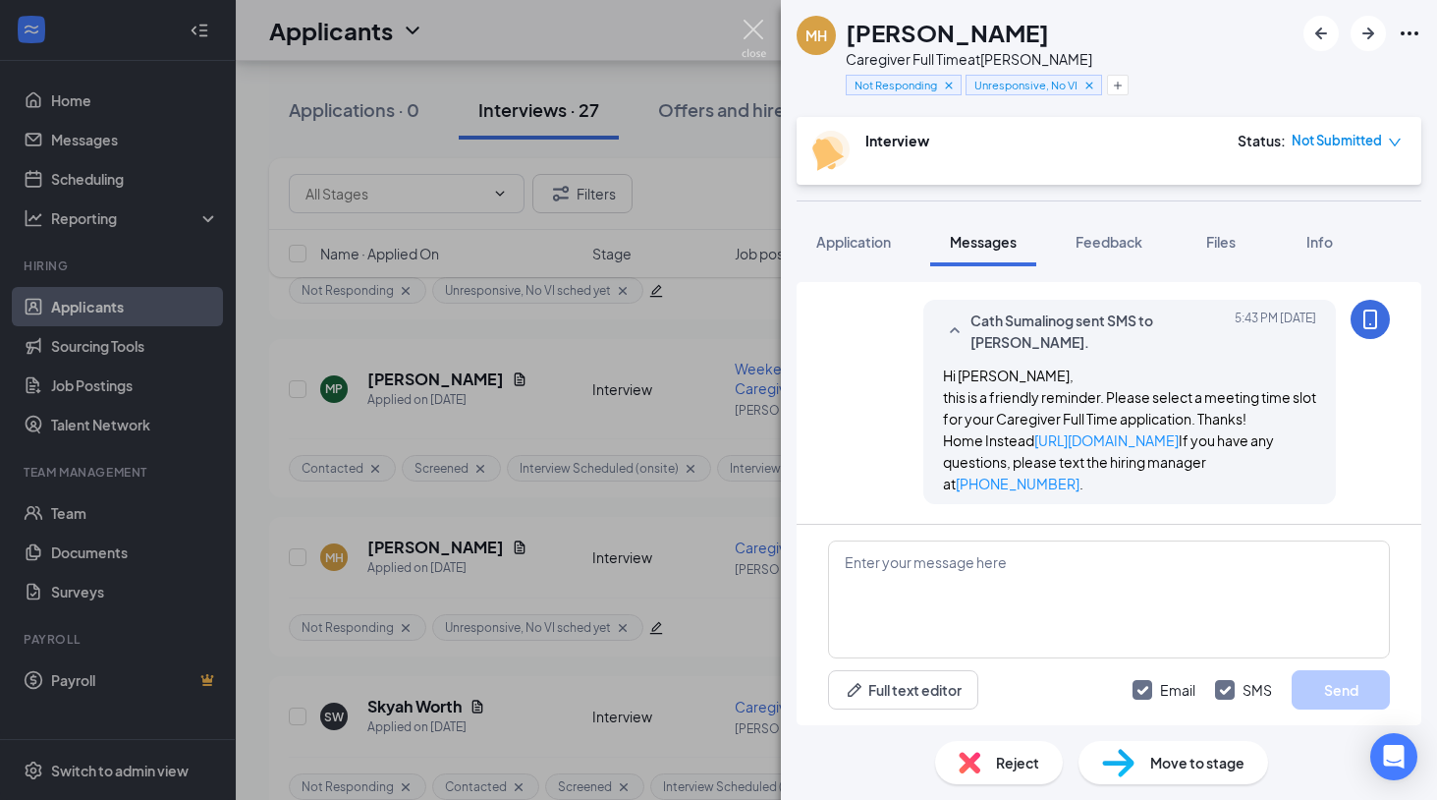
click at [764, 24] on img at bounding box center [754, 39] width 25 height 38
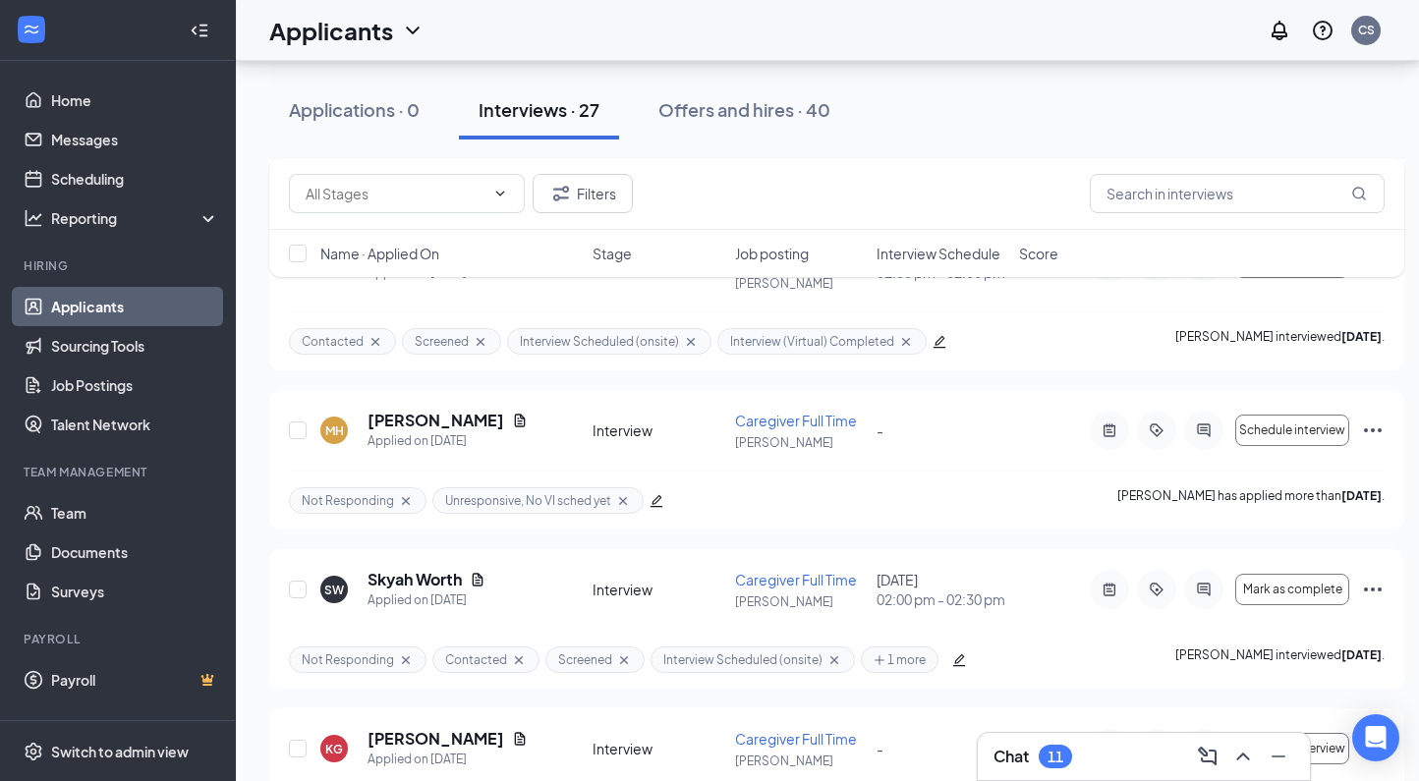
scroll to position [1719, 0]
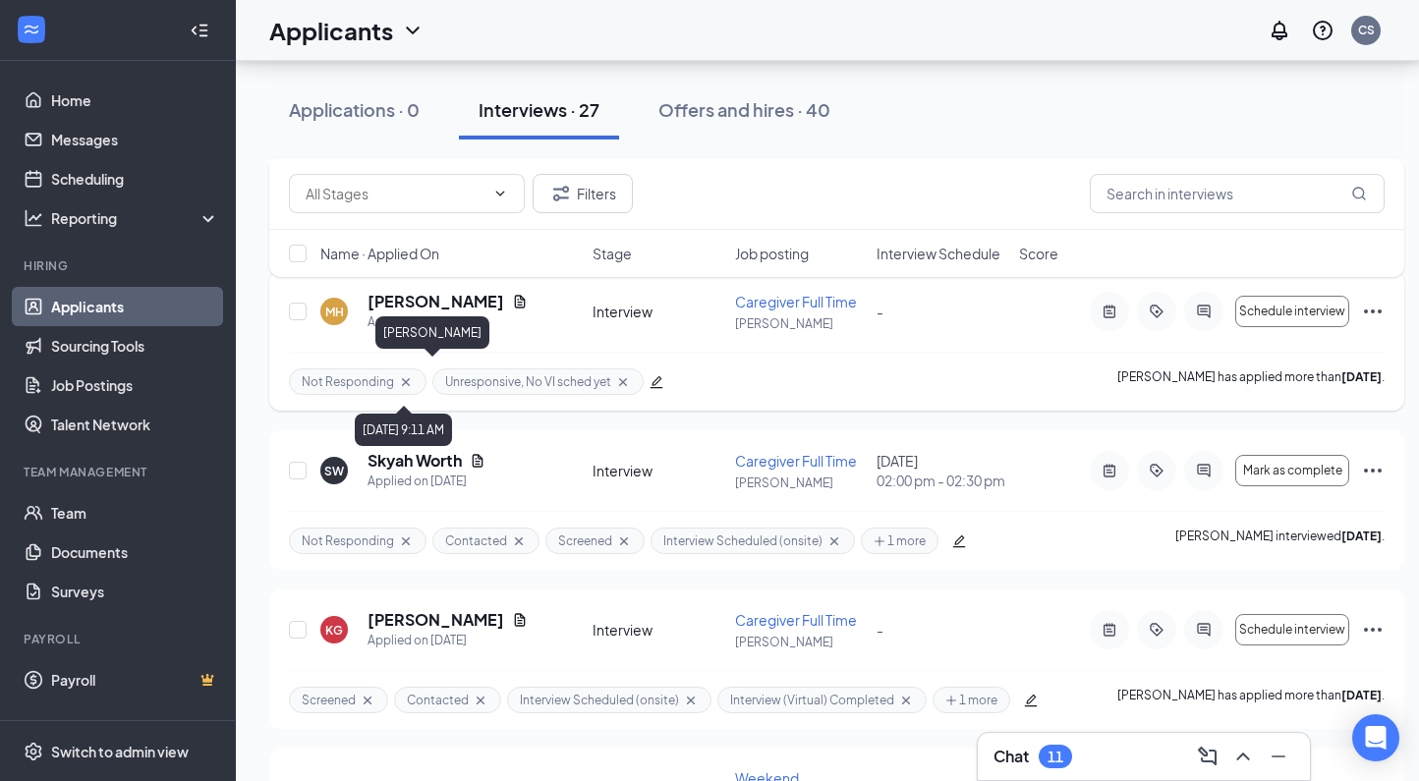
click at [447, 312] on h5 "Monica Hidalgo" at bounding box center [435, 302] width 137 height 22
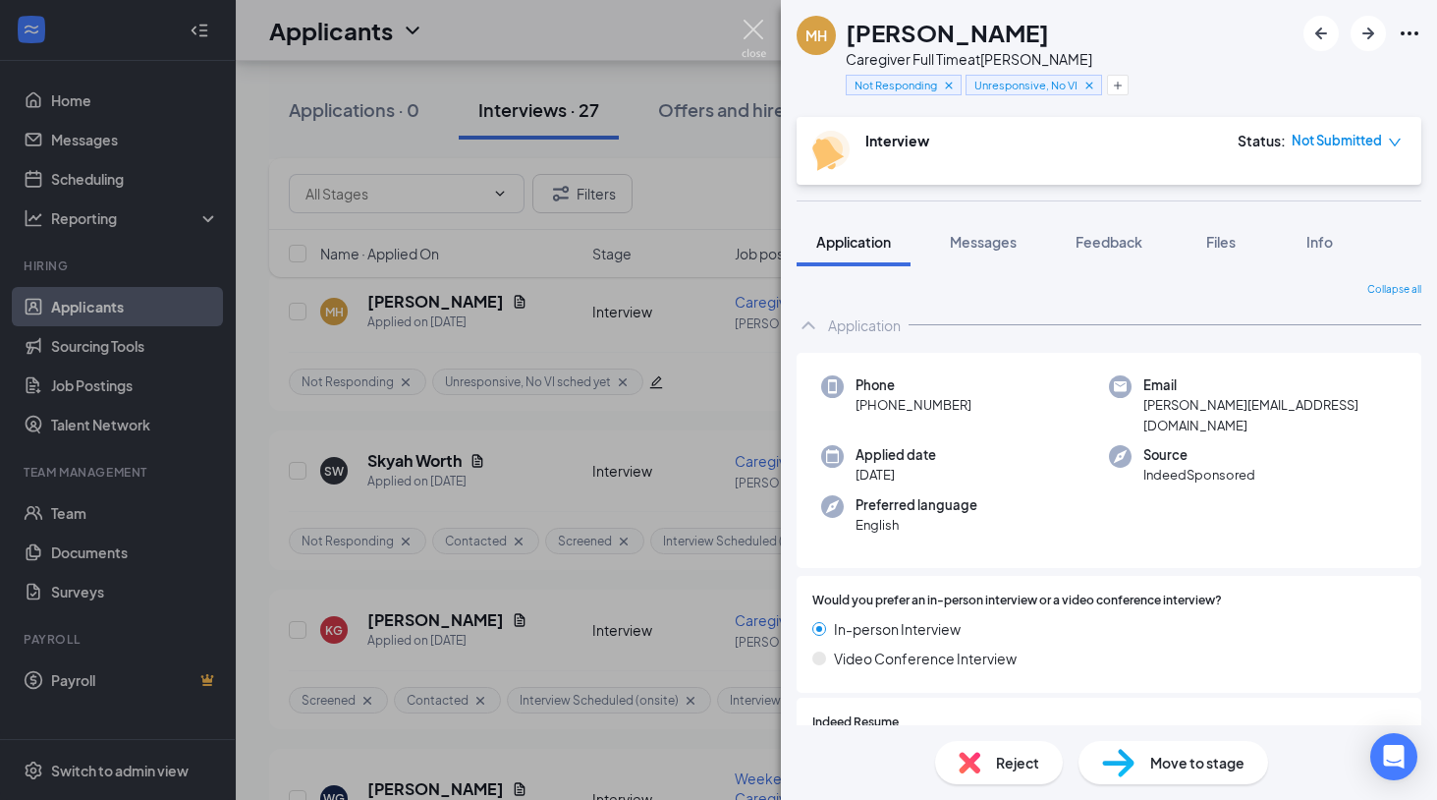
click at [751, 28] on img at bounding box center [754, 39] width 25 height 38
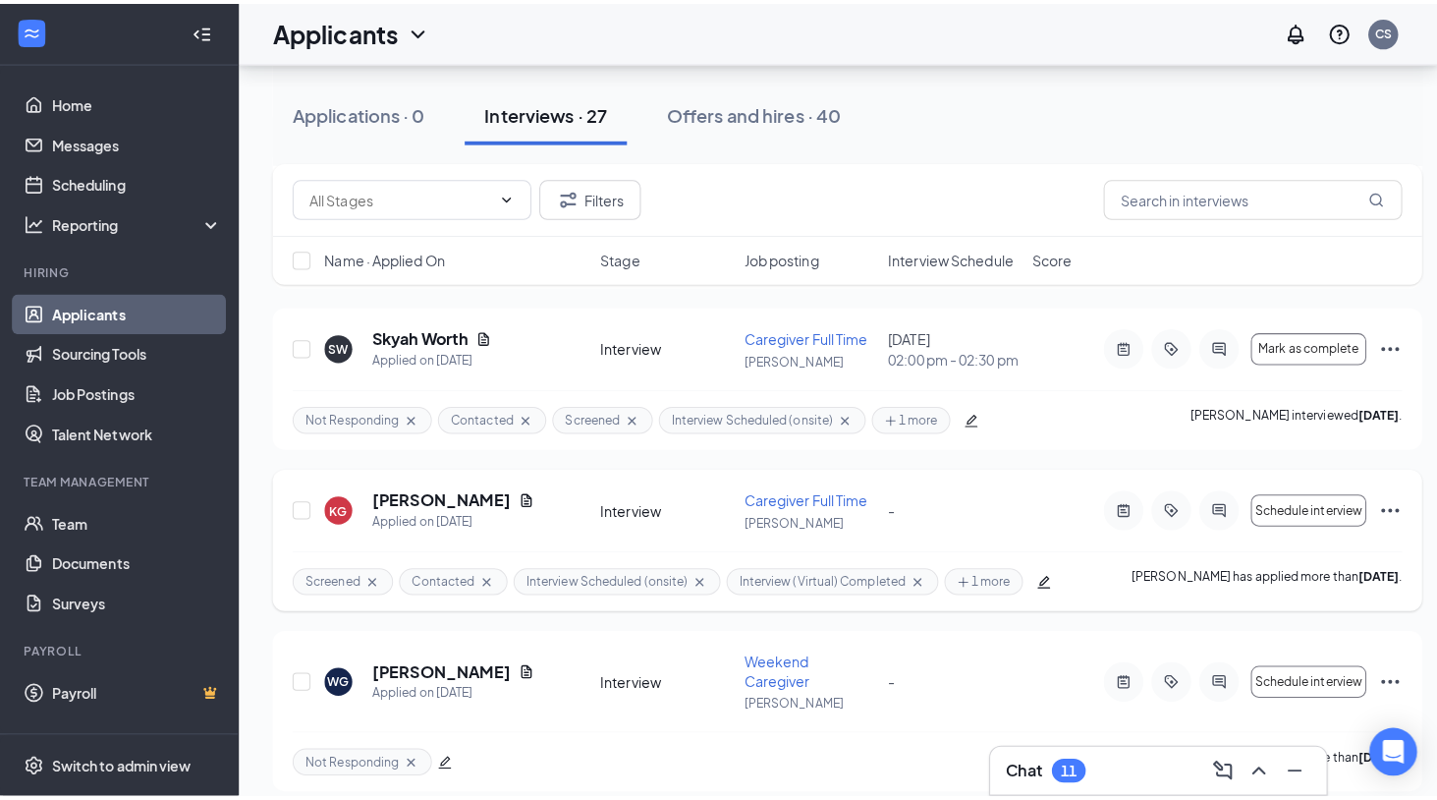
scroll to position [1965, 0]
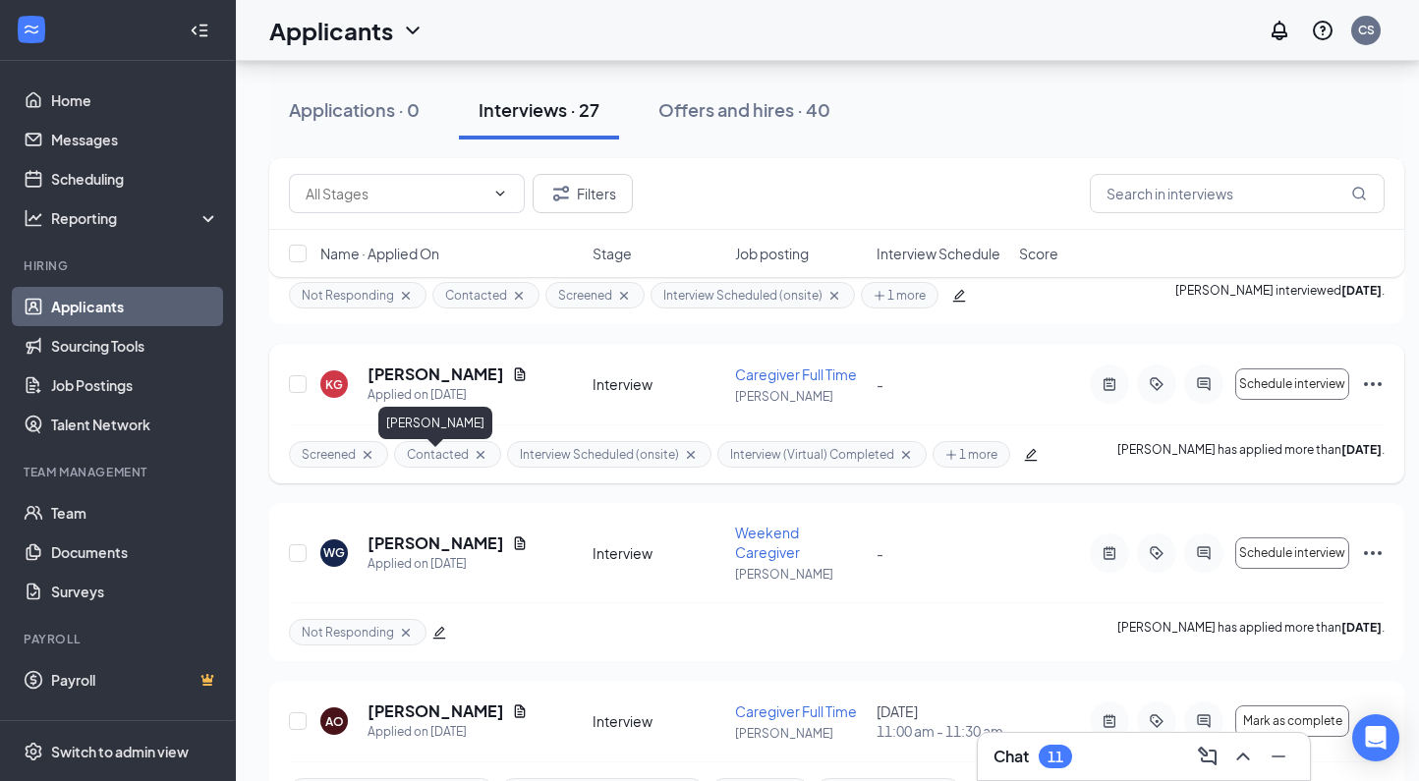
click at [414, 385] on h5 "Katherine Gorman" at bounding box center [435, 374] width 137 height 22
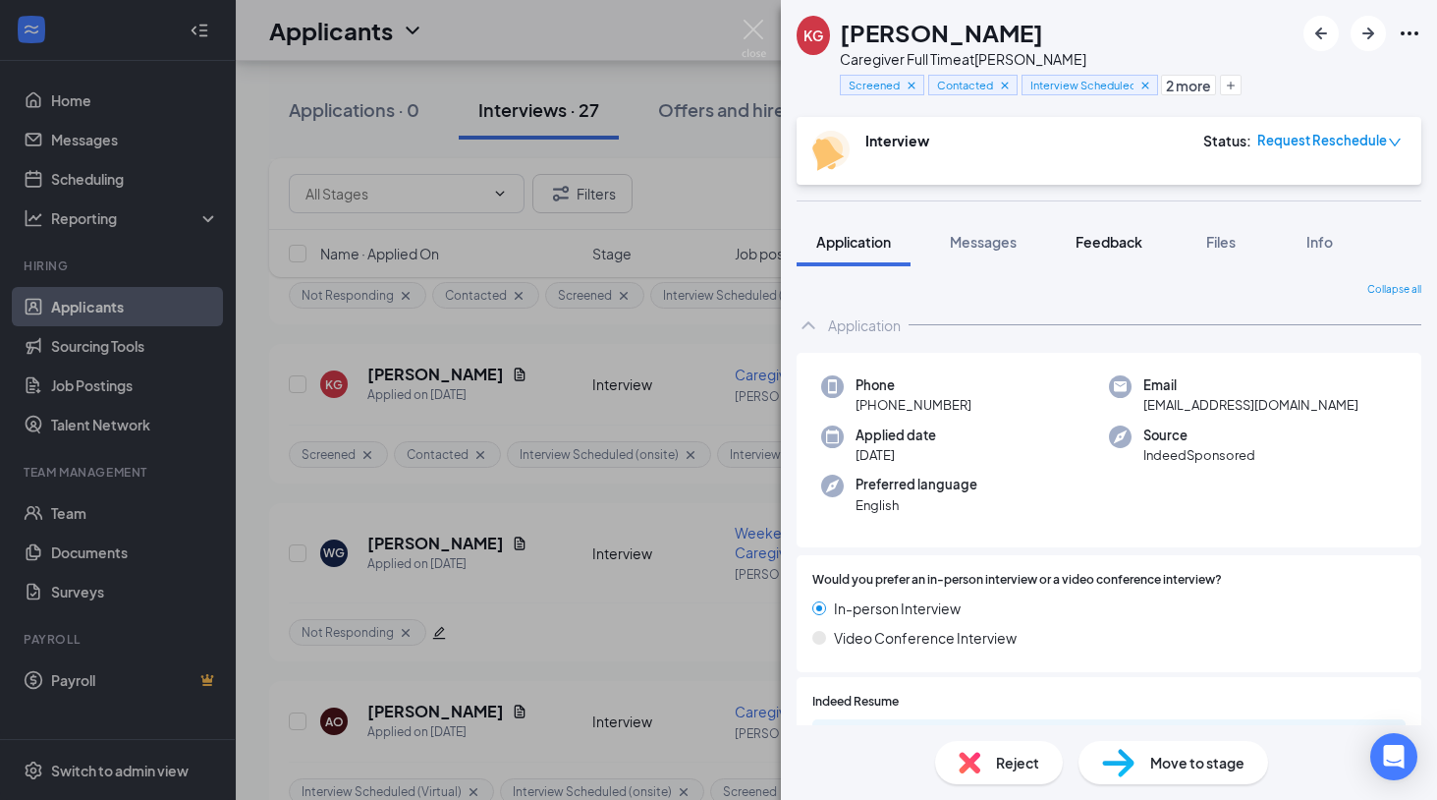
click at [1107, 237] on span "Feedback" at bounding box center [1109, 242] width 67 height 18
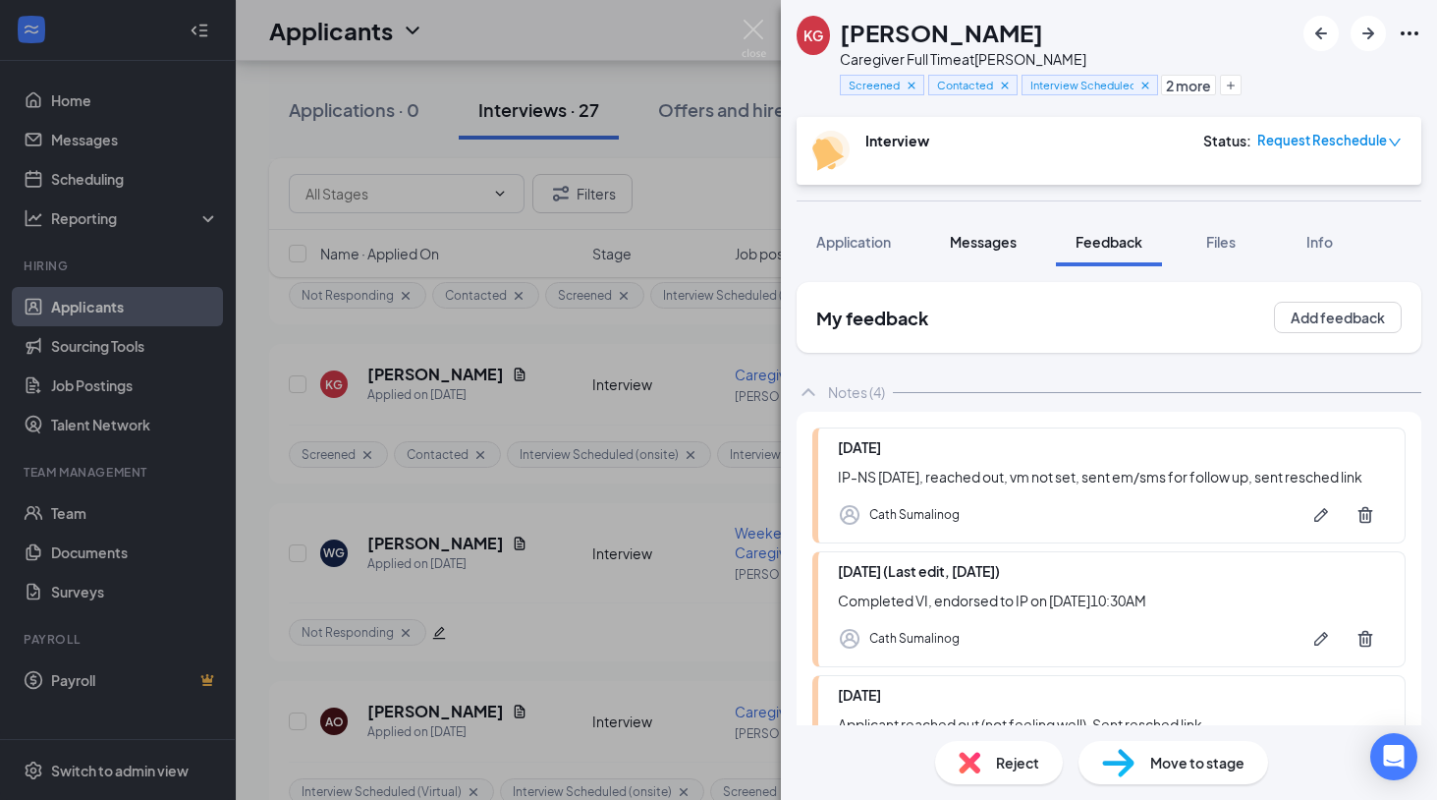
click at [999, 225] on button "Messages" at bounding box center [983, 241] width 106 height 49
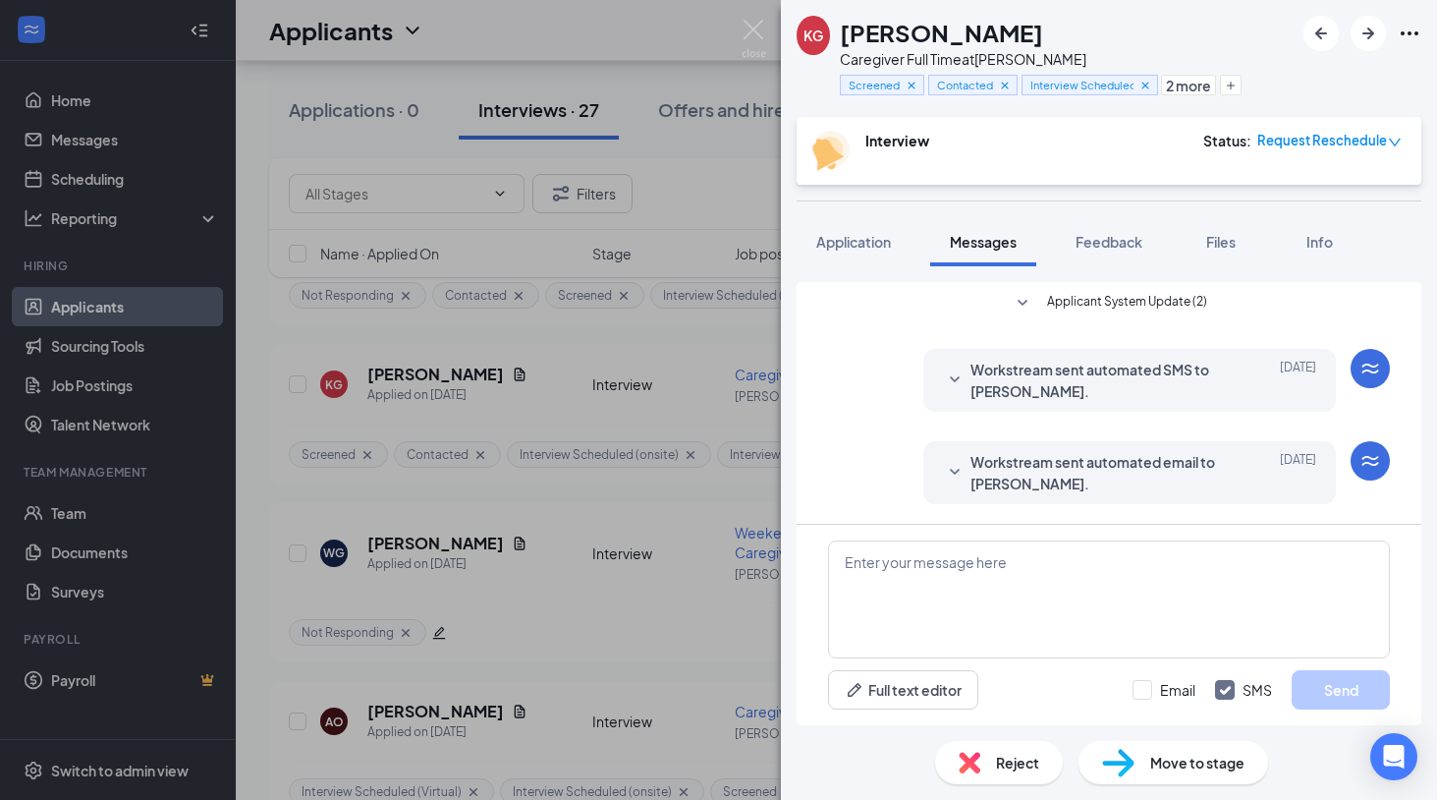
scroll to position [1701, 0]
click at [1075, 471] on span "Workstream sent automated email to Katherine Gorman." at bounding box center [1099, 472] width 257 height 43
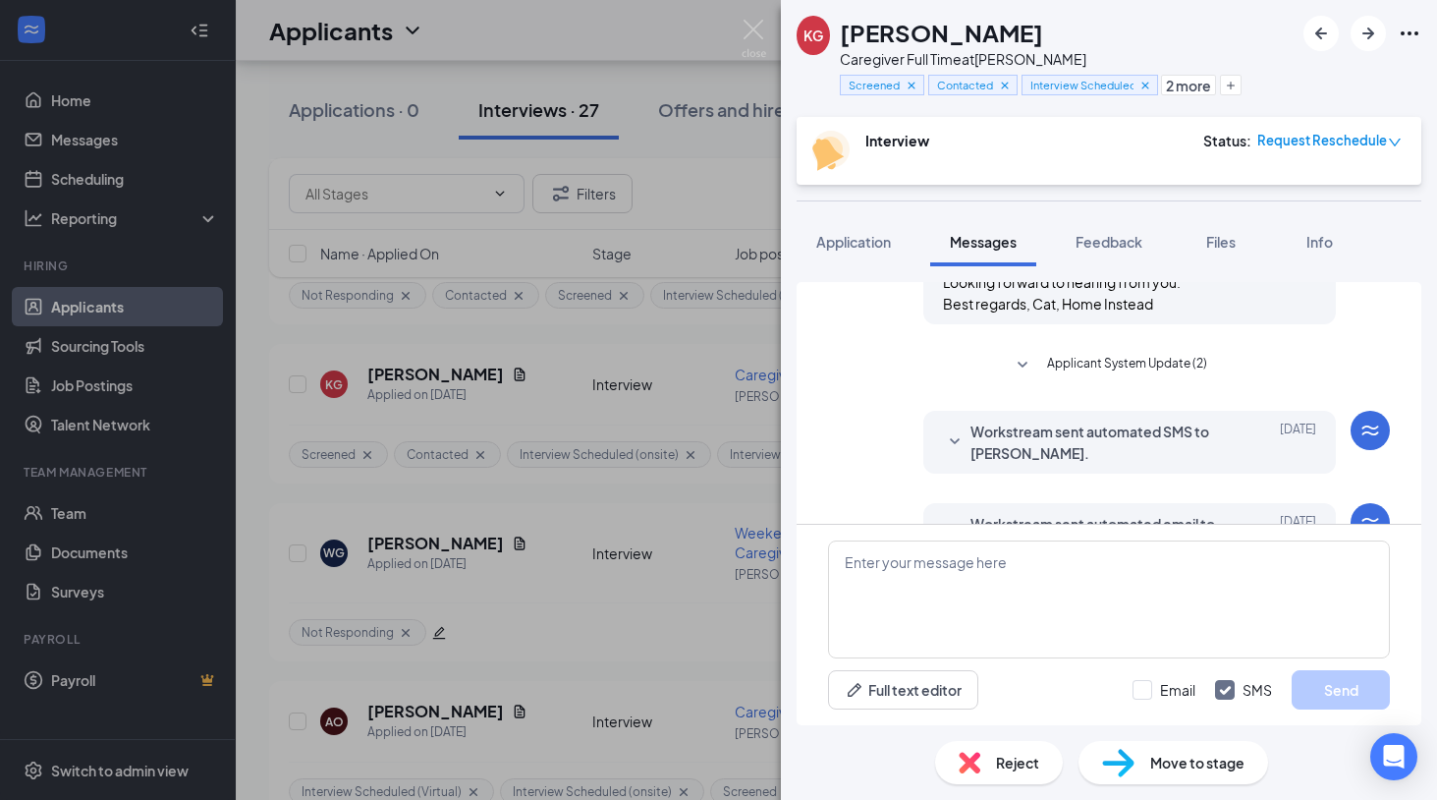
scroll to position [1539, 0]
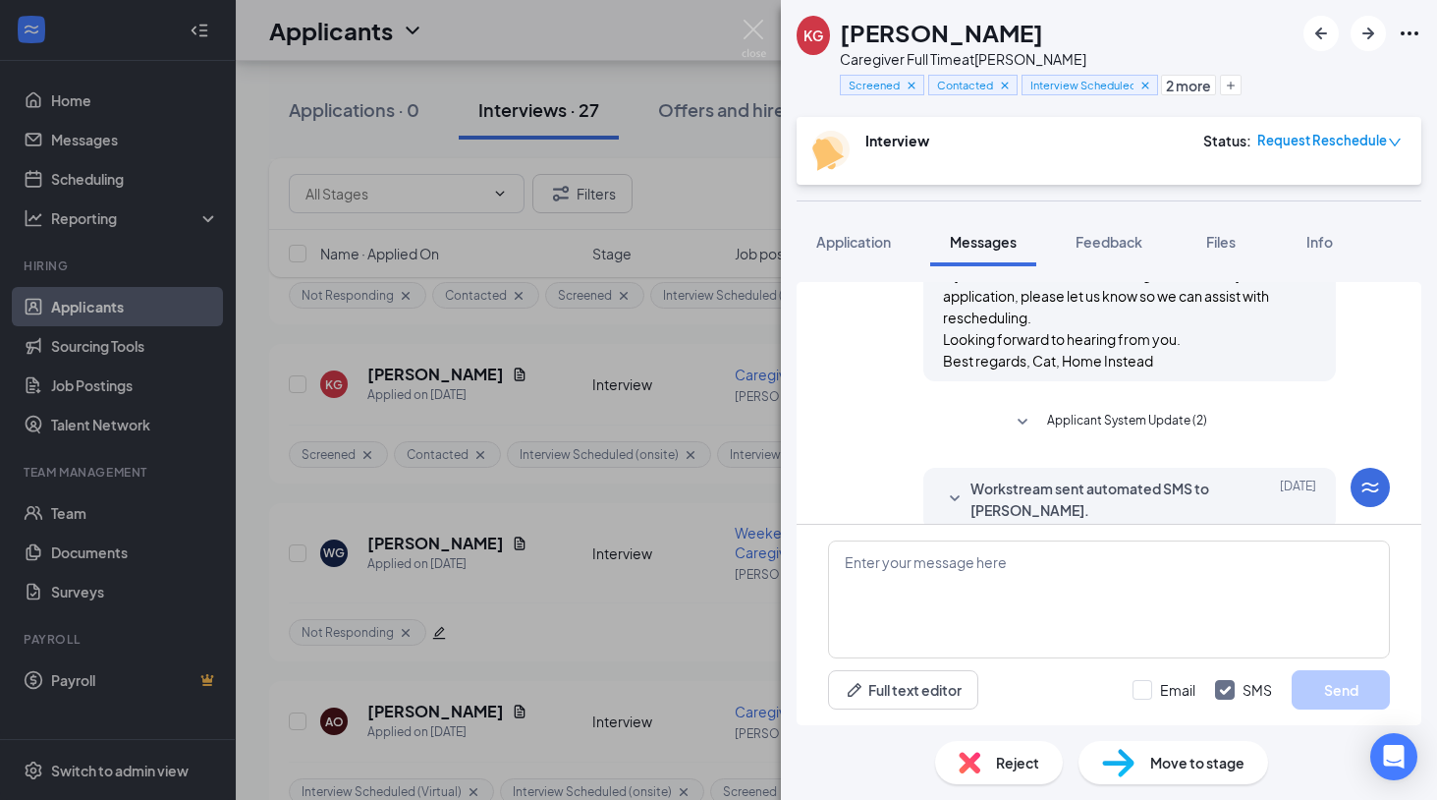
click at [1089, 434] on span "Applicant System Update (2)" at bounding box center [1127, 423] width 160 height 24
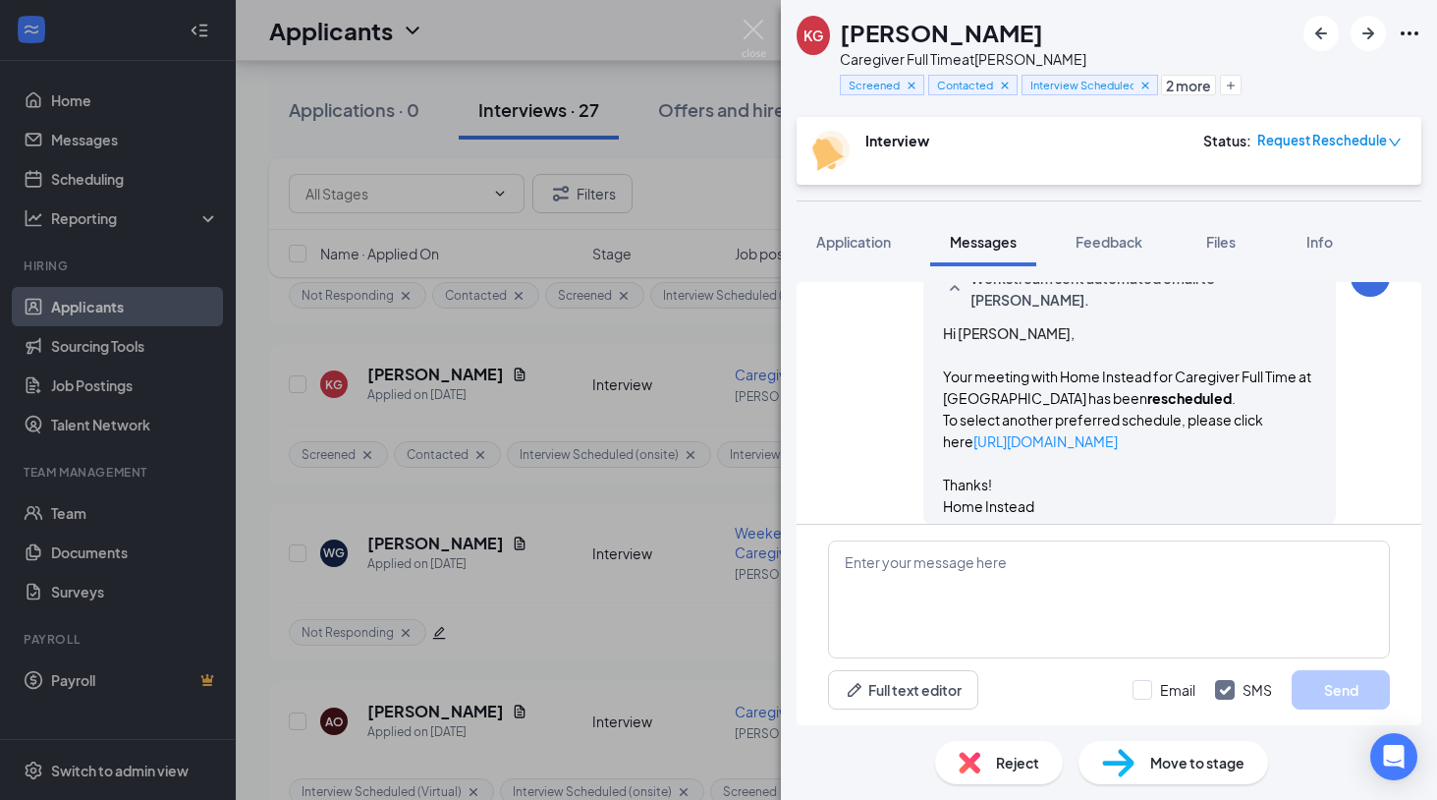
scroll to position [2020, 0]
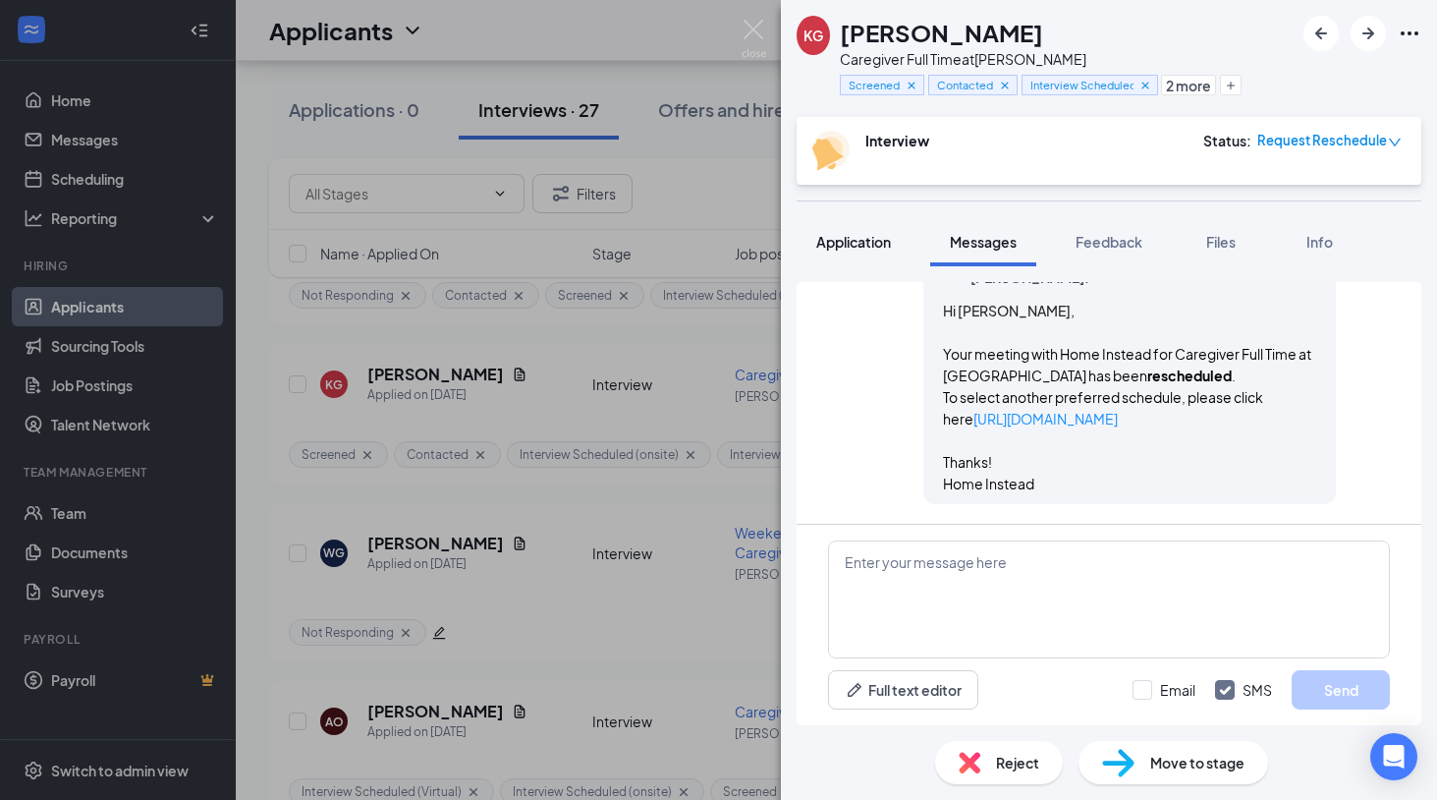
click at [859, 238] on span "Application" at bounding box center [853, 242] width 75 height 18
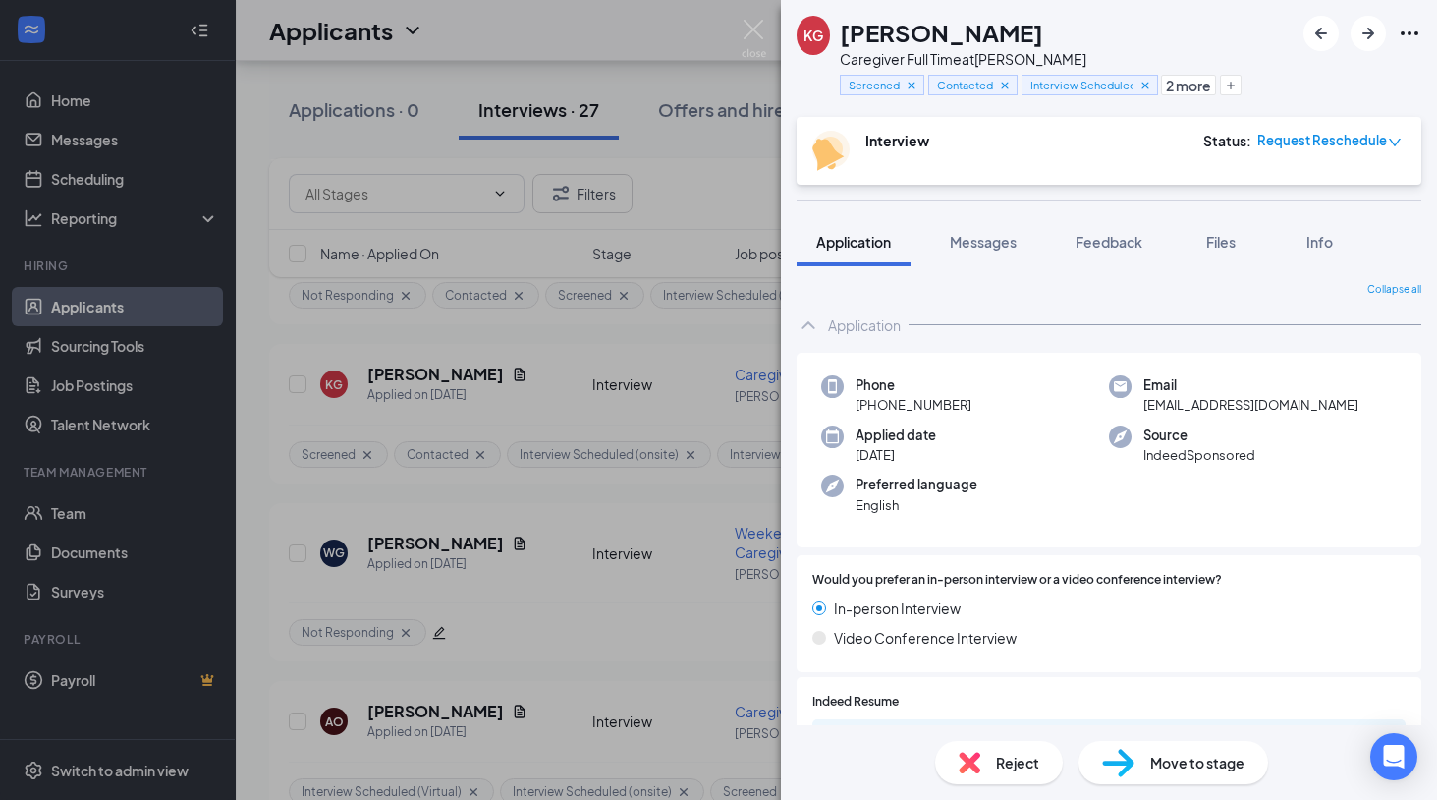
click at [934, 401] on span "+1 (813) 464-1844" at bounding box center [914, 405] width 116 height 20
drag, startPoint x: 1168, startPoint y: 2, endPoint x: 1041, endPoint y: 66, distance: 141.9
click at [1164, 4] on div "KG Katherine Gorman Caregiver Full Time at Brandon Screened Contacted Interview…" at bounding box center [1109, 58] width 656 height 117
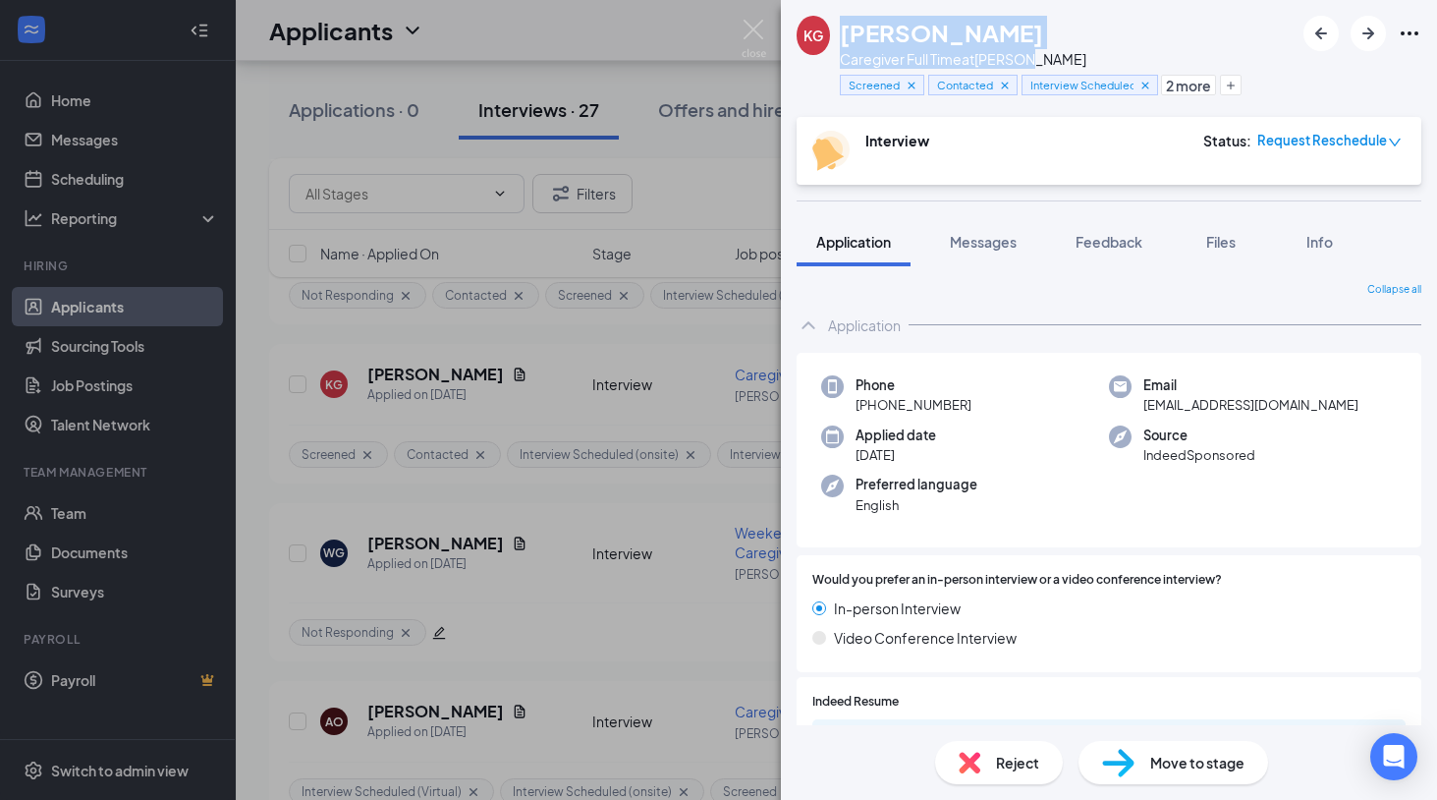
drag, startPoint x: 1045, startPoint y: 63, endPoint x: 838, endPoint y: 28, distance: 210.1
click at [838, 28] on div "KG Katherine Gorman Caregiver Full Time at Brandon Screened Contacted Interview…" at bounding box center [1045, 58] width 497 height 85
drag, startPoint x: 994, startPoint y: 236, endPoint x: 1085, endPoint y: 328, distance: 129.2
click at [993, 236] on span "Messages" at bounding box center [983, 242] width 67 height 18
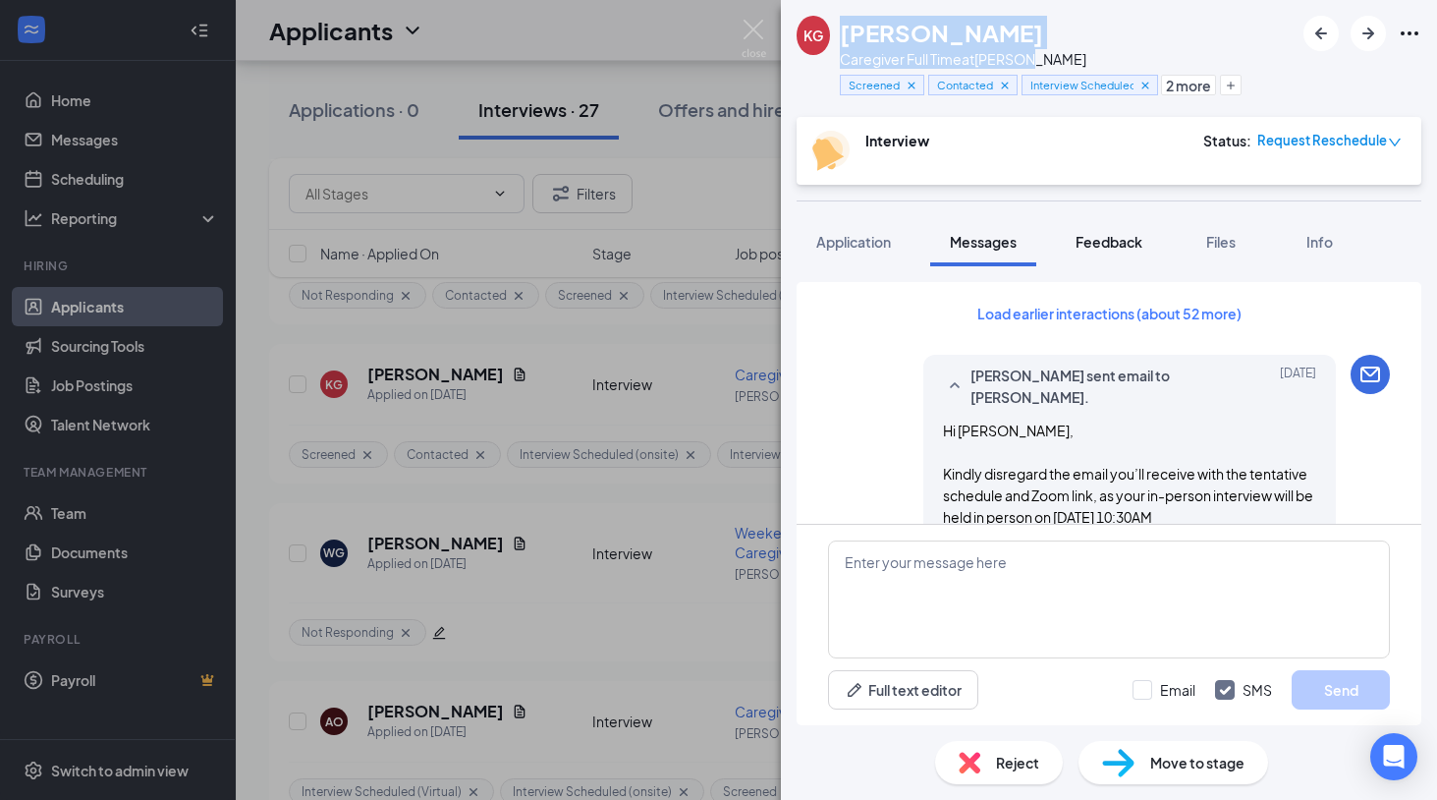
click at [1103, 242] on span "Feedback" at bounding box center [1109, 242] width 67 height 18
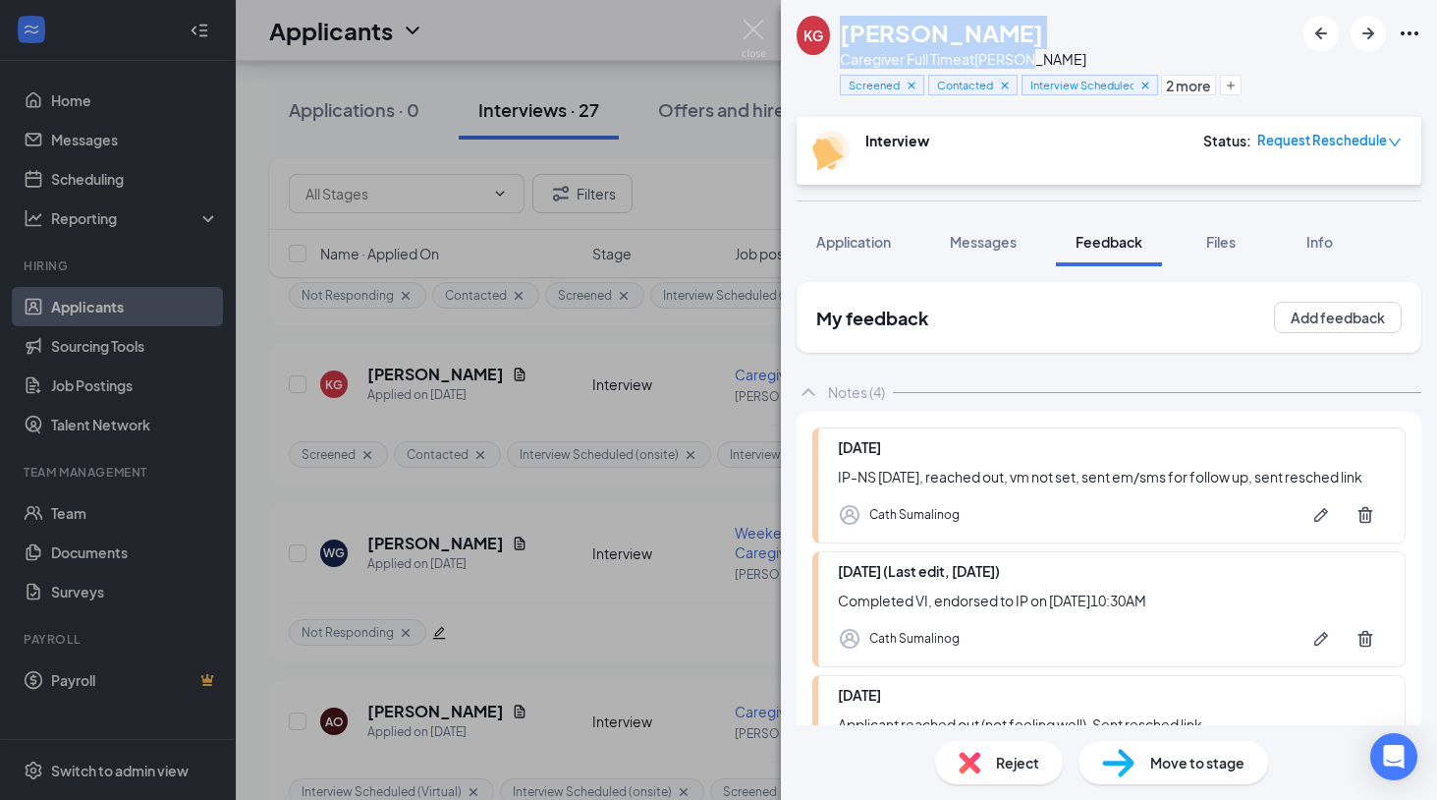
click at [1081, 240] on span "Feedback" at bounding box center [1109, 242] width 67 height 18
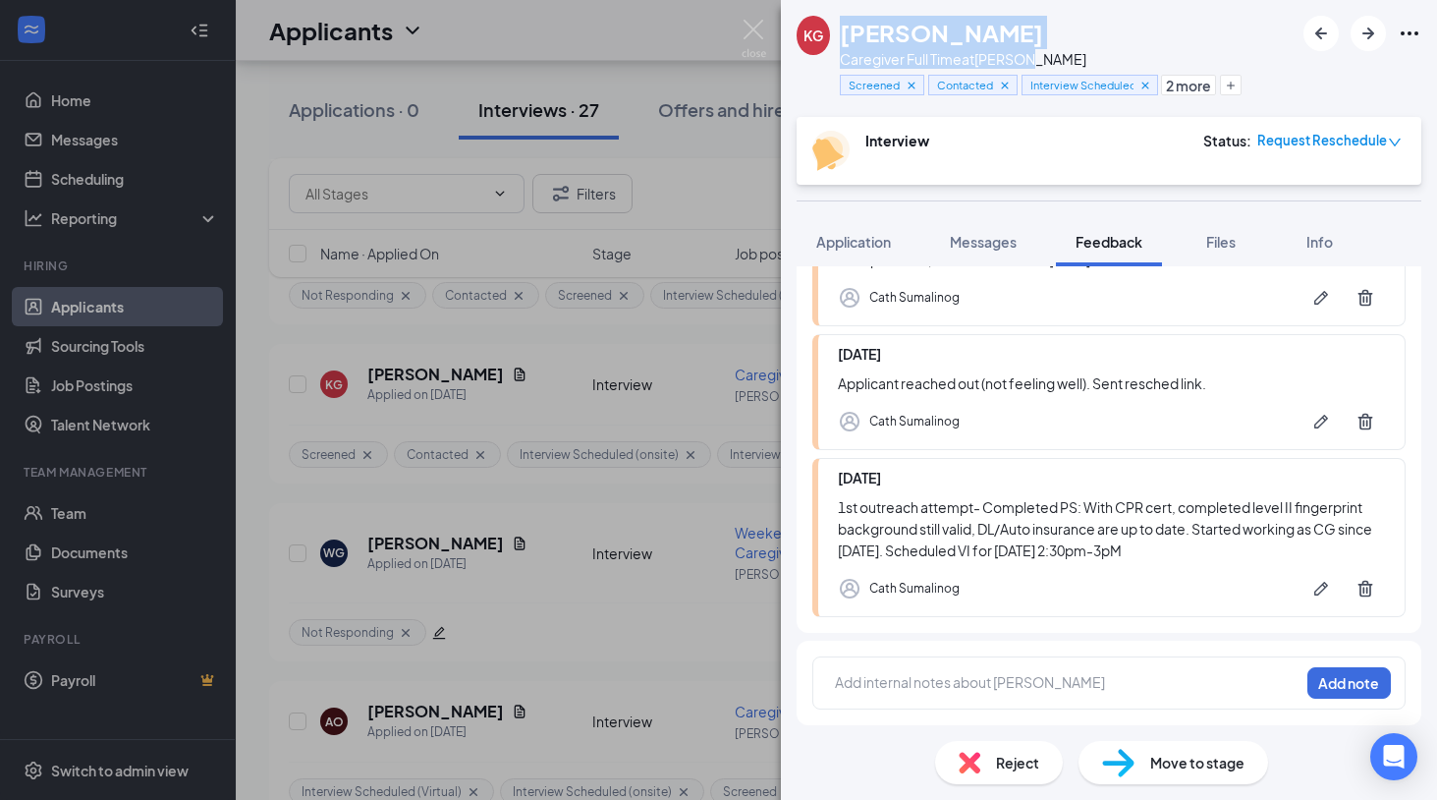
scroll to position [95, 0]
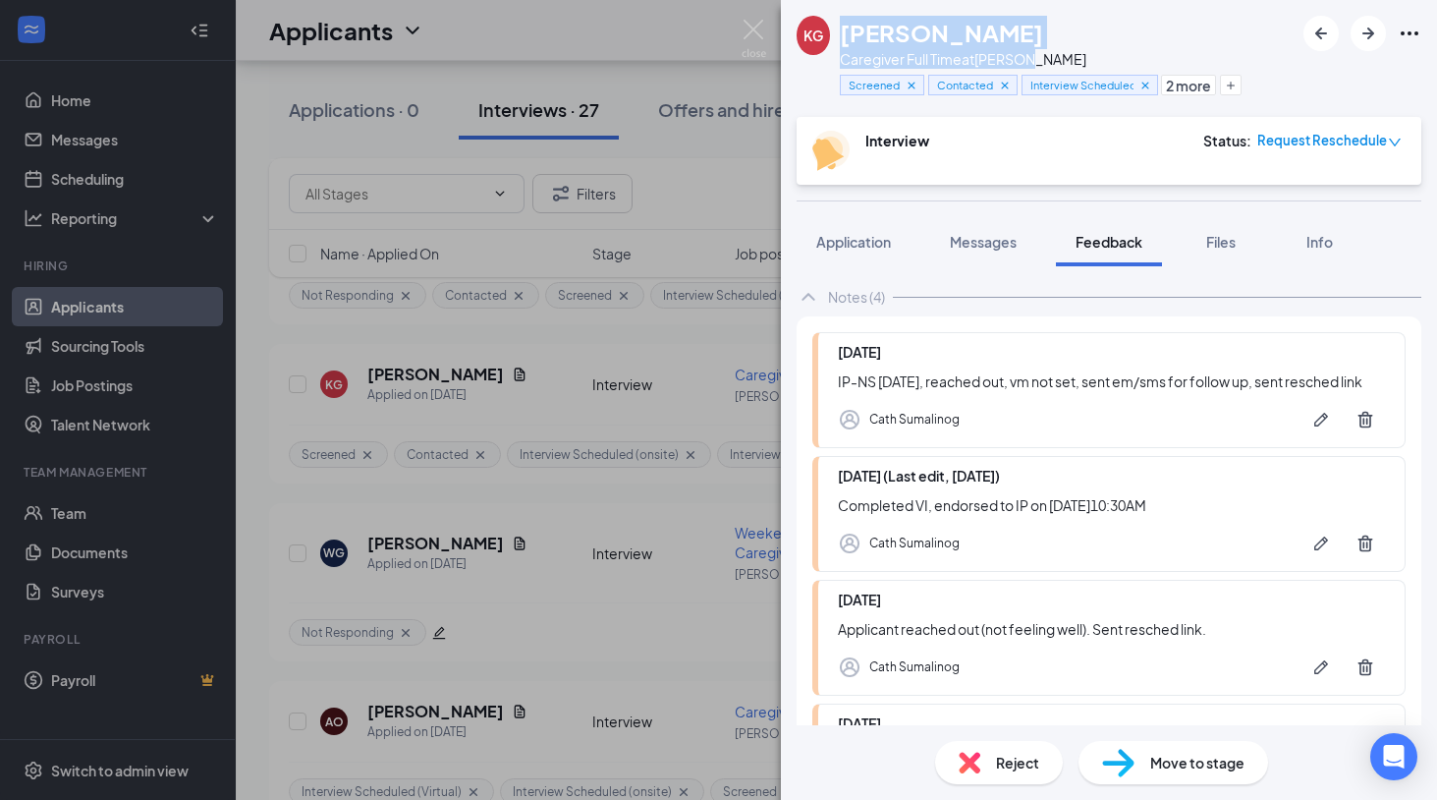
drag, startPoint x: 1232, startPoint y: 31, endPoint x: 1181, endPoint y: 231, distance: 205.9
click at [1232, 31] on div "Katherine Gorman" at bounding box center [1067, 32] width 454 height 33
drag, startPoint x: 1239, startPoint y: 86, endPoint x: 1205, endPoint y: 120, distance: 47.2
click at [1236, 87] on button "button" at bounding box center [1231, 85] width 22 height 21
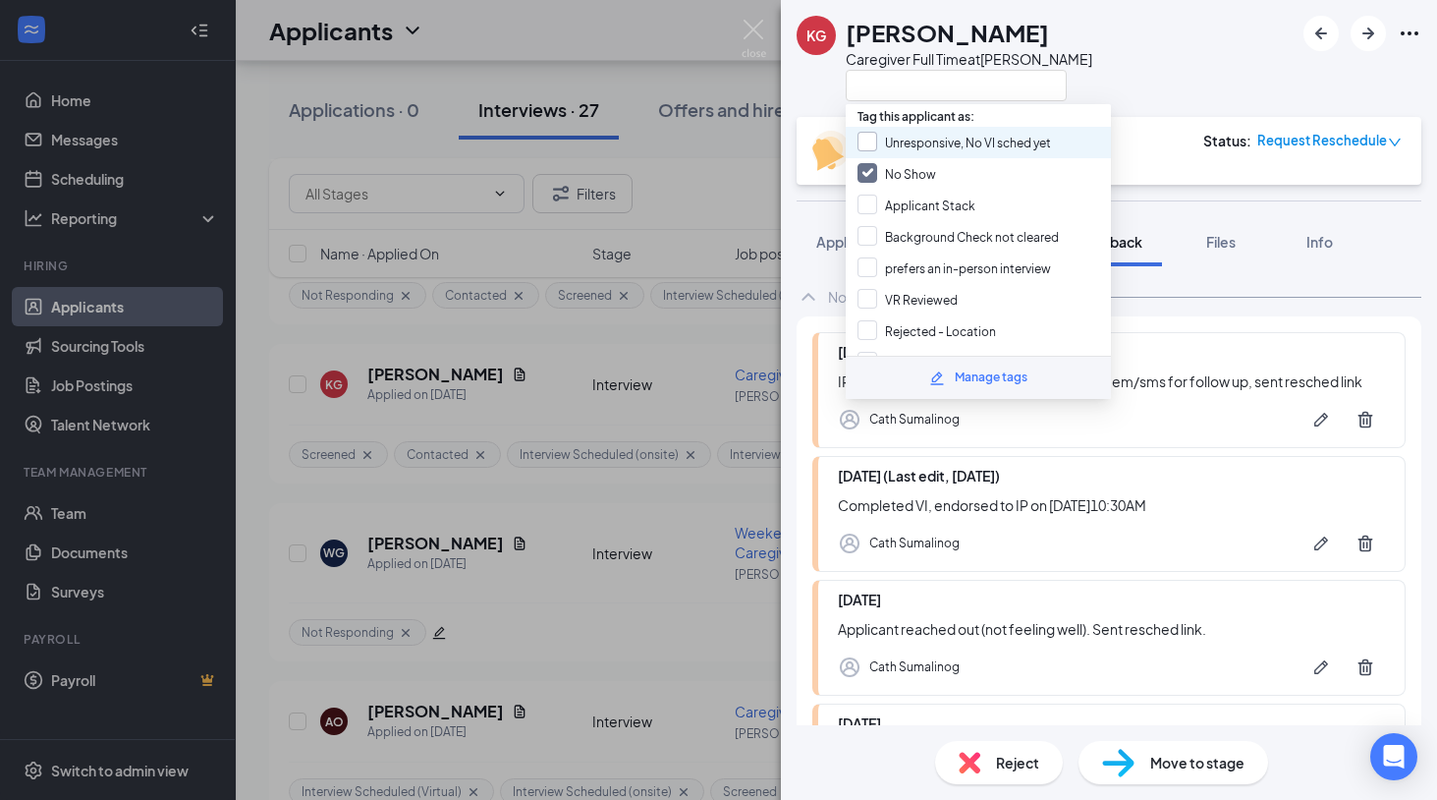
click at [987, 143] on input "Unresponsive, No VI sched yet" at bounding box center [955, 143] width 194 height 22
checkbox input "true"
click at [1206, 49] on div "KG Katherine Gorman Caregiver Full Time at Brandon" at bounding box center [1109, 58] width 656 height 117
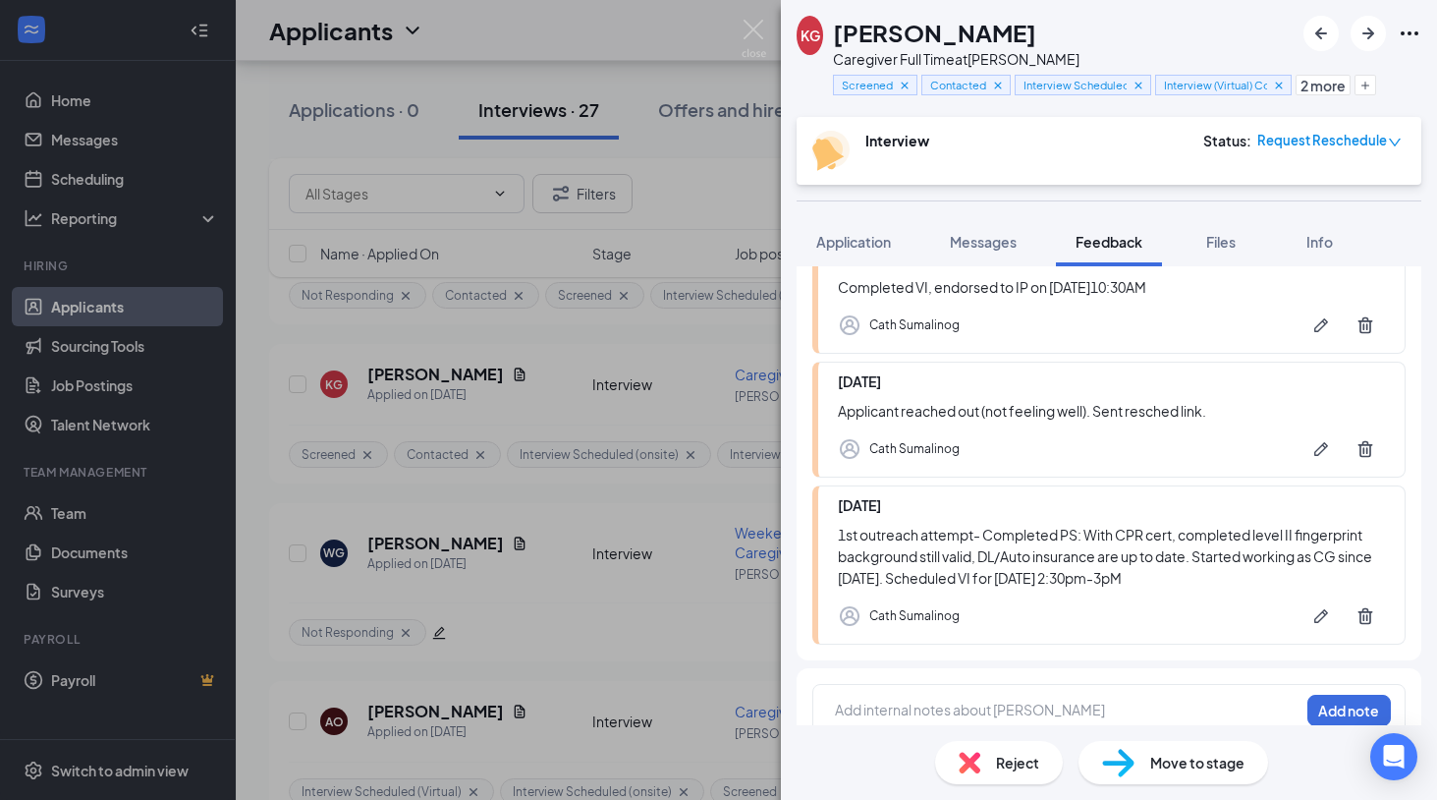
scroll to position [341, 0]
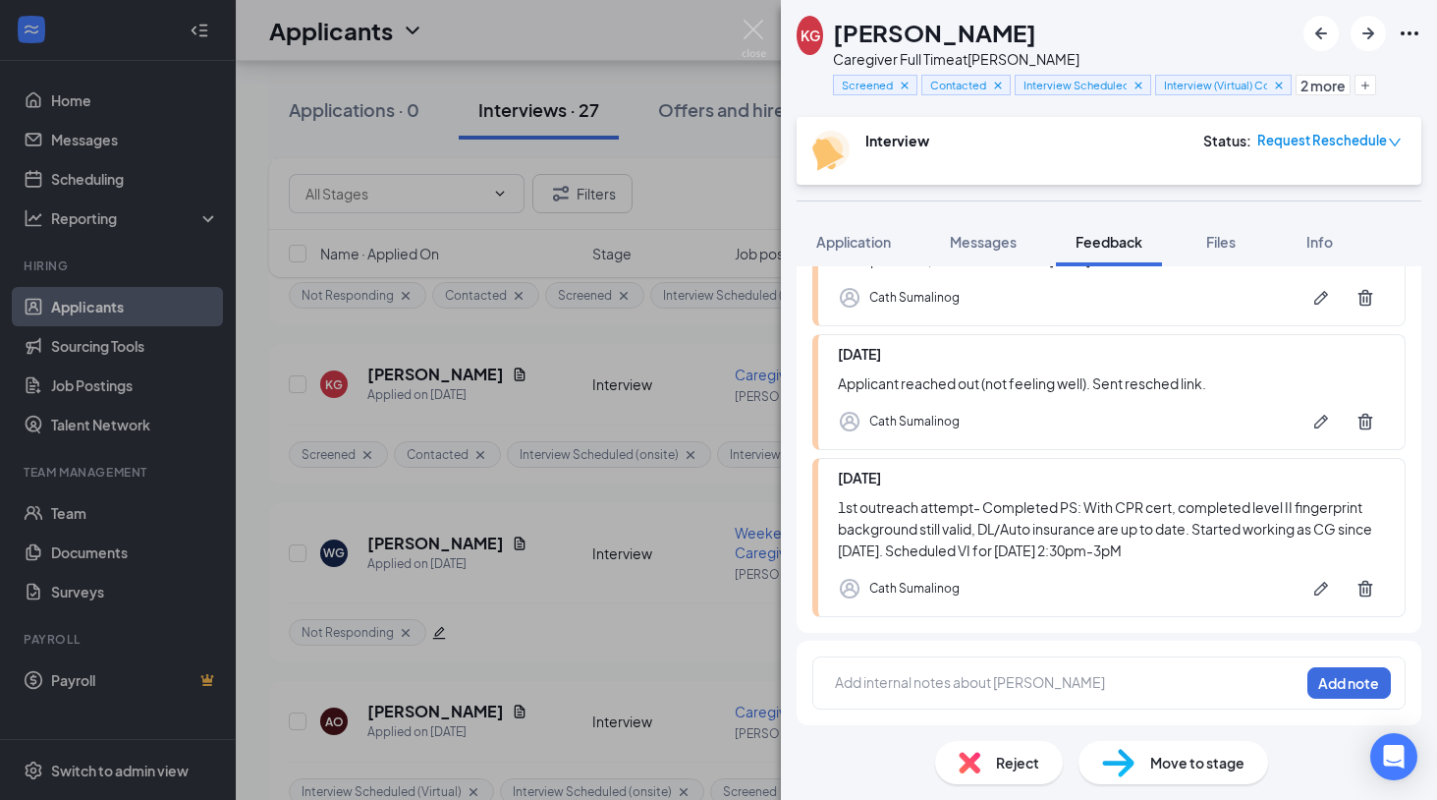
click at [977, 682] on div at bounding box center [1067, 682] width 463 height 21
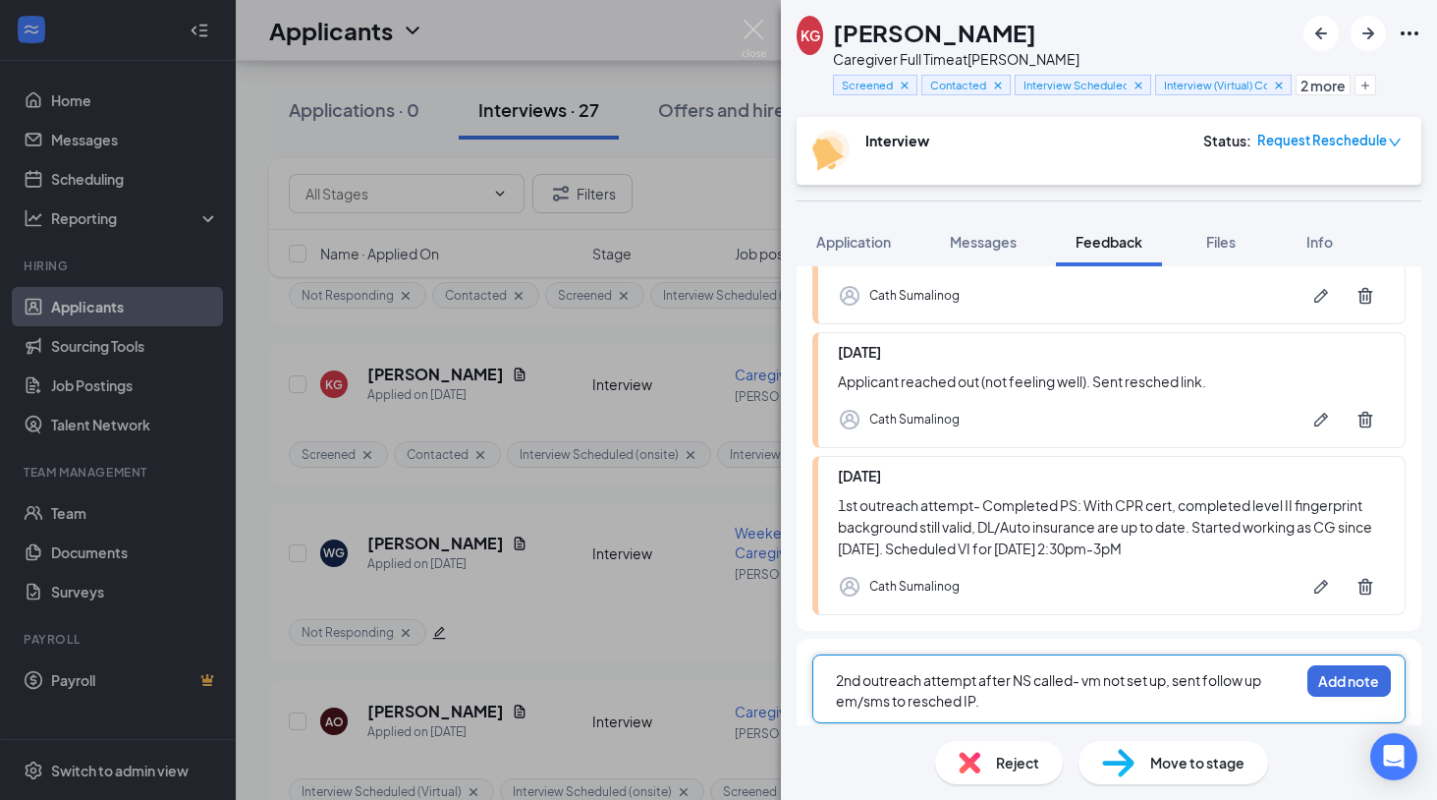
scroll to position [357, 0]
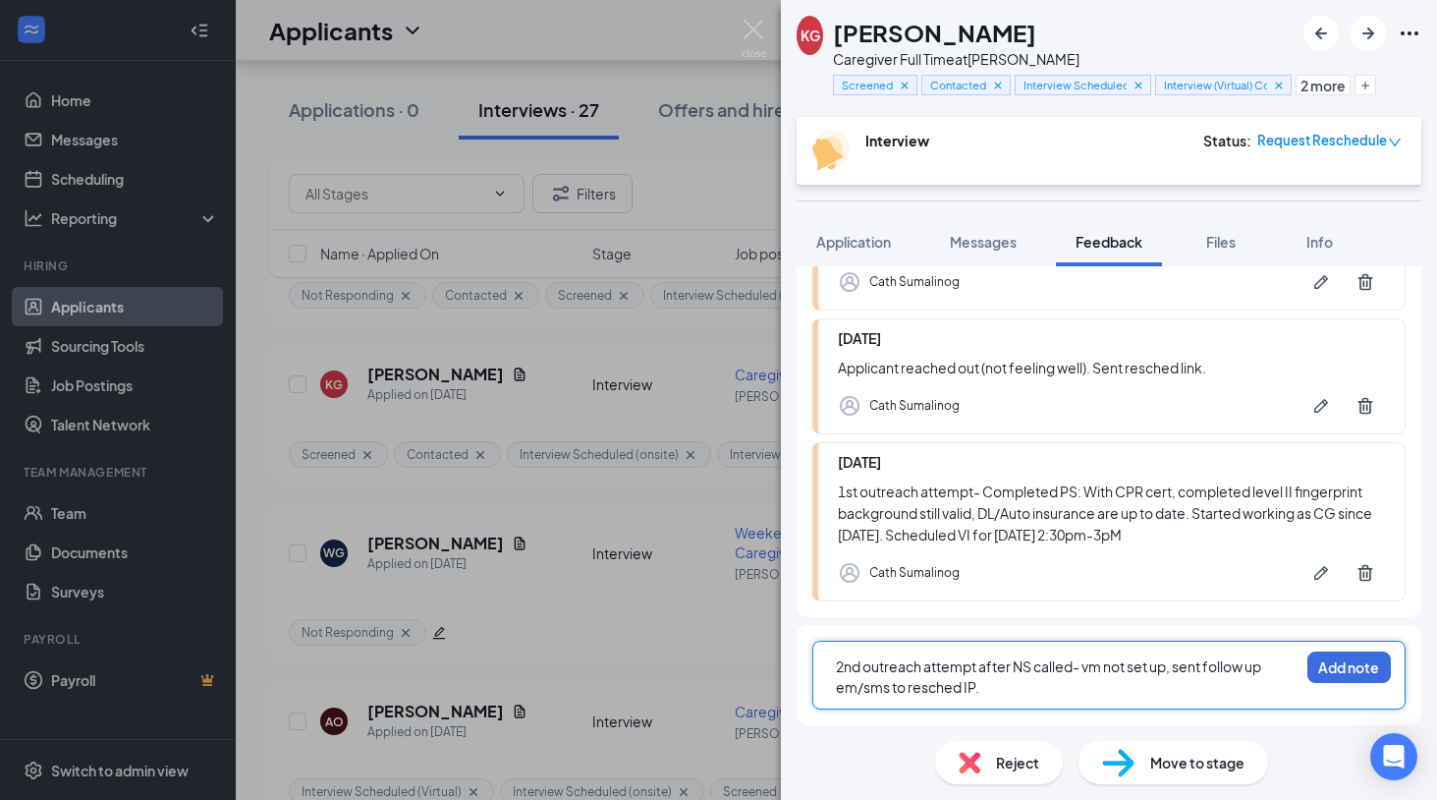
click at [1047, 673] on span "2nd outreach attempt after NS called- vm not set up, sent follow up em/sms to r…" at bounding box center [1049, 676] width 427 height 38
click at [1045, 663] on span "2nd outreach attempt after NS - vm not set up, sent follow up em/sms to resched…" at bounding box center [1066, 676] width 460 height 38
click at [1039, 666] on span "2nd outreach attempt after NS - called-vm not set up, sent follow up em/sms to …" at bounding box center [1053, 676] width 434 height 38
click at [1070, 675] on div "2nd outreach attempt after NS: called-vm not set up, sent follow up em/sms to r…" at bounding box center [1067, 676] width 463 height 41
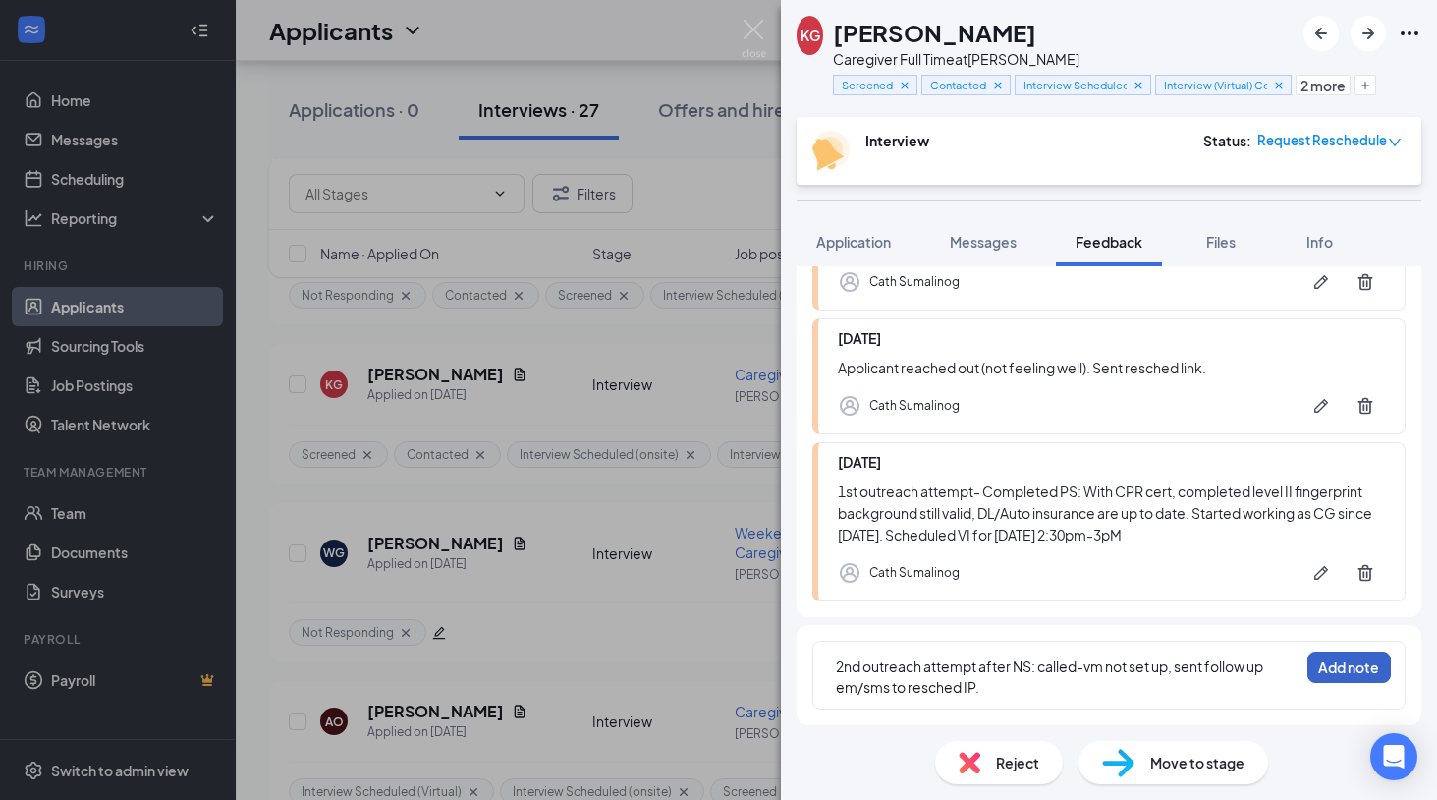
drag, startPoint x: 1331, startPoint y: 666, endPoint x: 1430, endPoint y: 753, distance: 132.2
click at [1330, 666] on button "Add note" at bounding box center [1350, 666] width 84 height 31
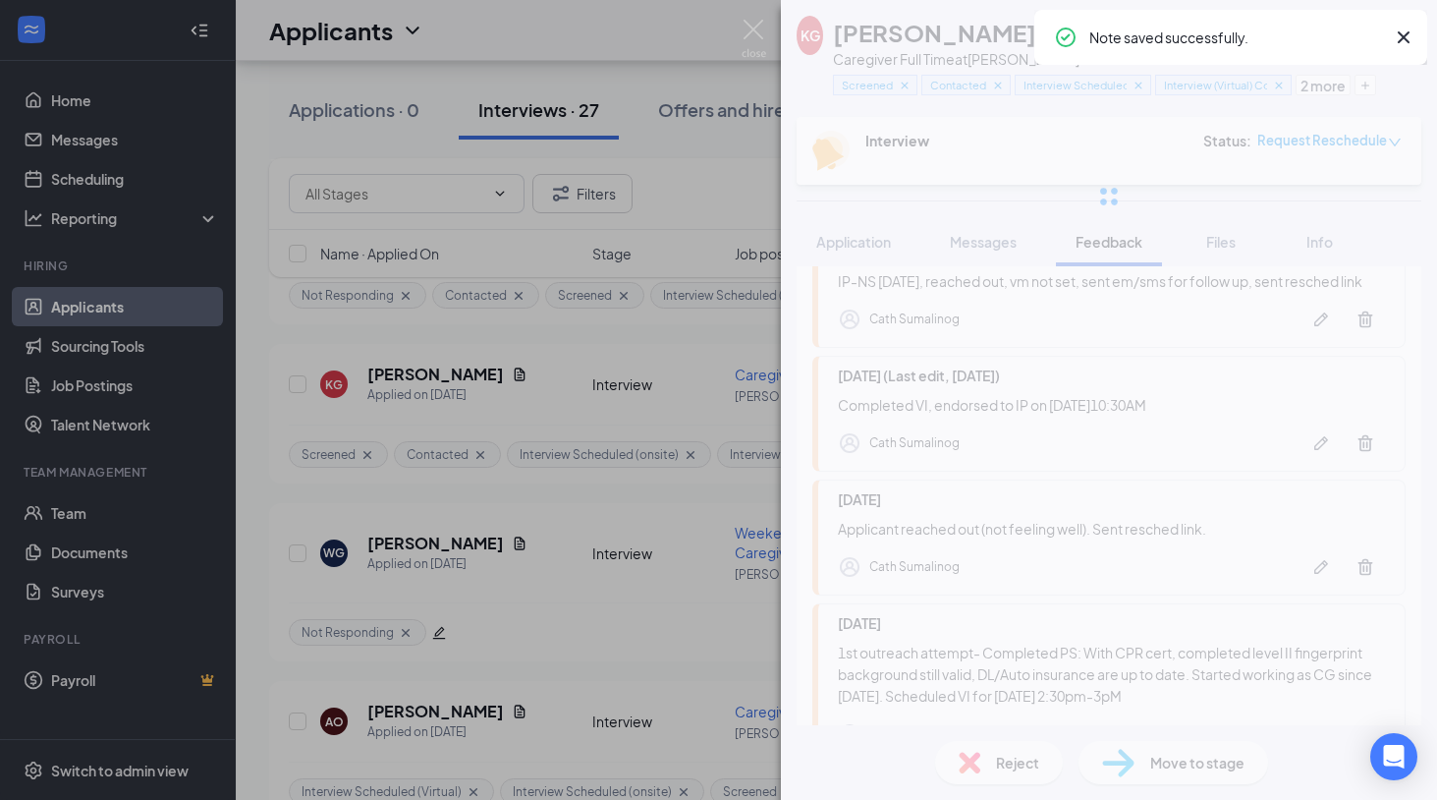
scroll to position [0, 0]
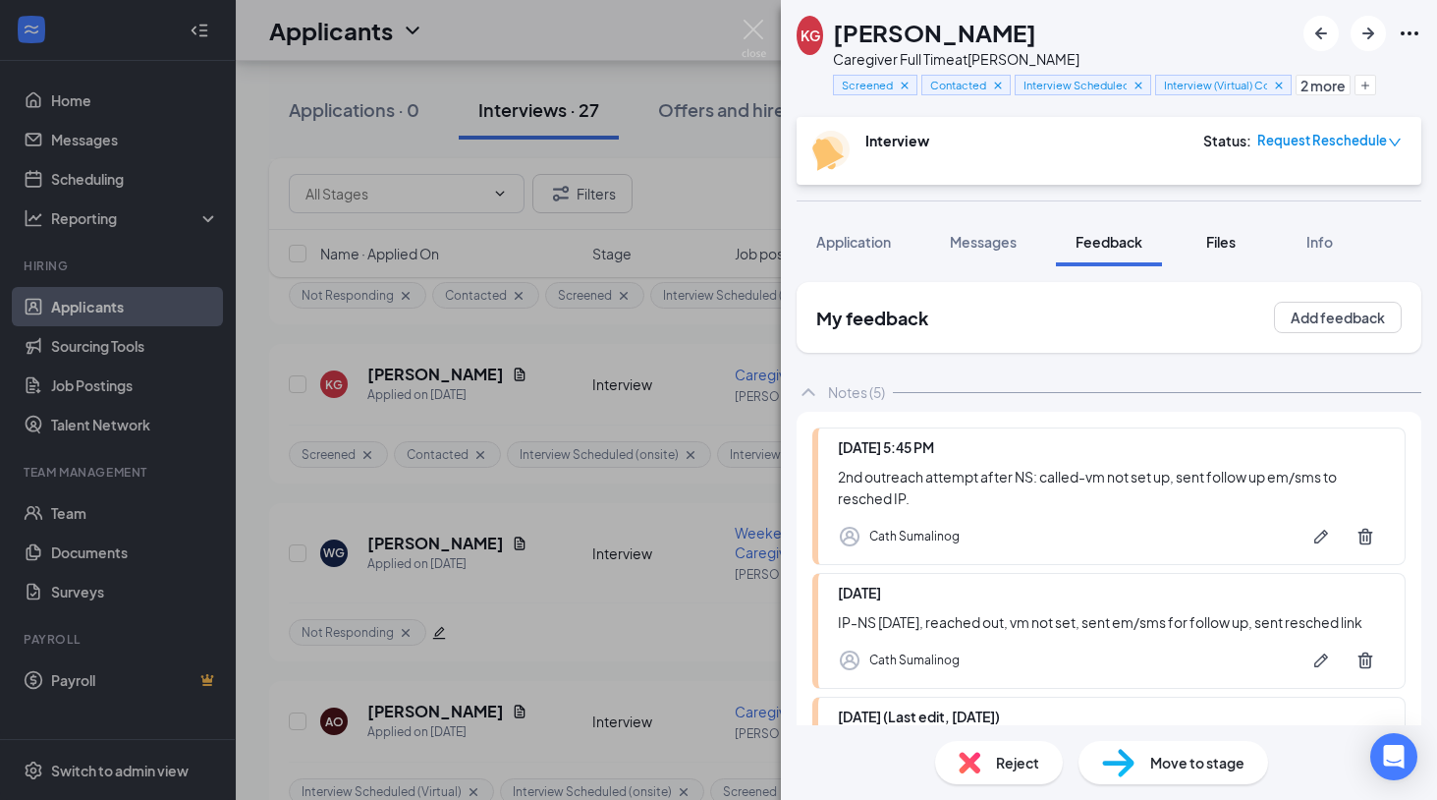
drag, startPoint x: 1173, startPoint y: 23, endPoint x: 1220, endPoint y: 233, distance: 215.4
click at [1173, 28] on div "Katherine Gorman" at bounding box center [1063, 32] width 461 height 33
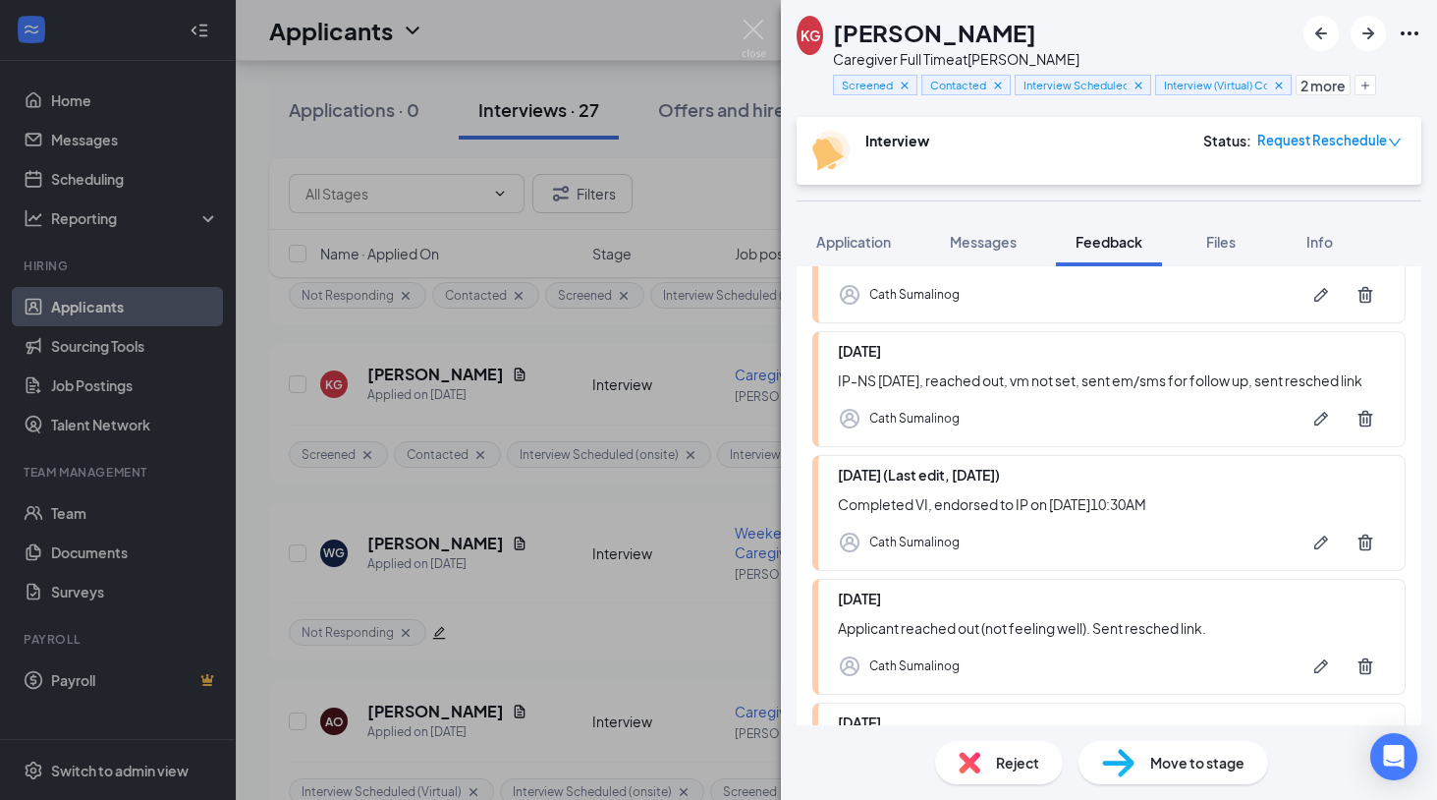
scroll to position [246, 0]
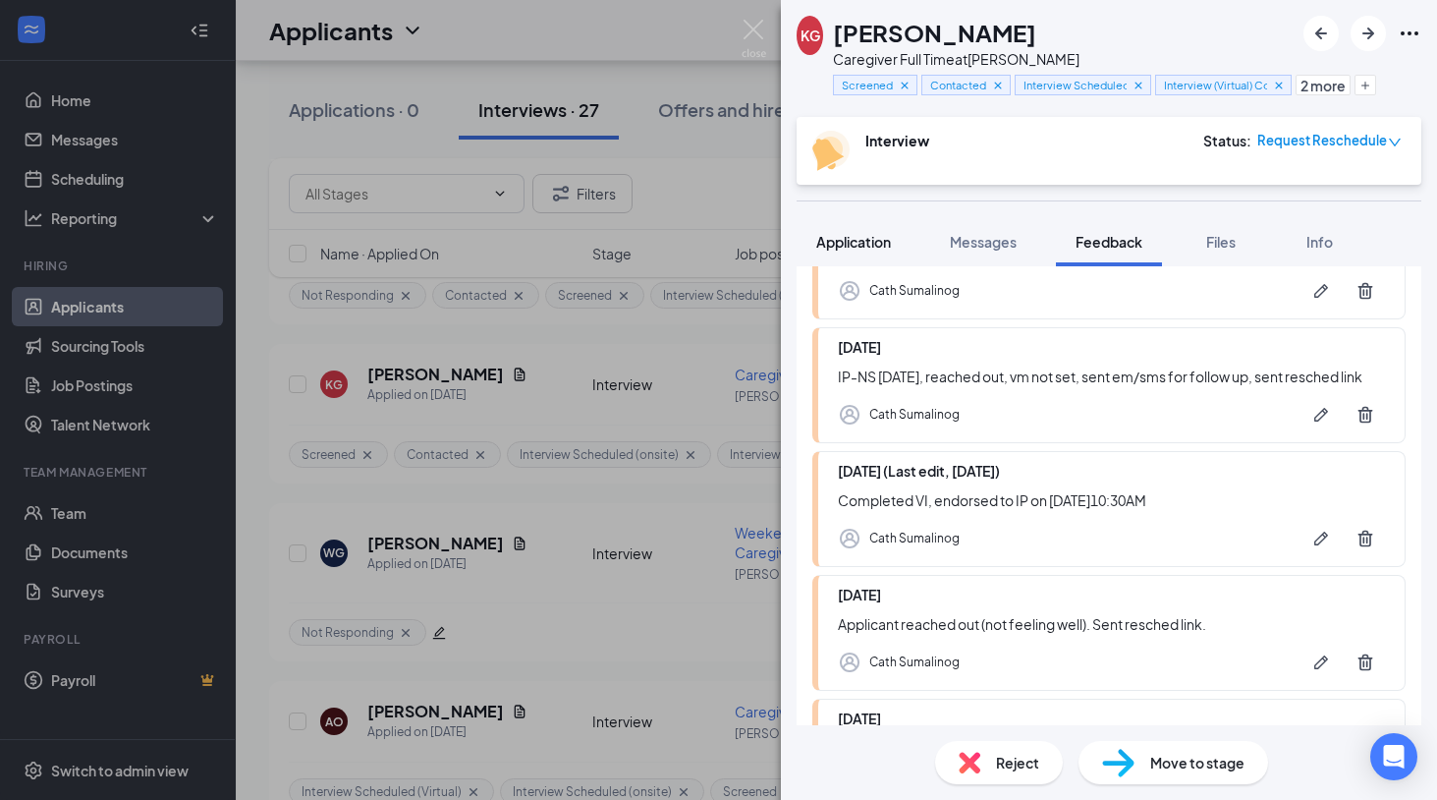
click at [846, 250] on span "Application" at bounding box center [853, 242] width 75 height 18
click at [997, 246] on span "Messages" at bounding box center [983, 242] width 67 height 18
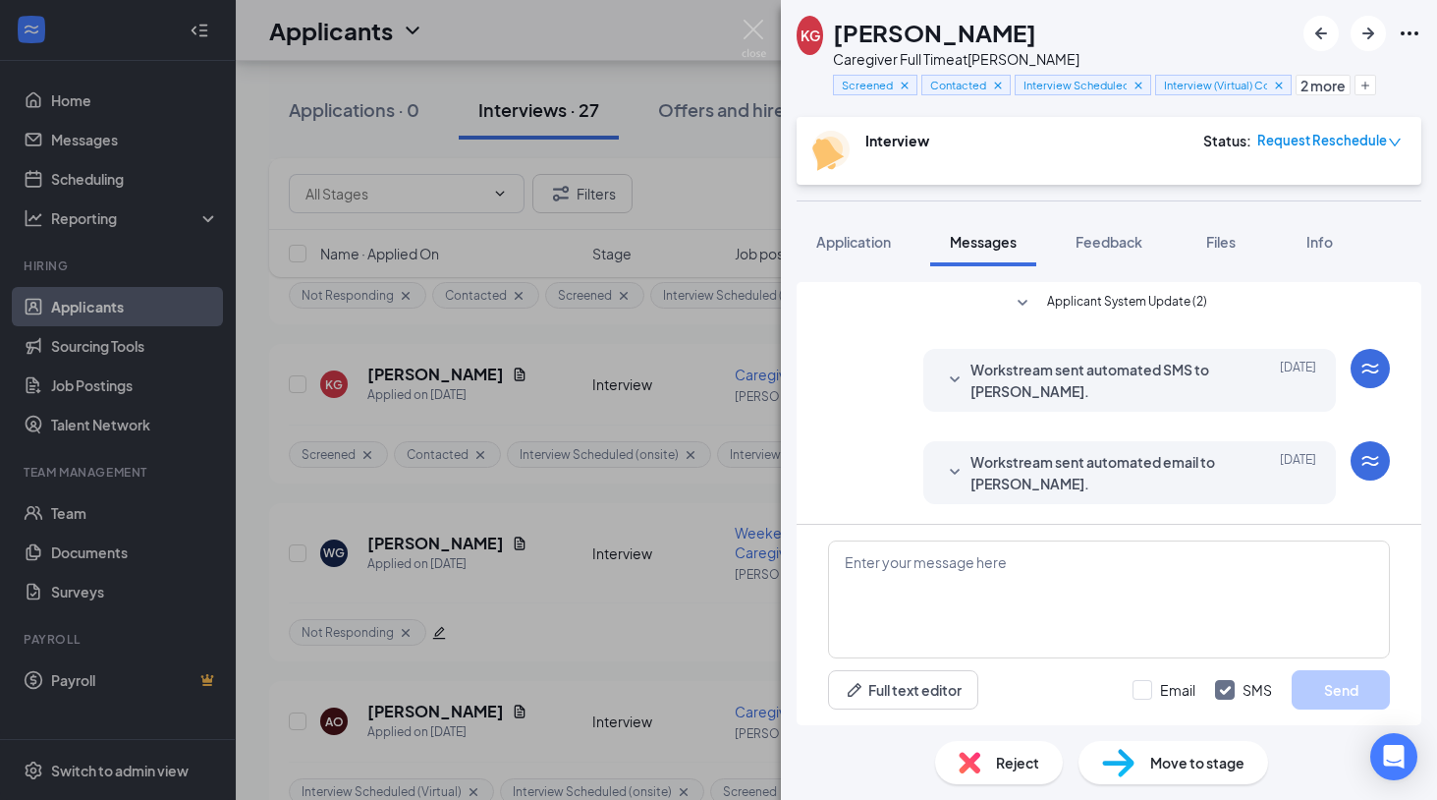
scroll to position [1701, 0]
click at [1151, 392] on span "Workstream sent automated SMS to Katherine Gorman." at bounding box center [1099, 380] width 257 height 43
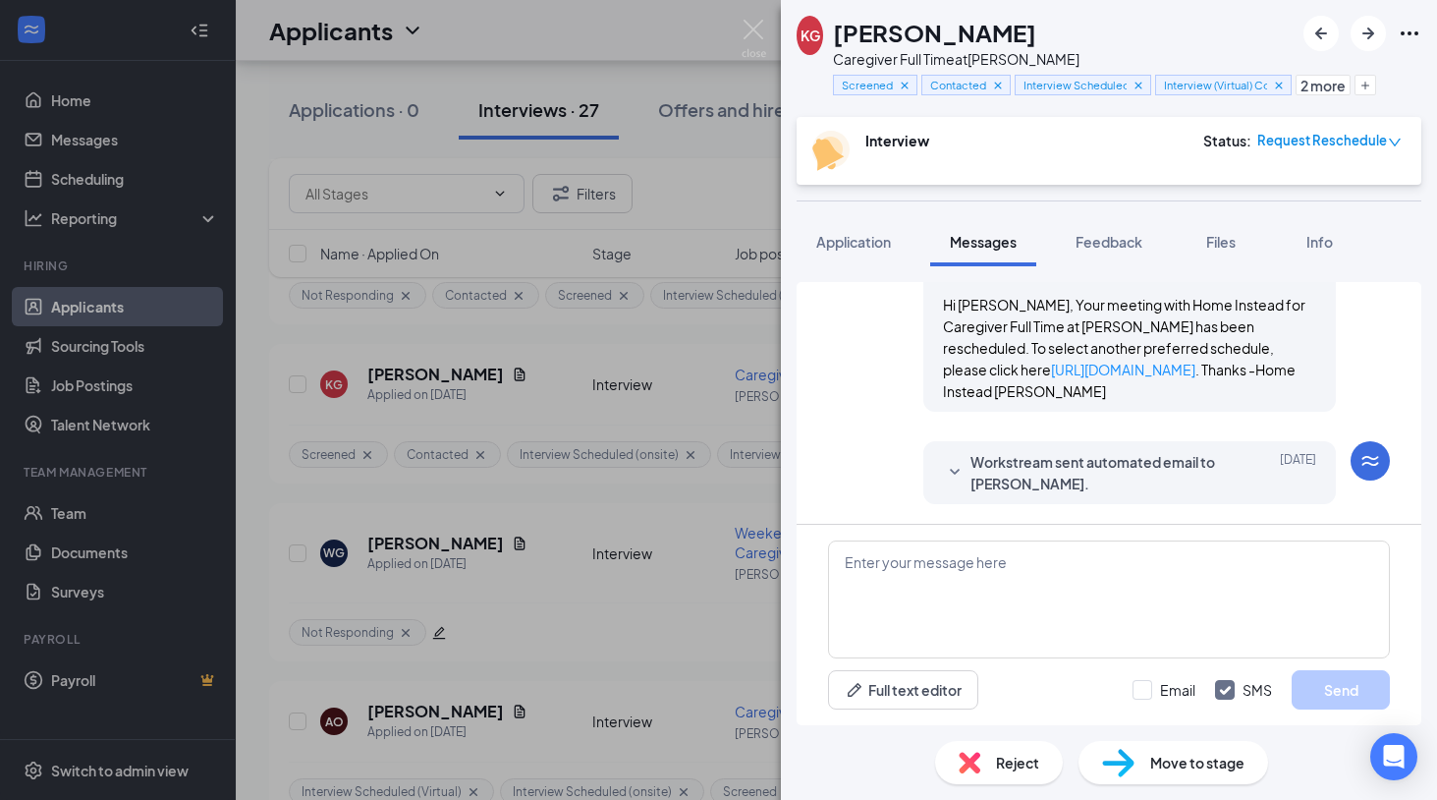
scroll to position [1821, 0]
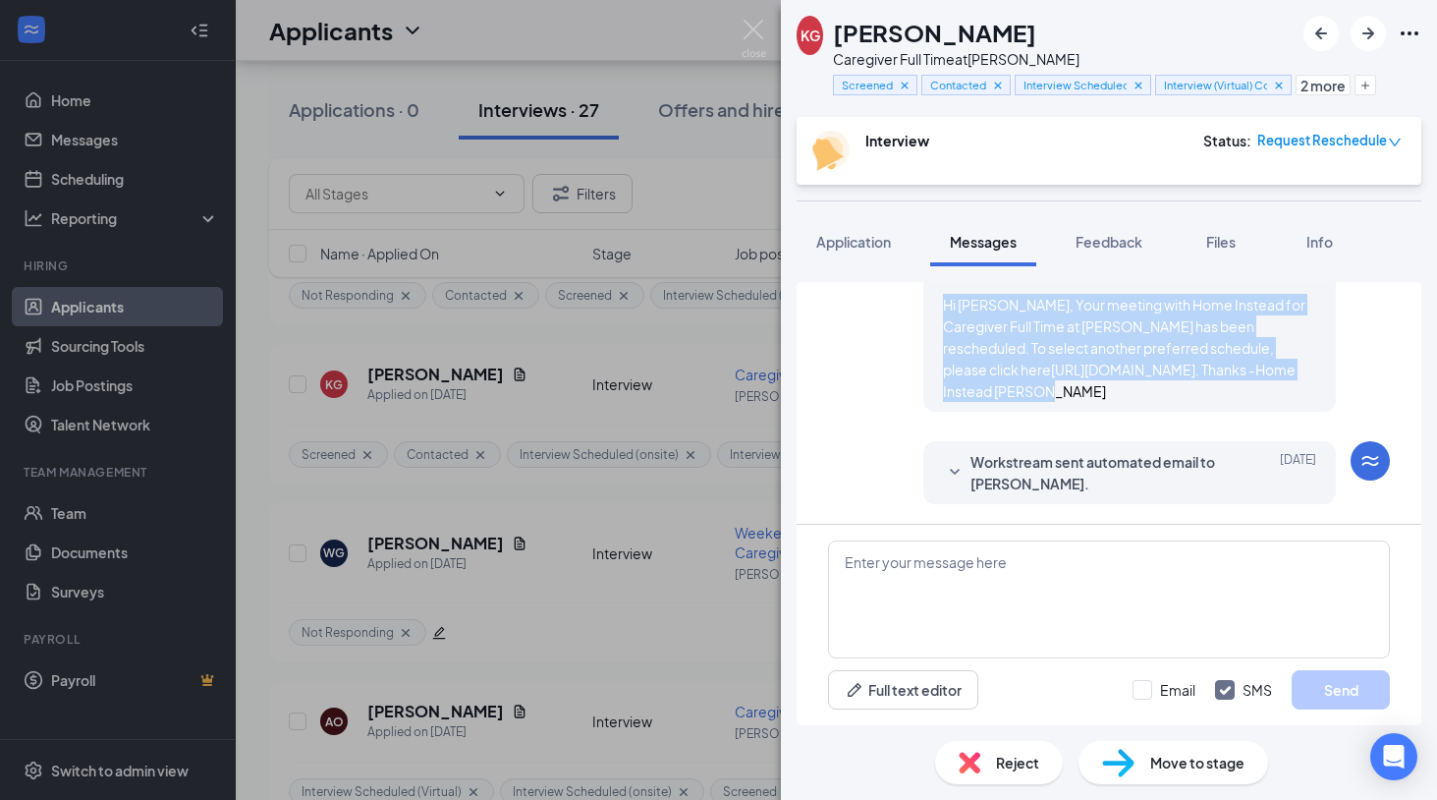
drag, startPoint x: 1056, startPoint y: 399, endPoint x: 885, endPoint y: 377, distance: 172.3
click at [898, 312] on div "Workstream sent automated SMS to Katherine Gorman. Sep 12 Hi Katherine, Your me…" at bounding box center [1109, 325] width 562 height 193
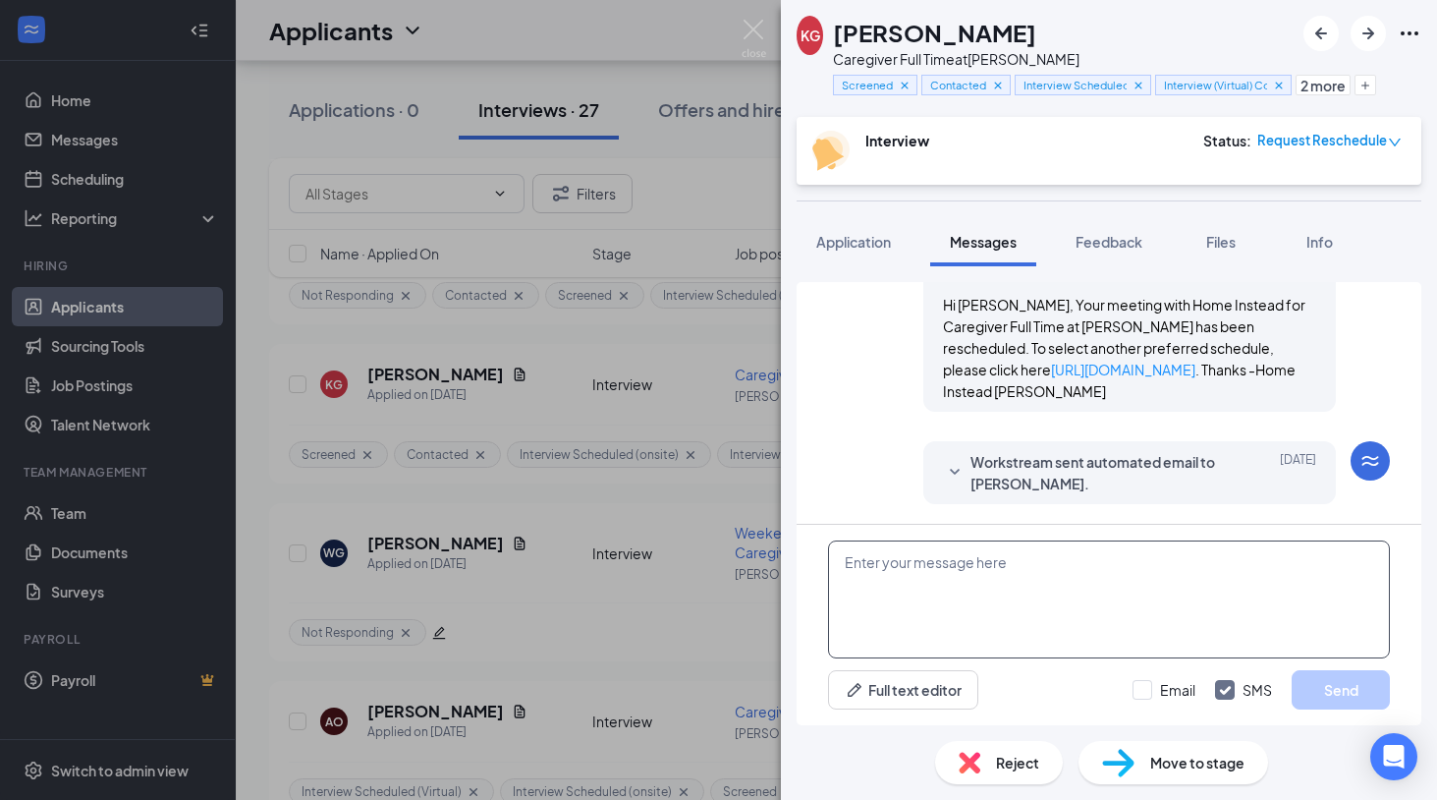
click at [966, 613] on textarea at bounding box center [1109, 599] width 562 height 118
paste textarea "Hi Katherine, Your meeting with Home Instead for Caregiver Full Time at Brandon…"
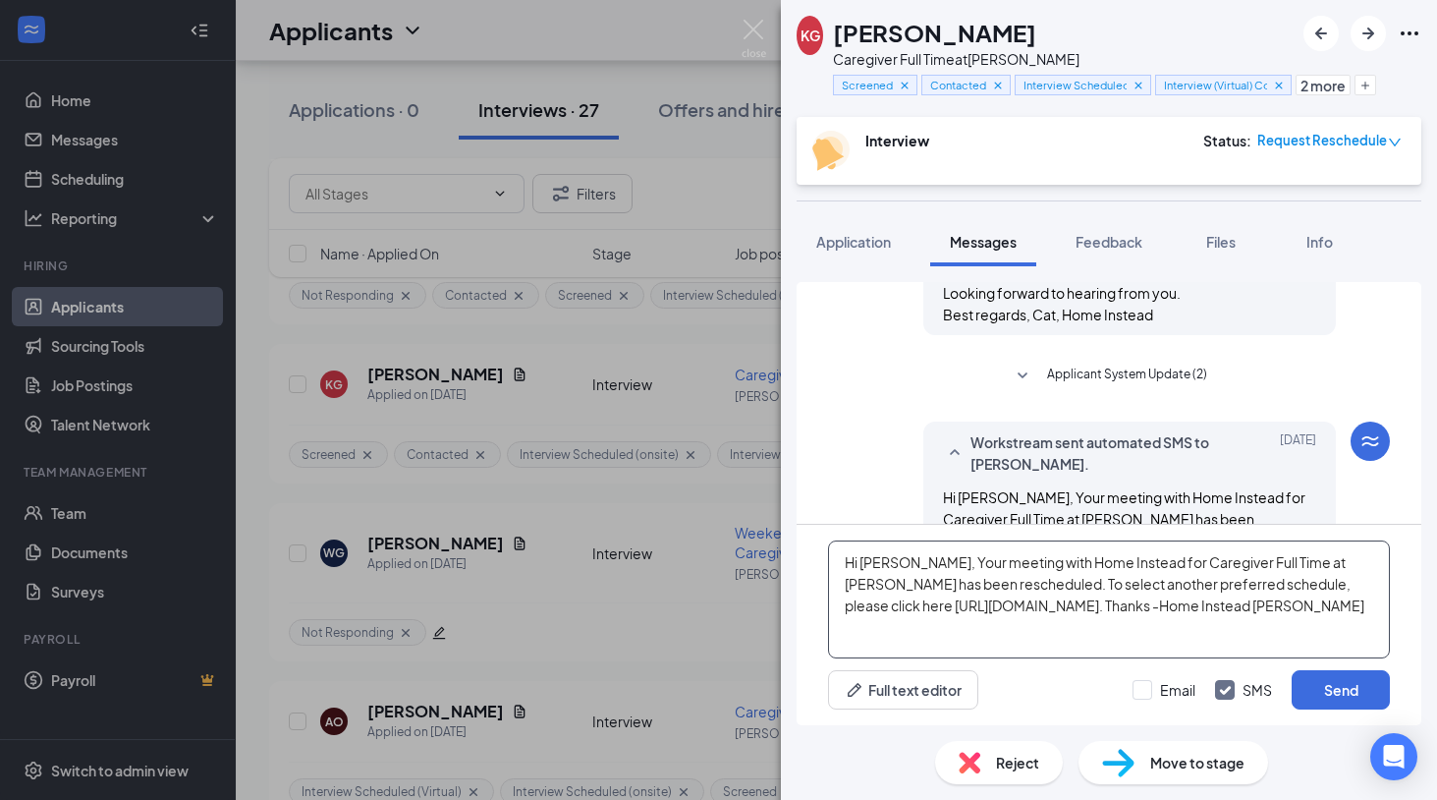
scroll to position [1576, 0]
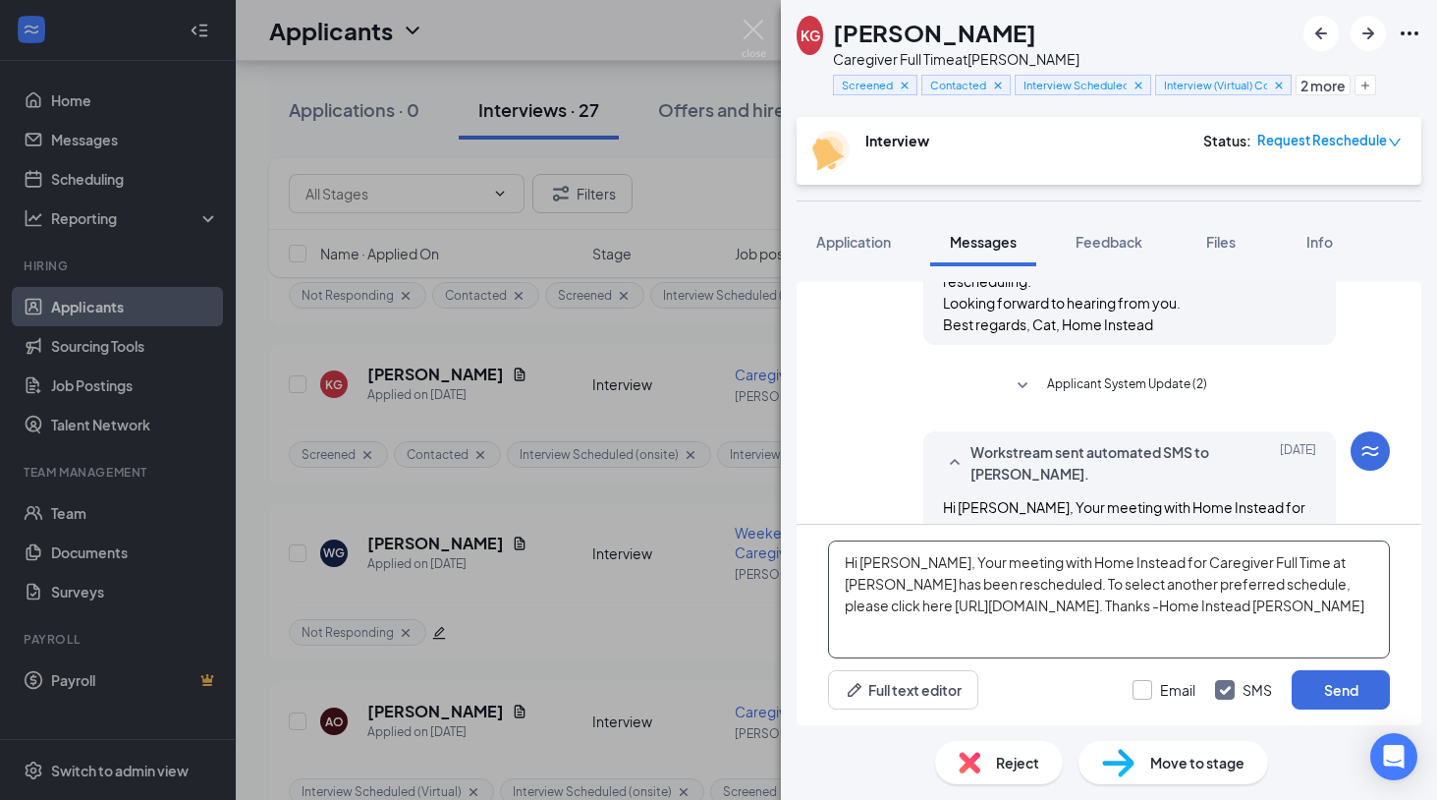
type textarea "Hi Katherine, Your meeting with Home Instead for Caregiver Full Time at Brandon…"
drag, startPoint x: 1145, startPoint y: 692, endPoint x: 1302, endPoint y: 705, distance: 156.8
click at [1146, 693] on input "Email" at bounding box center [1164, 690] width 63 height 20
checkbox input "true"
click at [1318, 690] on button "Send" at bounding box center [1341, 689] width 98 height 39
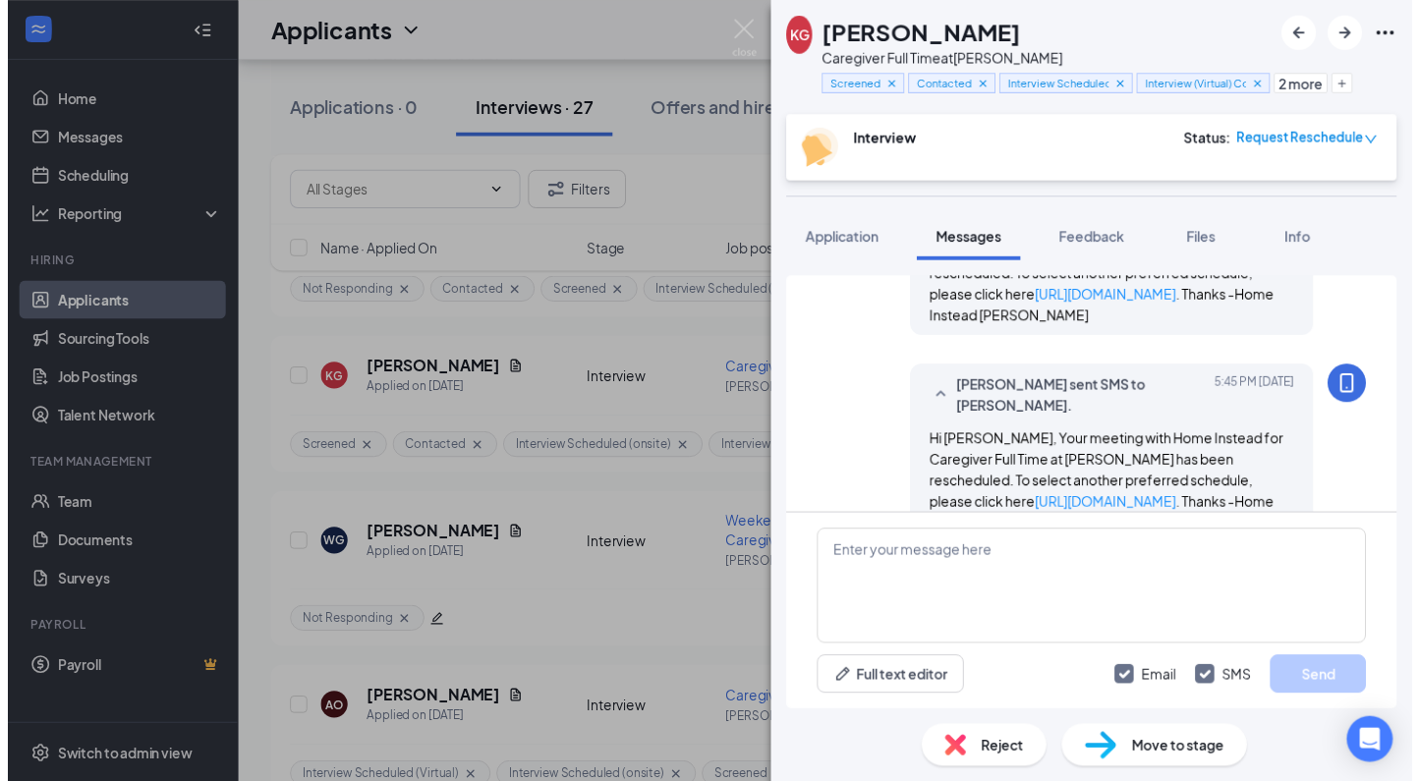
scroll to position [2246, 0]
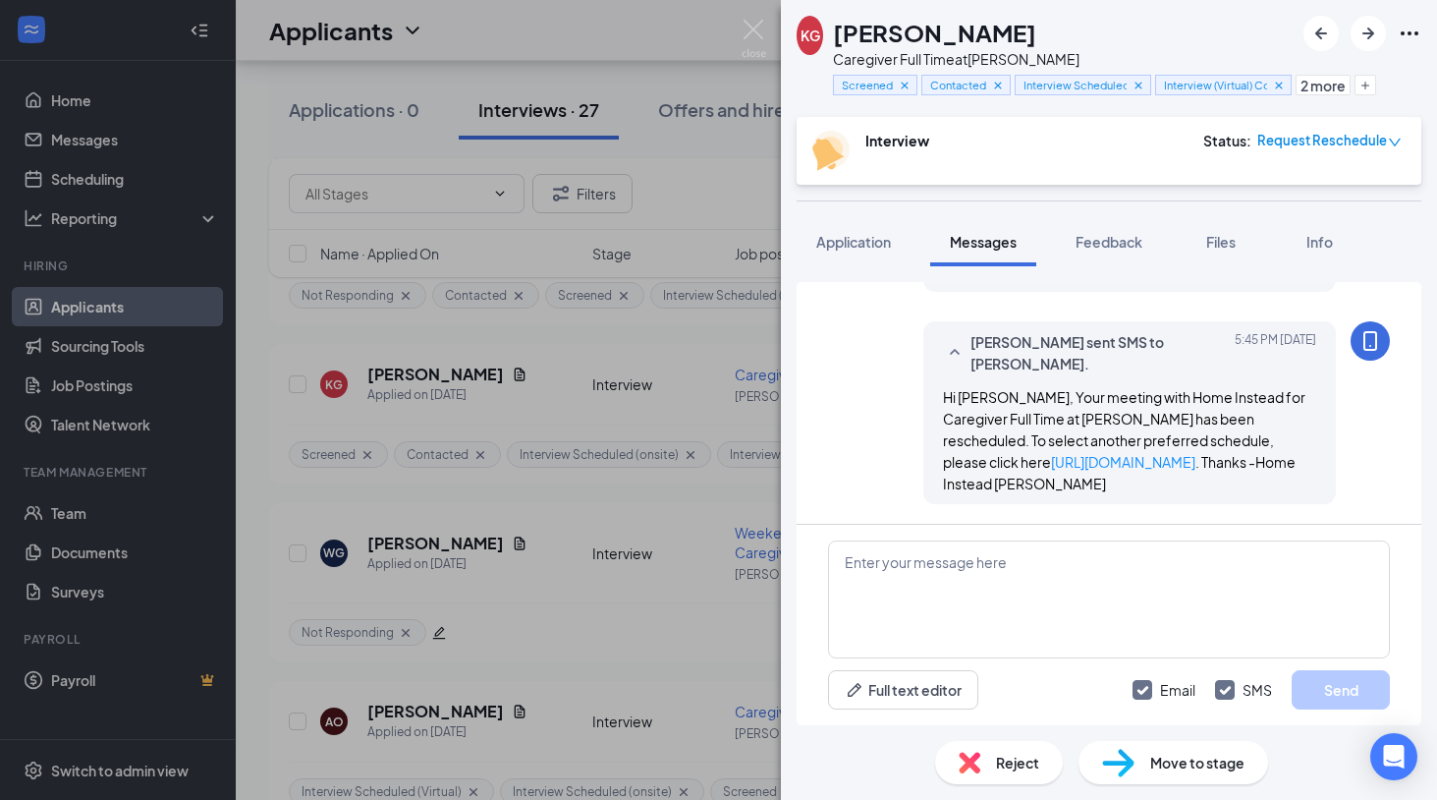
drag, startPoint x: 1218, startPoint y: 29, endPoint x: 1161, endPoint y: 7, distance: 61.3
click at [1219, 29] on div "Katherine Gorman" at bounding box center [1063, 32] width 461 height 33
click at [751, 32] on img at bounding box center [754, 39] width 25 height 38
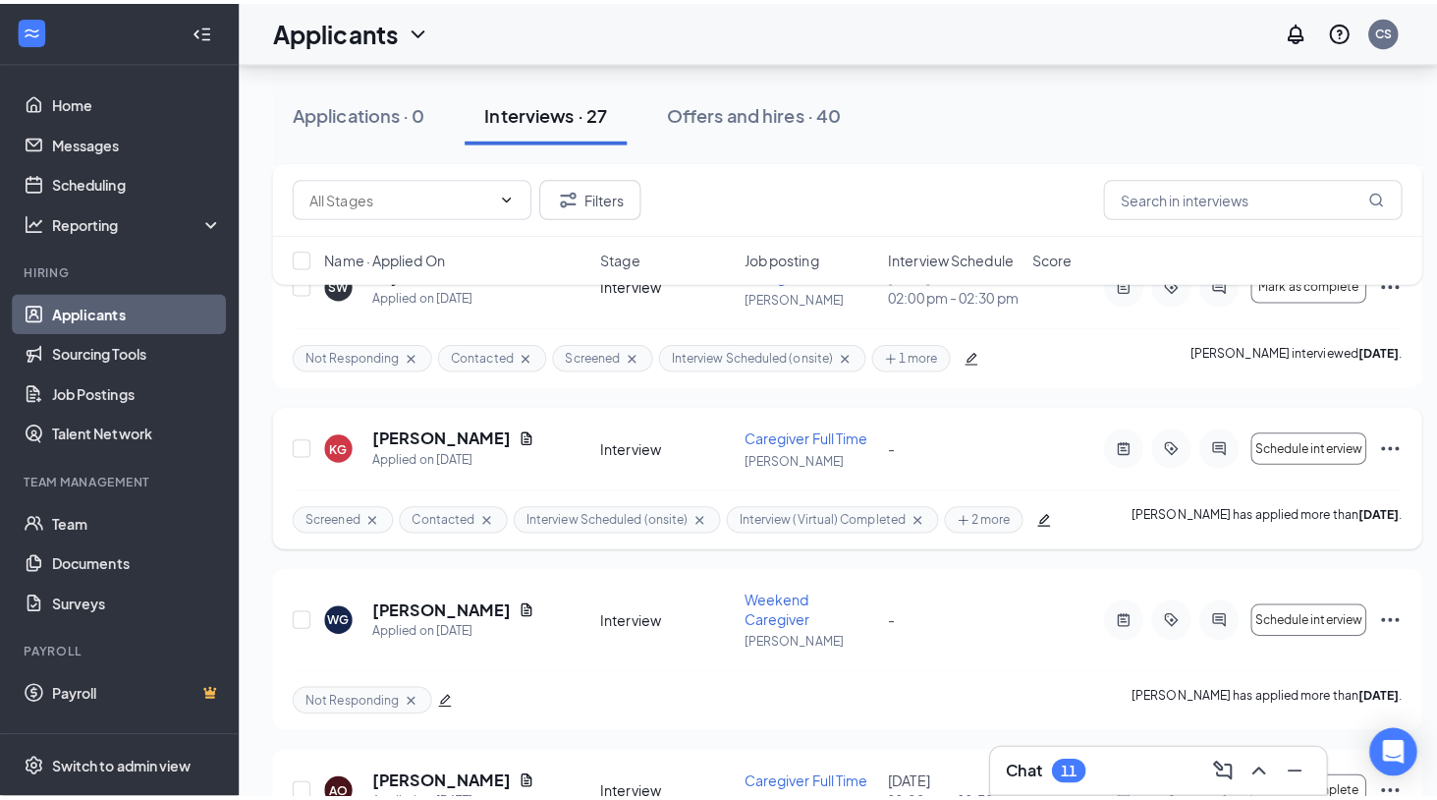
scroll to position [1965, 0]
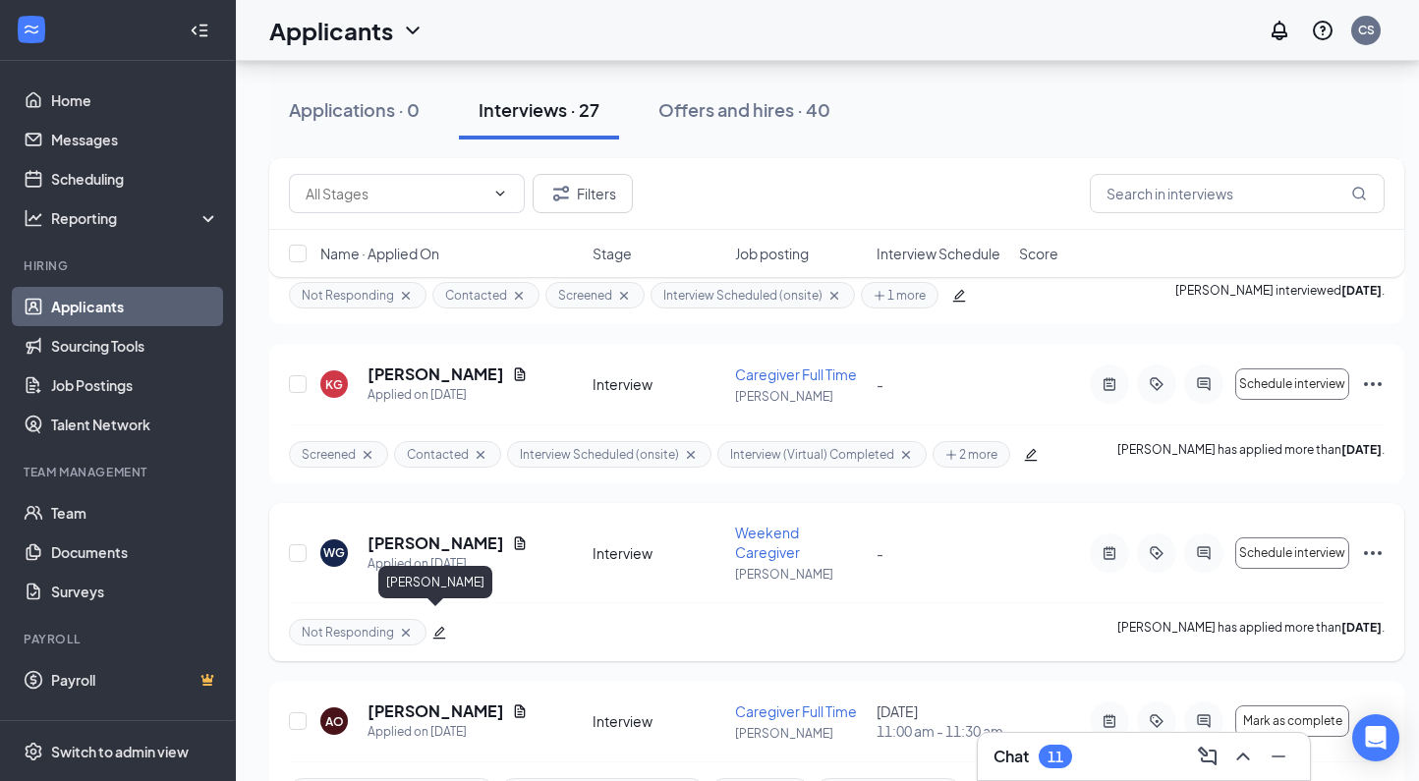
click at [438, 554] on h5 "Waleska Gonzalez" at bounding box center [435, 543] width 137 height 22
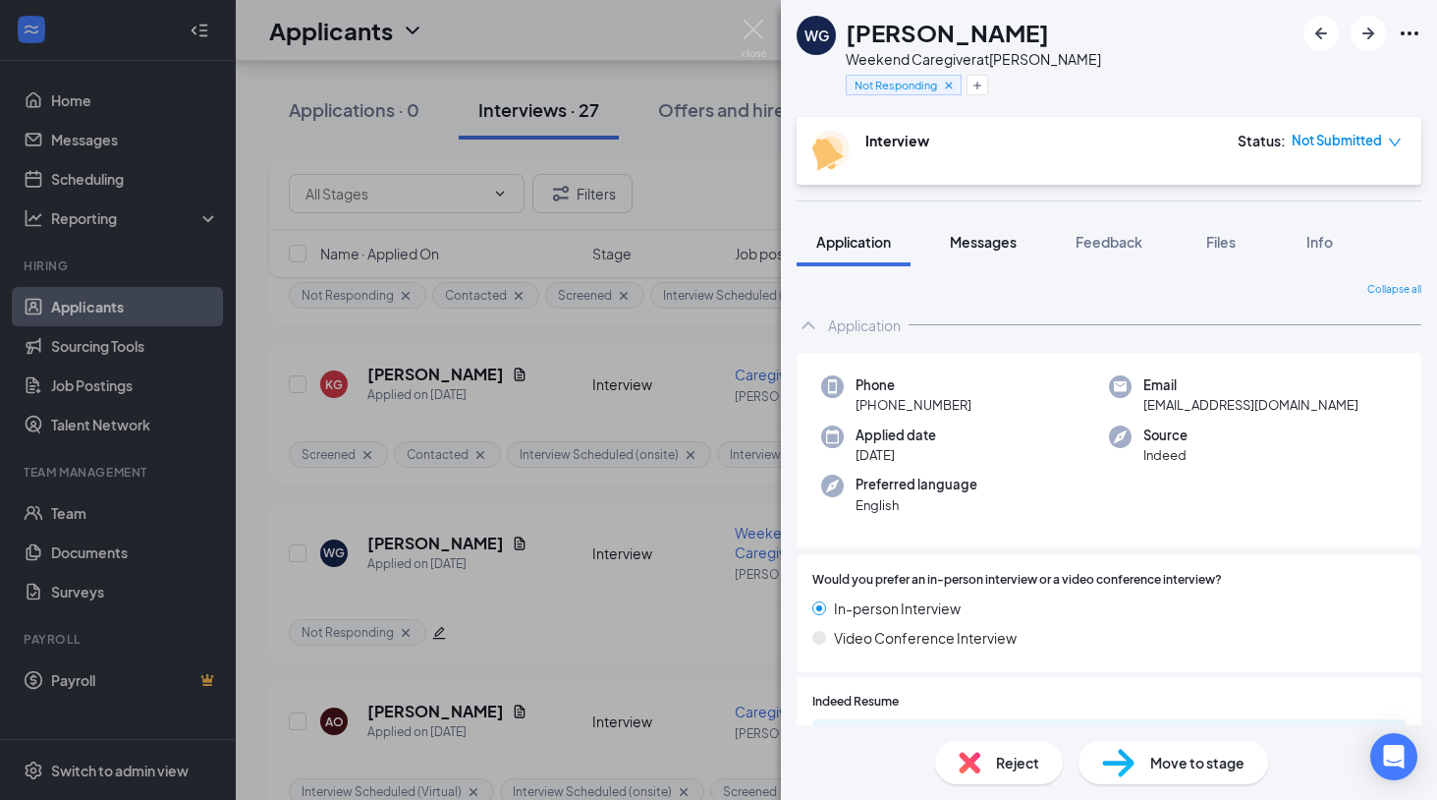
click at [991, 243] on span "Messages" at bounding box center [983, 242] width 67 height 18
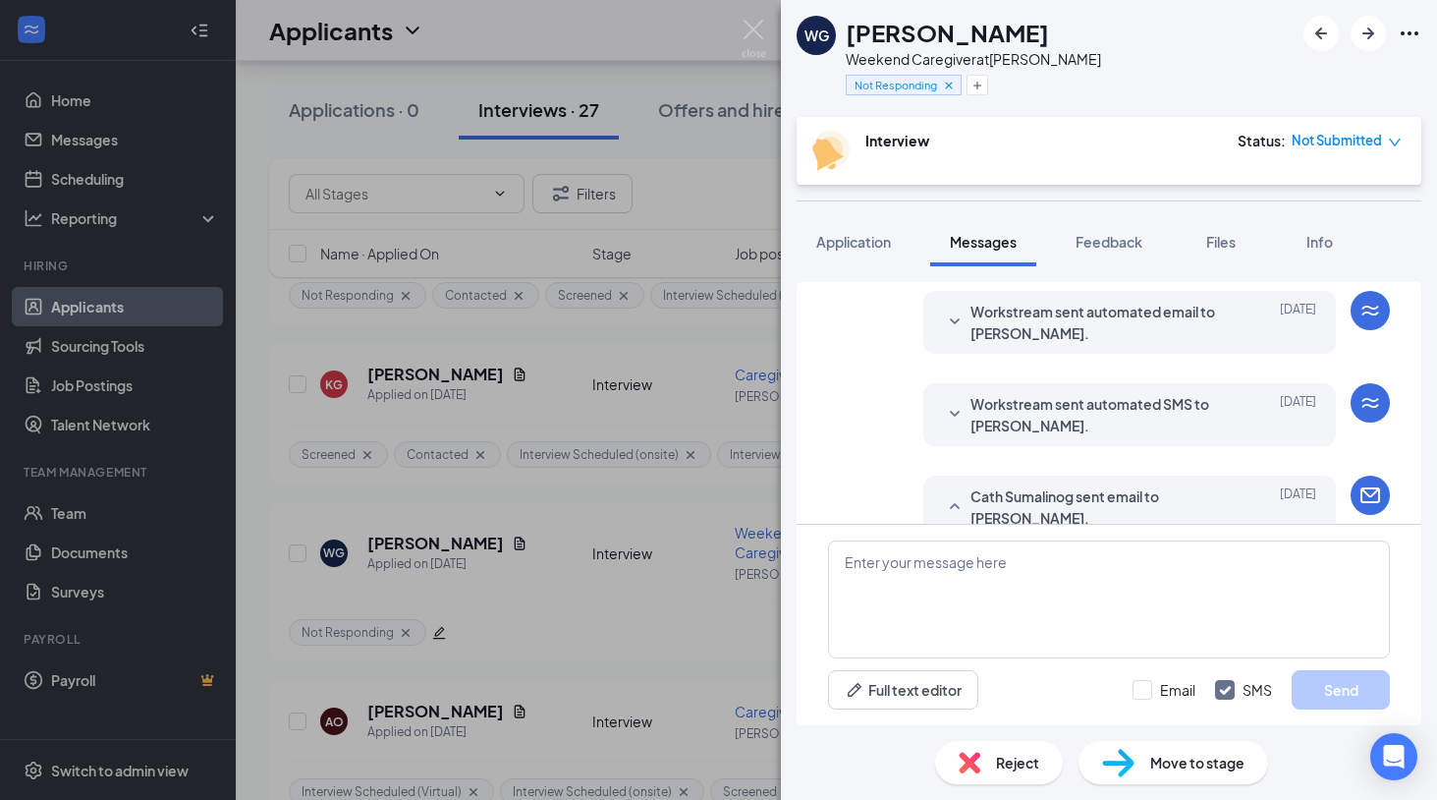
scroll to position [1266, 0]
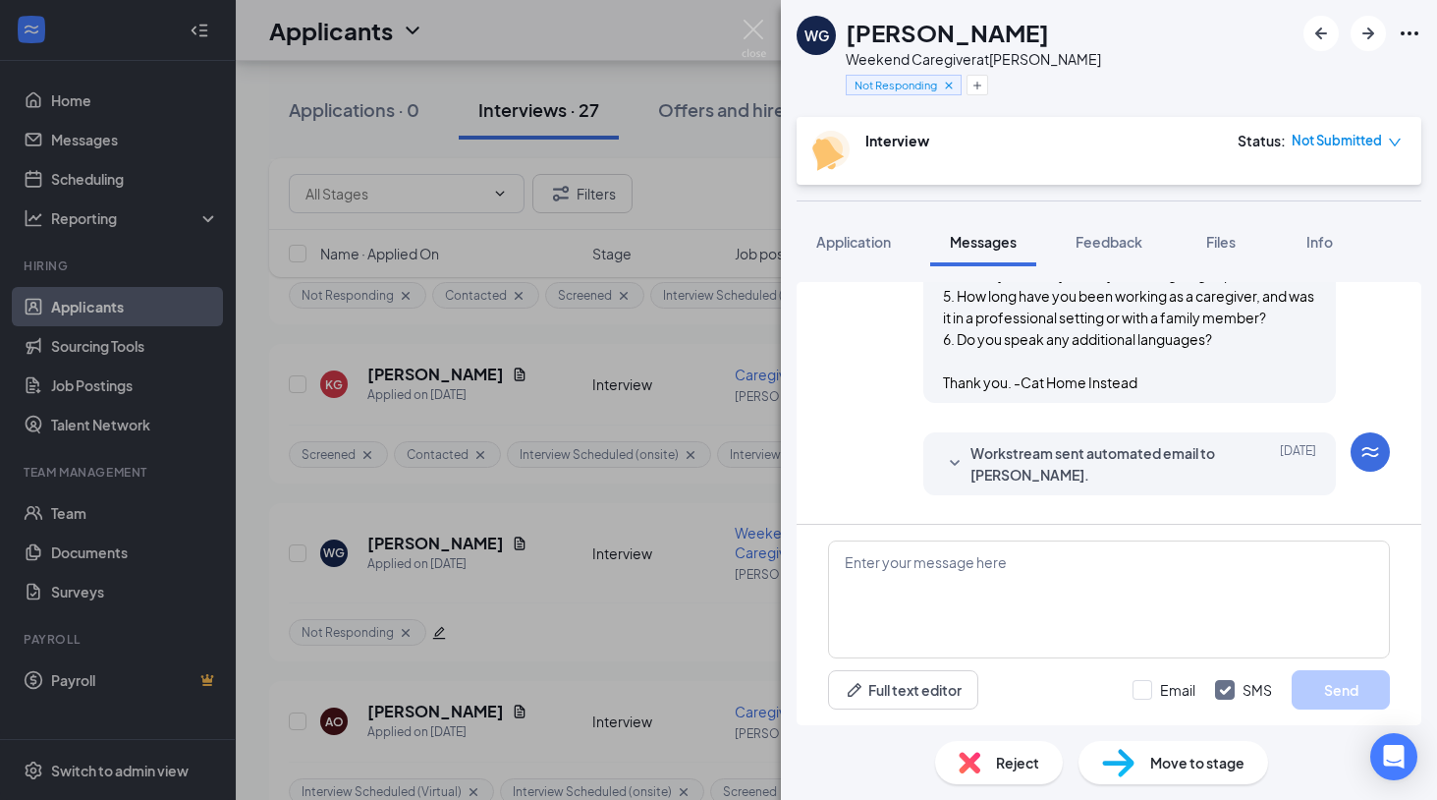
drag, startPoint x: 870, startPoint y: 233, endPoint x: 893, endPoint y: 343, distance: 112.3
click at [870, 233] on span "Application" at bounding box center [853, 242] width 75 height 18
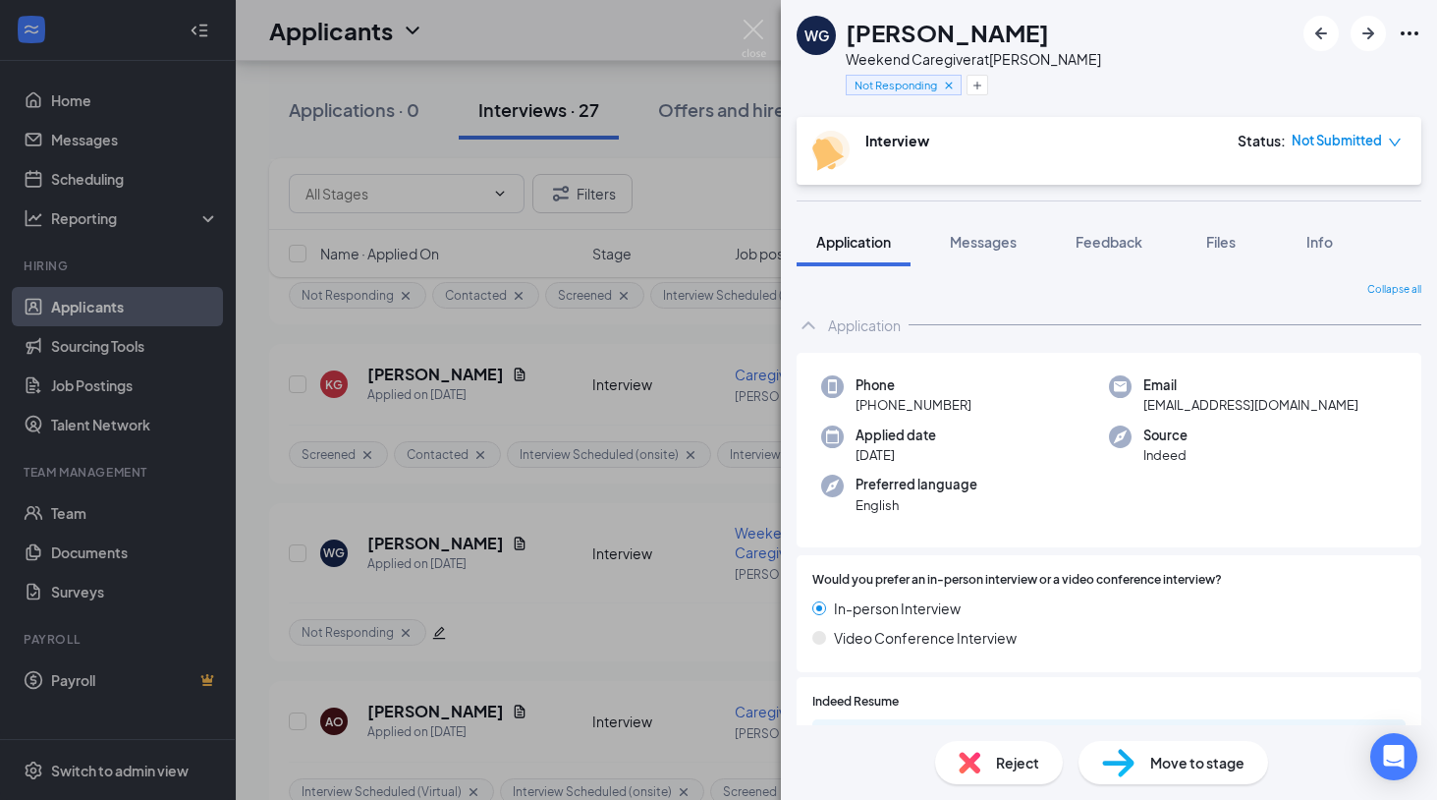
drag, startPoint x: 969, startPoint y: 409, endPoint x: 848, endPoint y: 403, distance: 121.0
click at [848, 403] on div "Phone +1 (813) 503-5196" at bounding box center [965, 395] width 288 height 40
click at [1000, 318] on div "Application" at bounding box center [1109, 325] width 625 height 39
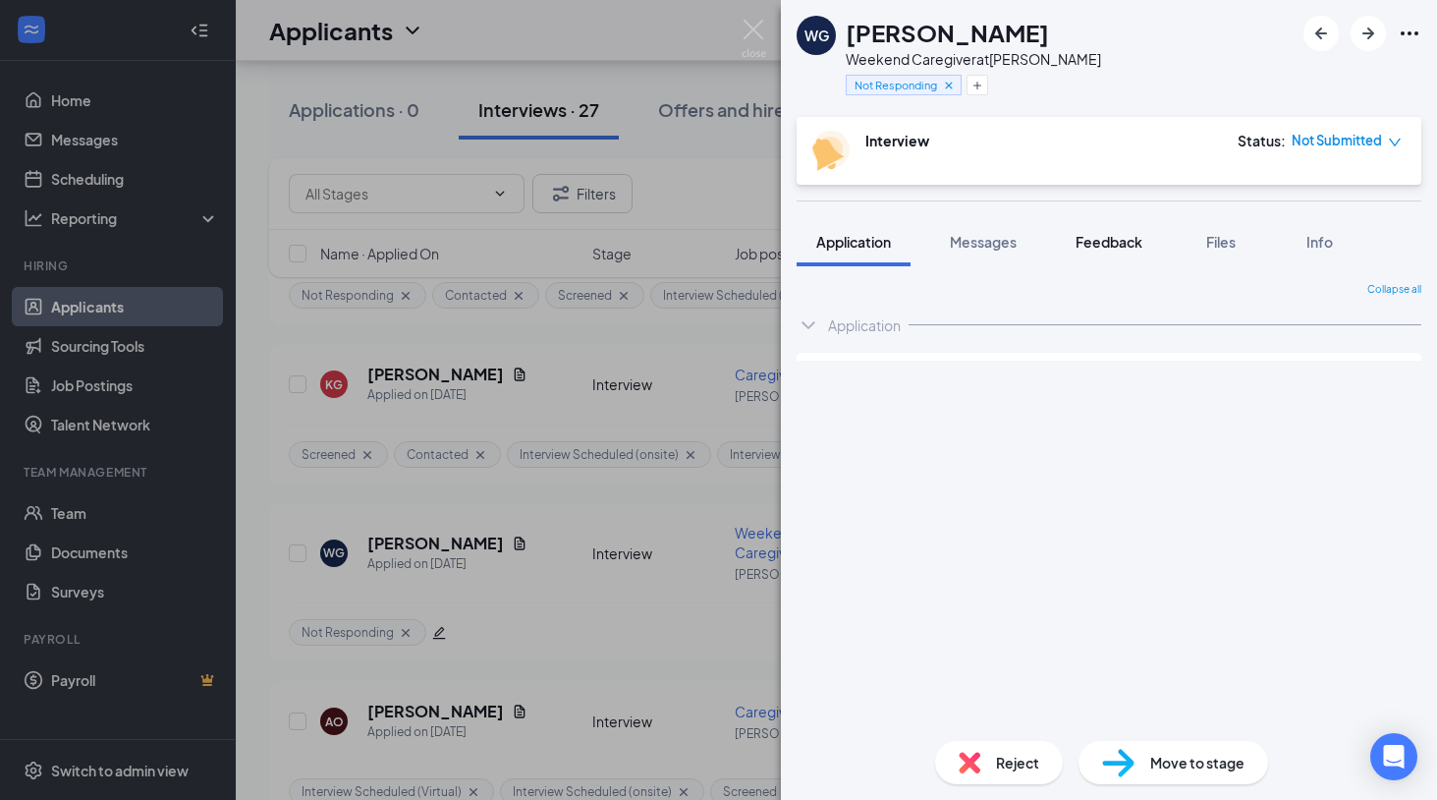
click at [1127, 250] on span "Feedback" at bounding box center [1109, 242] width 67 height 18
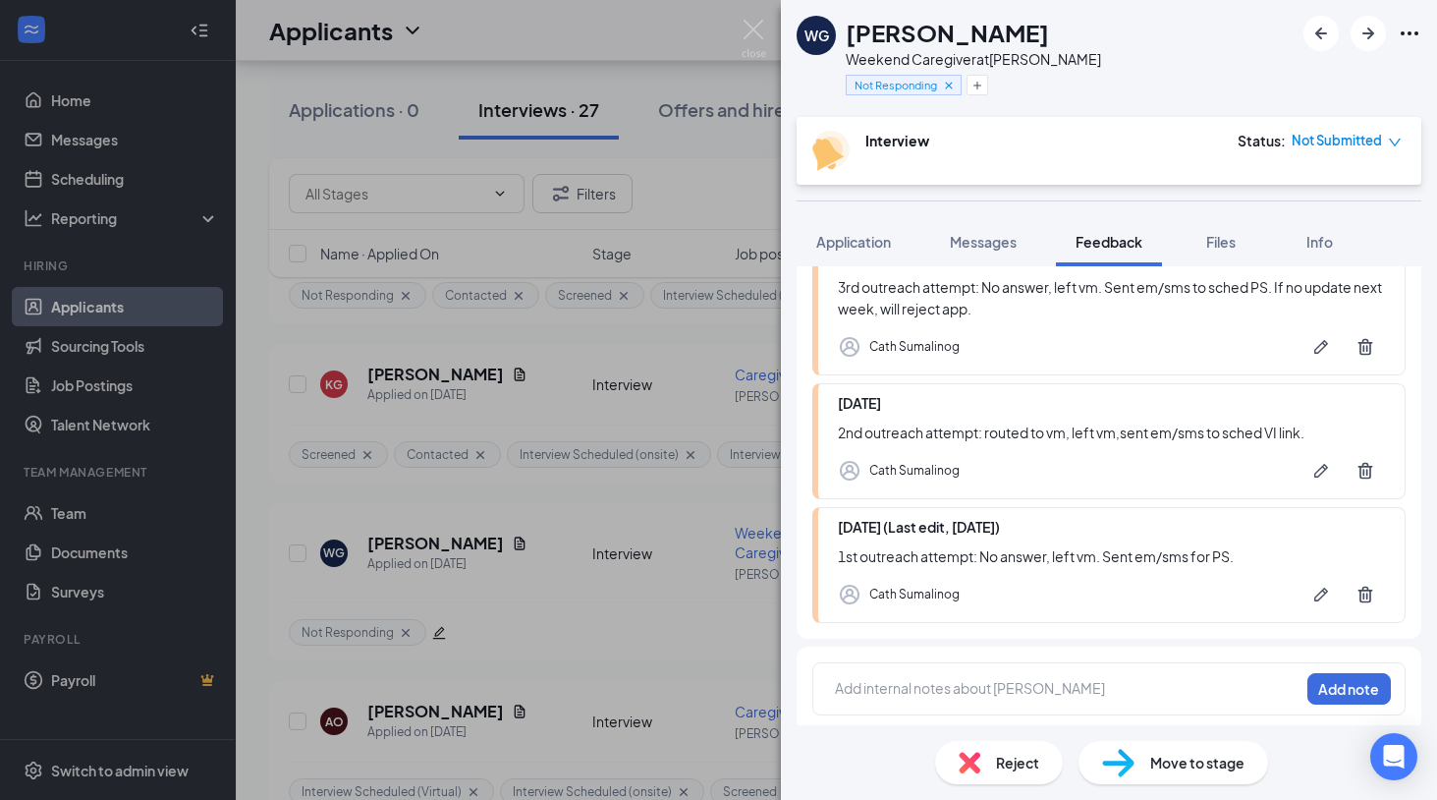
scroll to position [246, 0]
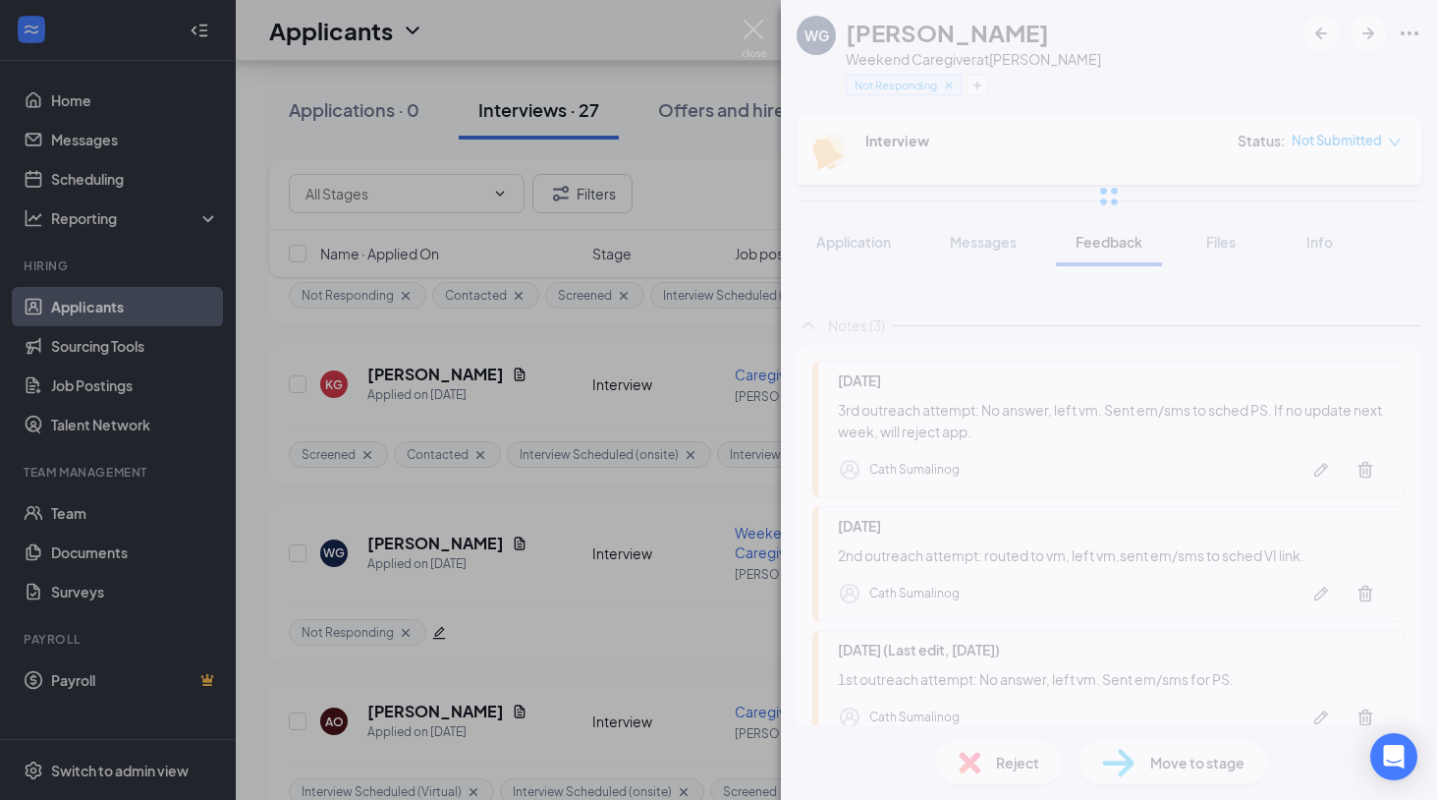
drag, startPoint x: 1083, startPoint y: 61, endPoint x: 940, endPoint y: 45, distance: 143.3
click at [872, 30] on div "WG Waleska Gonzalez Weekend Caregiver at Brandon Not Responding Interview Statu…" at bounding box center [1109, 400] width 656 height 800
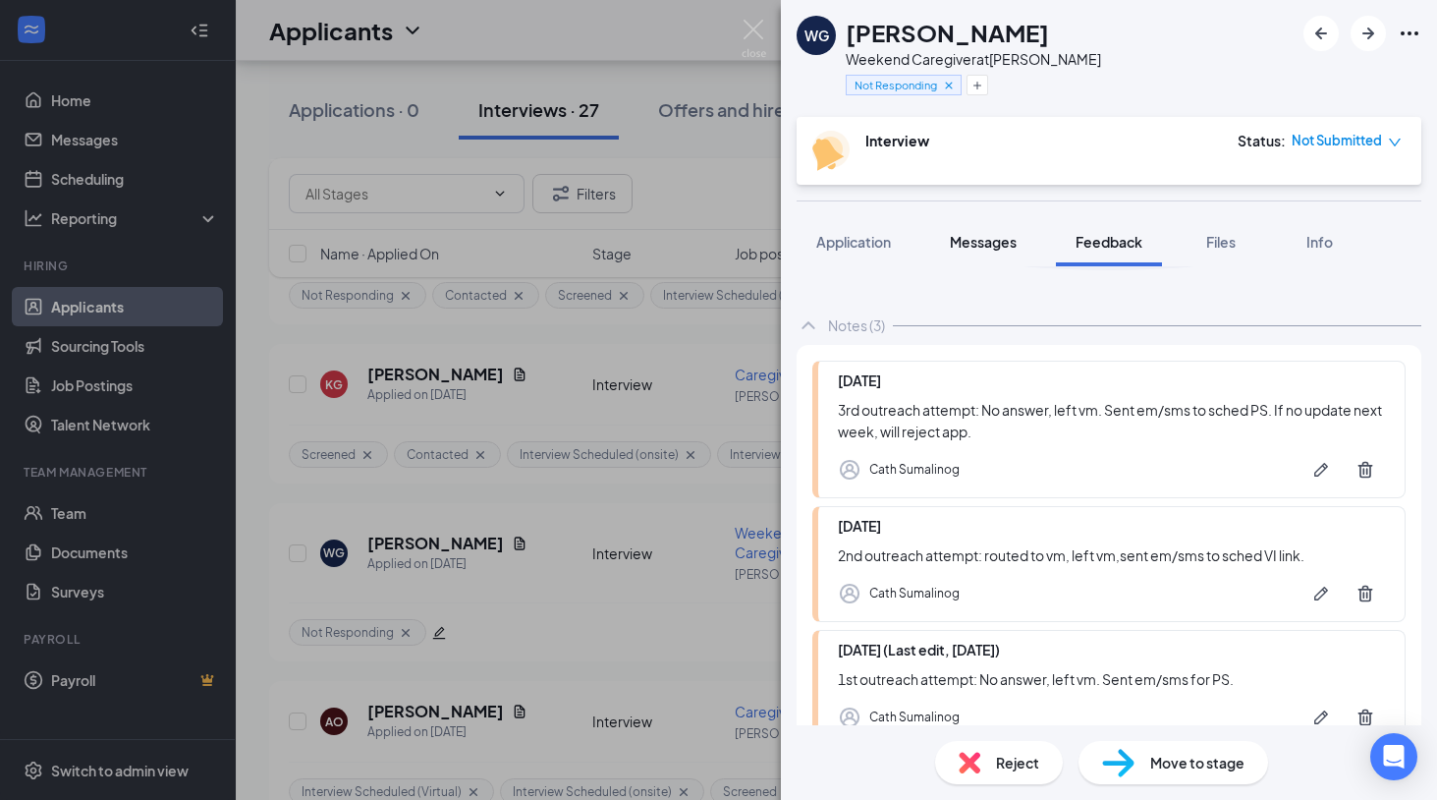
click at [974, 240] on span "Messages" at bounding box center [983, 242] width 67 height 18
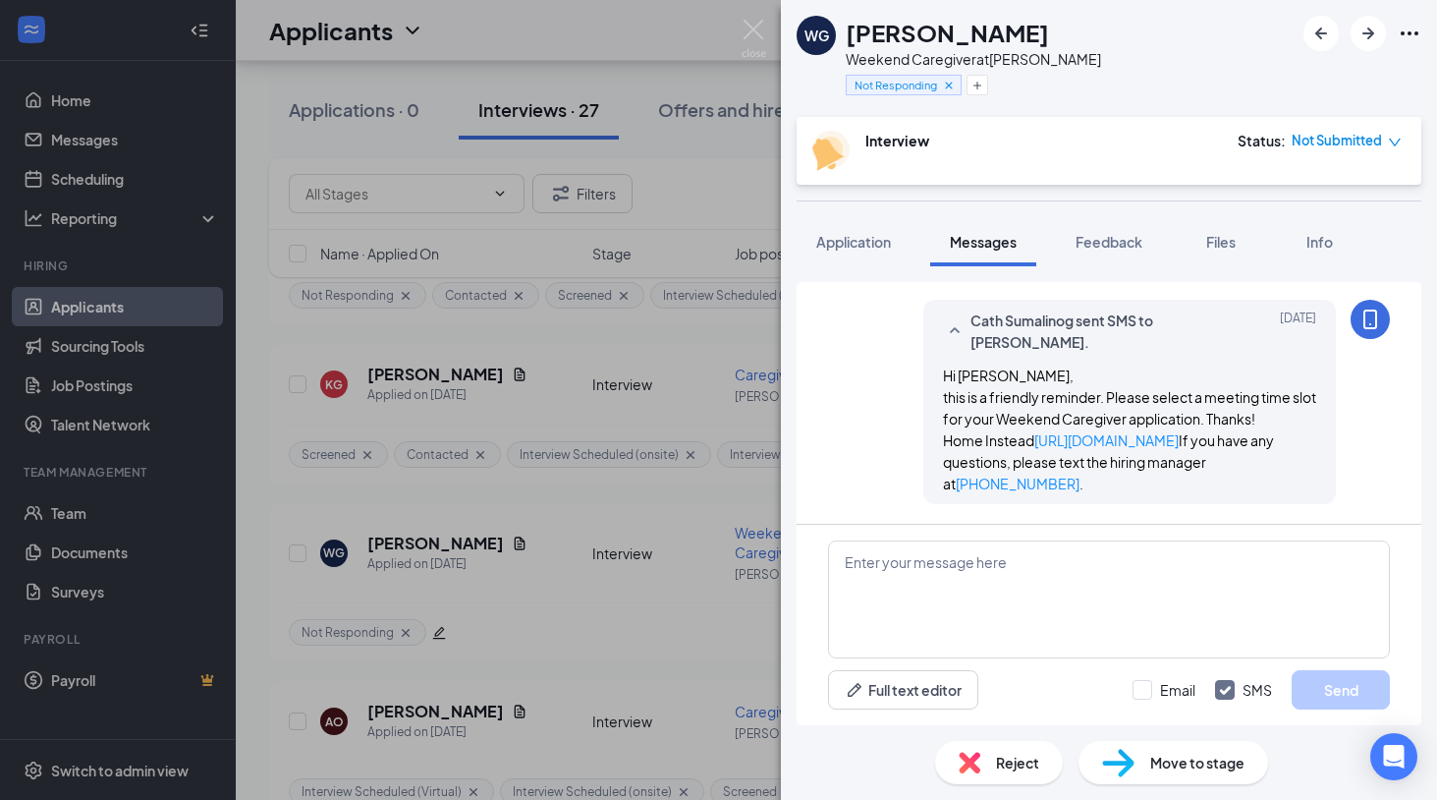
scroll to position [2371, 0]
drag, startPoint x: 1085, startPoint y: 66, endPoint x: 850, endPoint y: 28, distance: 237.7
click at [850, 28] on div "WG Waleska Gonzalez Weekend Caregiver at Brandon Not Responding" at bounding box center [1109, 58] width 656 height 117
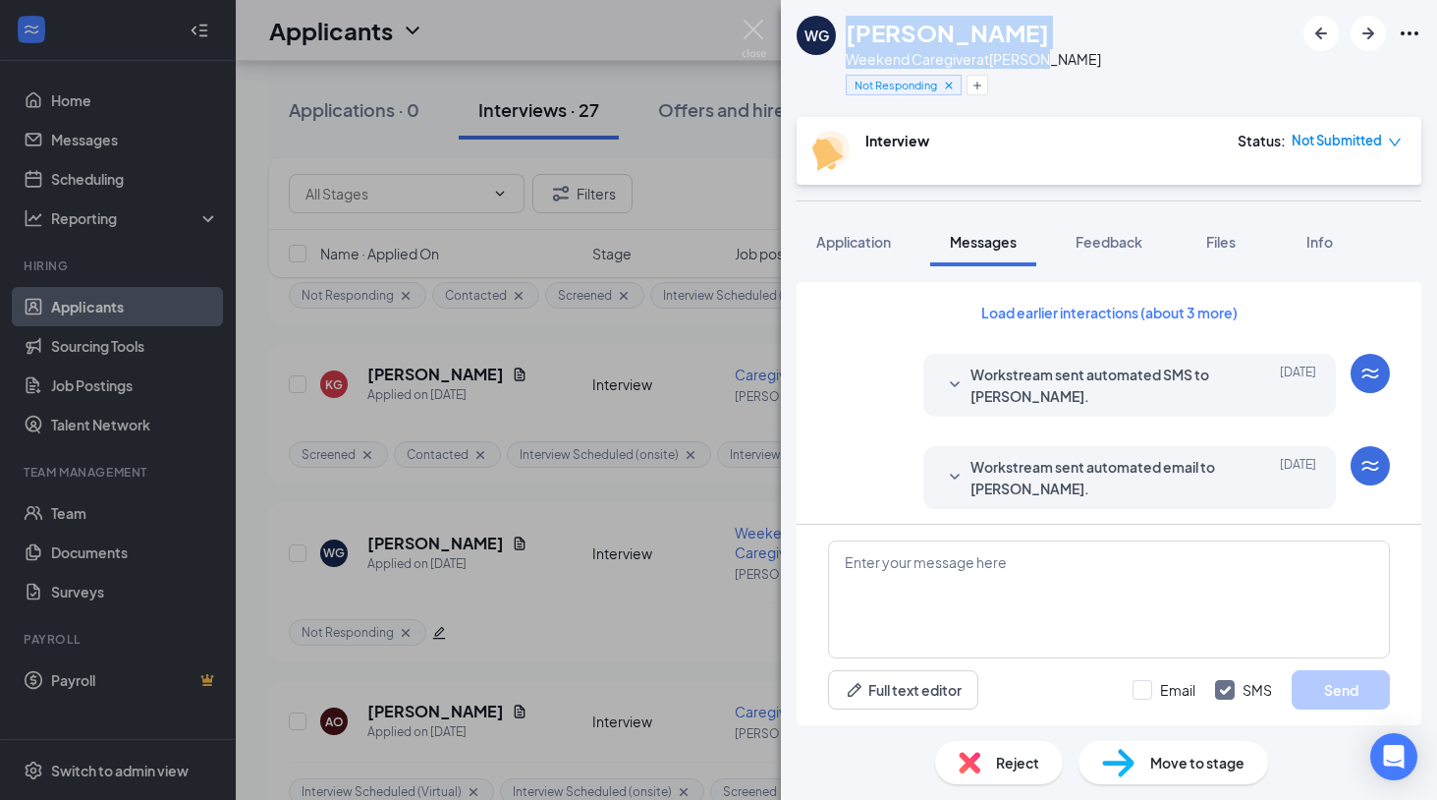
scroll to position [0, 0]
click at [1021, 313] on button "Load earlier interactions (about 3 more)" at bounding box center [1110, 313] width 290 height 31
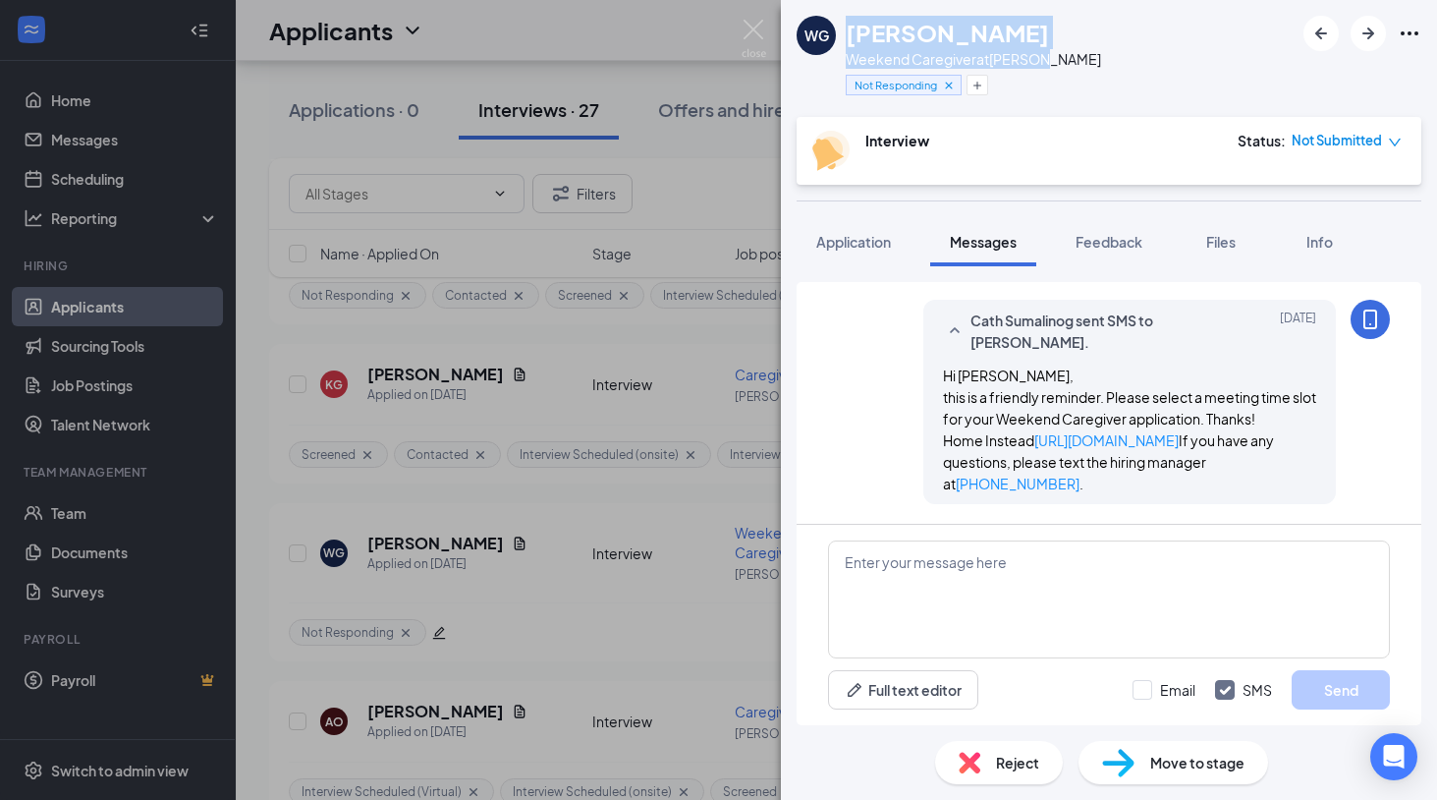
scroll to position [2458, 0]
click at [1153, 77] on div "WG Waleska Gonzalez Weekend Caregiver at Brandon Not Responding" at bounding box center [1109, 58] width 656 height 117
click at [1125, 72] on div "WG Waleska Gonzalez Weekend Caregiver at Brandon Not Responding" at bounding box center [1109, 58] width 656 height 117
drag, startPoint x: 1209, startPoint y: 77, endPoint x: 1171, endPoint y: 105, distance: 47.7
click at [1209, 77] on div "WG Waleska Gonzalez Weekend Caregiver at Brandon Not Responding" at bounding box center [1109, 58] width 656 height 117
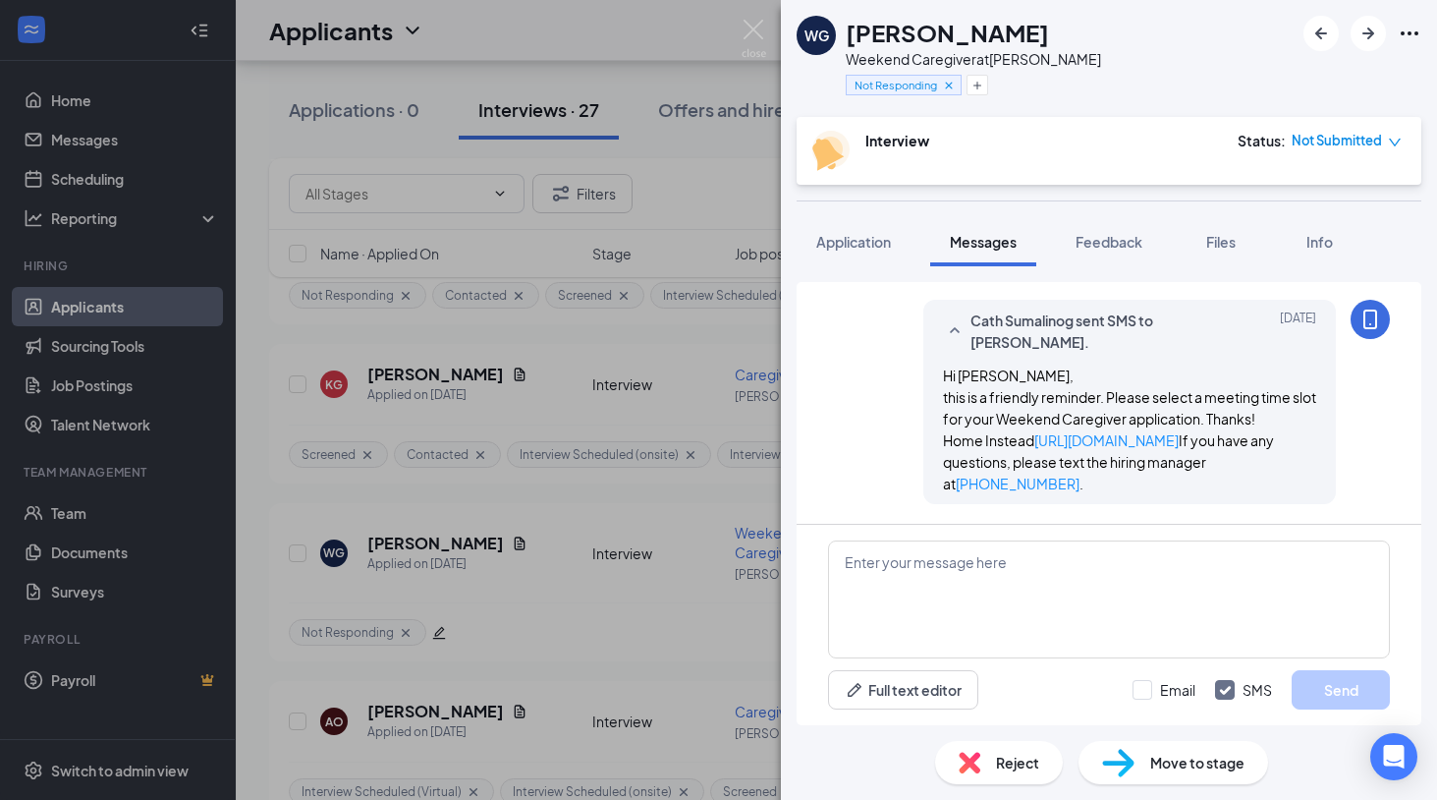
click at [1196, 66] on div "WG Waleska Gonzalez Weekend Caregiver at Brandon Not Responding" at bounding box center [1109, 58] width 656 height 117
drag, startPoint x: 1173, startPoint y: 58, endPoint x: 1055, endPoint y: 424, distance: 384.9
click at [1173, 58] on div "WG Waleska Gonzalez Weekend Caregiver at Brandon Not Responding" at bounding box center [1109, 58] width 656 height 117
drag, startPoint x: 1027, startPoint y: 597, endPoint x: 1147, endPoint y: 298, distance: 323.1
click at [1043, 590] on textarea at bounding box center [1109, 599] width 562 height 118
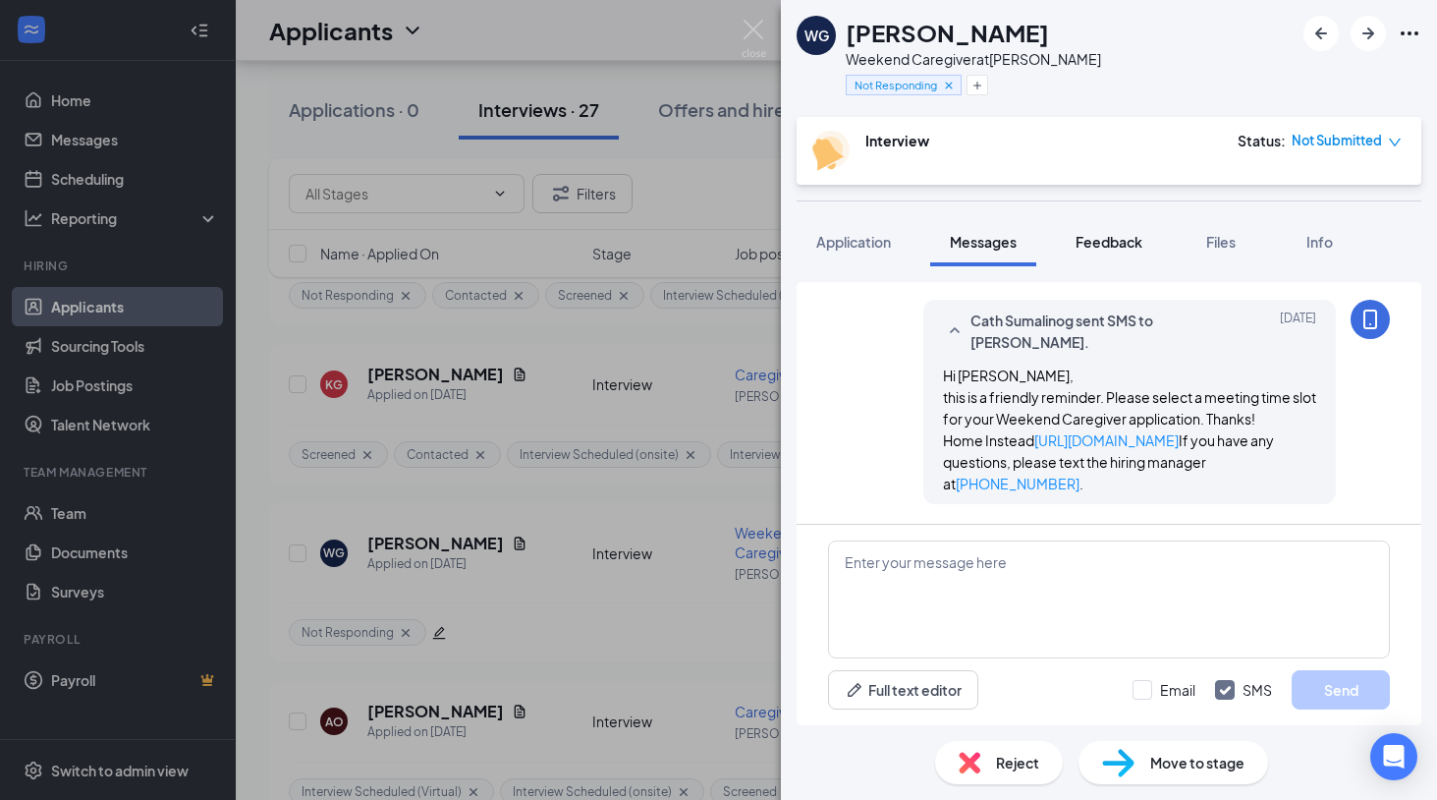
click at [1127, 229] on button "Feedback" at bounding box center [1109, 241] width 106 height 49
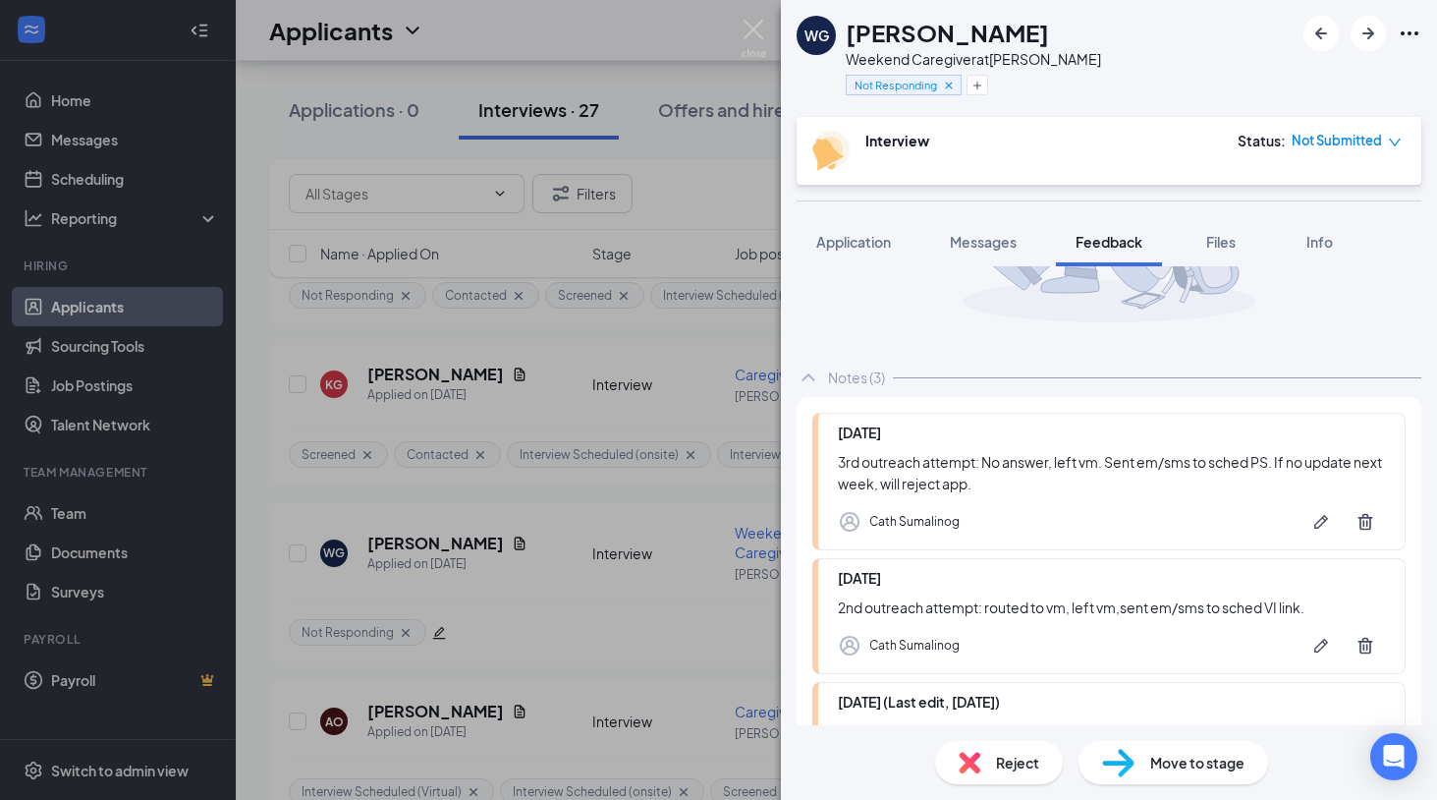
scroll to position [373, 0]
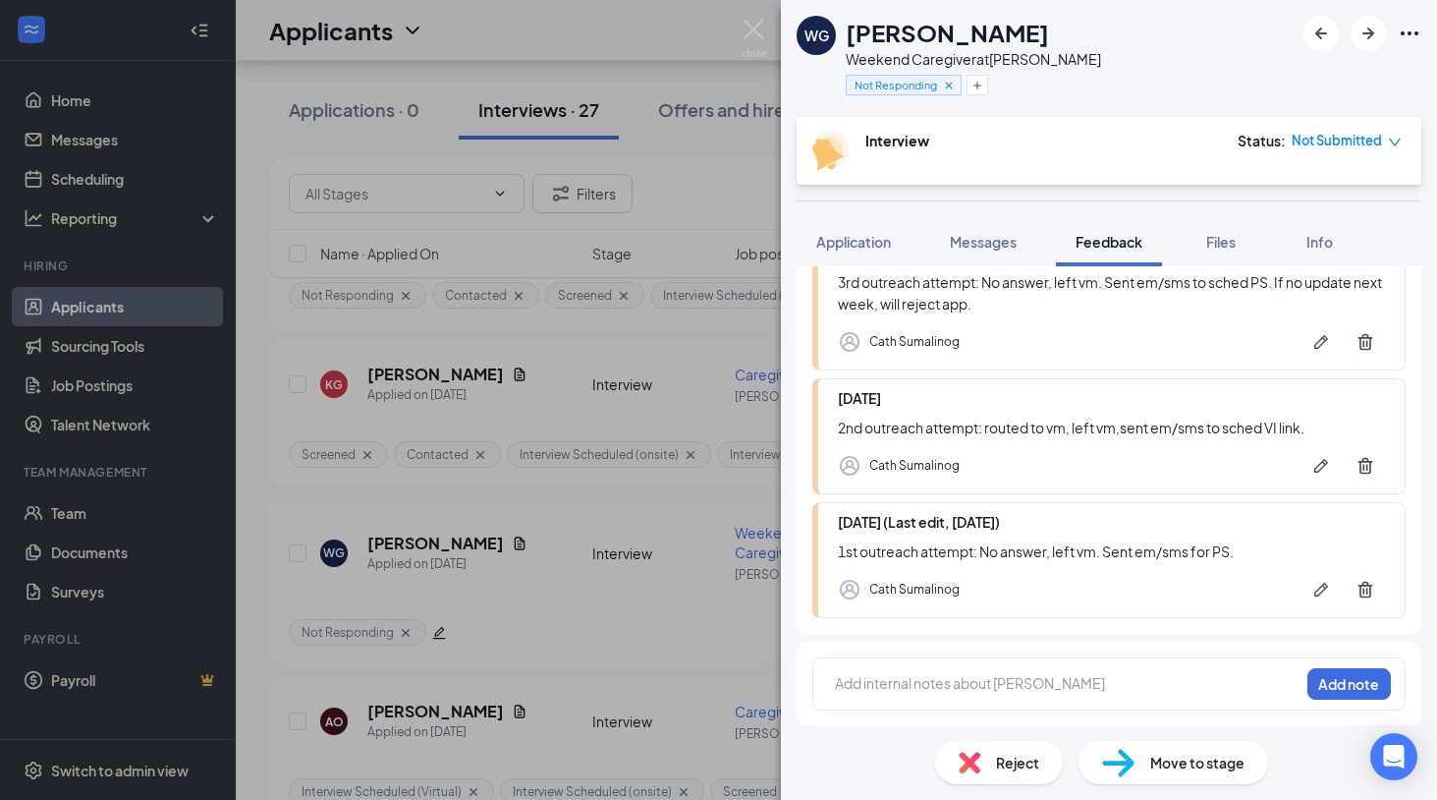
drag, startPoint x: 1046, startPoint y: 702, endPoint x: 1059, endPoint y: 696, distance: 14.1
click at [1047, 702] on div "Add internal notes about Waleska Gonzalez Add note" at bounding box center [1108, 683] width 593 height 53
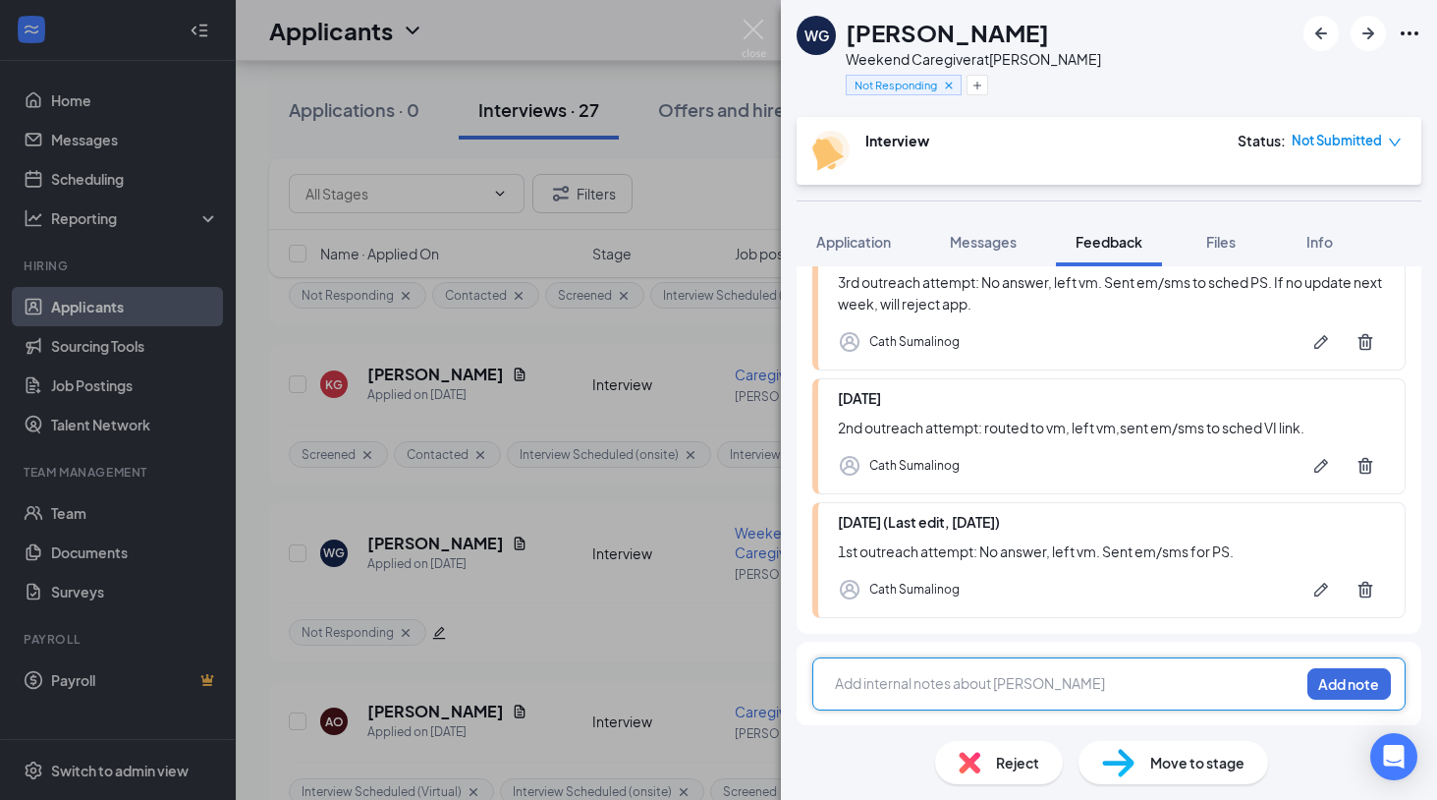
click at [1062, 695] on div at bounding box center [1067, 686] width 463 height 26
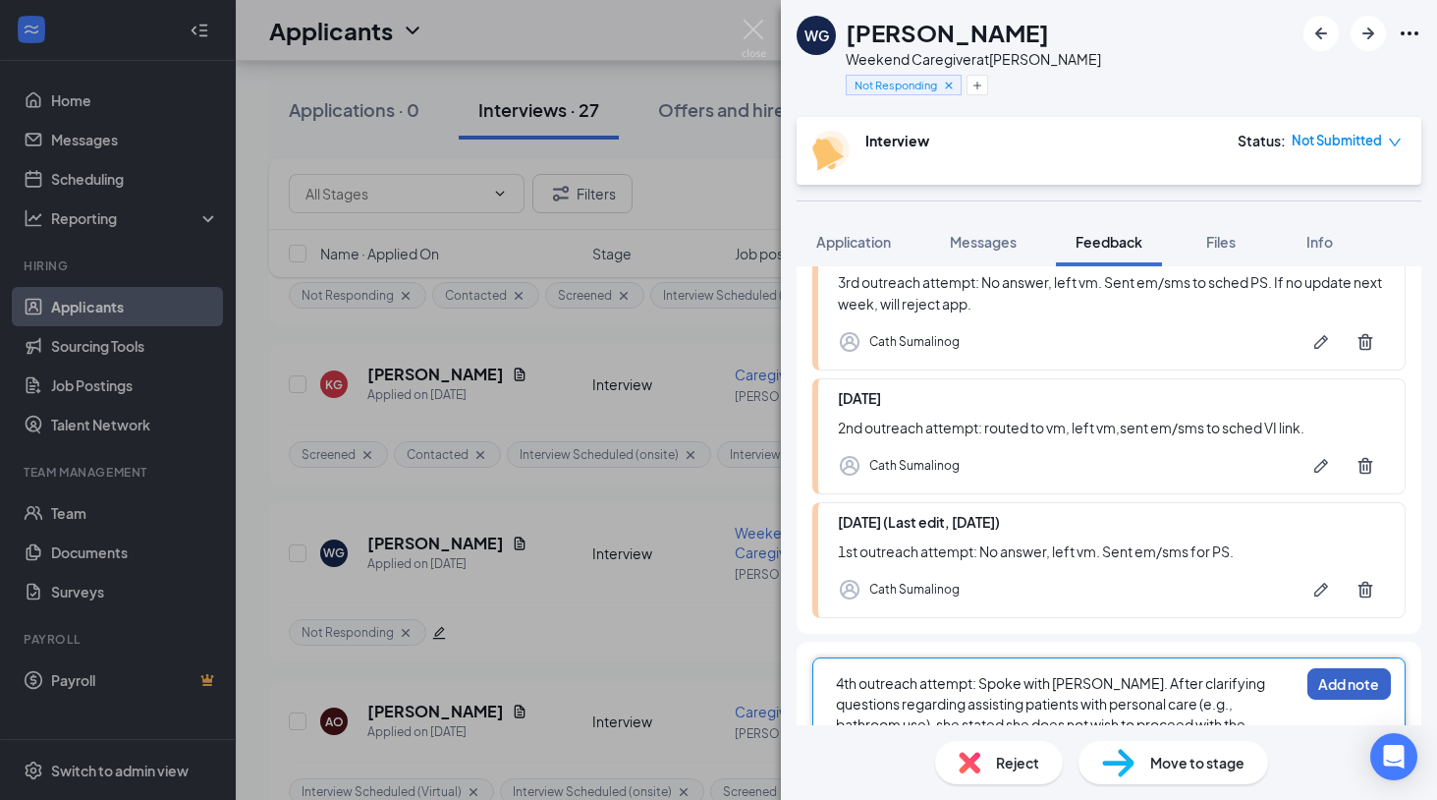
click at [1334, 671] on button "Add note" at bounding box center [1350, 683] width 84 height 31
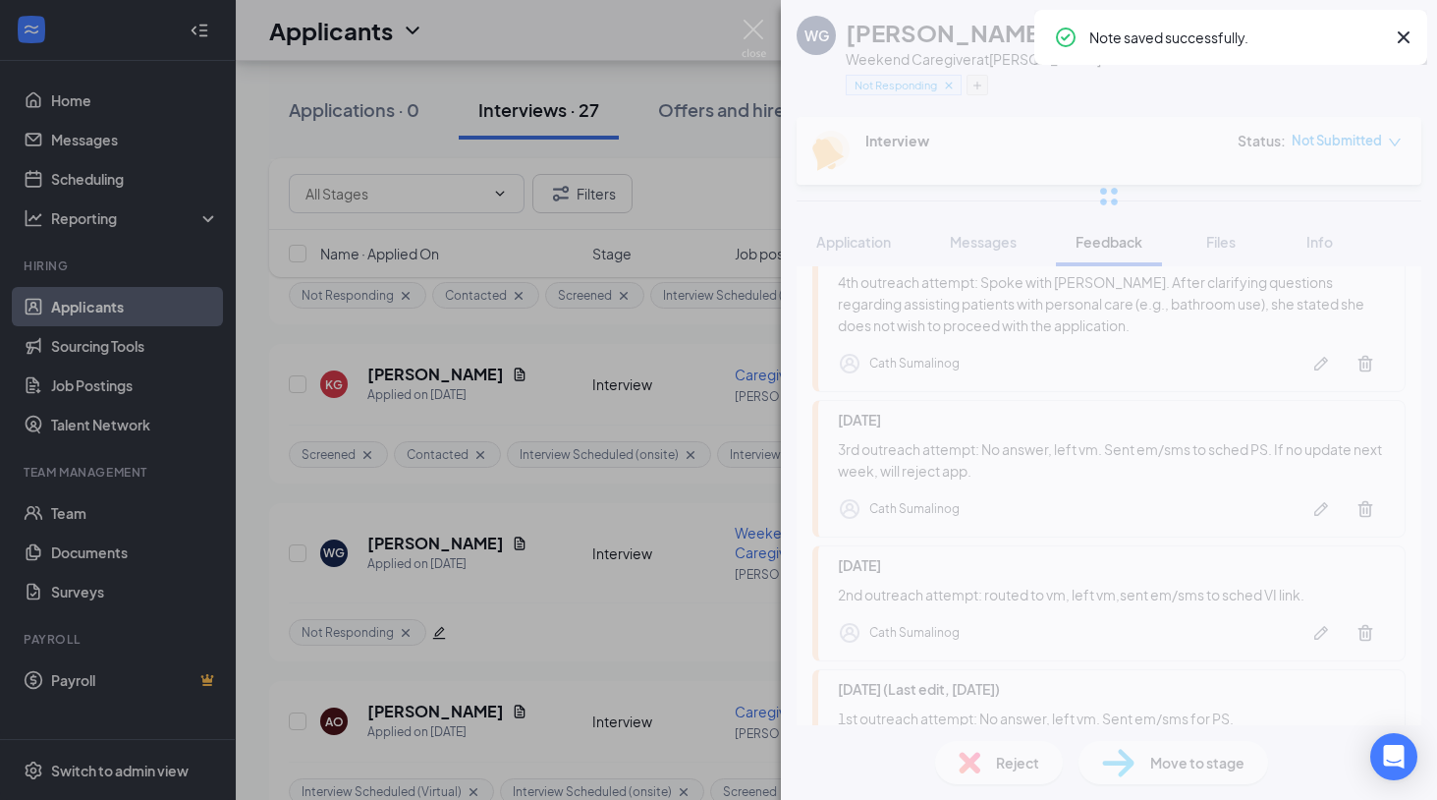
scroll to position [0, 0]
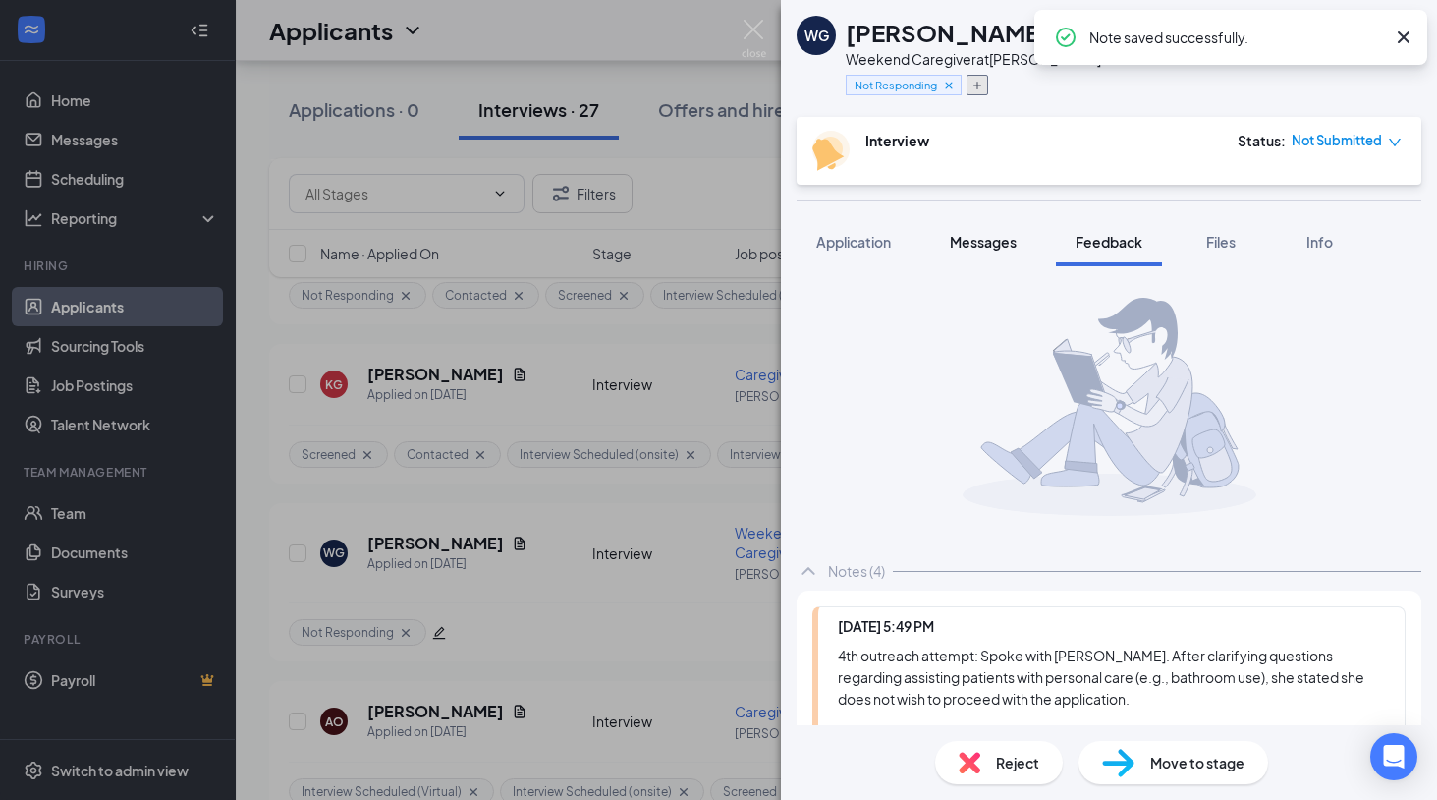
drag, startPoint x: 977, startPoint y: 81, endPoint x: 961, endPoint y: 251, distance: 170.8
click at [980, 88] on icon "Plus" at bounding box center [978, 86] width 12 height 12
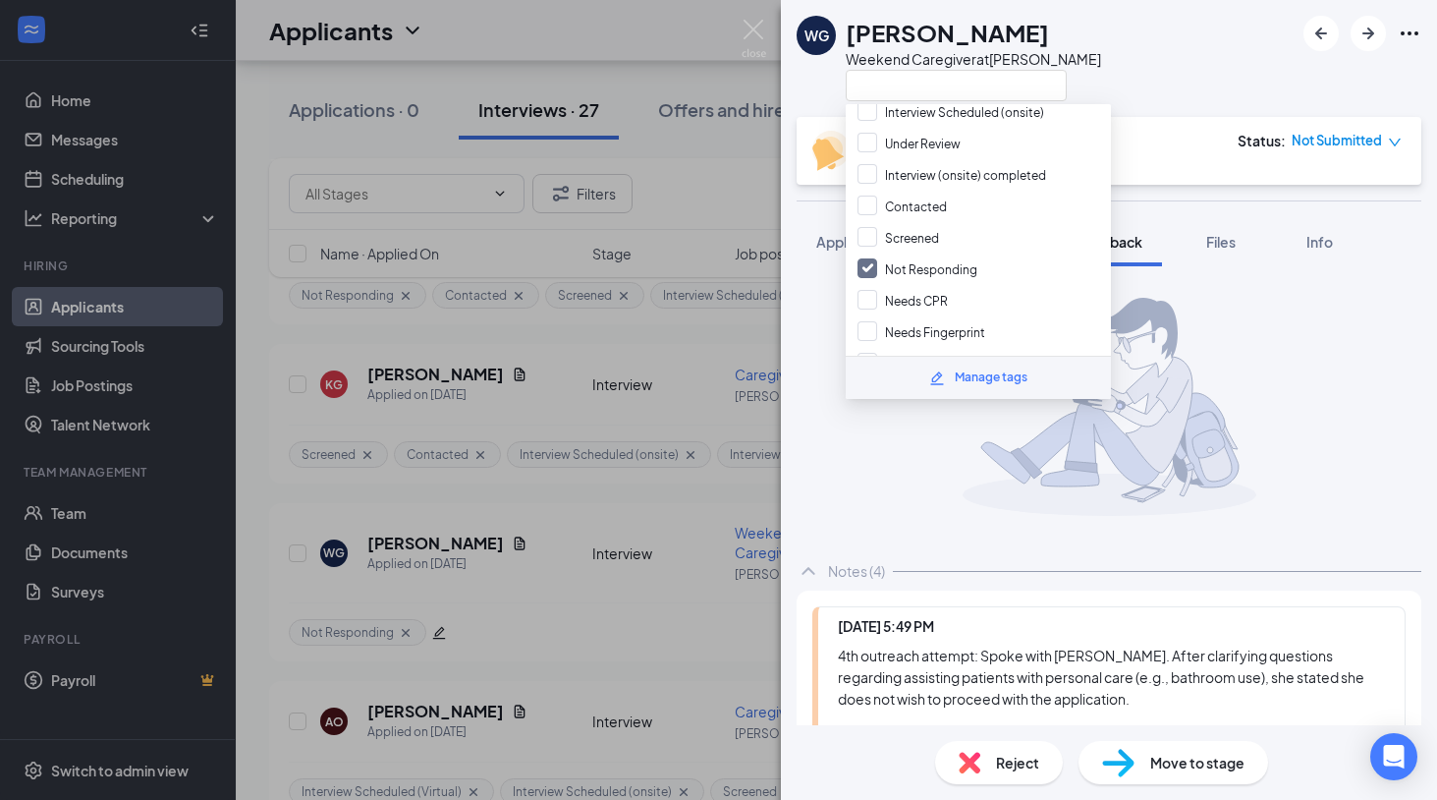
scroll to position [246, 0]
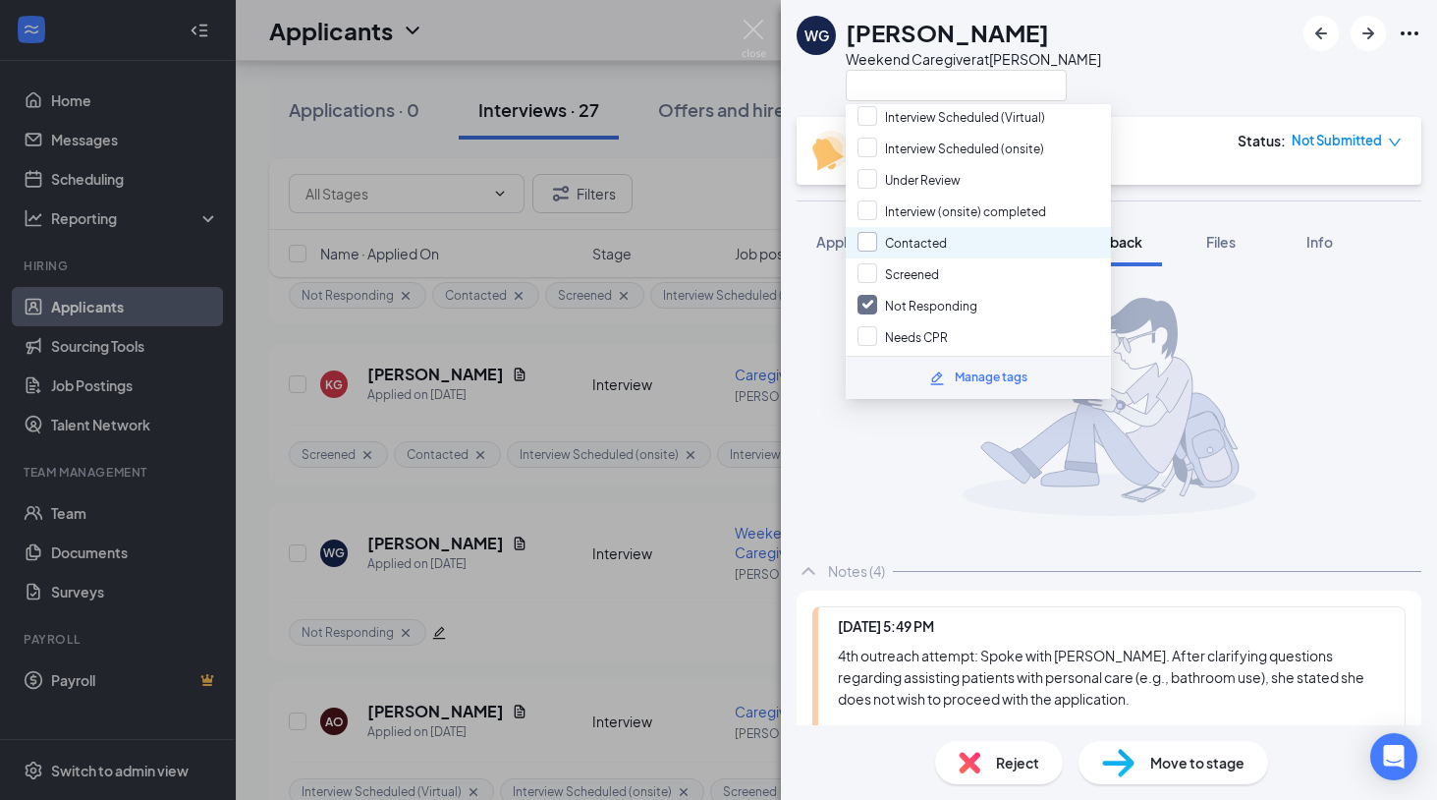
click at [863, 239] on input "Contacted" at bounding box center [902, 243] width 89 height 22
checkbox input "true"
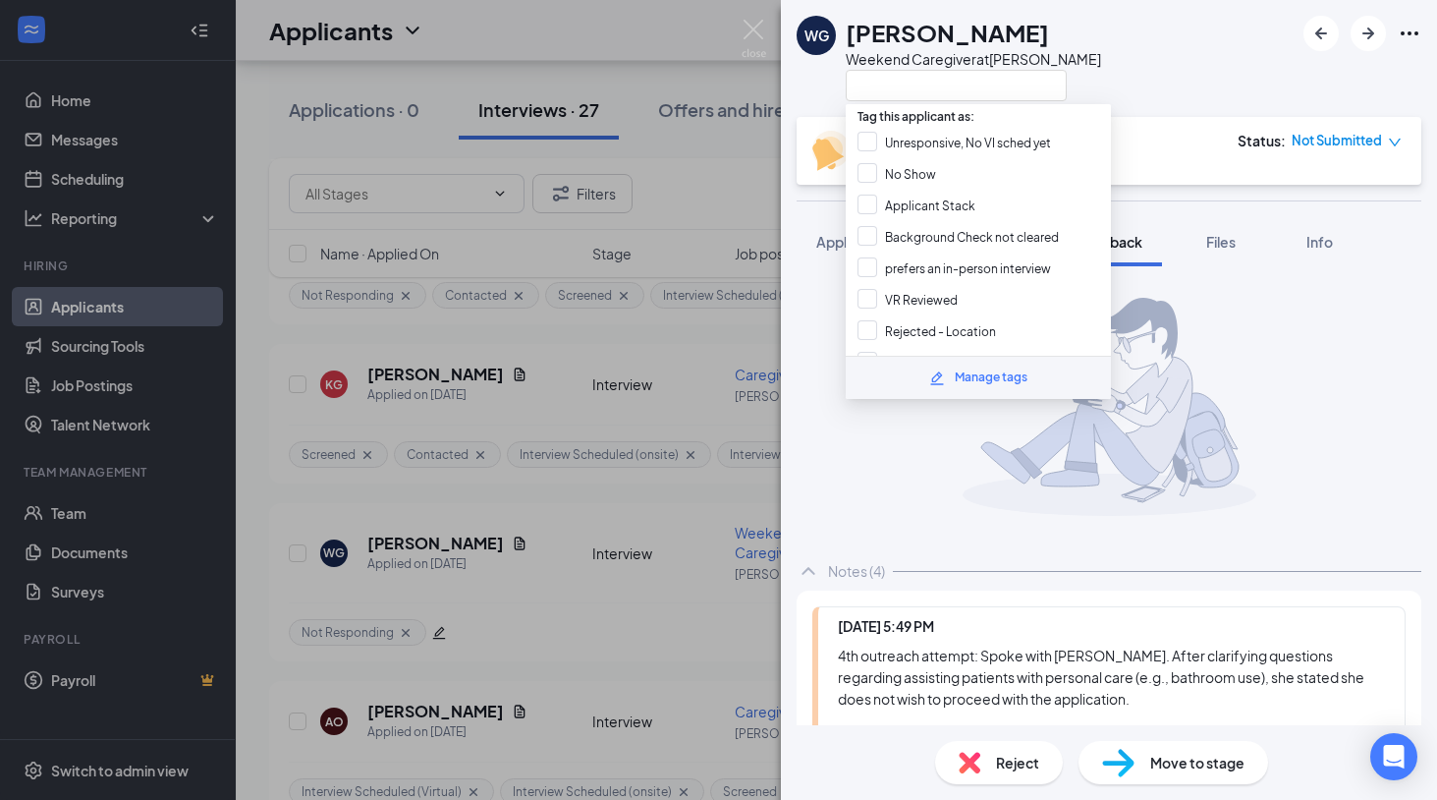
scroll to position [620, 0]
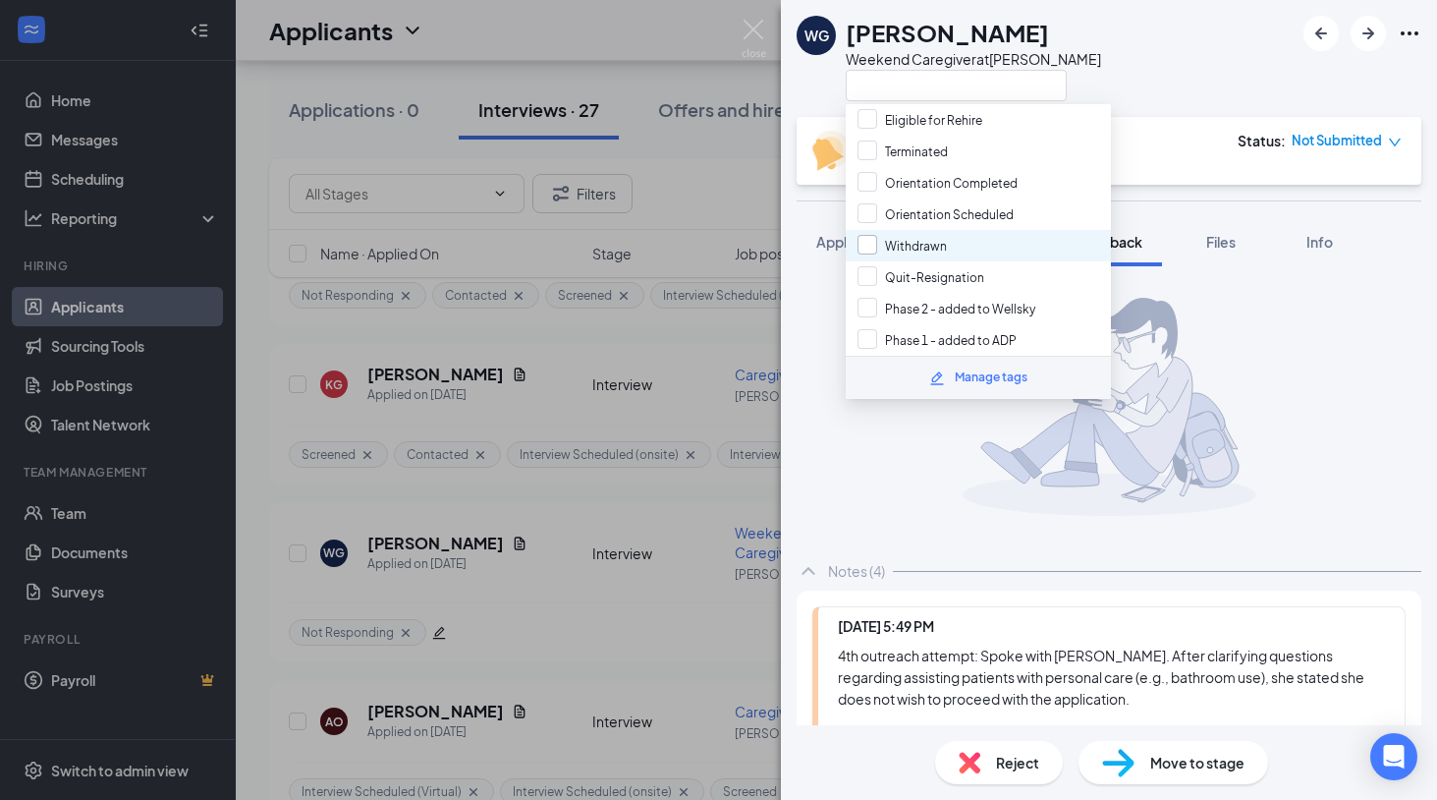
click at [868, 236] on input "Withdrawn" at bounding box center [902, 246] width 89 height 22
checkbox input "true"
click at [1228, 67] on div "WG Waleska Gonzalez Weekend Caregiver at Brandon" at bounding box center [1109, 58] width 656 height 117
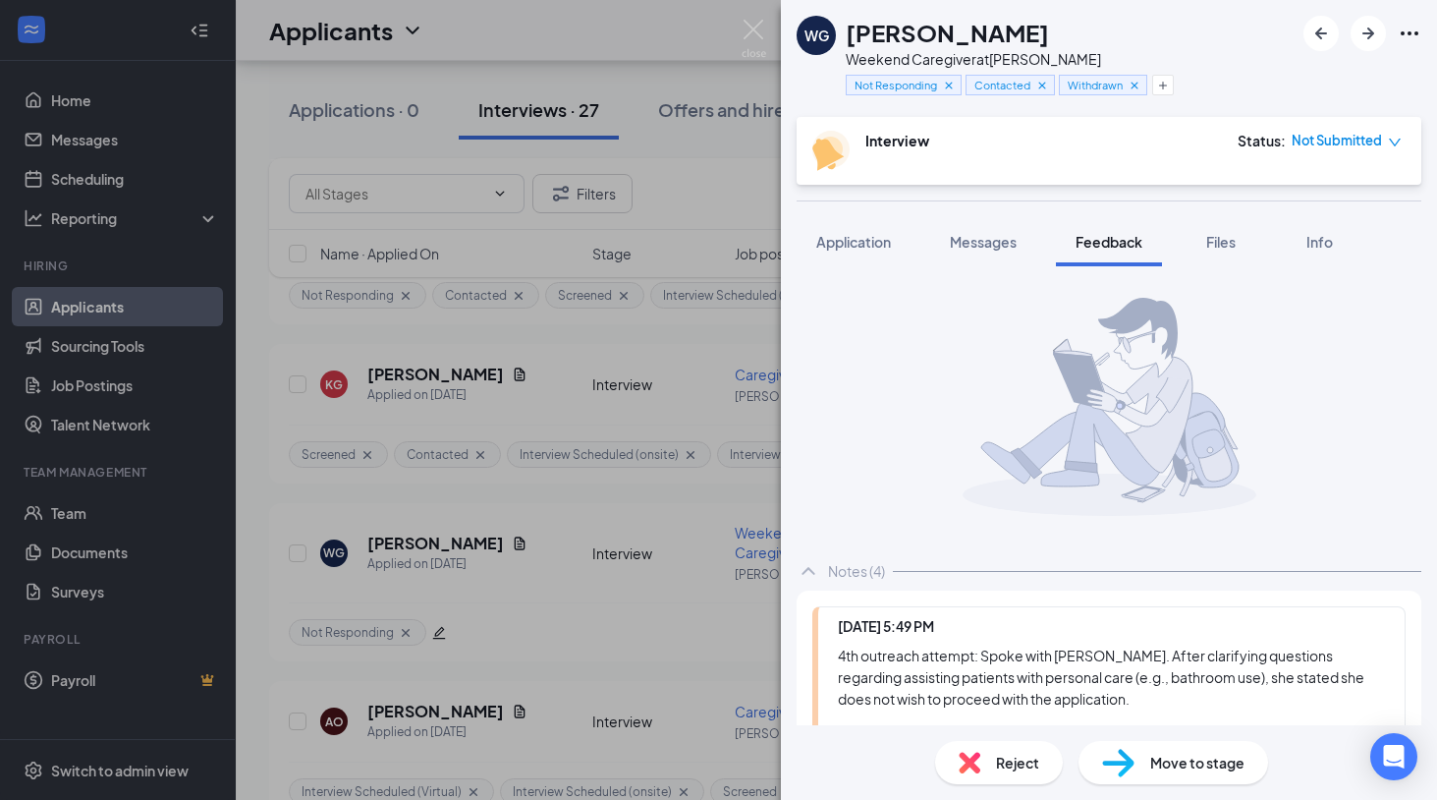
click at [1356, 132] on span "Not Submitted" at bounding box center [1337, 141] width 90 height 20
click at [980, 760] on div "Reject" at bounding box center [999, 762] width 128 height 43
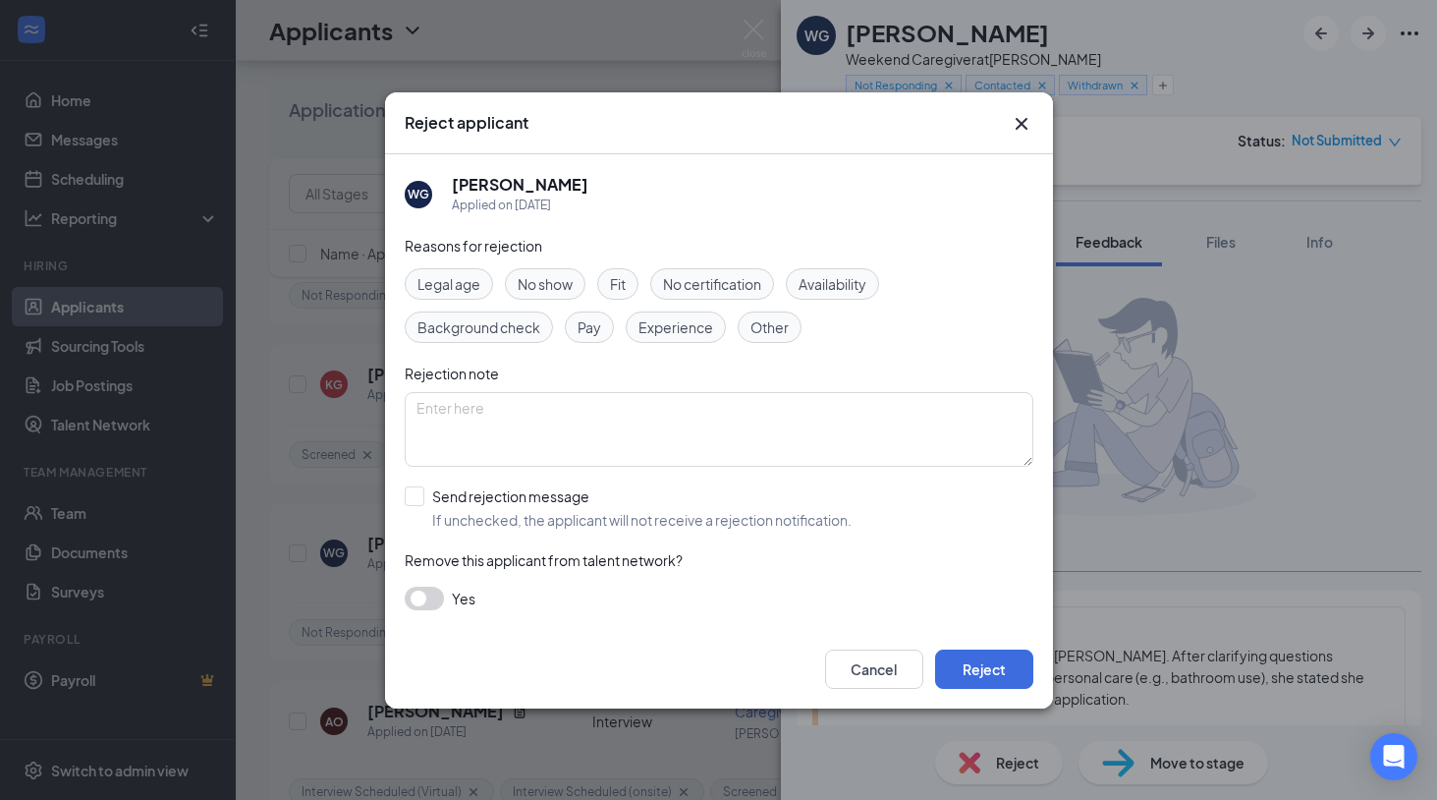
drag, startPoint x: 659, startPoint y: 328, endPoint x: 651, endPoint y: 350, distance: 23.0
click at [656, 337] on span "Experience" at bounding box center [676, 327] width 75 height 22
click at [673, 330] on span "Experience" at bounding box center [676, 327] width 75 height 22
click at [664, 419] on textarea at bounding box center [719, 429] width 629 height 75
paste textarea "4th outreach attempt: Spoke with Waleska. After clarifying questions regarding …"
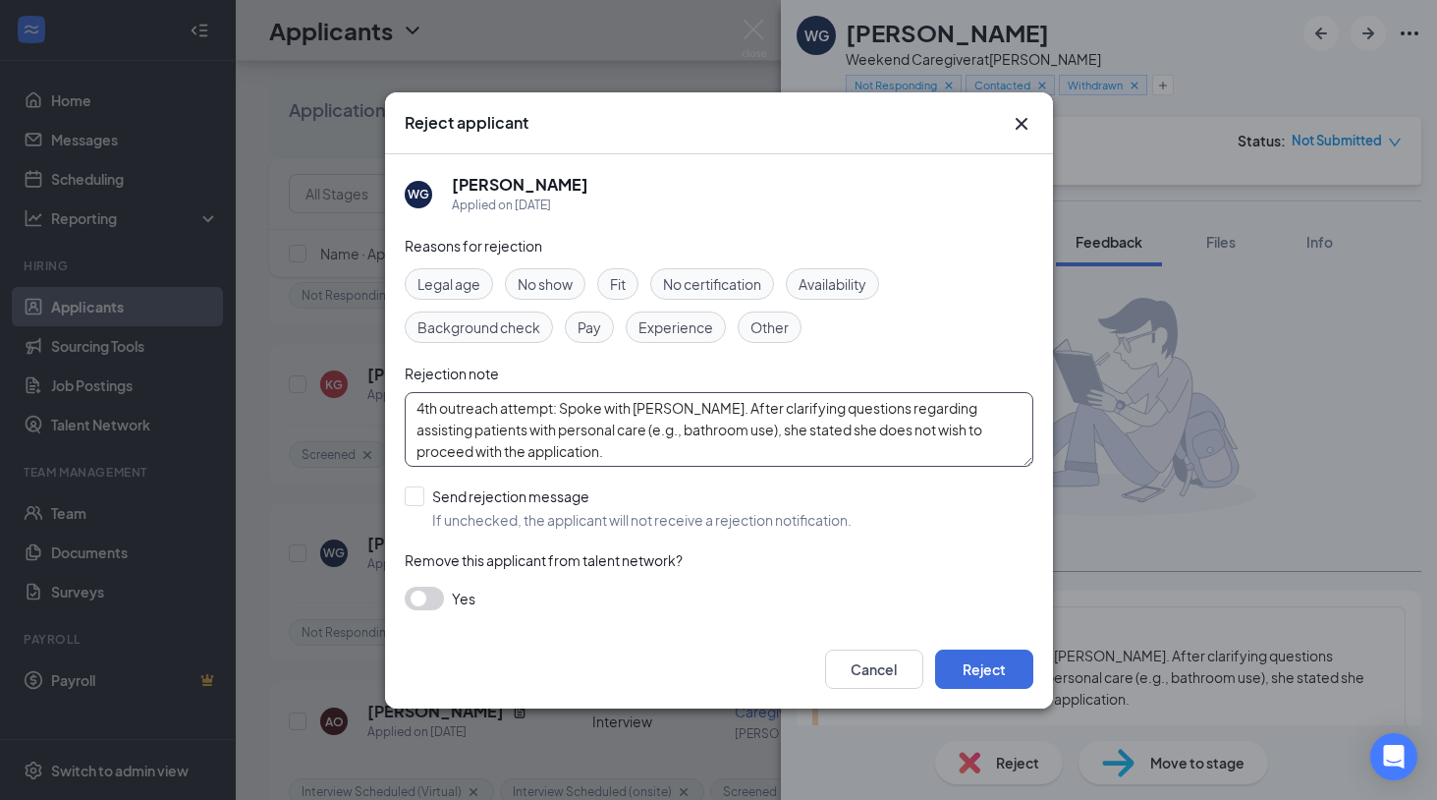
drag, startPoint x: 698, startPoint y: 407, endPoint x: 278, endPoint y: 378, distance: 421.4
click at [278, 378] on div "Reject applicant WG Waleska Gonzalez Applied on Sep 1 Reasons for rejection Leg…" at bounding box center [718, 400] width 1437 height 800
type textarea "After clarifying questions regarding assisting patients with personal care (e.g…"
click at [417, 505] on input "Send rejection message If unchecked, the applicant will not receive a rejection…" at bounding box center [628, 507] width 447 height 43
checkbox input "true"
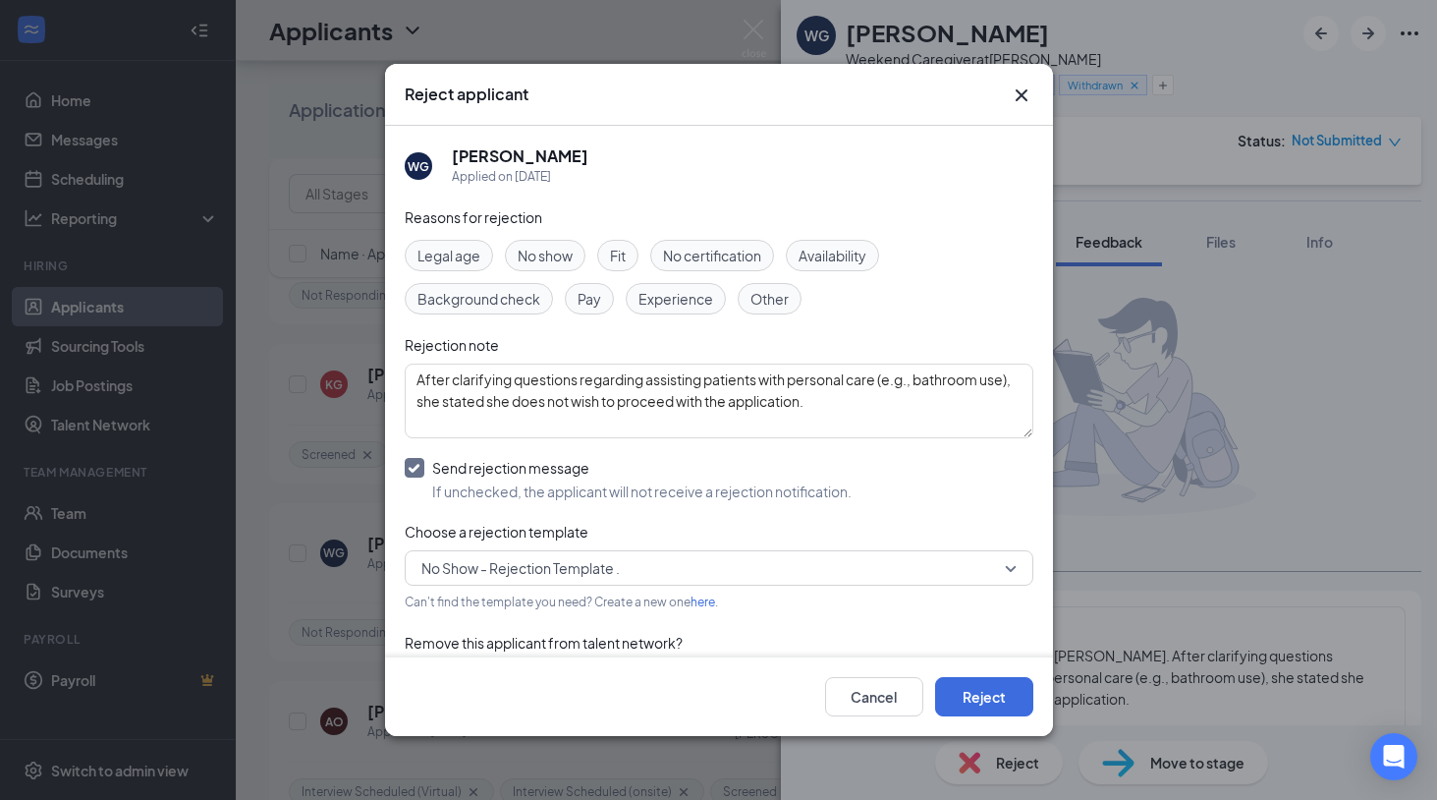
click at [520, 564] on span "No Show - Rejection Template ." at bounding box center [520, 567] width 198 height 29
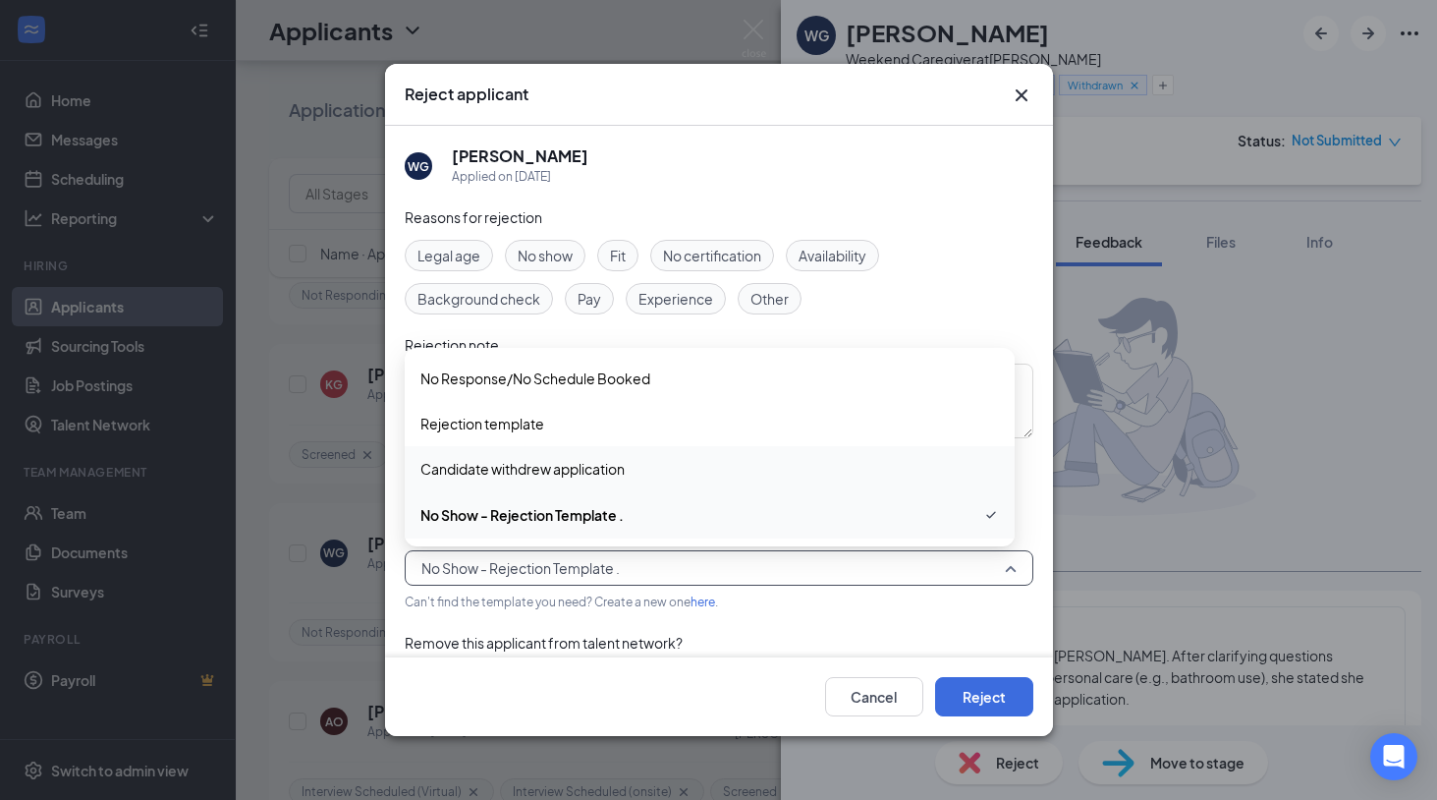
click at [551, 475] on span "Candidate withdrew application" at bounding box center [522, 469] width 204 height 22
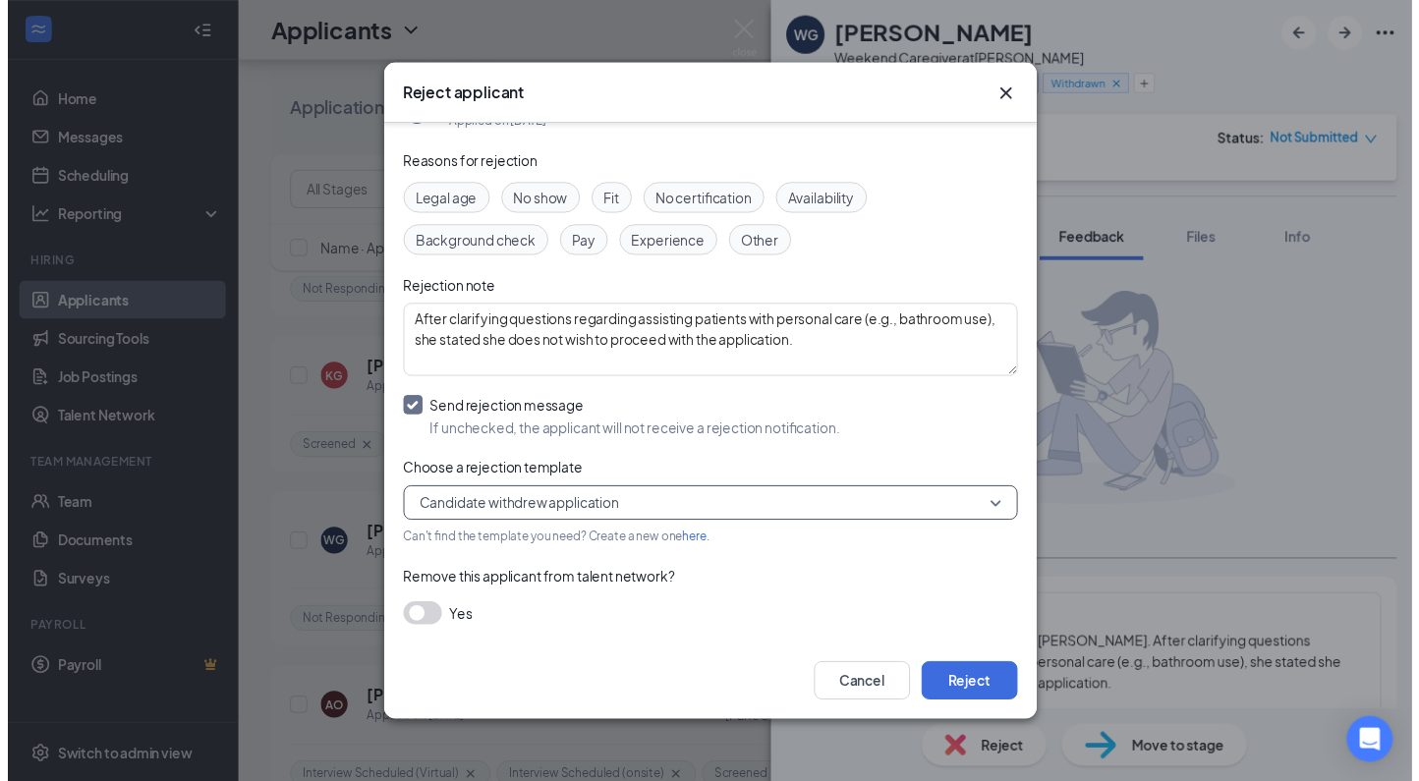
scroll to position [55, 0]
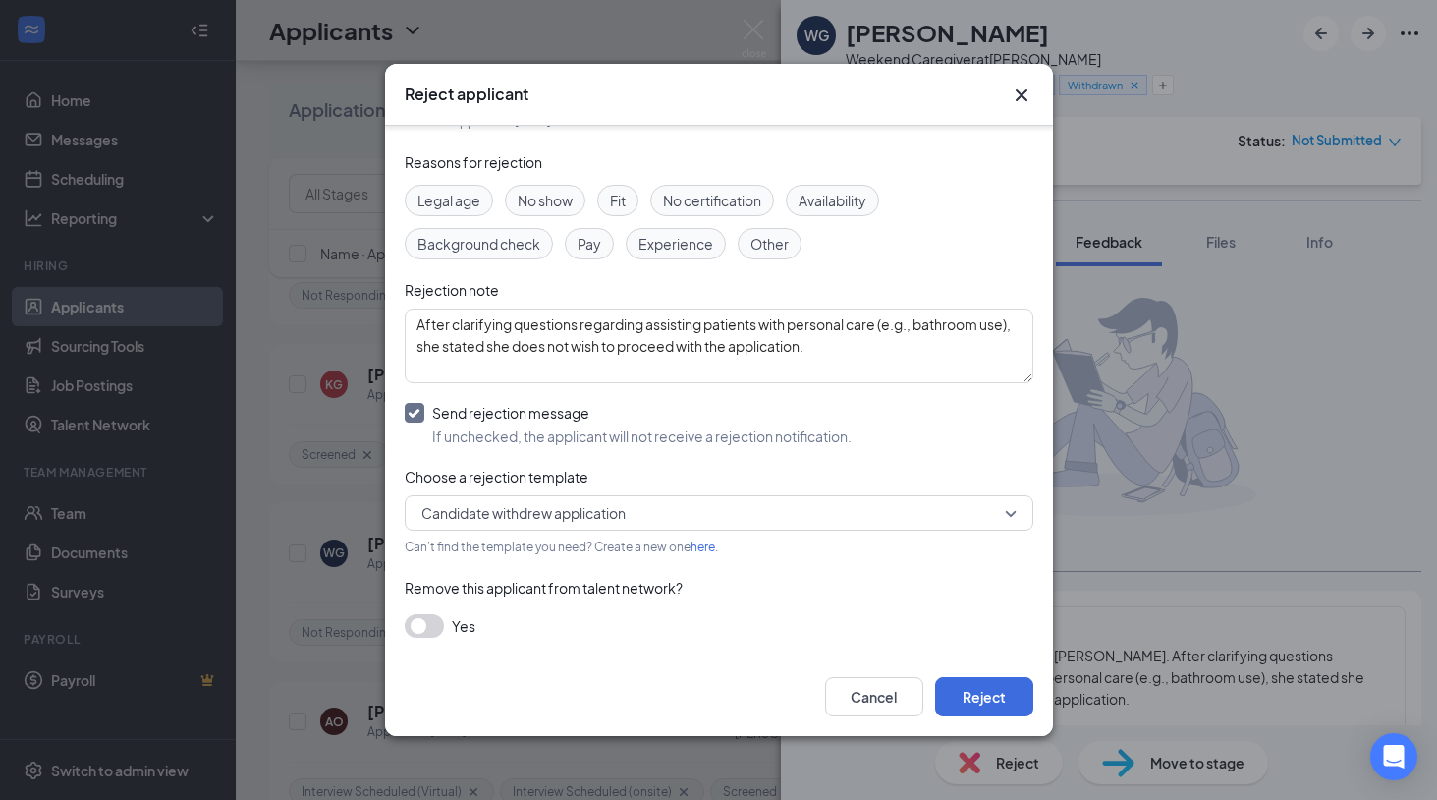
click at [427, 624] on button "button" at bounding box center [424, 626] width 39 height 24
drag, startPoint x: 675, startPoint y: 621, endPoint x: 802, endPoint y: 657, distance: 131.8
click at [676, 622] on div "Yes" at bounding box center [719, 626] width 629 height 24
click at [969, 698] on button "Reject" at bounding box center [984, 696] width 98 height 39
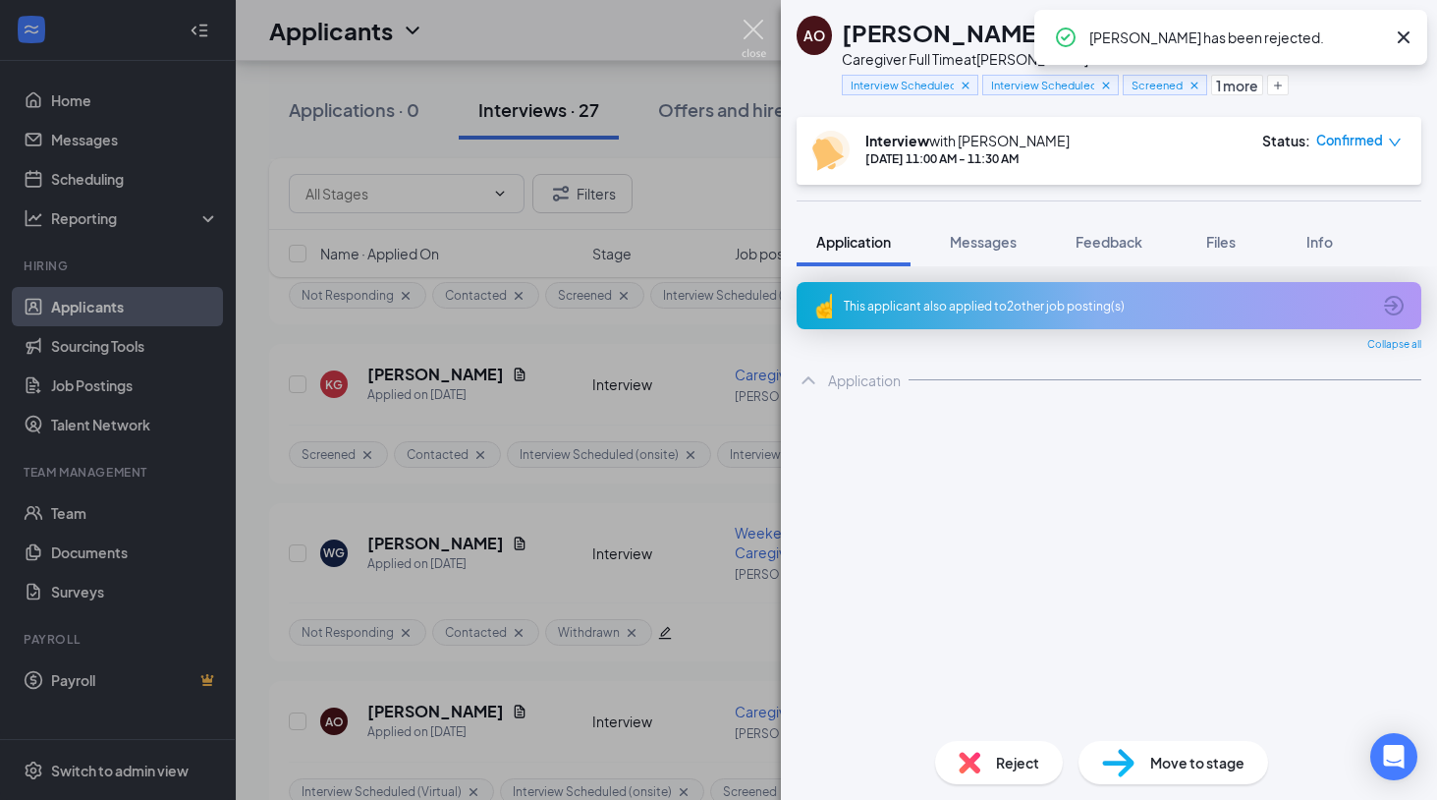
click at [753, 20] on img at bounding box center [754, 39] width 25 height 38
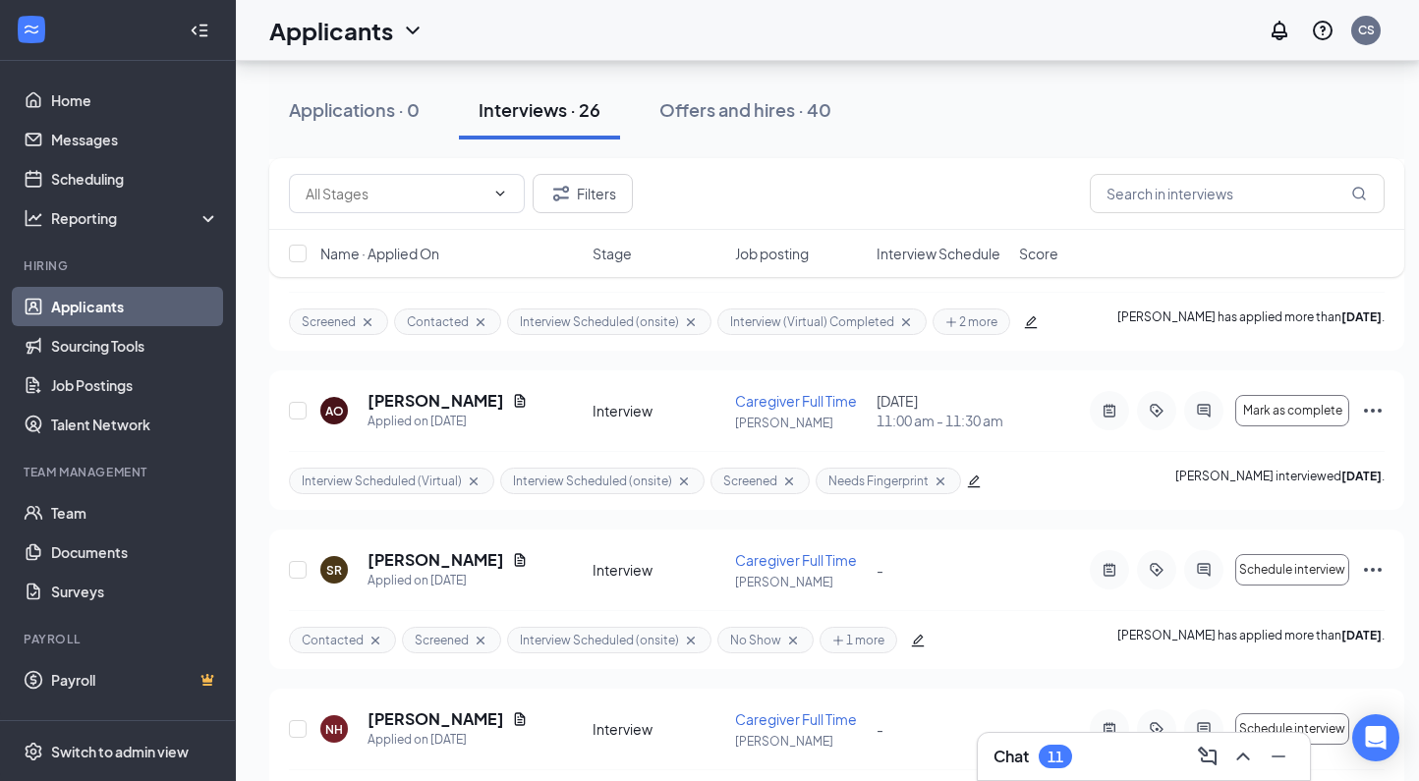
scroll to position [1988, 0]
